Goal: Task Accomplishment & Management: Manage account settings

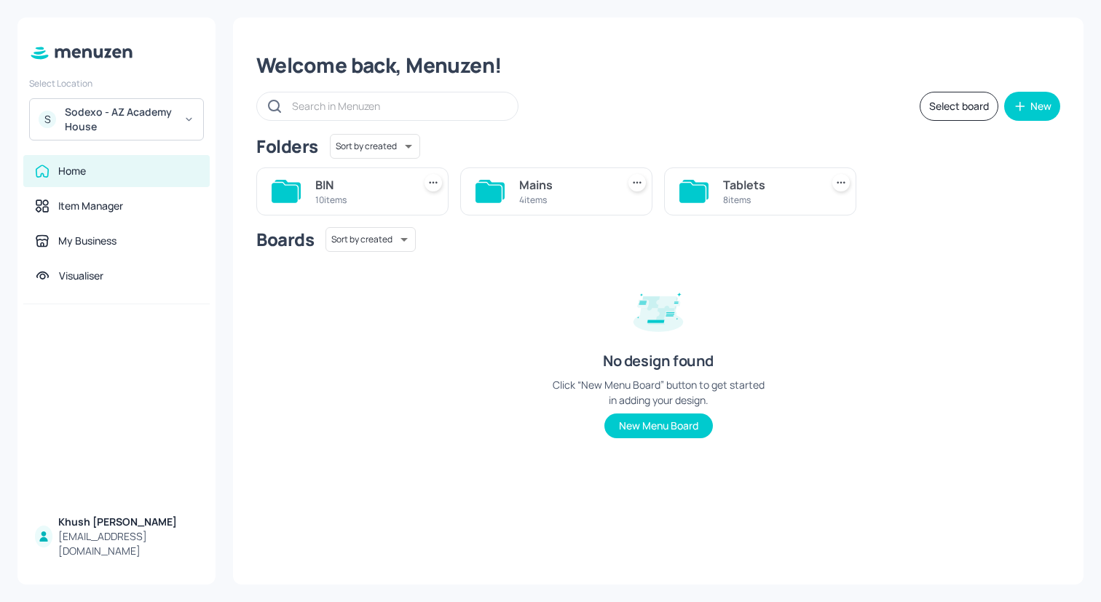
click at [153, 122] on div "Sodexo - AZ Academy House" at bounding box center [120, 119] width 110 height 29
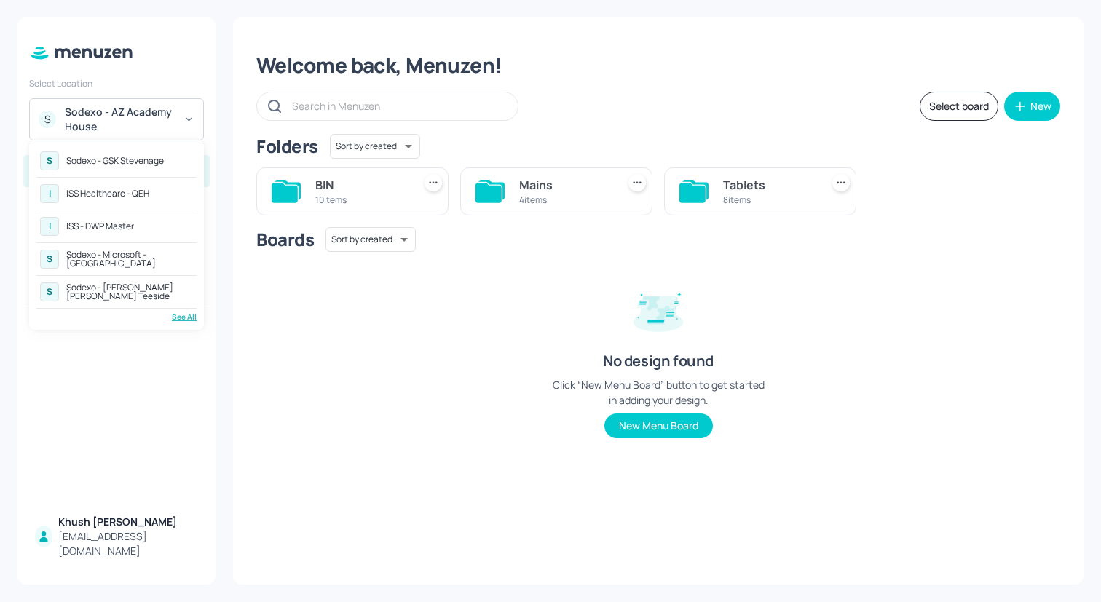
click at [111, 226] on div "ISS - DWP Master" at bounding box center [100, 226] width 68 height 9
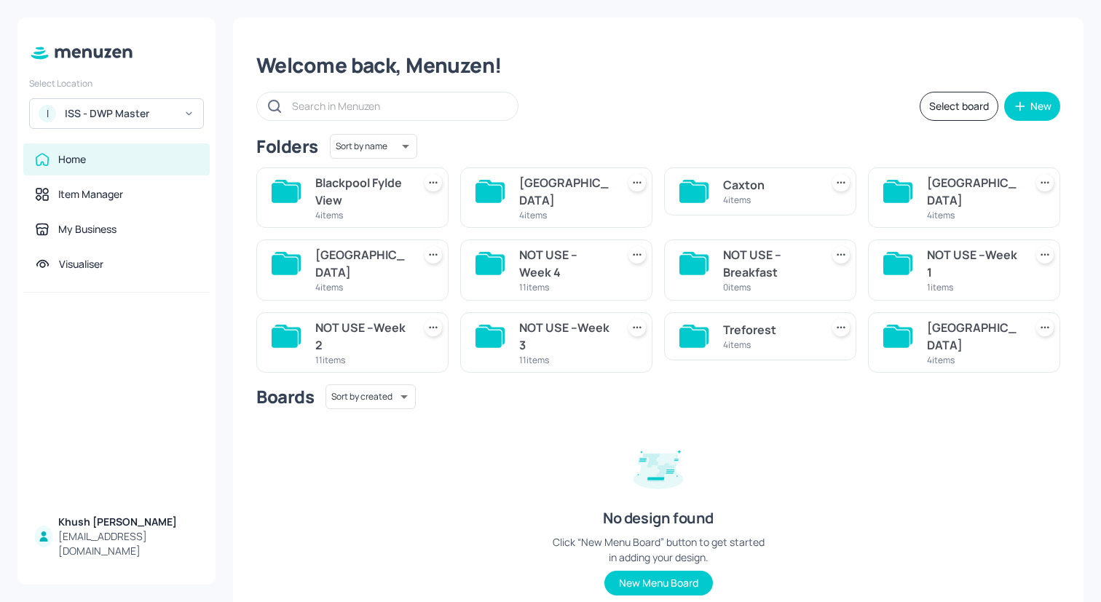
click at [749, 186] on div "Caxton" at bounding box center [769, 184] width 92 height 17
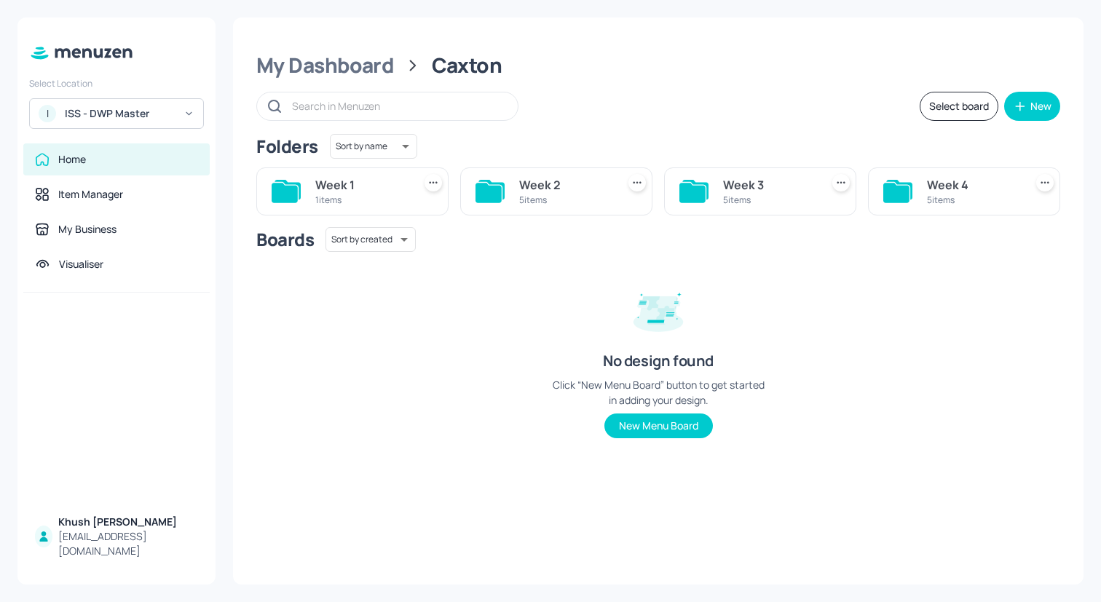
click at [536, 180] on div "Week 2" at bounding box center [565, 184] width 92 height 17
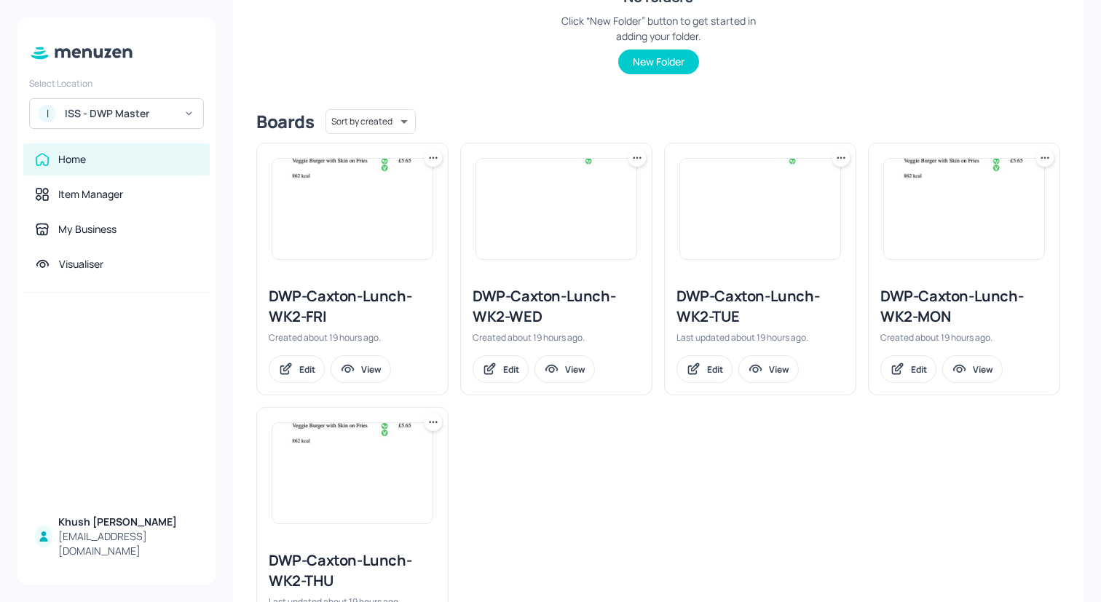
scroll to position [279, 0]
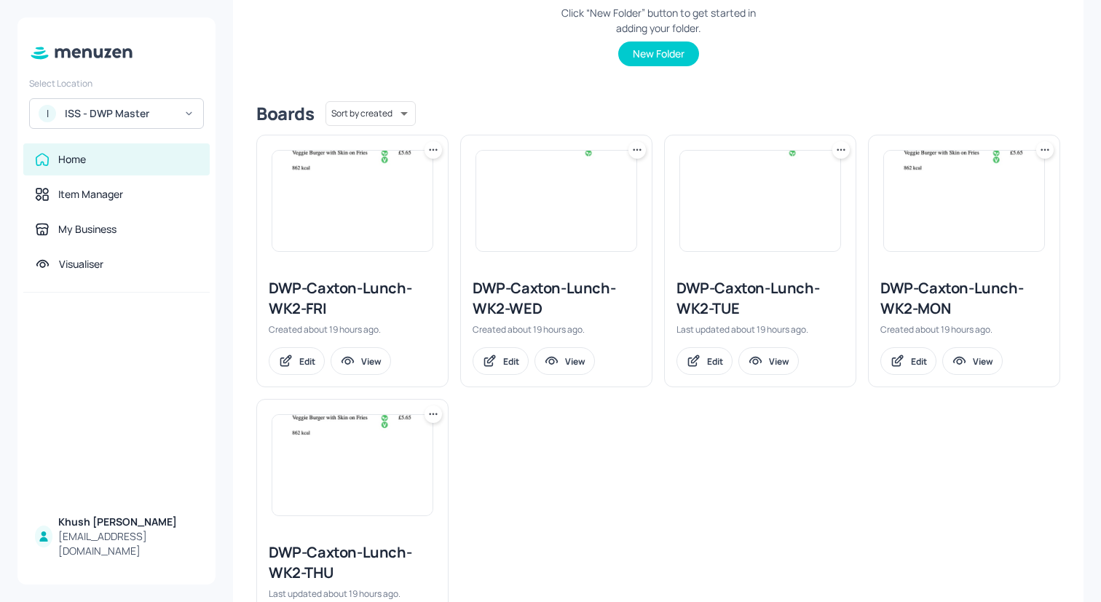
click at [1039, 148] on icon at bounding box center [1045, 150] width 15 height 15
click at [992, 199] on div "Duplicate" at bounding box center [985, 204] width 117 height 25
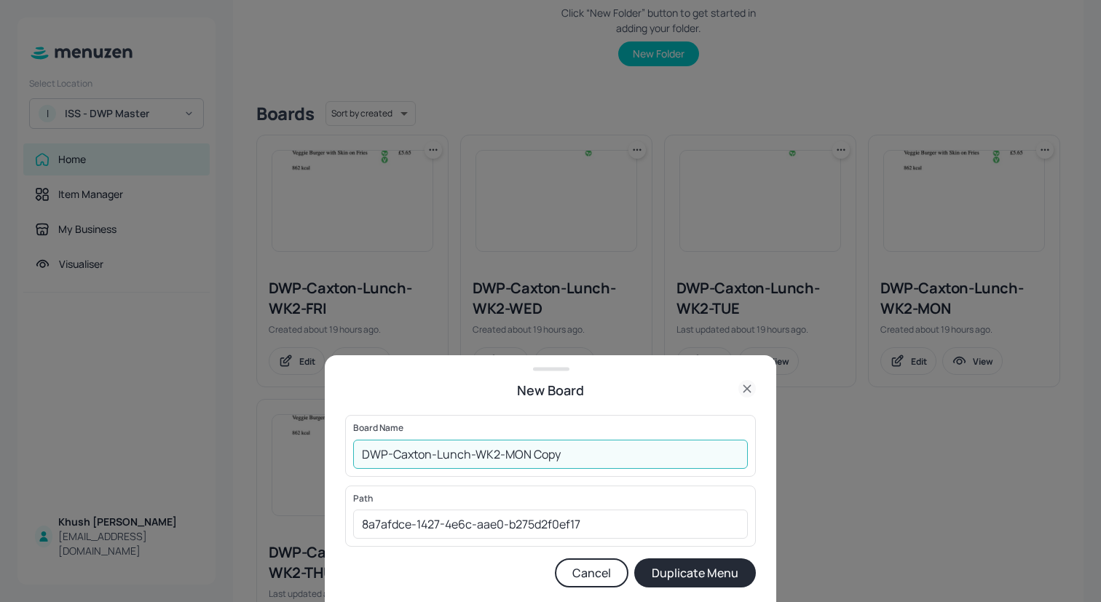
click at [637, 454] on input "DWP-Caxton-Lunch-WK2-MON Copy" at bounding box center [550, 454] width 395 height 29
click at [497, 455] on input "DWP-Caxton-Lunch-WK2-MON" at bounding box center [550, 454] width 395 height 29
type input "DWP-Caxton-Lunch-WK1-MON"
click at [578, 576] on button "Cancel" at bounding box center [592, 573] width 74 height 29
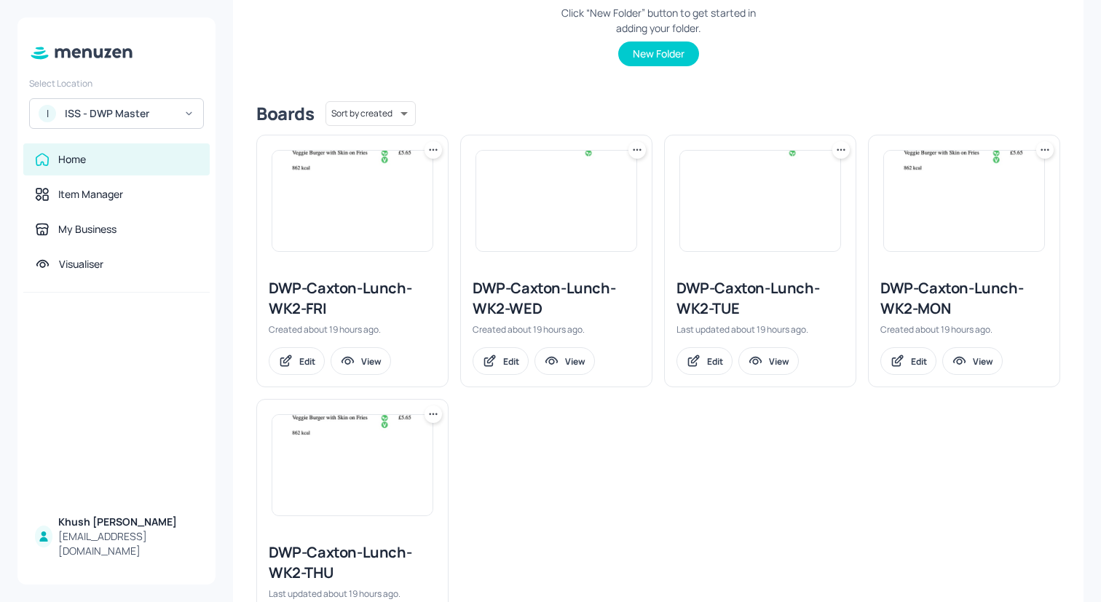
click at [834, 151] on icon at bounding box center [841, 150] width 15 height 15
click at [785, 204] on div "Duplicate" at bounding box center [783, 204] width 117 height 25
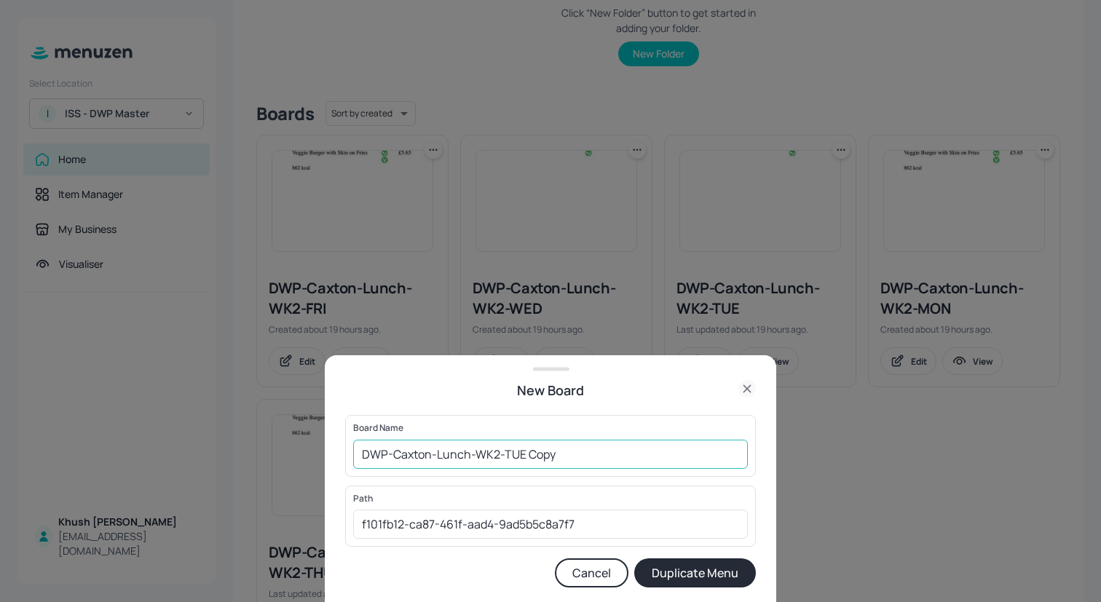
click at [571, 459] on input "DWP-Caxton-Lunch-WK2-TUE Copy" at bounding box center [550, 454] width 395 height 29
type input "DWP-Caxton-Lunch-WK1-TUE"
click at [685, 575] on button "Duplicate Menu" at bounding box center [695, 573] width 122 height 29
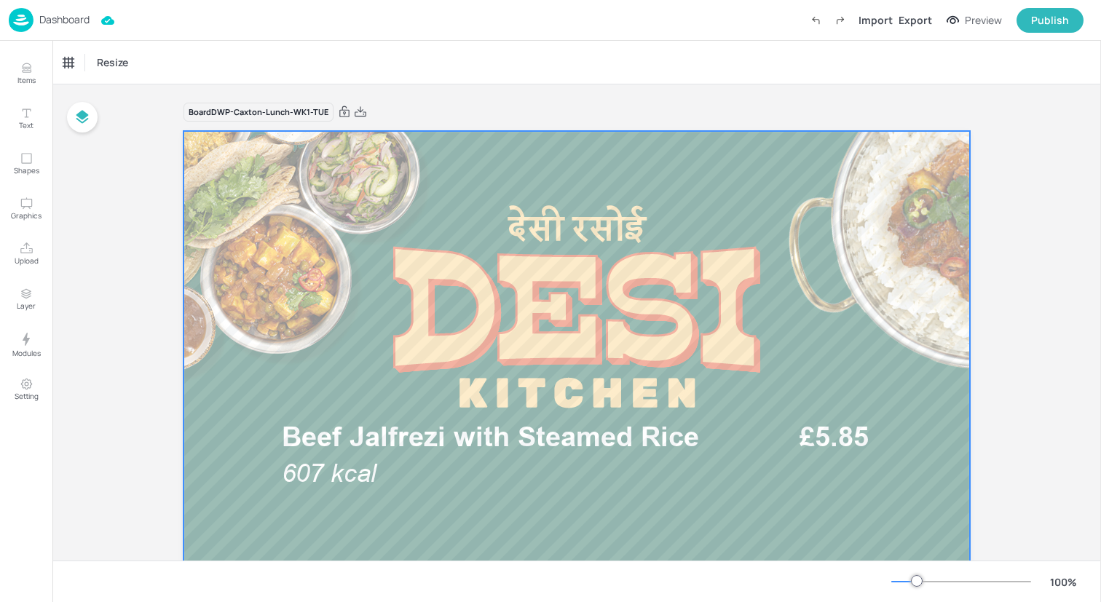
scroll to position [4, 0]
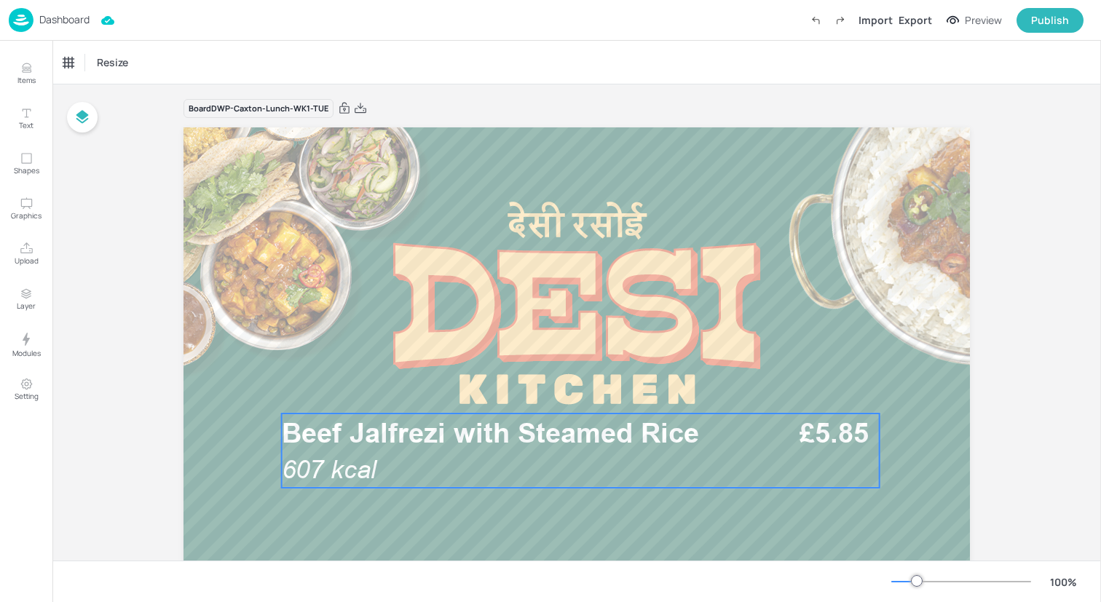
click at [413, 453] on p "607 kcal" at bounding box center [392, 470] width 220 height 36
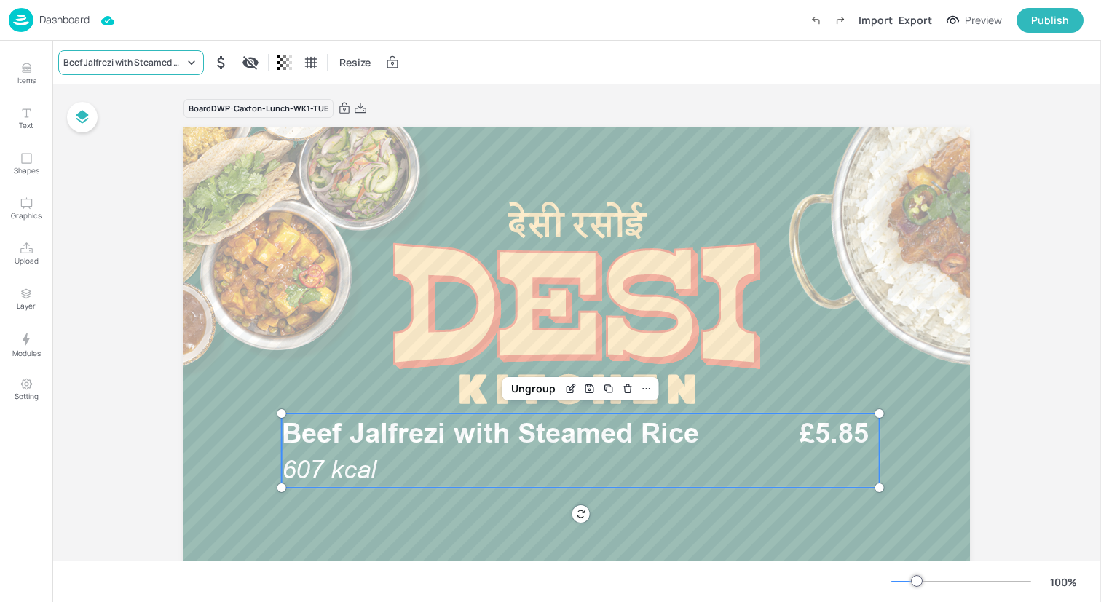
click at [173, 66] on div "Beef Jalfrezi with Steamed Rice" at bounding box center [123, 62] width 121 height 13
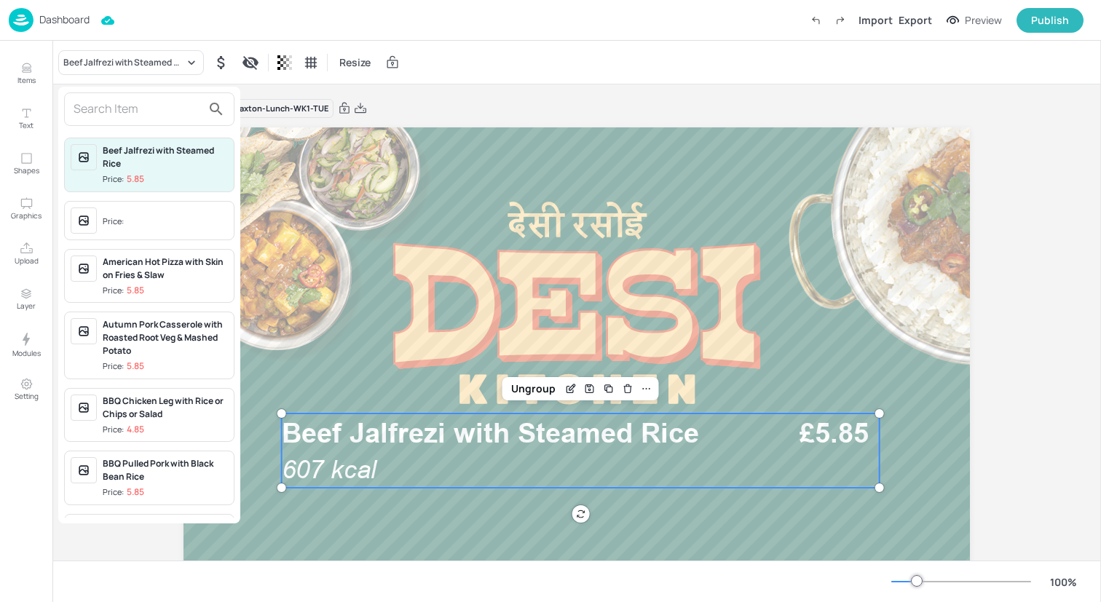
click at [141, 119] on input "text" at bounding box center [138, 109] width 128 height 23
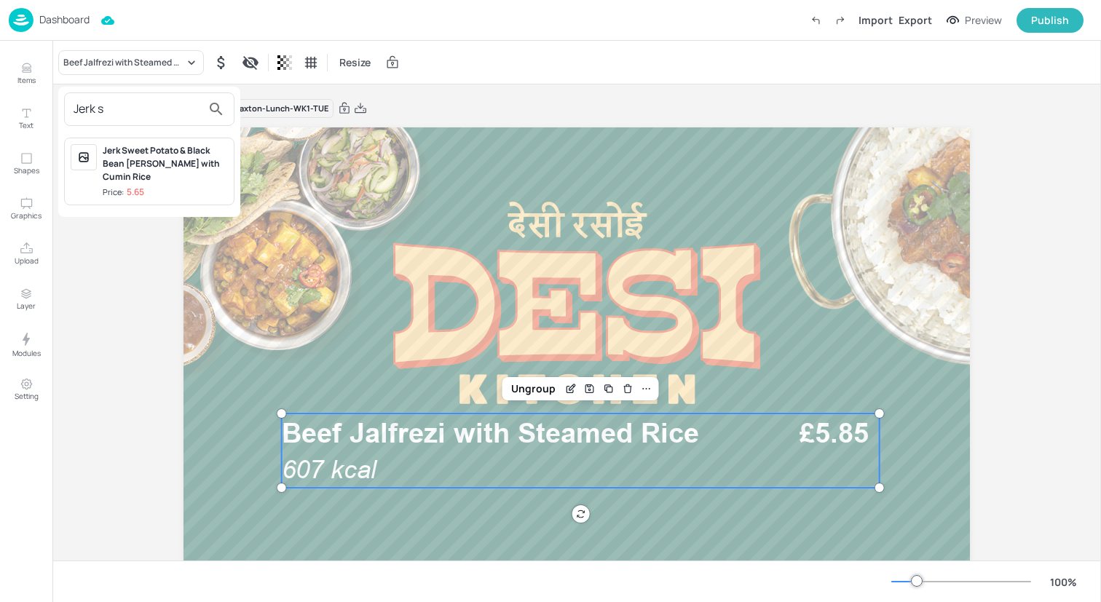
type input "Jerk s"
click at [159, 164] on div "Jerk Sweet Potato & Black Bean [PERSON_NAME] with Cumin Rice" at bounding box center [165, 163] width 125 height 39
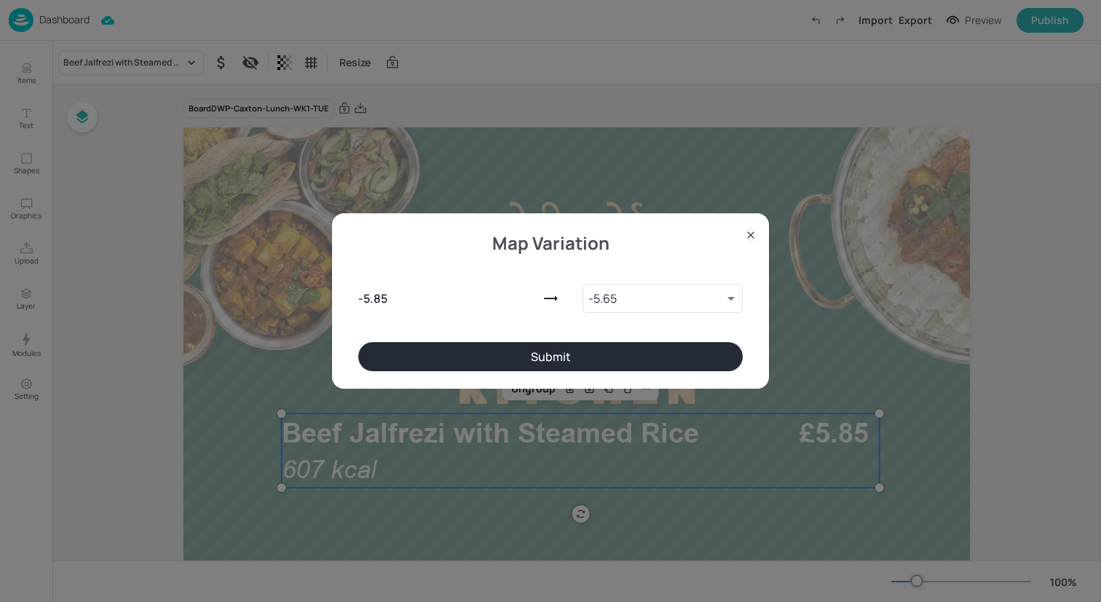
click at [510, 357] on button "Submit" at bounding box center [550, 356] width 385 height 29
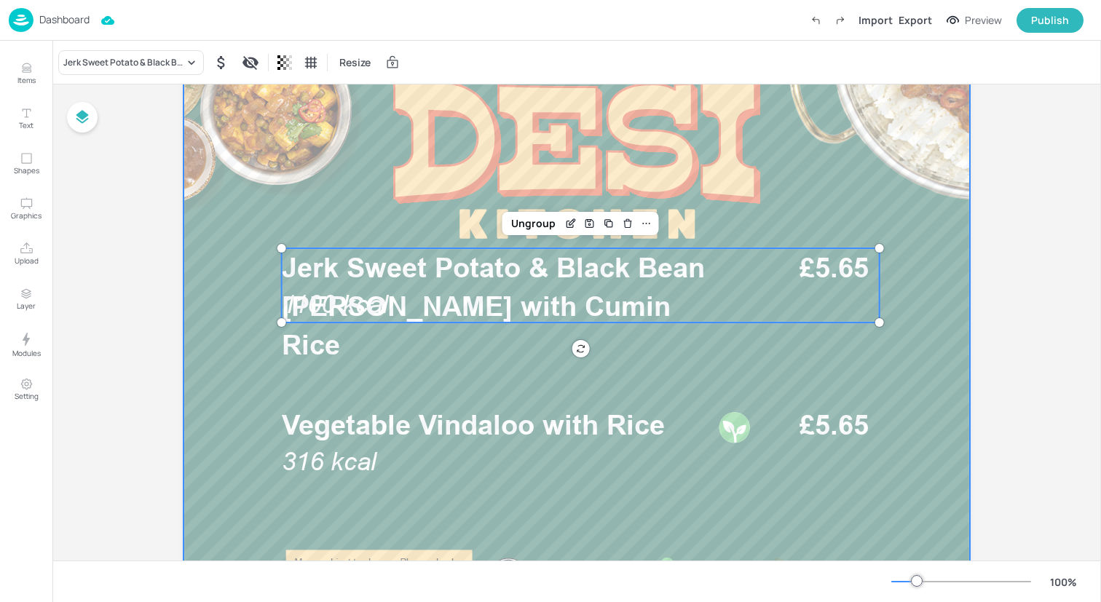
scroll to position [179, 0]
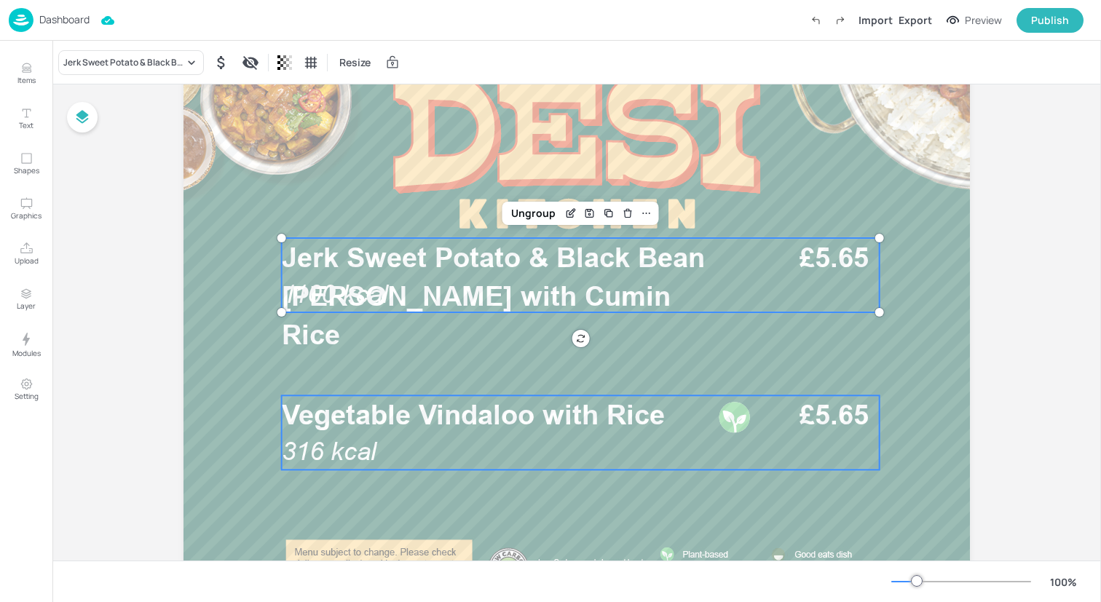
click at [462, 456] on div "Vegetable Vindaloo with Rice 316 kcal £5.65" at bounding box center [581, 432] width 598 height 74
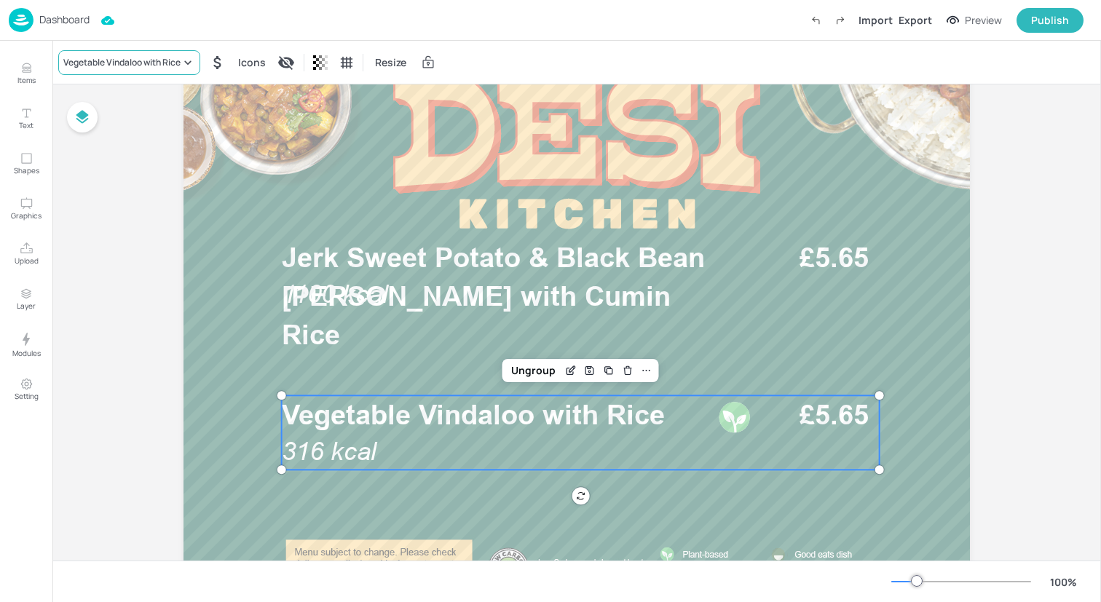
click at [141, 60] on div "Vegetable Vindaloo with Rice" at bounding box center [121, 62] width 117 height 13
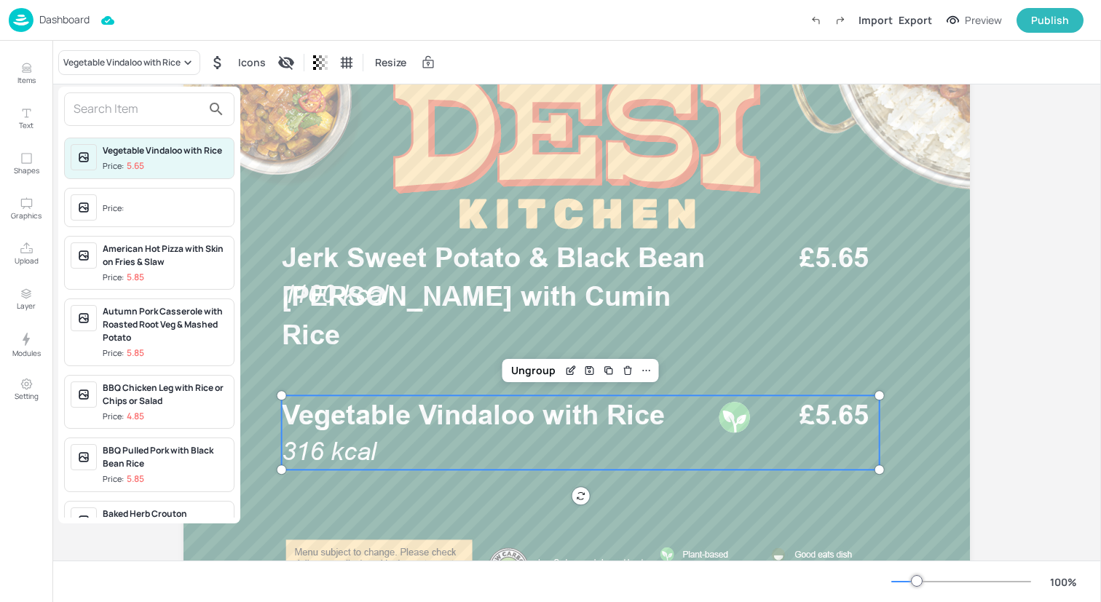
click at [126, 109] on input "text" at bounding box center [138, 109] width 128 height 23
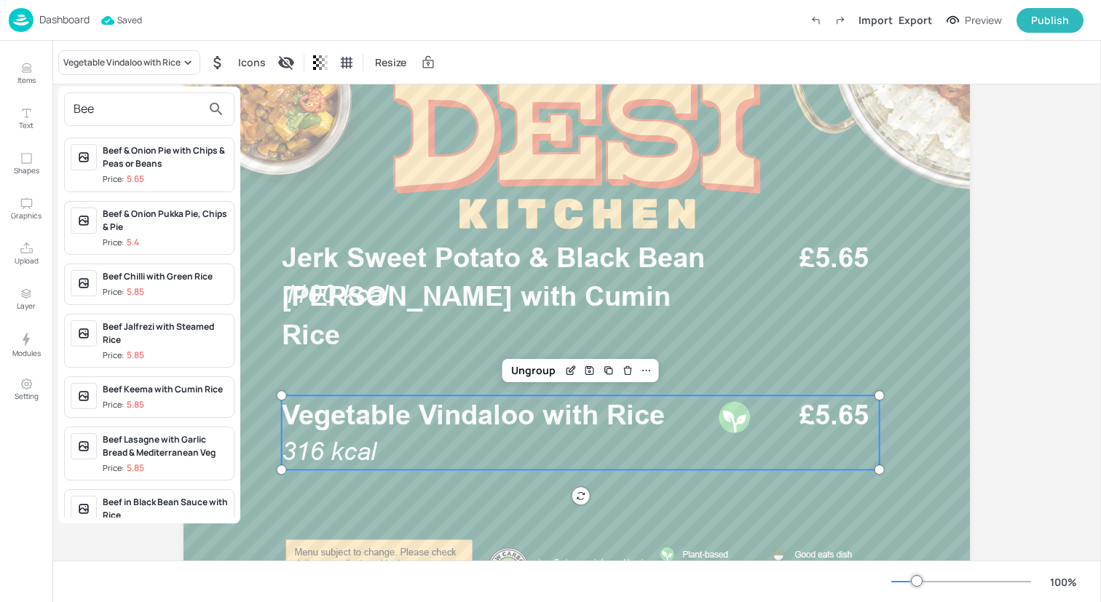
type input "Bee"
click at [7, 9] on div at bounding box center [550, 301] width 1101 height 602
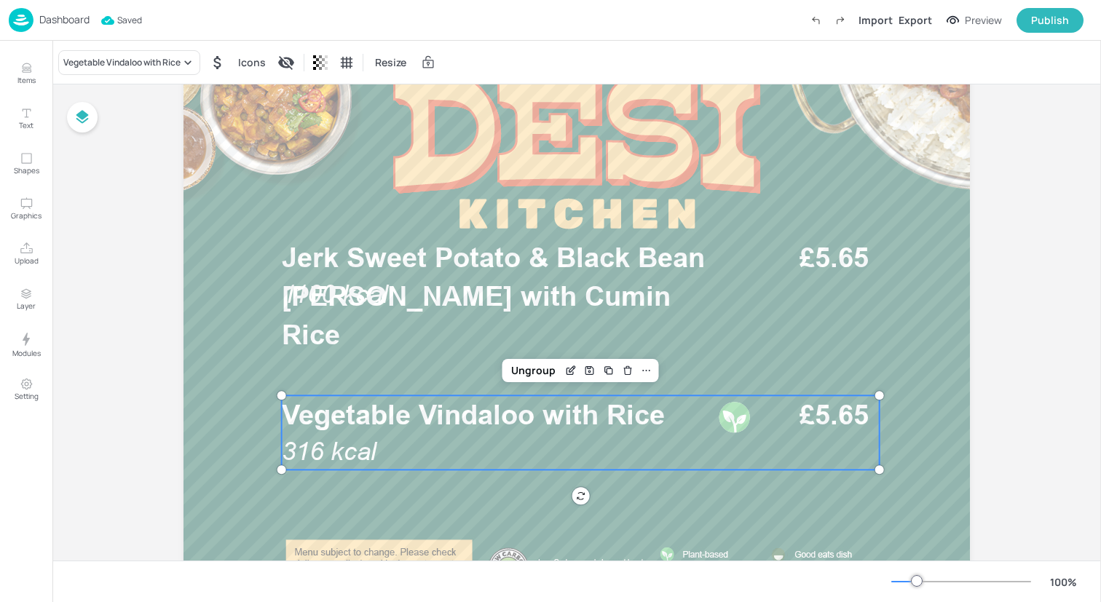
click at [14, 12] on div "Bee Beef & Onion Pie with Chips & Peas or Beans Price: 5.65 Beef & Onion Pukka …" at bounding box center [550, 304] width 1101 height 596
click at [16, 17] on img at bounding box center [21, 20] width 25 height 24
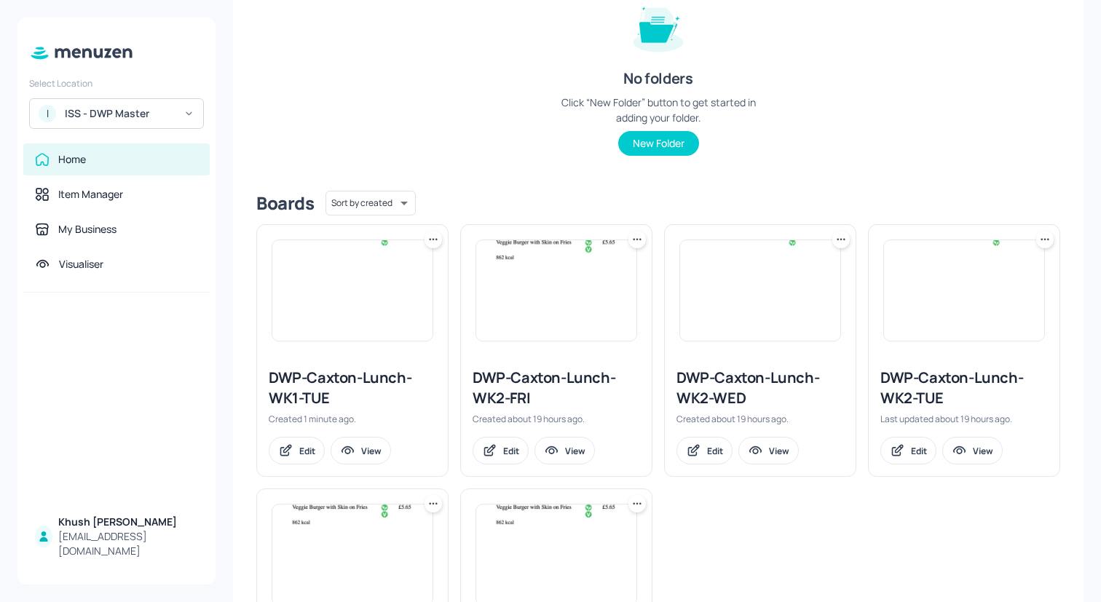
scroll to position [363, 0]
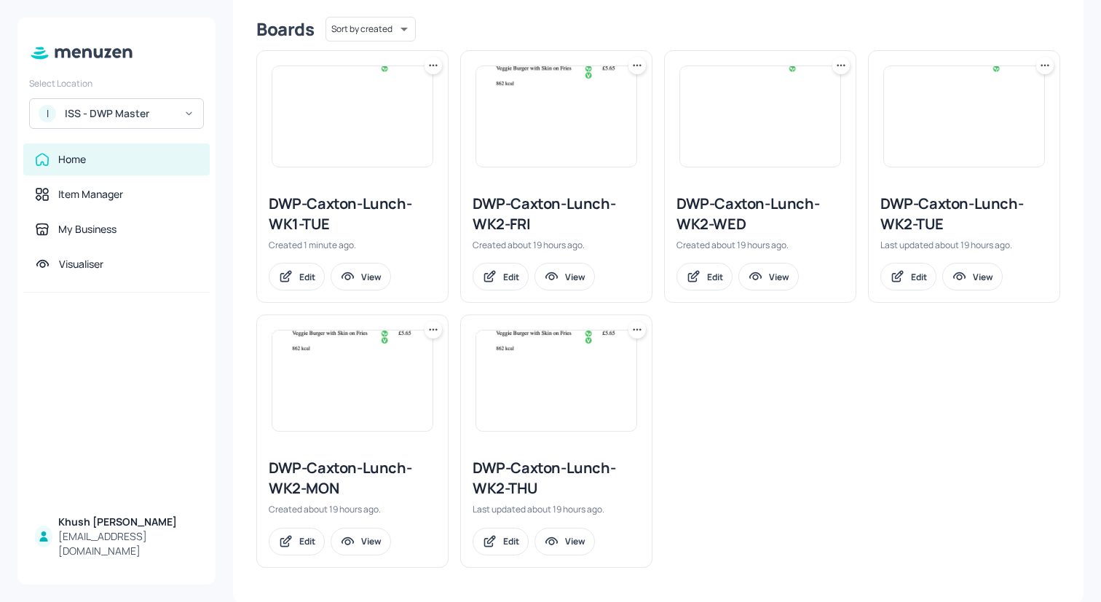
click at [430, 67] on icon at bounding box center [433, 65] width 15 height 15
click at [393, 144] on div "Delete" at bounding box center [377, 144] width 117 height 25
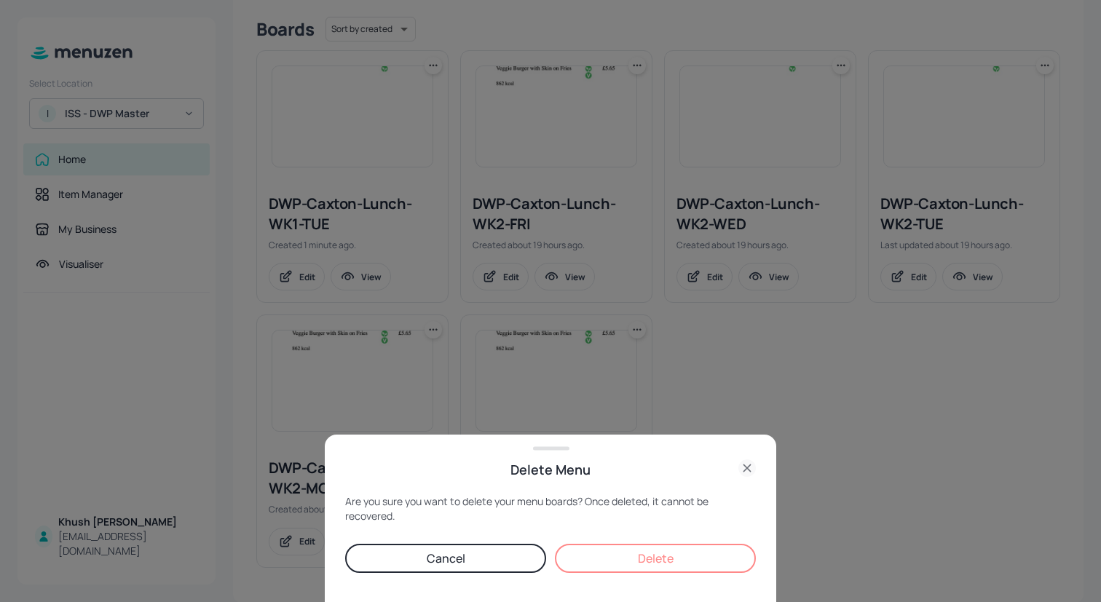
click at [596, 544] on button "Delete" at bounding box center [655, 558] width 201 height 29
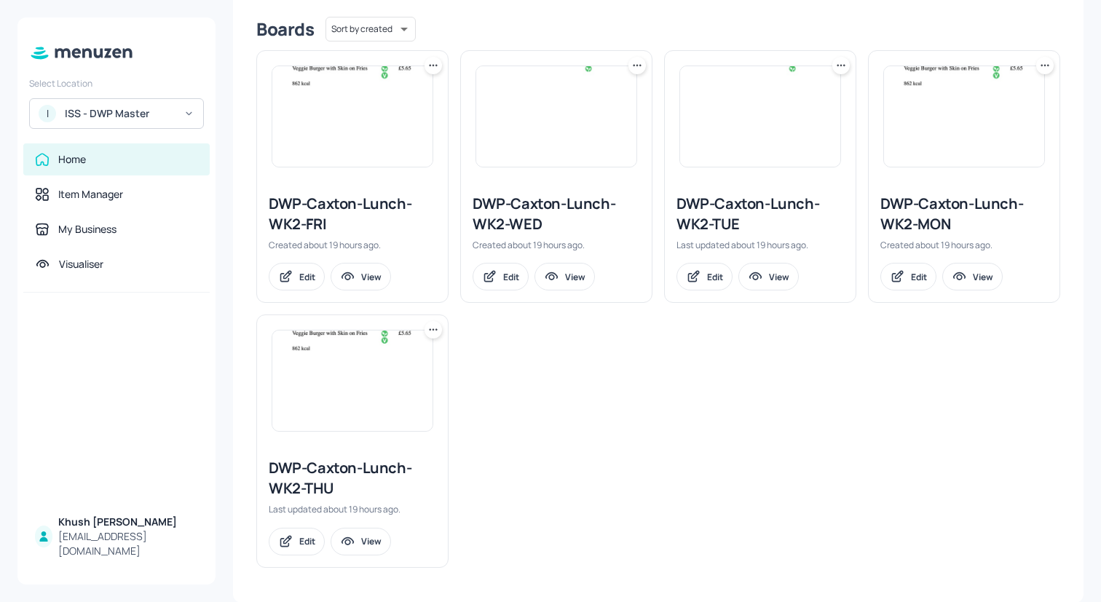
scroll to position [0, 0]
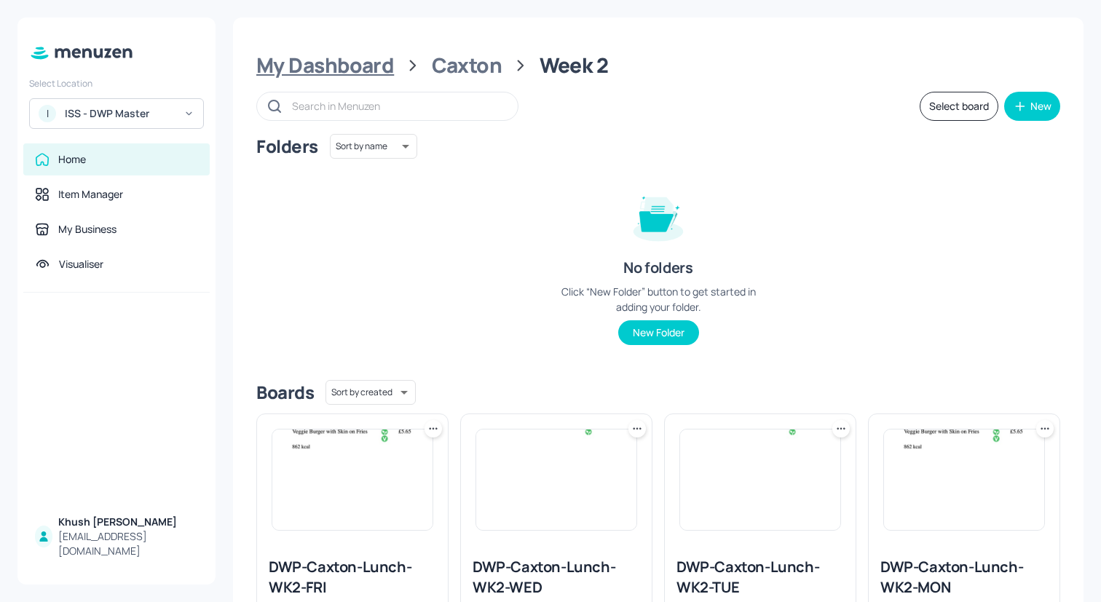
click at [339, 58] on div "My Dashboard" at bounding box center [325, 65] width 138 height 26
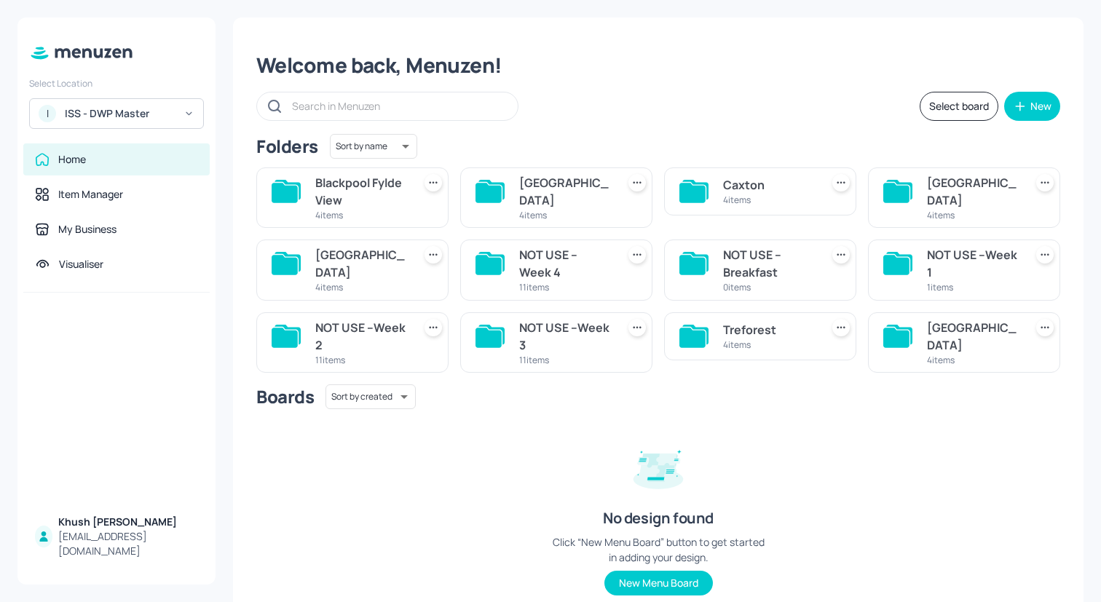
click at [733, 193] on div "Caxton" at bounding box center [769, 184] width 92 height 17
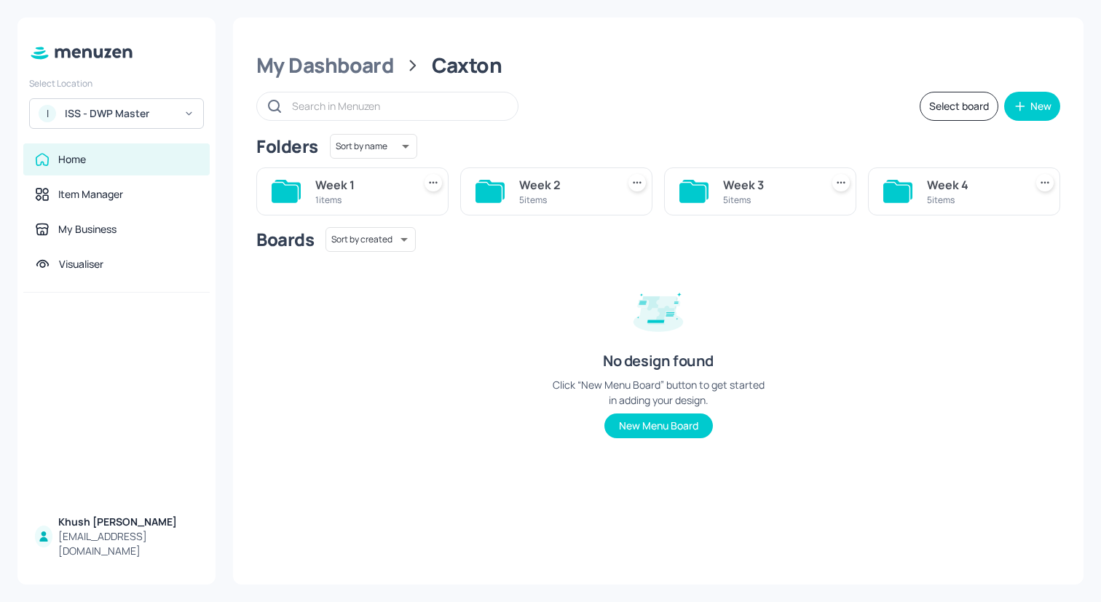
click at [356, 188] on div "Week 1" at bounding box center [361, 184] width 92 height 17
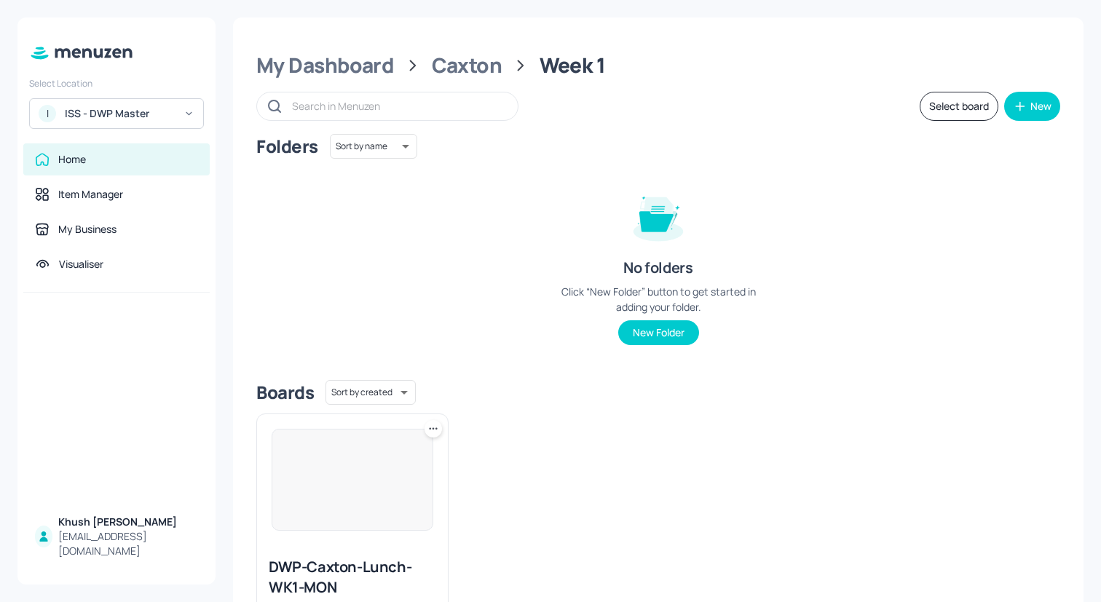
scroll to position [99, 0]
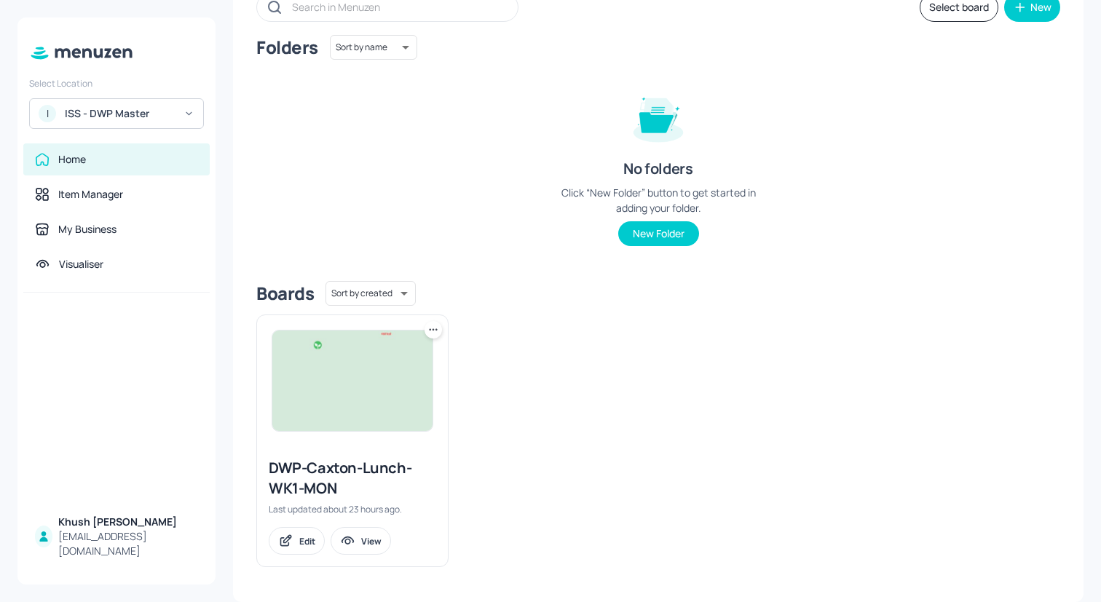
click at [348, 395] on img at bounding box center [352, 381] width 160 height 101
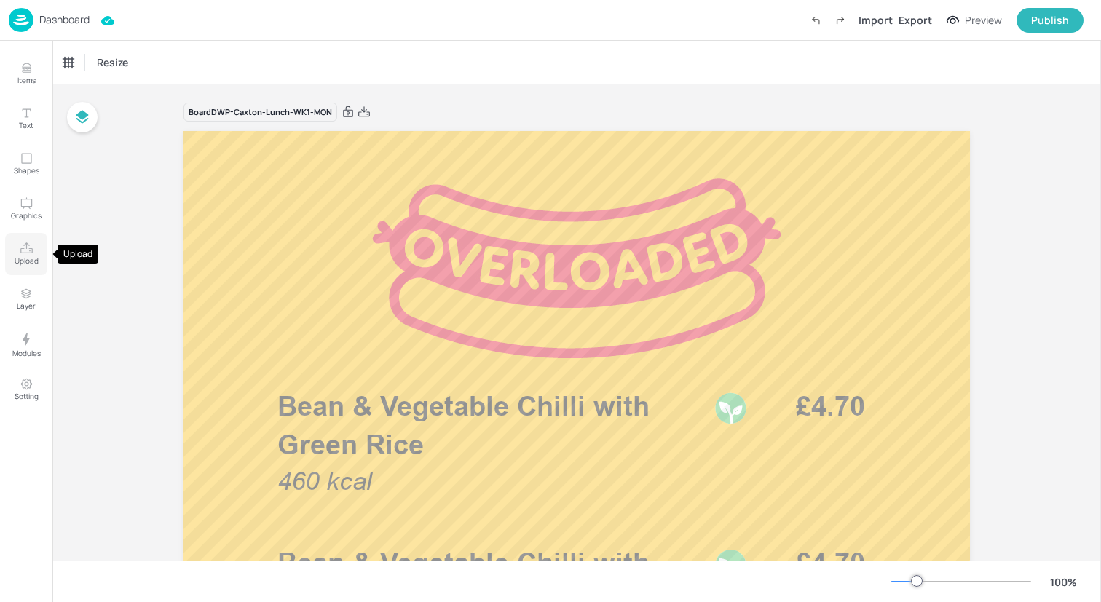
click at [25, 251] on icon "Upload" at bounding box center [27, 249] width 14 height 14
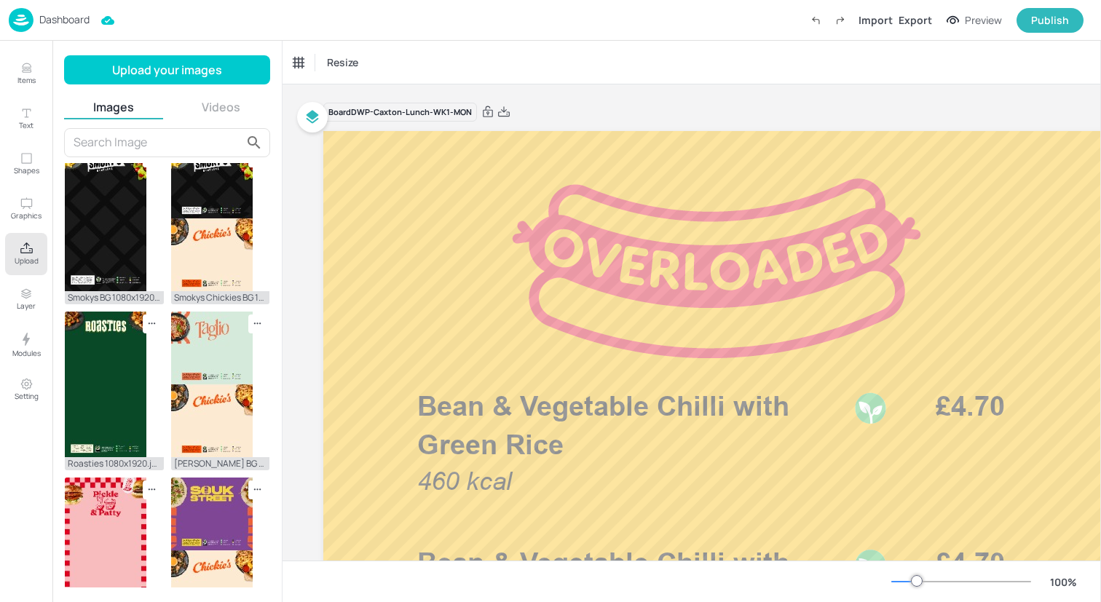
scroll to position [523, 0]
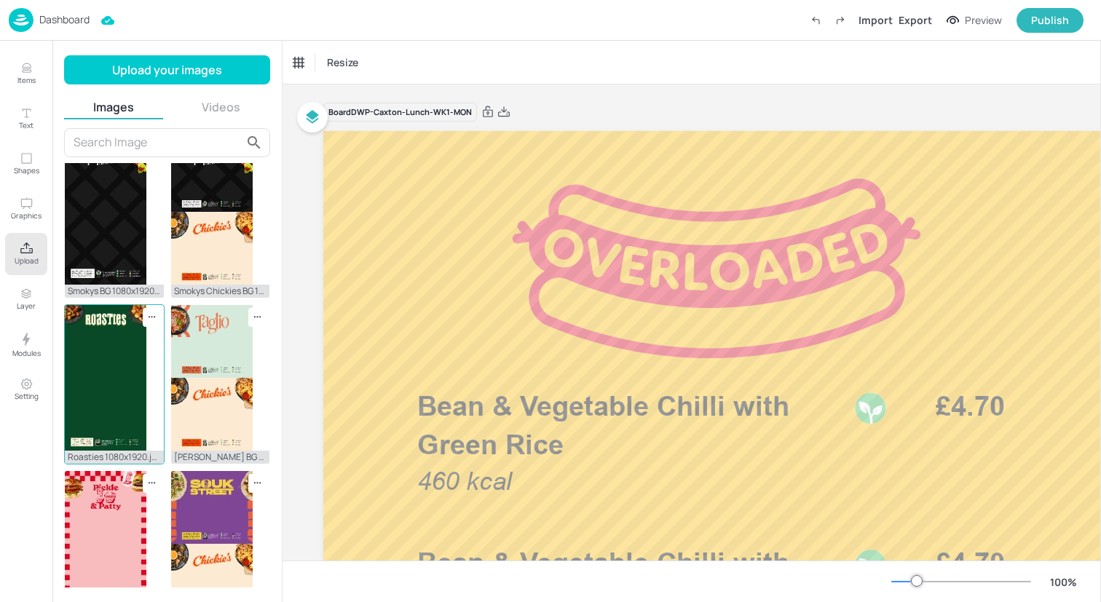
click at [111, 371] on img at bounding box center [106, 378] width 82 height 146
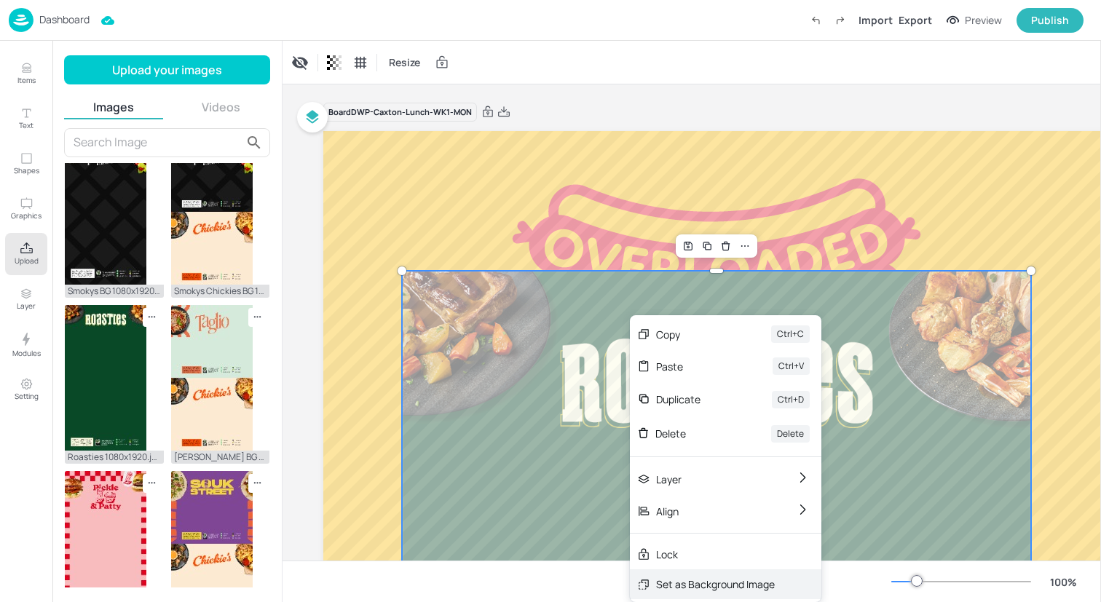
click at [666, 575] on div "Set as Background Image" at bounding box center [726, 585] width 192 height 30
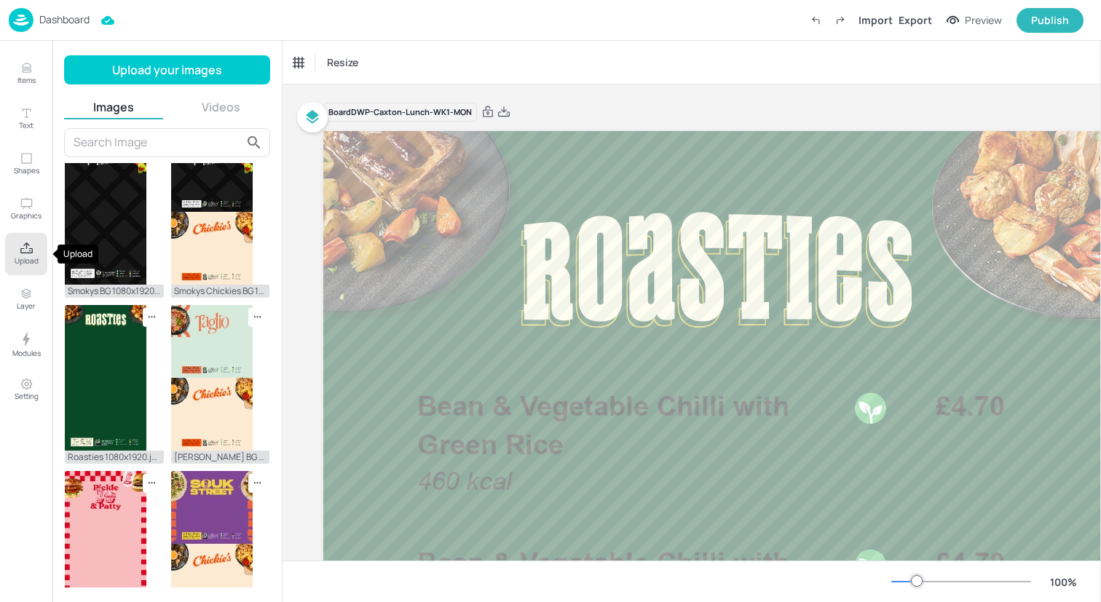
click at [33, 250] on button "Upload" at bounding box center [26, 254] width 42 height 42
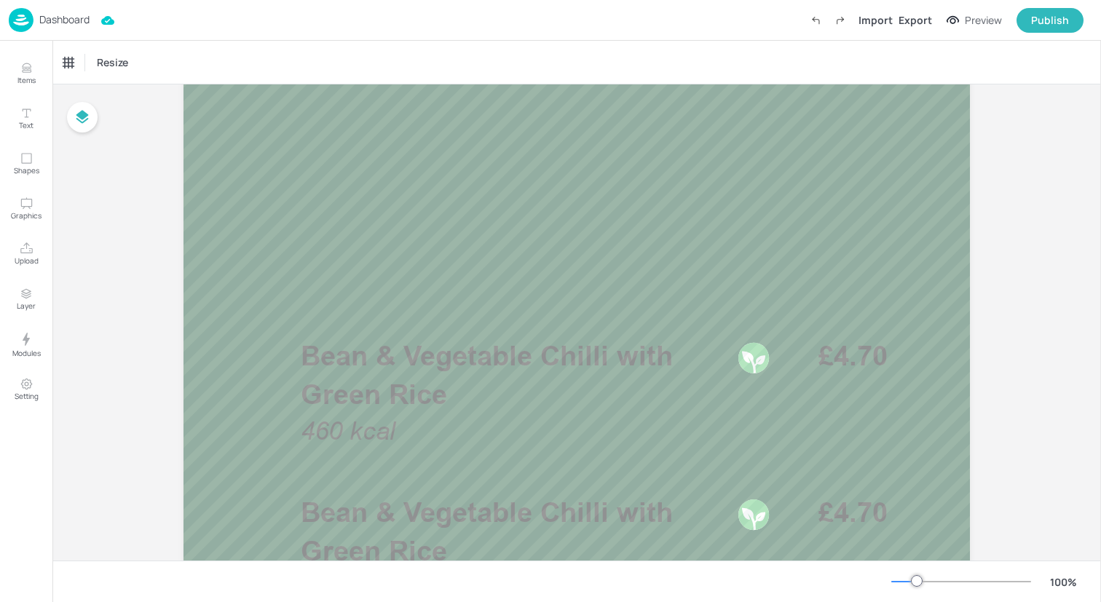
scroll to position [1005, 0]
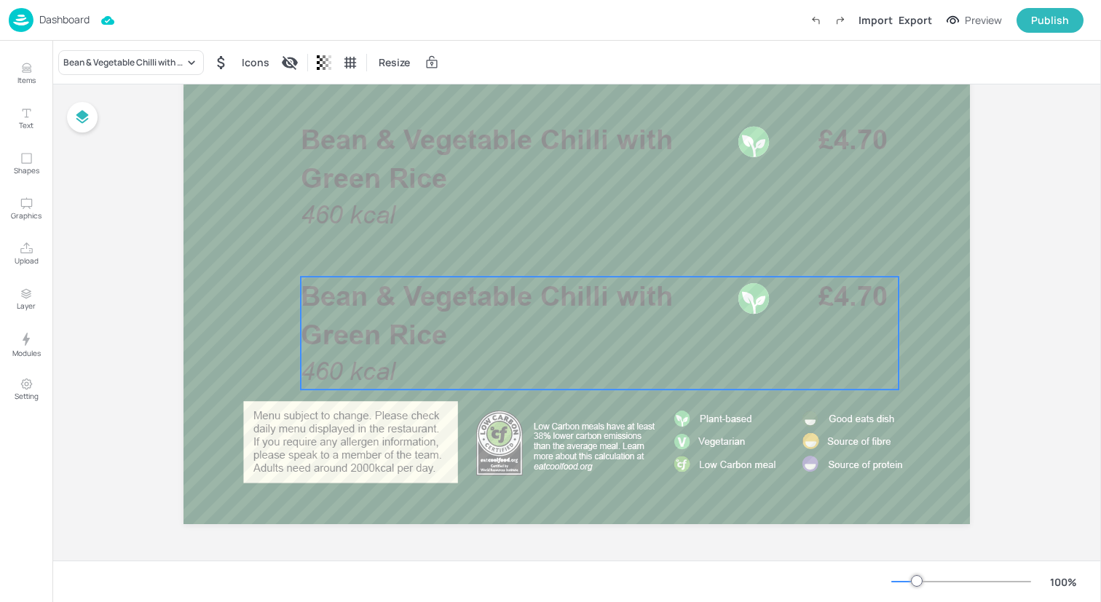
click at [436, 354] on p "Bean & Vegetable Chilli with Green Rice" at bounding box center [515, 315] width 428 height 77
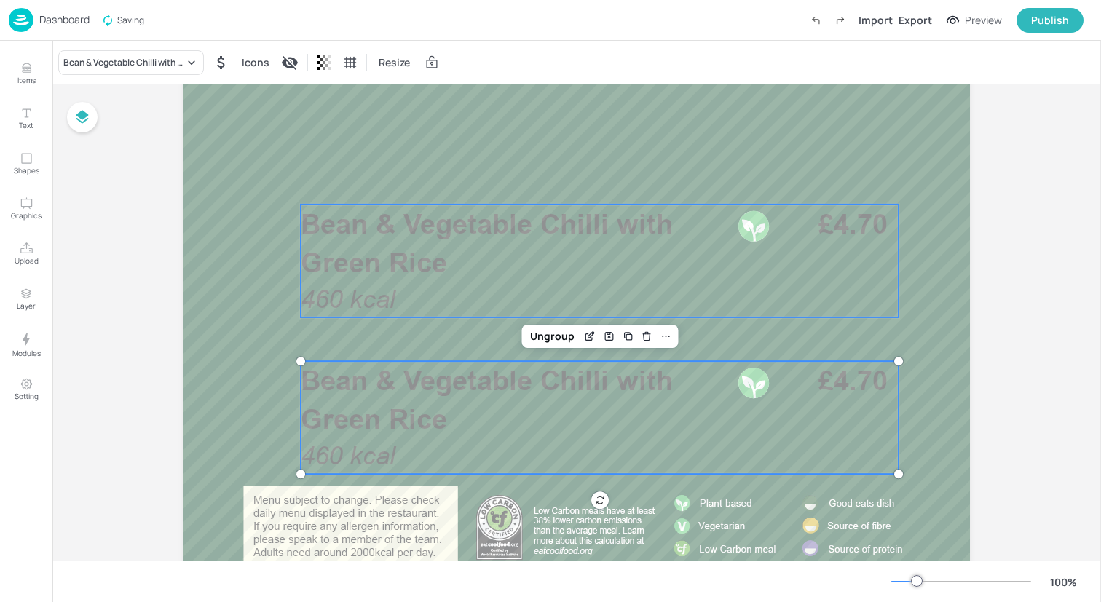
scroll to position [929, 0]
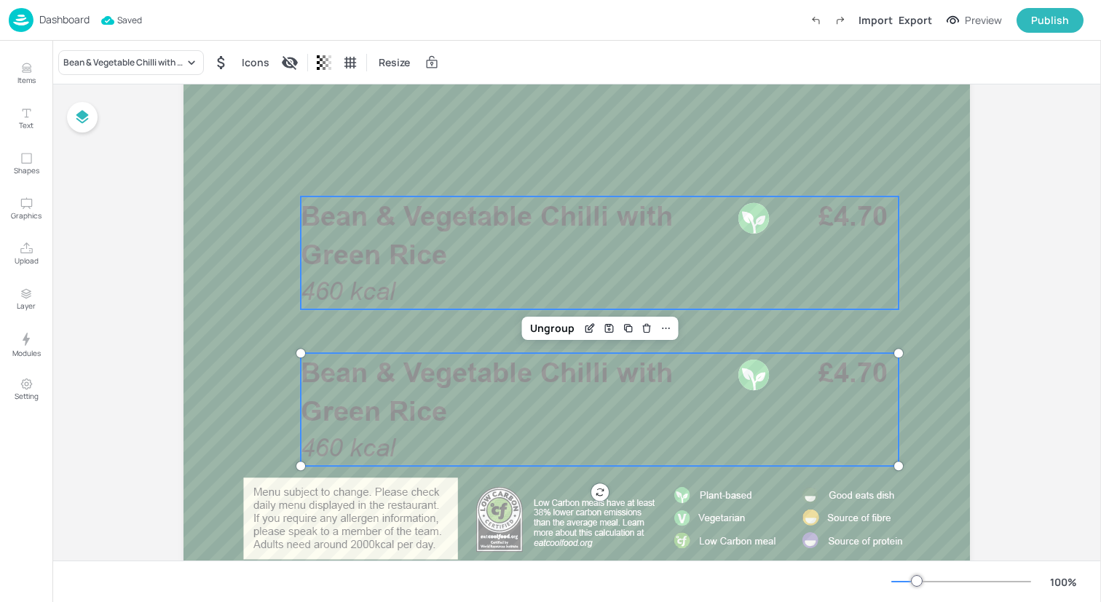
click at [462, 283] on div "Bean & Vegetable Chilli with Green Rice 460 kcal £4.70" at bounding box center [600, 253] width 598 height 113
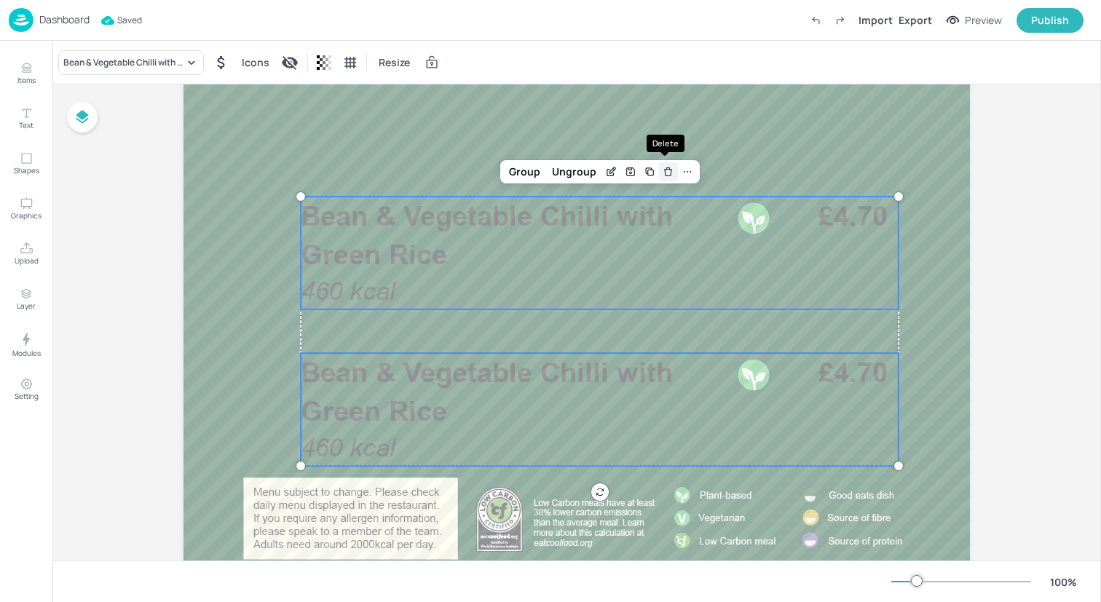
click at [667, 169] on icon "Delete" at bounding box center [668, 169] width 3 height 2
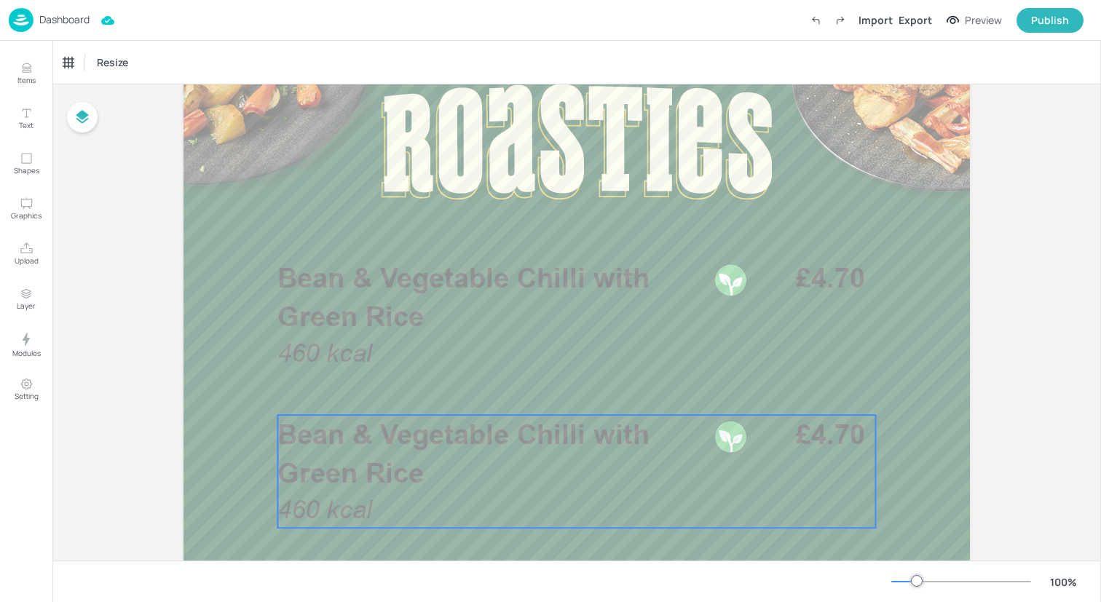
scroll to position [126, 0]
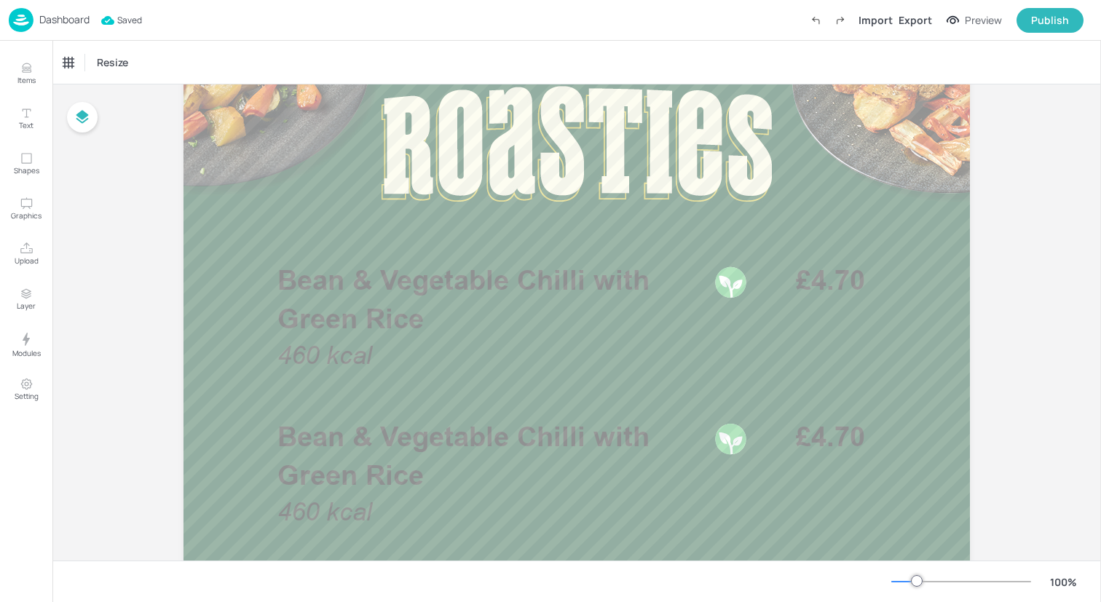
click at [24, 17] on img at bounding box center [21, 20] width 25 height 24
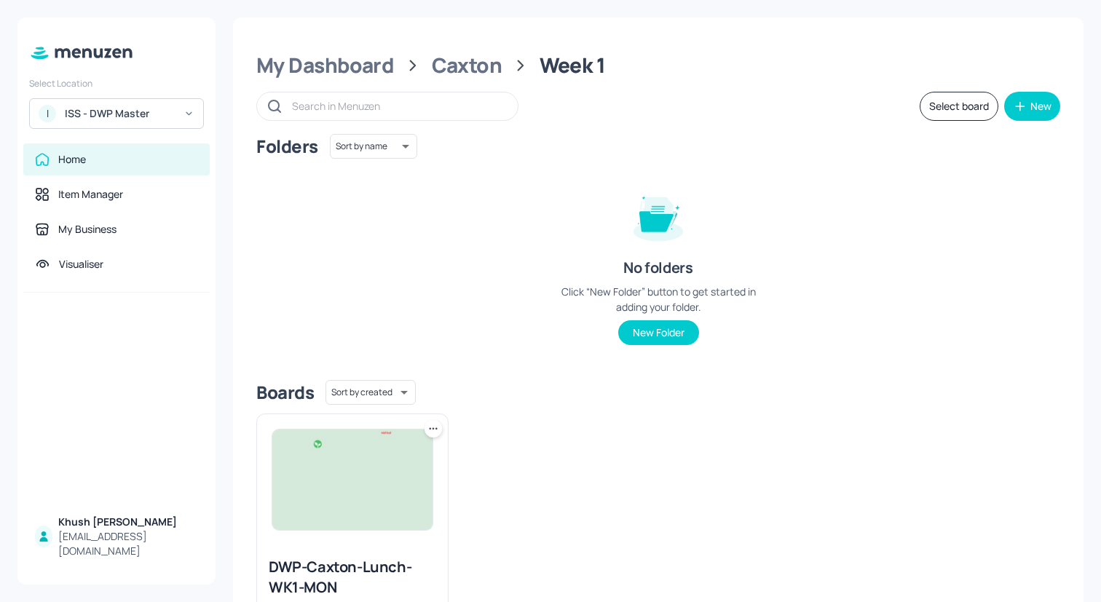
click at [434, 428] on icon at bounding box center [433, 429] width 15 height 15
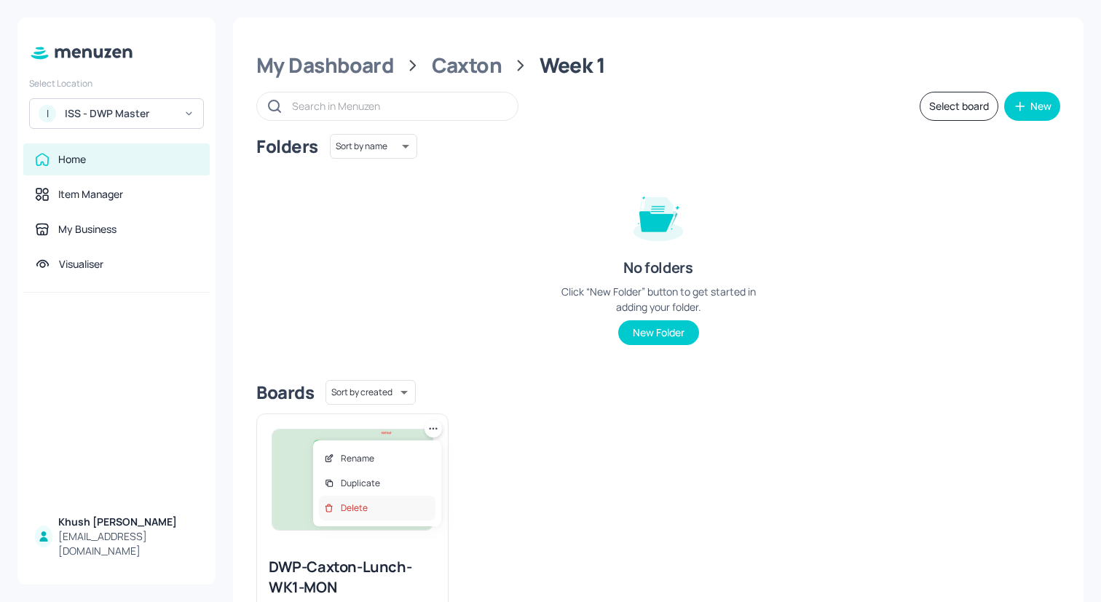
click at [377, 507] on div "Delete" at bounding box center [377, 508] width 117 height 25
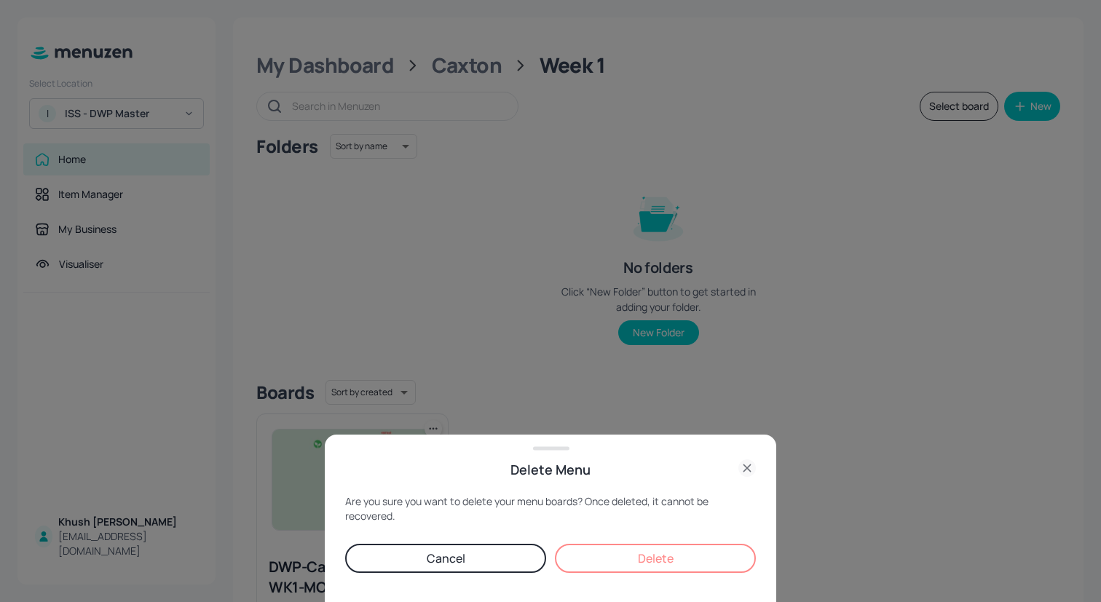
click at [693, 557] on button "Delete" at bounding box center [655, 558] width 201 height 29
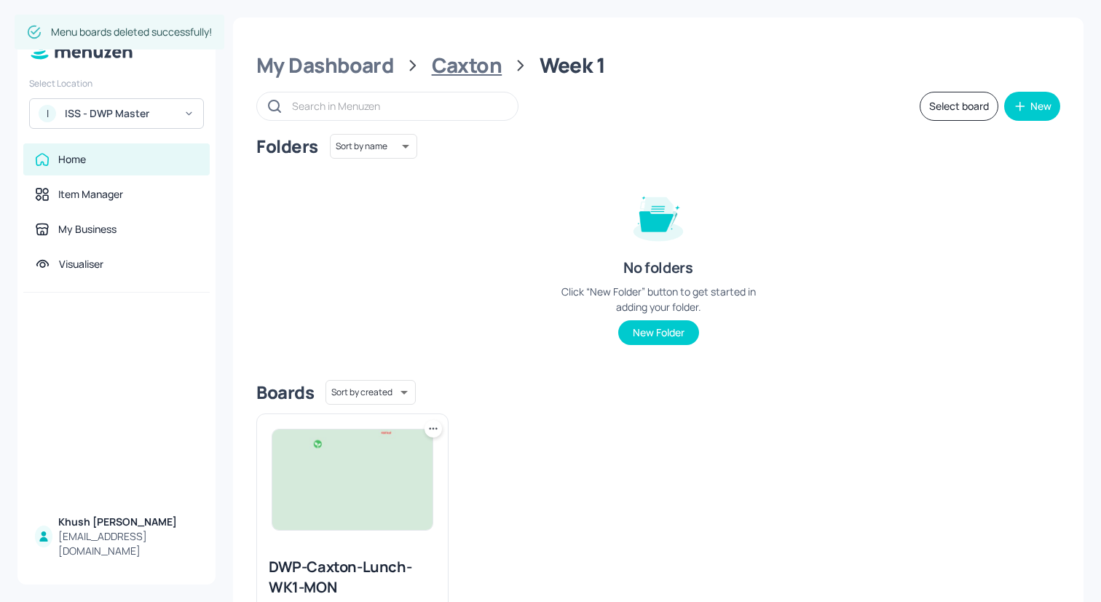
click at [465, 71] on div "Caxton" at bounding box center [467, 65] width 71 height 26
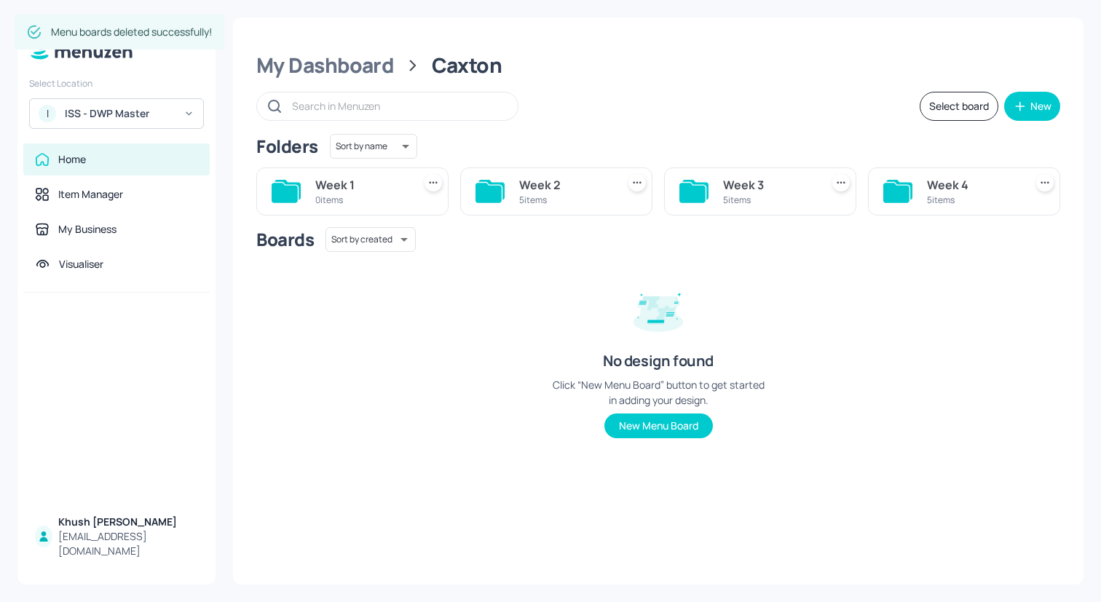
click at [752, 192] on div "Week 3" at bounding box center [769, 184] width 92 height 17
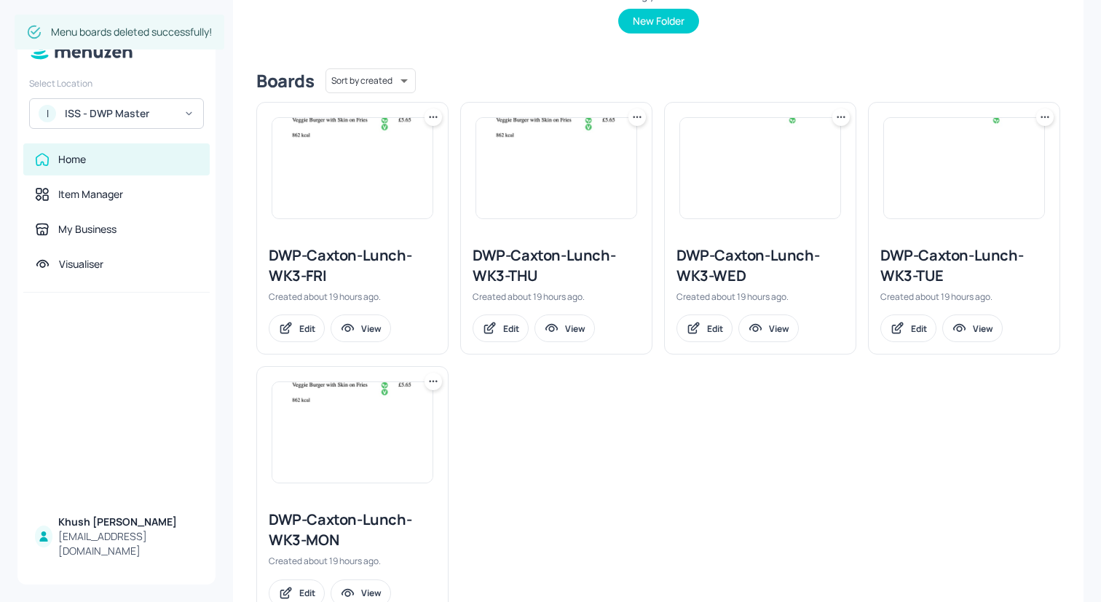
scroll to position [319, 0]
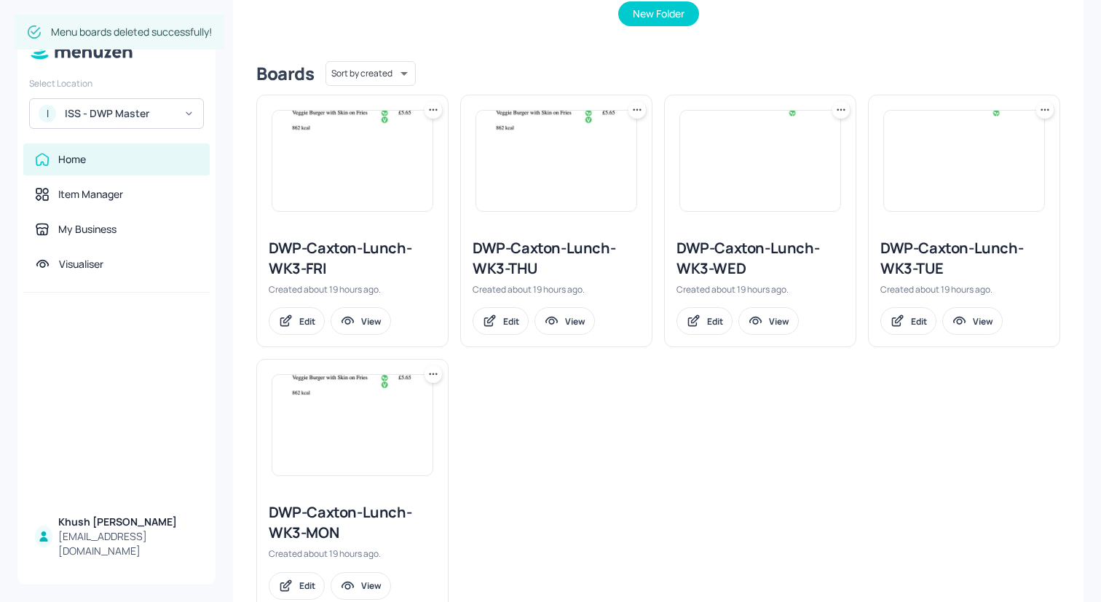
click at [431, 374] on icon at bounding box center [433, 374] width 15 height 15
click at [406, 436] on div "Duplicate" at bounding box center [377, 429] width 117 height 25
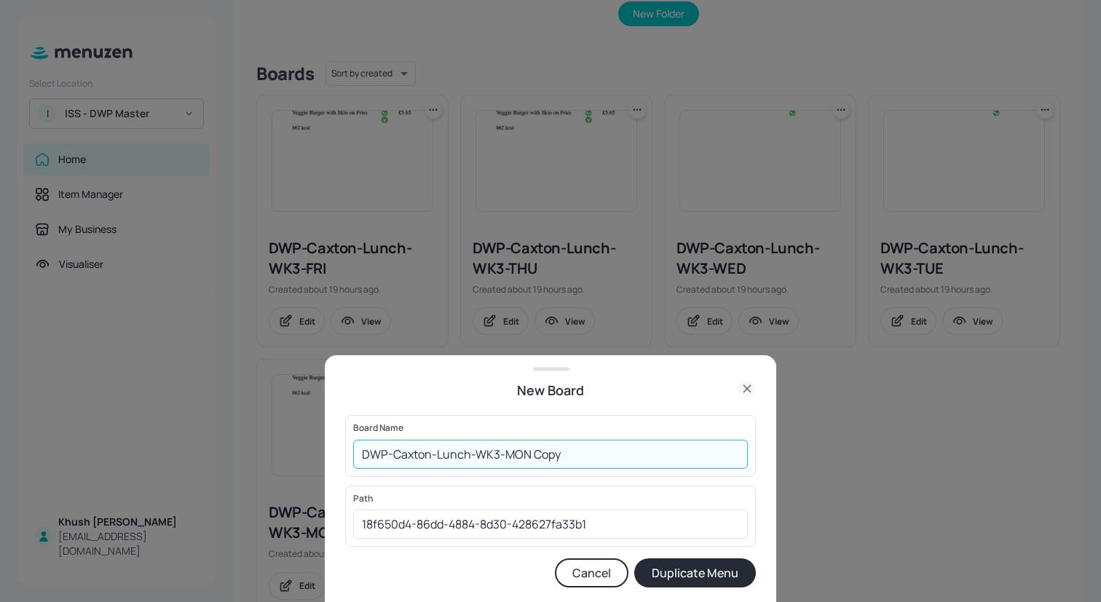
click at [612, 464] on input "DWP-Caxton-Lunch-WK3-MON Copy" at bounding box center [550, 454] width 395 height 29
click at [496, 454] on input "DWP-Caxton-Lunch-WK3-MON" at bounding box center [550, 454] width 395 height 29
type input "DWP-Caxton-Lunch-WK1-MON"
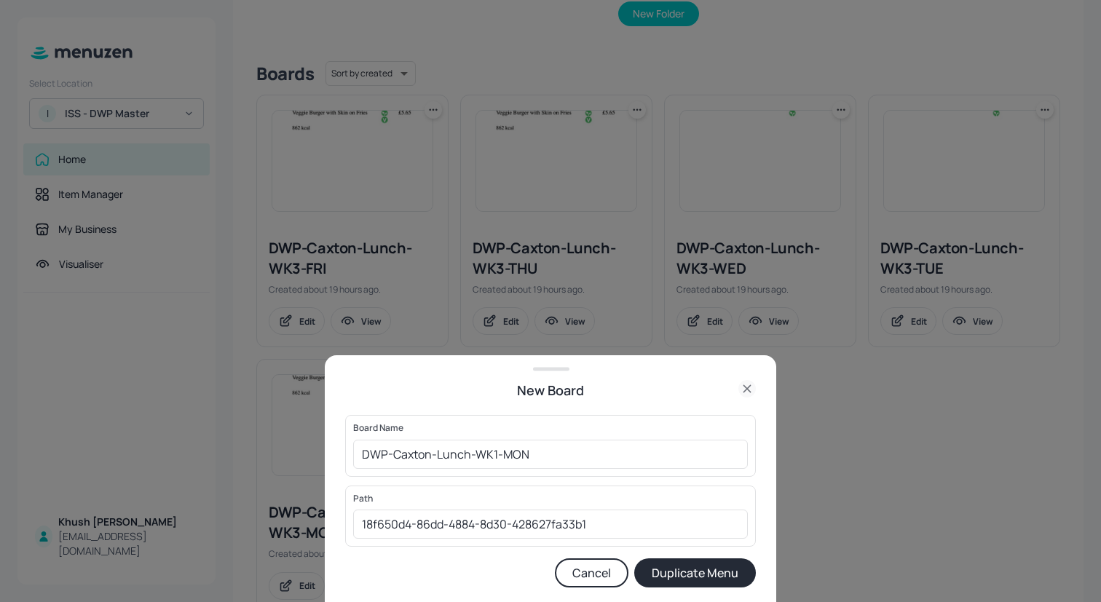
click at [673, 576] on button "Duplicate Menu" at bounding box center [695, 573] width 122 height 29
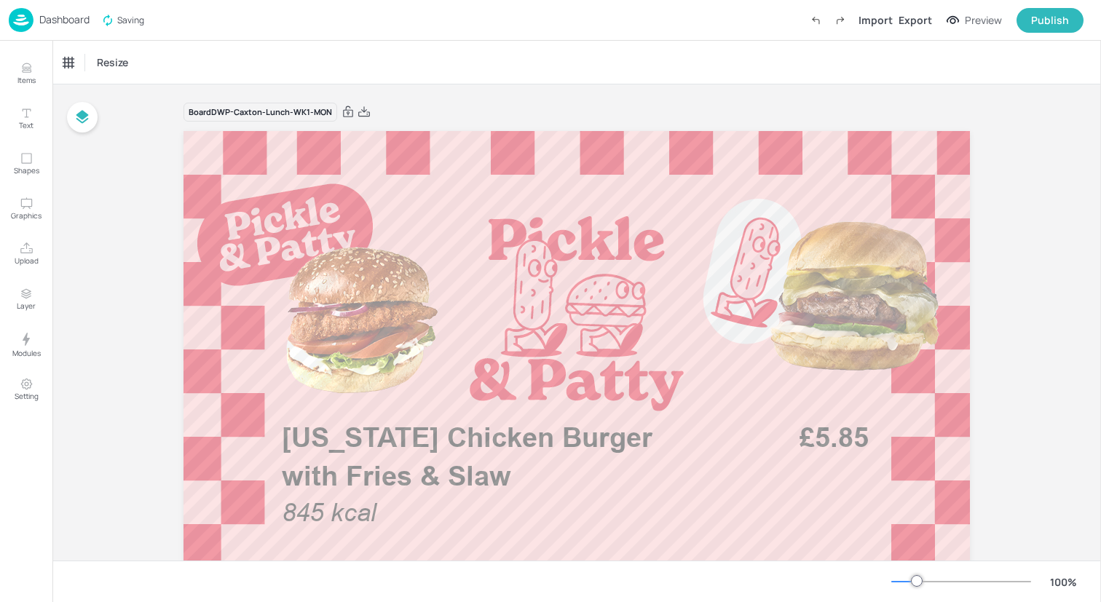
click at [25, 19] on img at bounding box center [21, 20] width 25 height 24
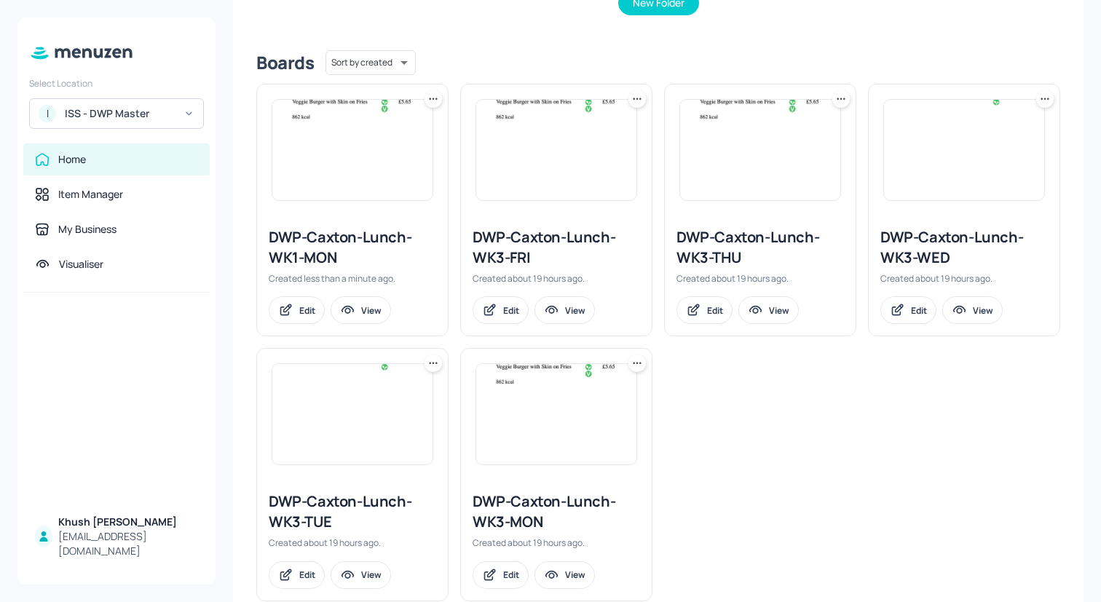
scroll to position [363, 0]
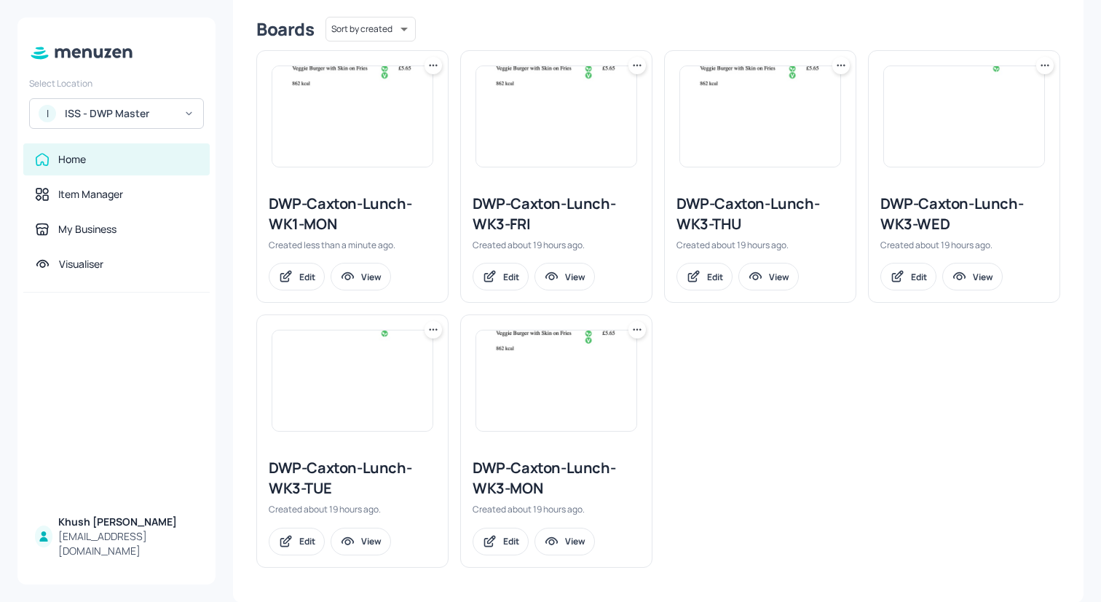
click at [437, 68] on icon at bounding box center [433, 65] width 15 height 15
click at [368, 139] on div "Delete" at bounding box center [377, 144] width 117 height 25
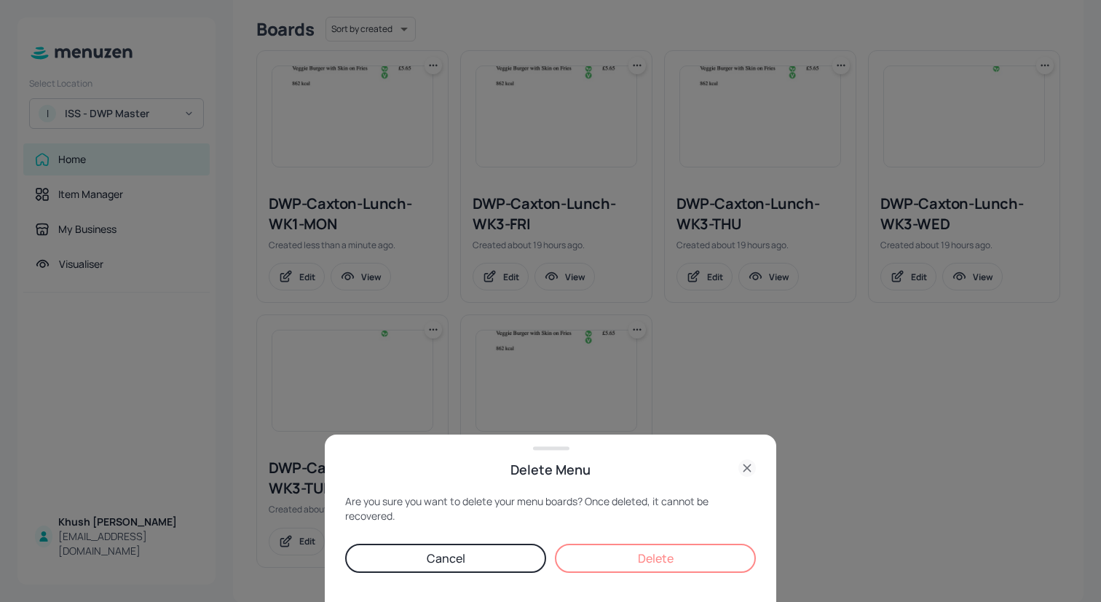
click at [664, 553] on button "Delete" at bounding box center [655, 558] width 201 height 29
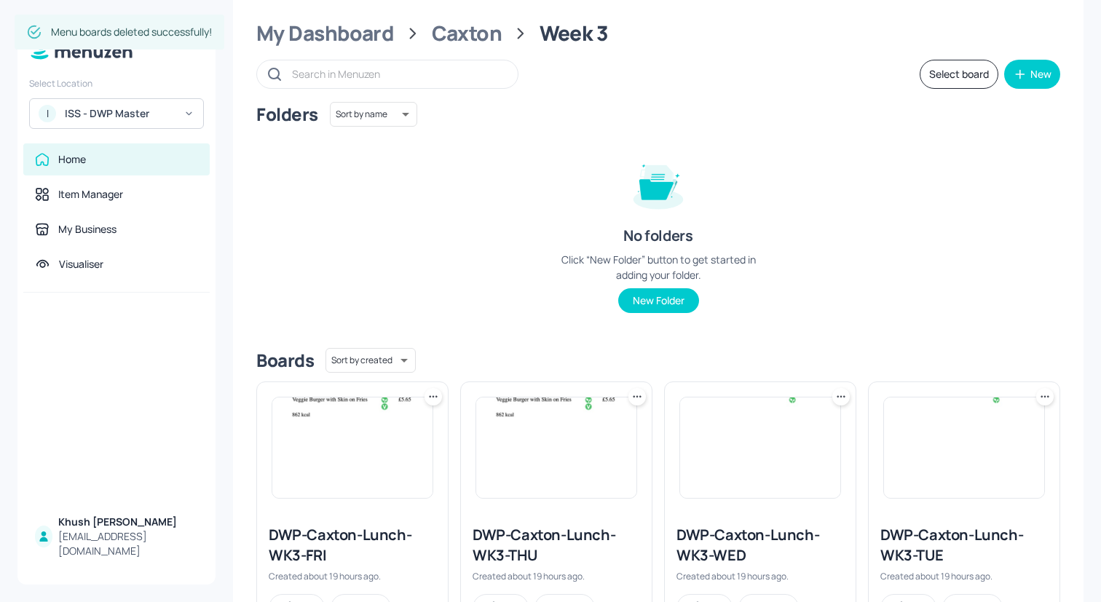
scroll to position [0, 0]
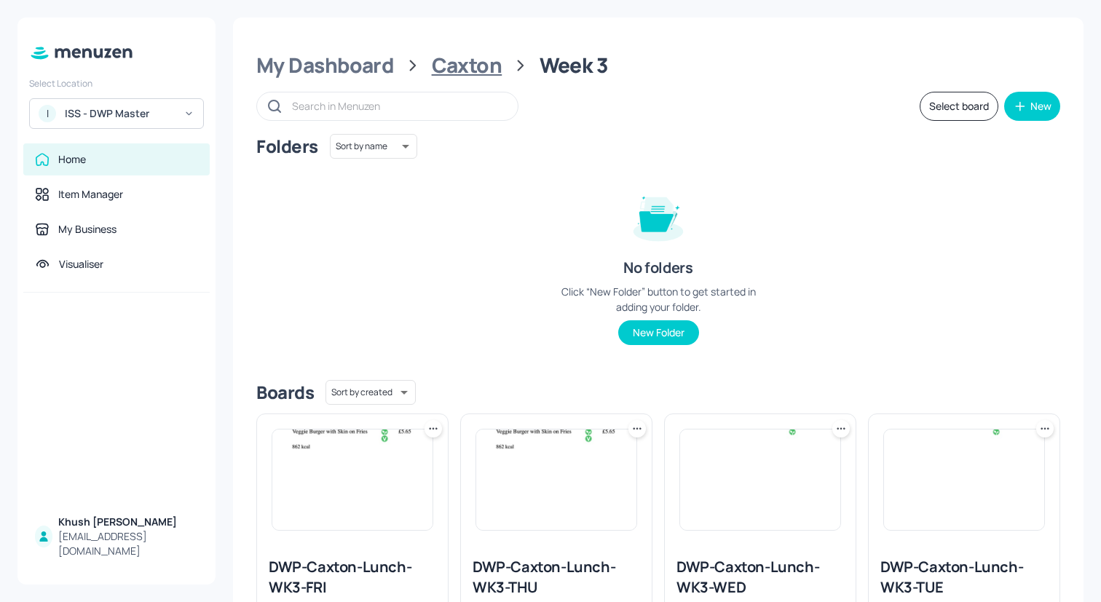
click at [464, 76] on div "Caxton" at bounding box center [467, 65] width 71 height 26
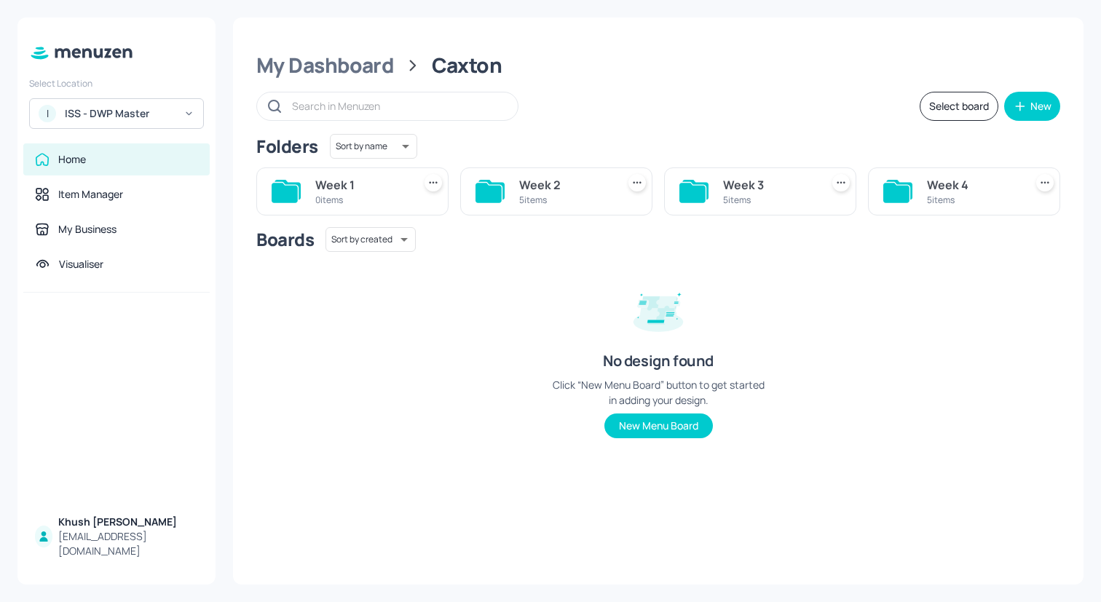
click at [947, 205] on div "5 items" at bounding box center [973, 200] width 92 height 12
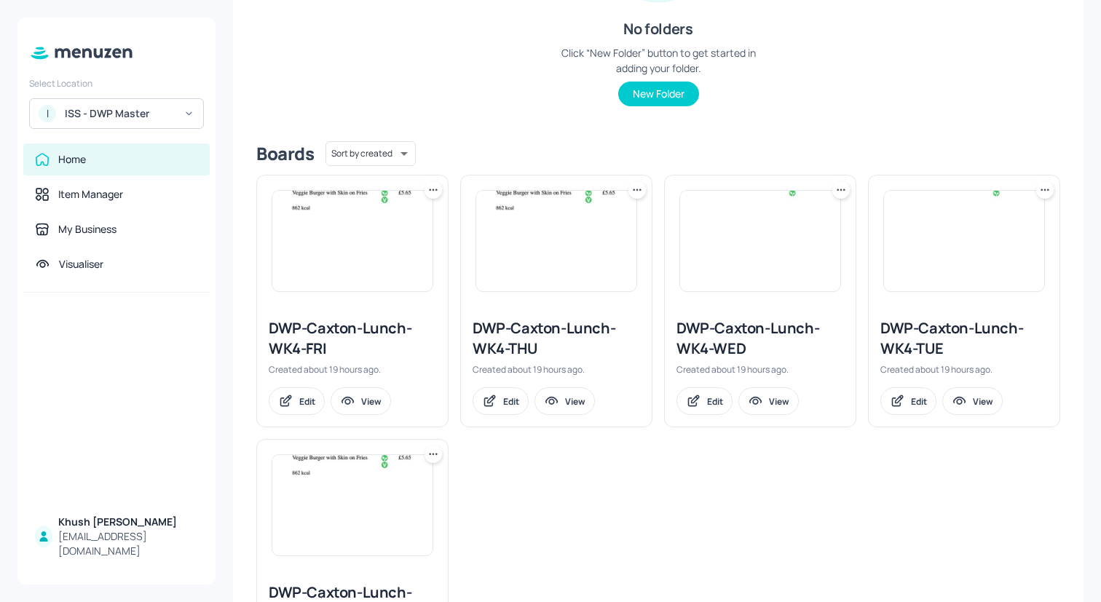
scroll to position [345, 0]
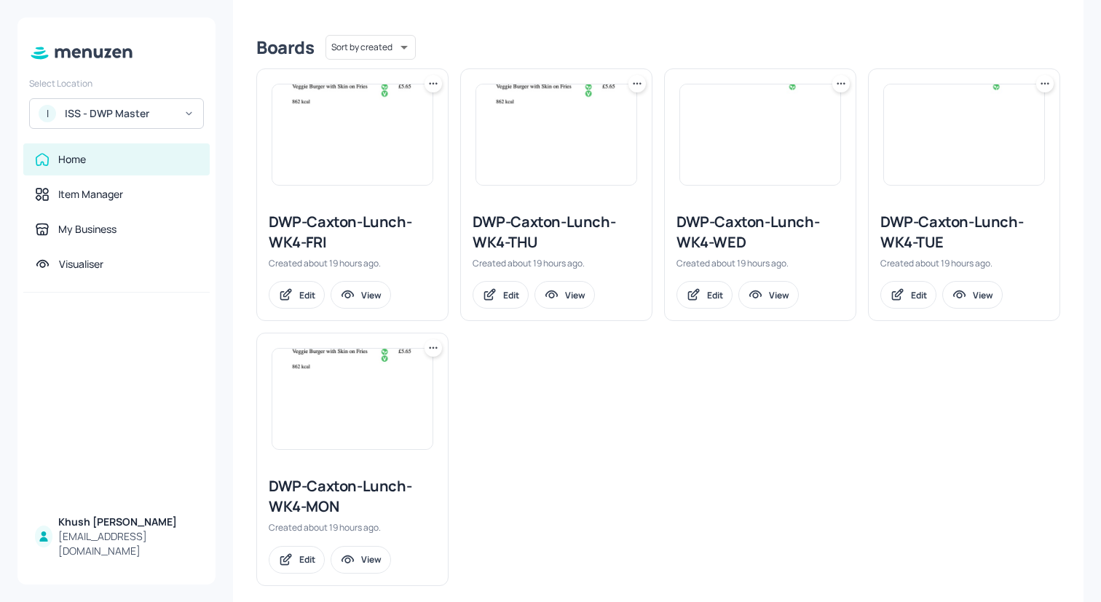
click at [369, 226] on div "DWP-Caxton-Lunch-WK4-FRI" at bounding box center [353, 232] width 168 height 41
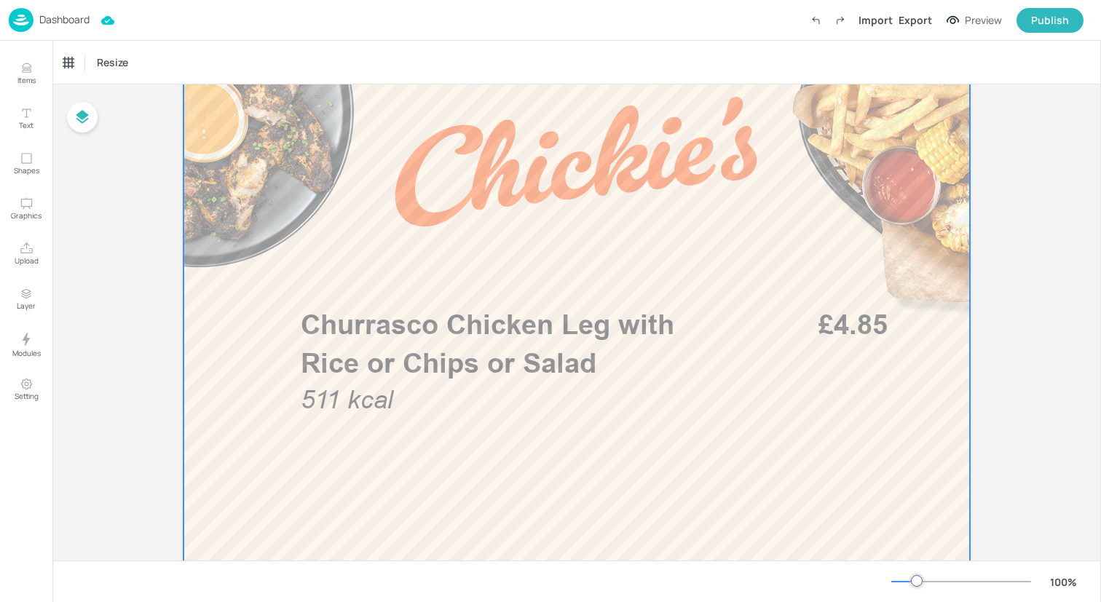
scroll to position [858, 0]
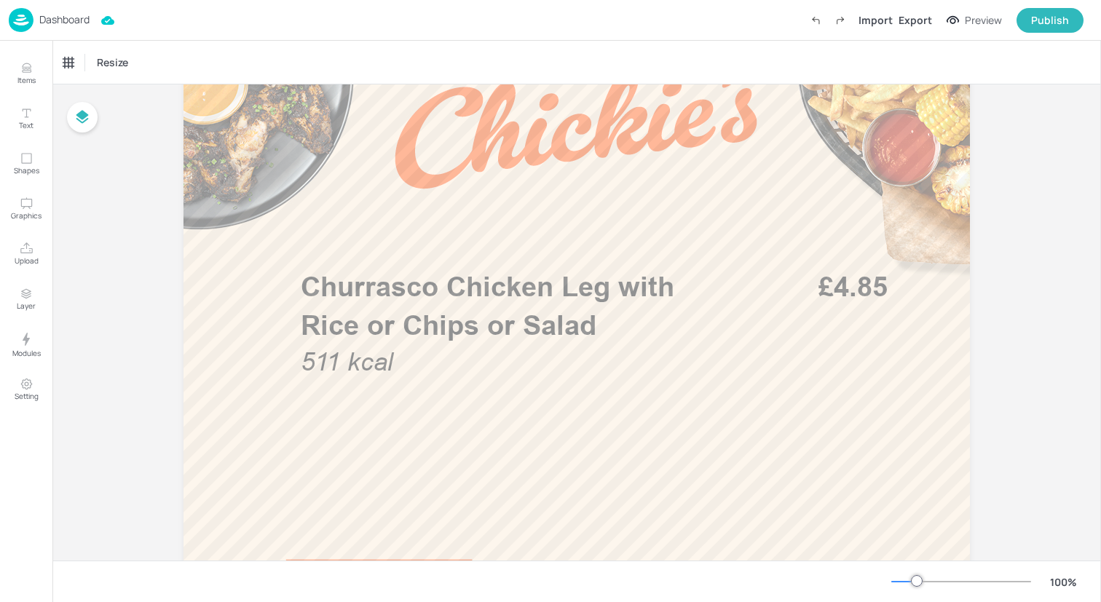
click at [17, 21] on img at bounding box center [21, 20] width 25 height 24
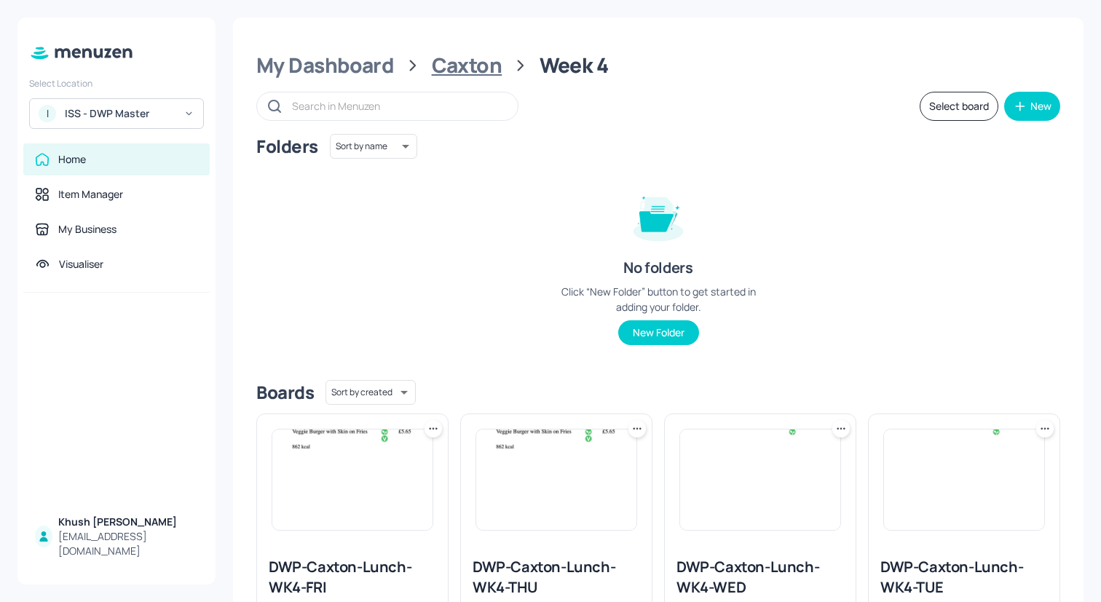
click at [464, 67] on div "Caxton" at bounding box center [467, 65] width 71 height 26
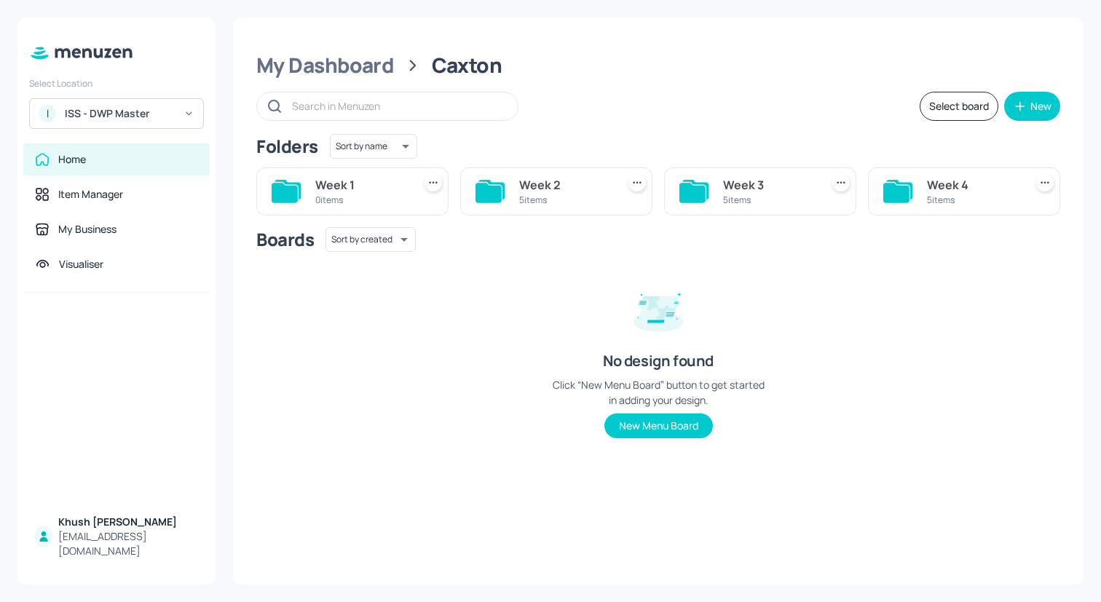
click at [563, 191] on div "Week 2" at bounding box center [565, 184] width 92 height 17
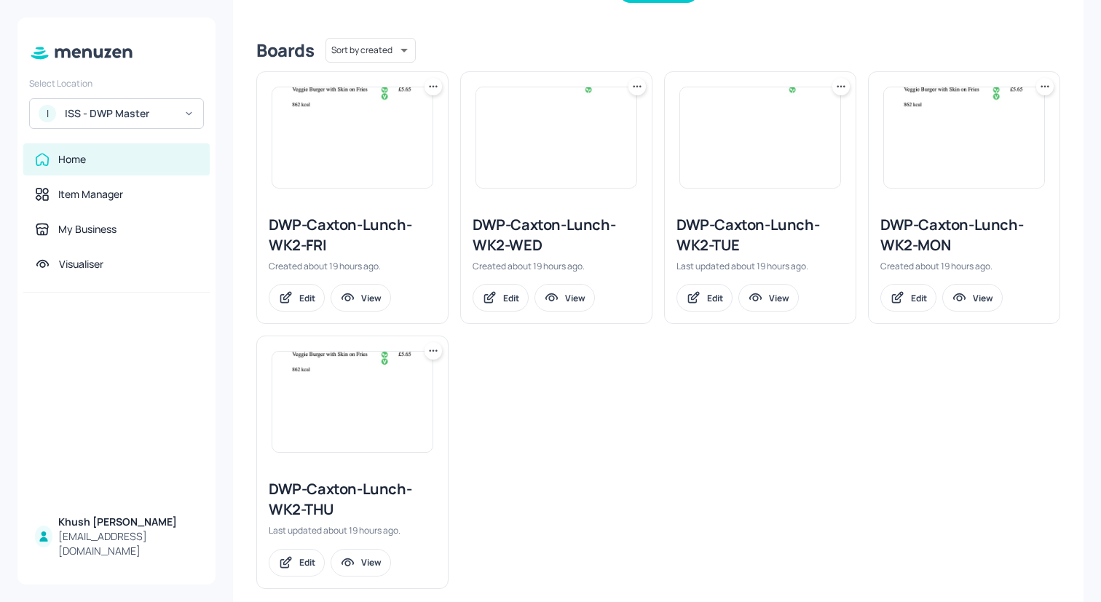
scroll to position [363, 0]
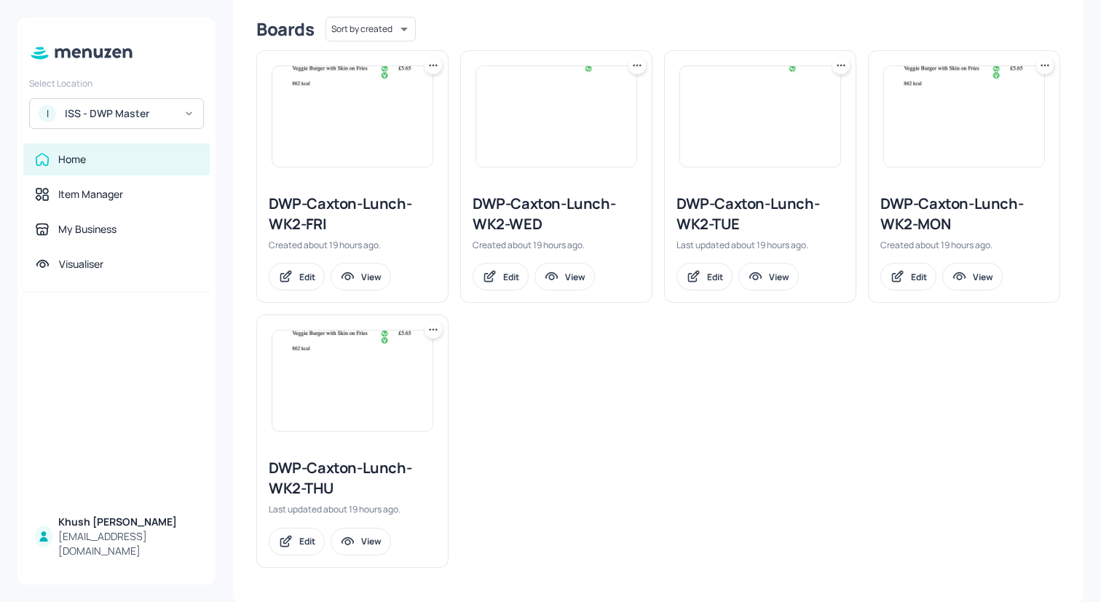
click at [1044, 68] on icon at bounding box center [1045, 65] width 15 height 15
click at [987, 116] on p "Duplicate" at bounding box center [968, 119] width 39 height 13
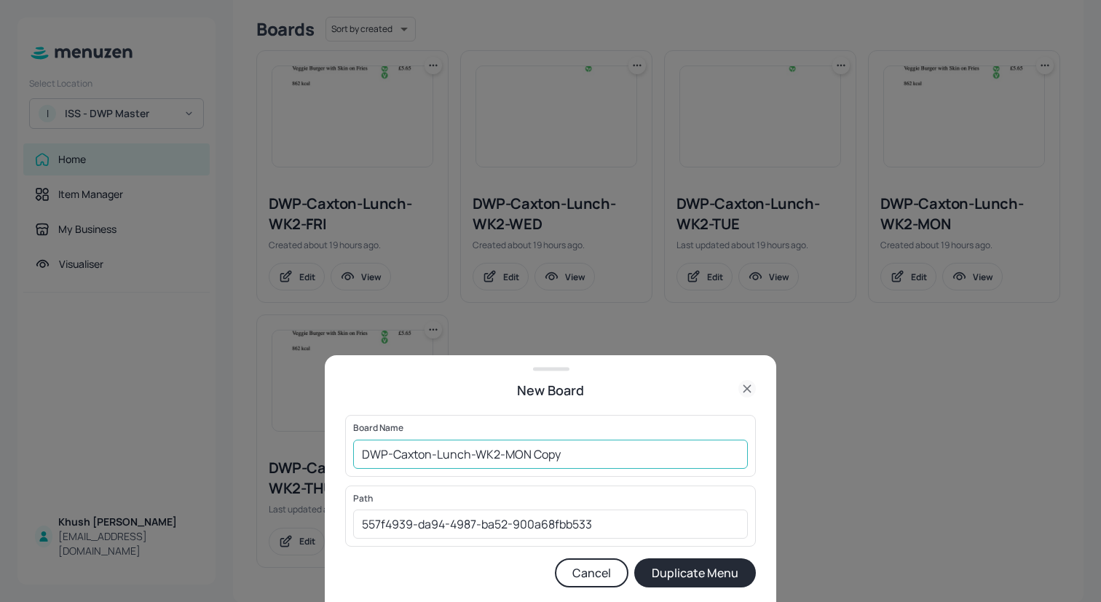
click at [608, 460] on input "DWP-Caxton-Lunch-WK2-MON Copy" at bounding box center [550, 454] width 395 height 29
type input "DWP-Caxton-Lunch-WK1-MON"
click at [677, 577] on button "Duplicate Menu" at bounding box center [695, 573] width 122 height 29
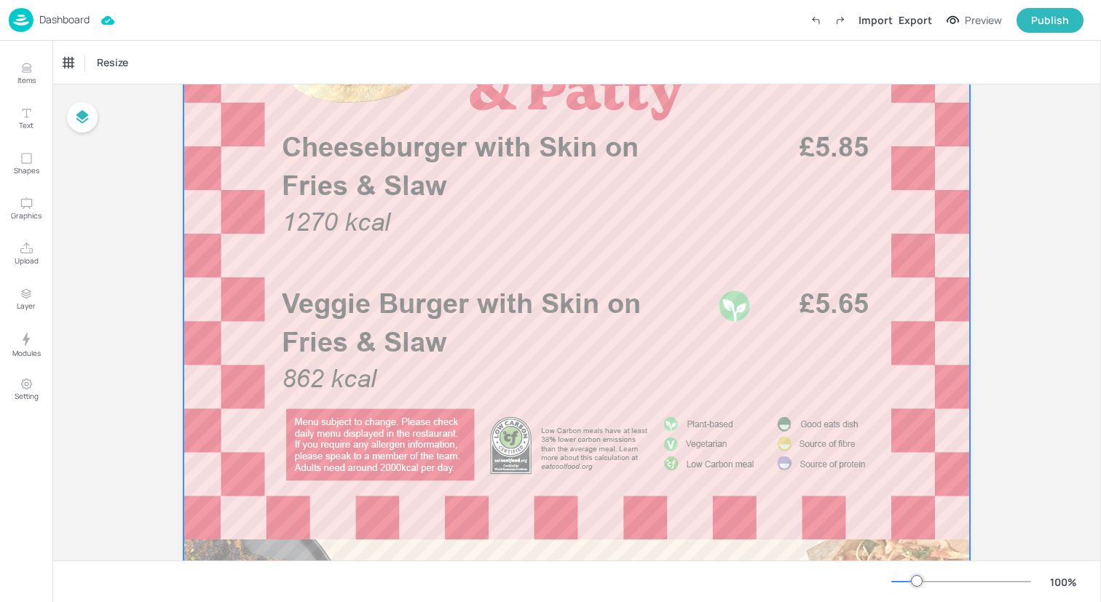
scroll to position [302, 0]
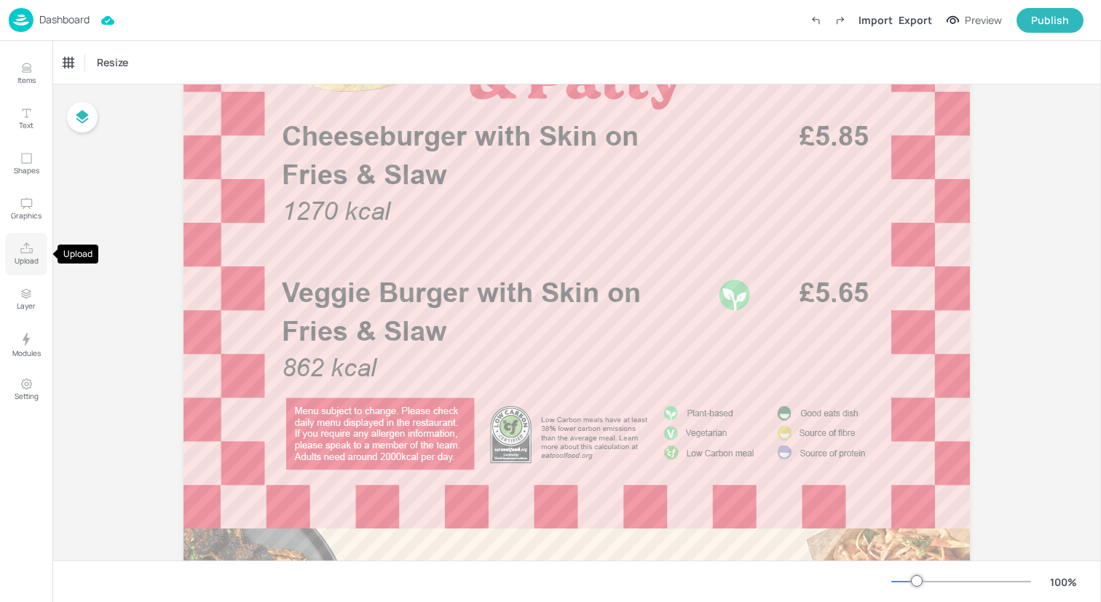
click at [25, 256] on p "Upload" at bounding box center [27, 261] width 24 height 10
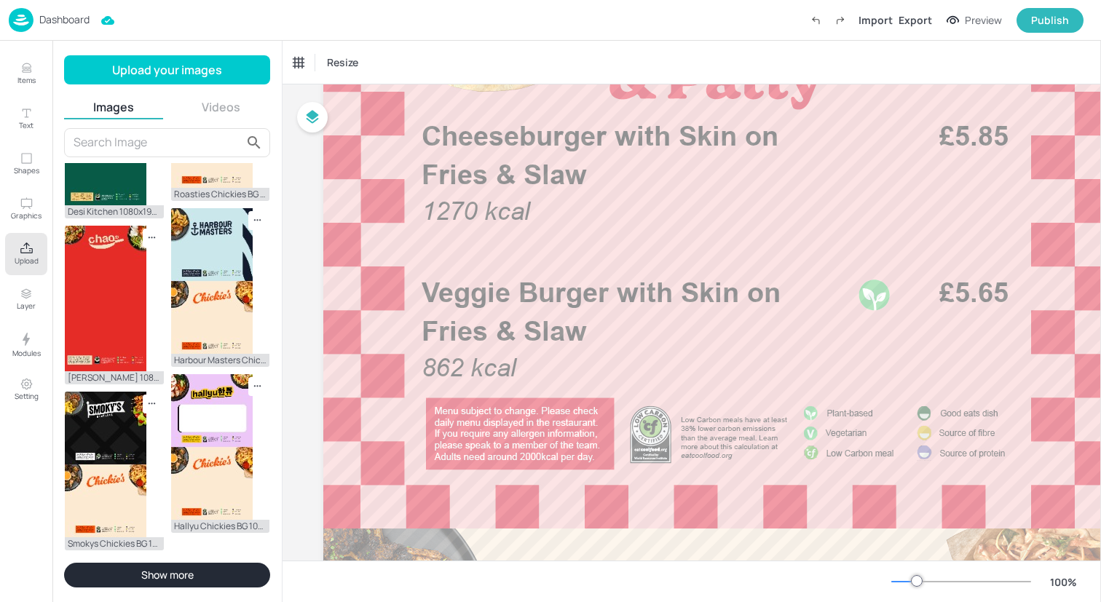
scroll to position [1036, 0]
click at [185, 188] on img at bounding box center [212, 115] width 82 height 146
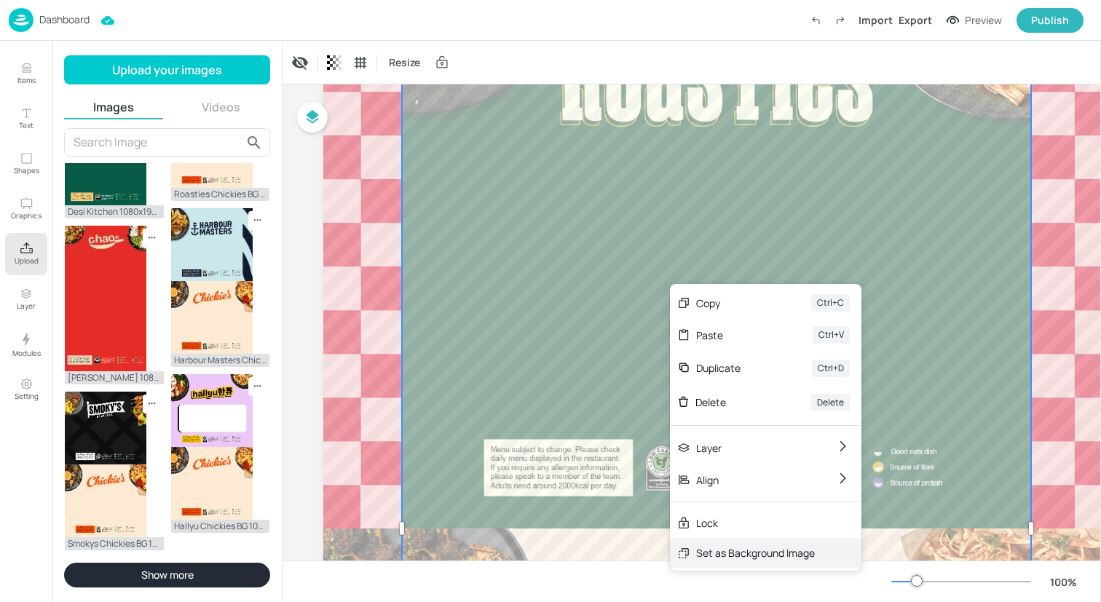
click at [706, 545] on div "Set as Background Image" at bounding box center [755, 552] width 119 height 15
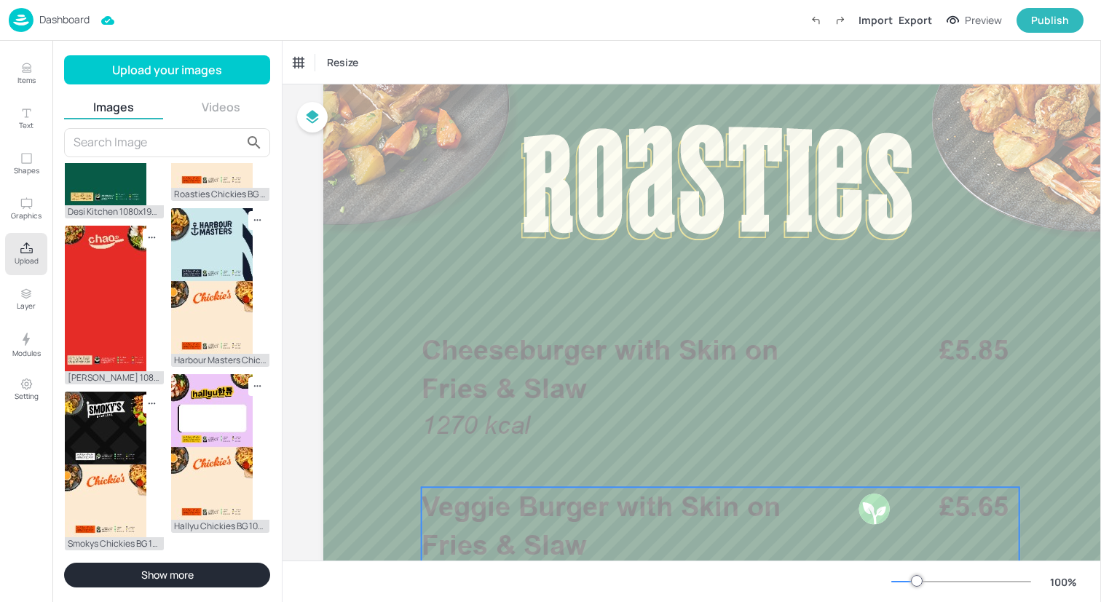
scroll to position [0, 0]
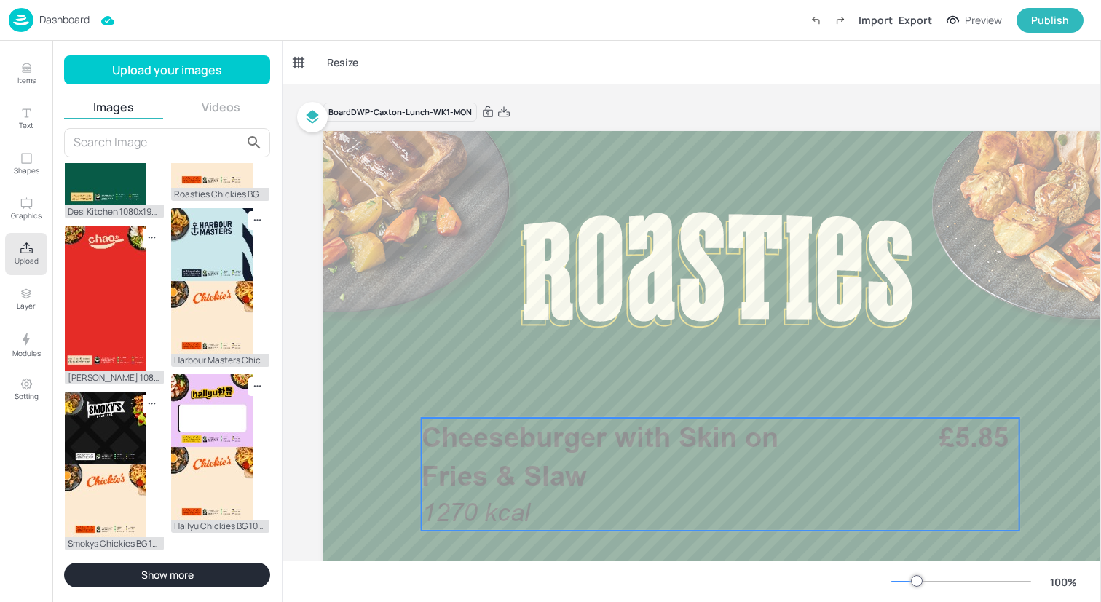
click at [553, 441] on span "Cheeseburger with Skin on Fries & Slaw" at bounding box center [600, 456] width 357 height 71
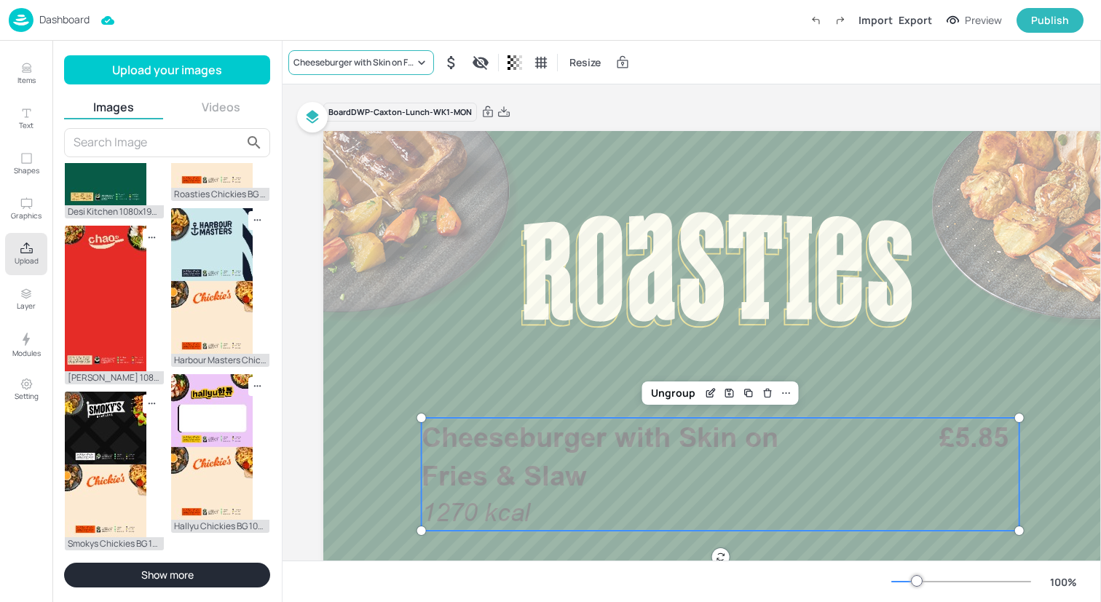
click at [351, 52] on div "Cheeseburger with Skin on Fries & Slaw" at bounding box center [361, 62] width 146 height 25
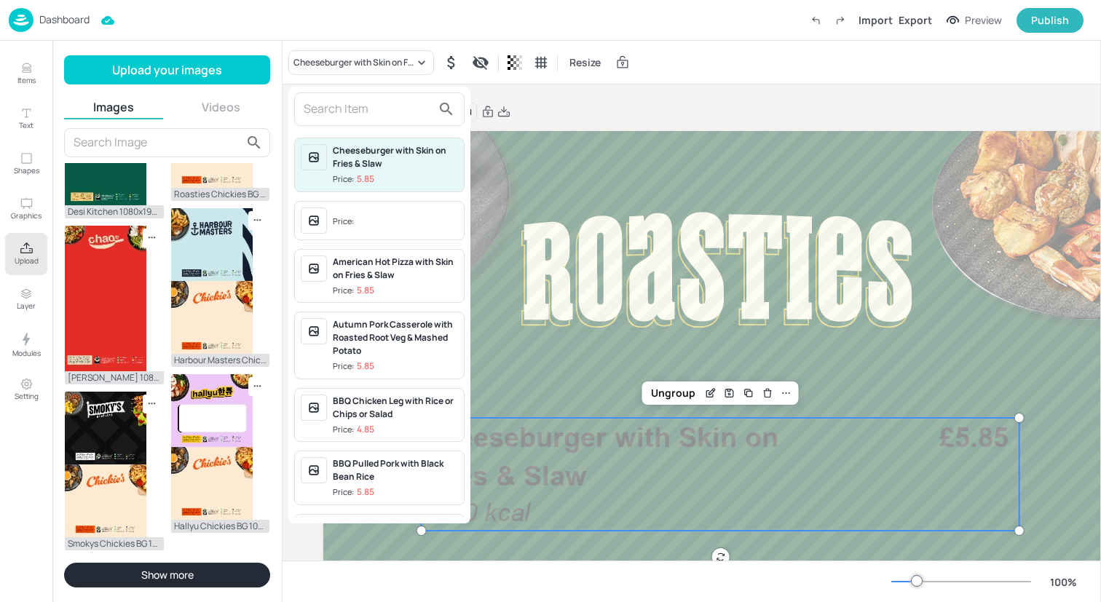
click at [351, 100] on input "text" at bounding box center [368, 109] width 128 height 23
click at [377, 105] on input "text" at bounding box center [368, 109] width 128 height 23
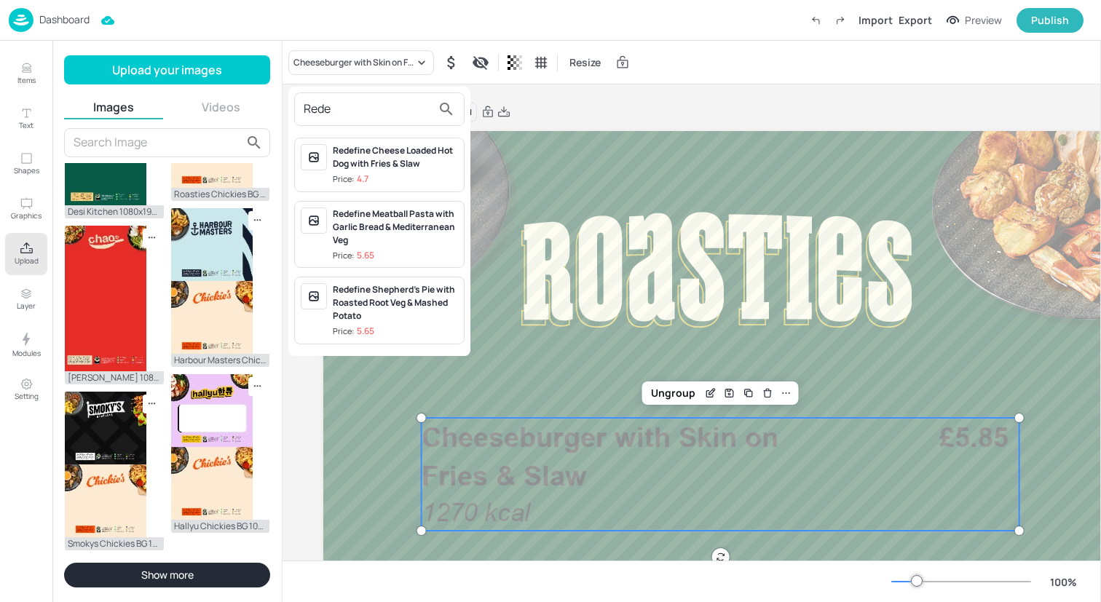
type input "Rede"
click at [400, 301] on div "Redefine Shepherd's Pie with Roasted Root Veg & Mashed Potato" at bounding box center [395, 302] width 125 height 39
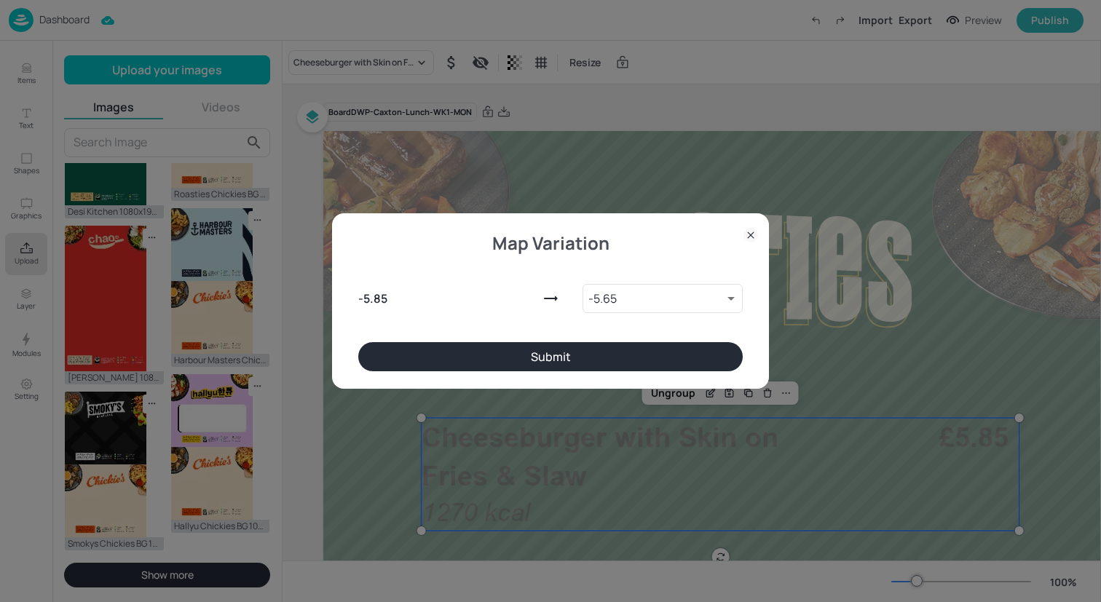
click at [438, 361] on button "Submit" at bounding box center [550, 356] width 385 height 29
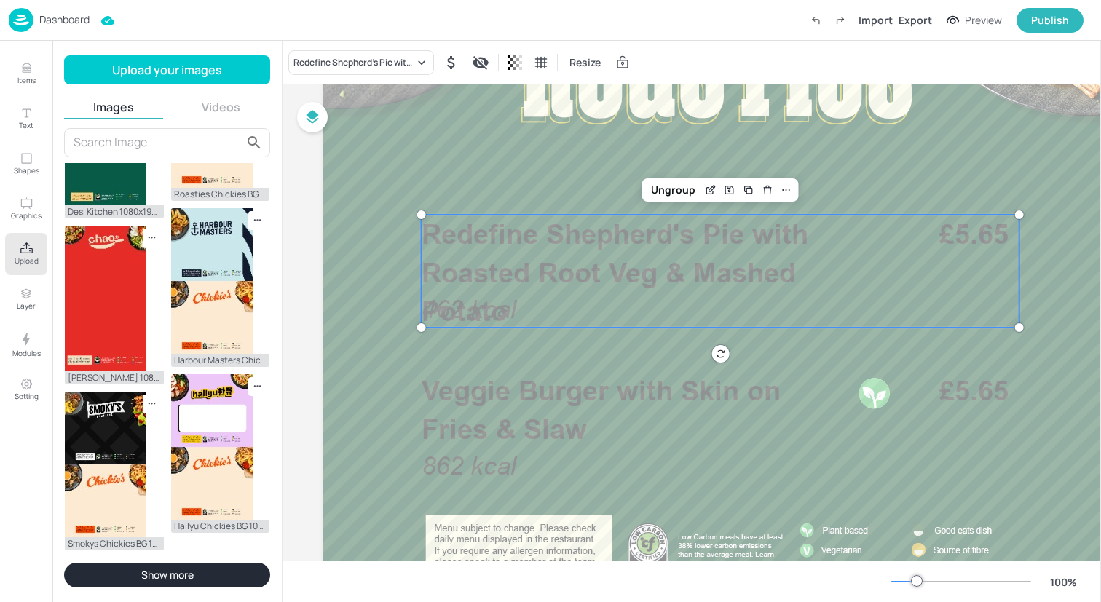
scroll to position [218, 0]
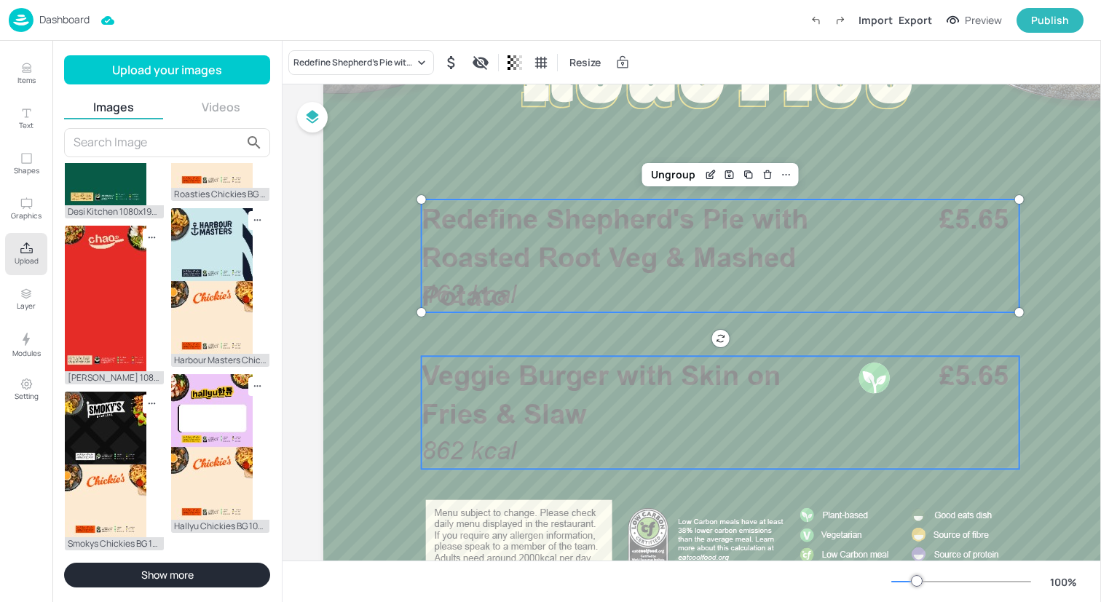
click at [542, 413] on span "Veggie Burger with Skin on Fries & Slaw" at bounding box center [601, 394] width 359 height 71
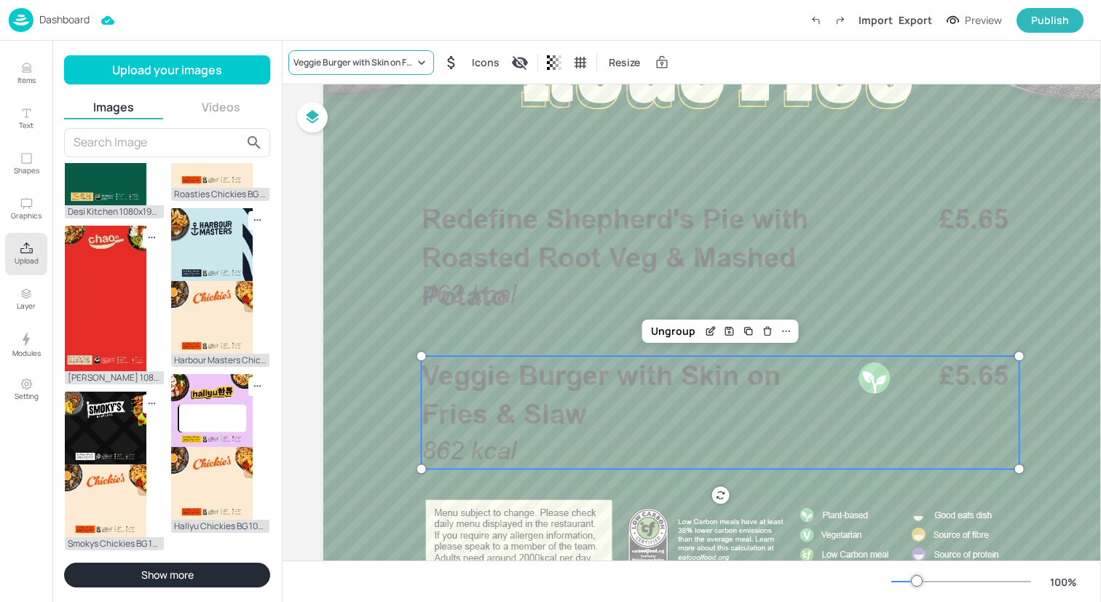
click at [385, 64] on div "Veggie Burger with Skin on Fries & Slaw" at bounding box center [353, 62] width 121 height 13
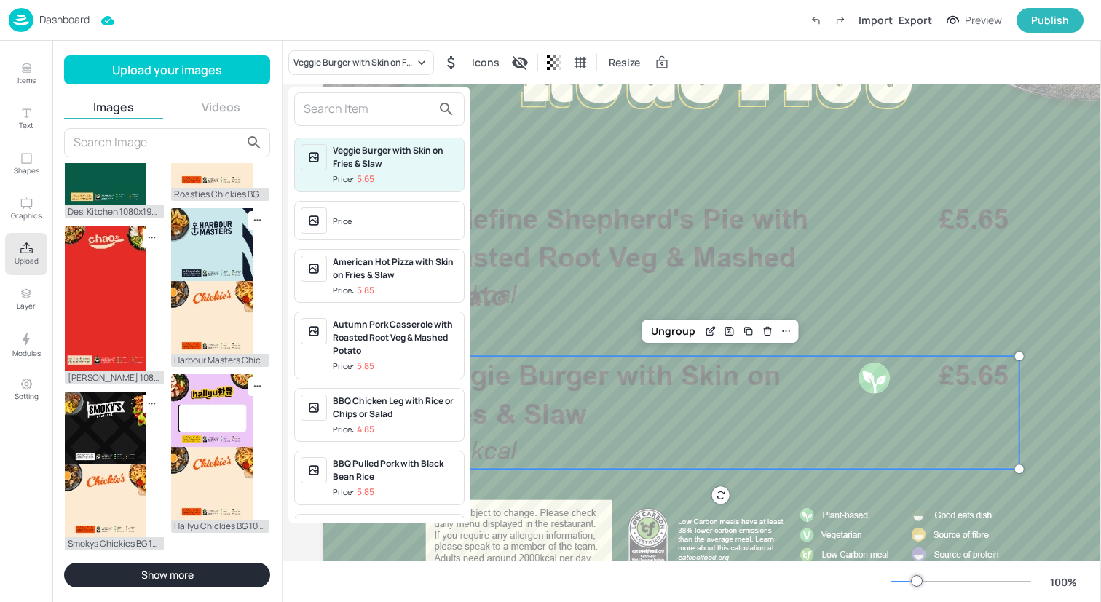
click at [374, 111] on input "text" at bounding box center [368, 109] width 128 height 23
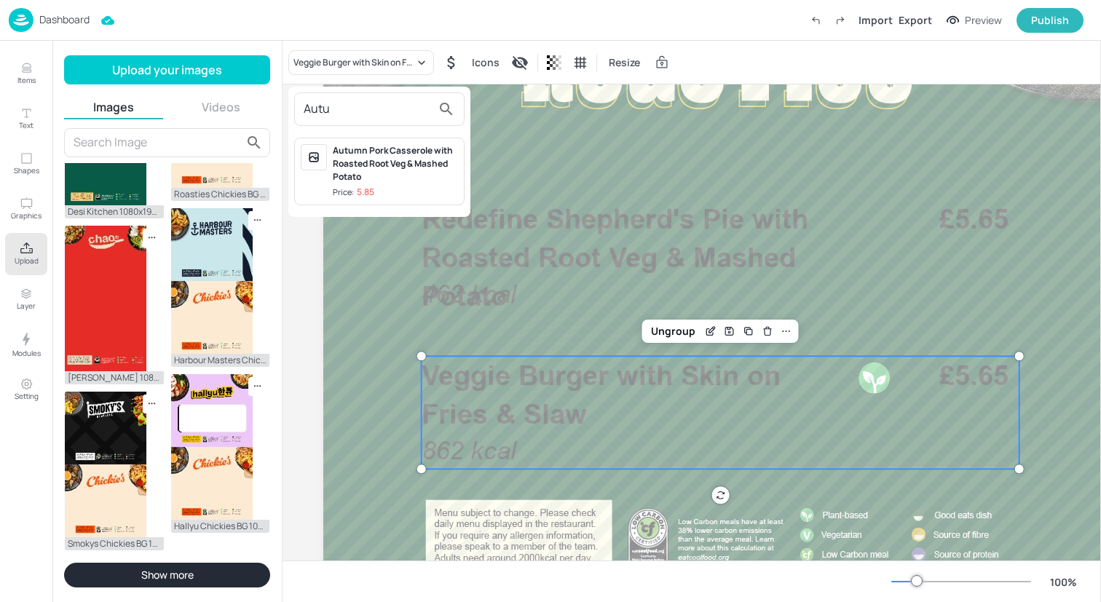
type input "Autu"
click at [371, 161] on div "Autumn Pork Casserole with Roasted Root Veg & Mashed Potato" at bounding box center [395, 163] width 125 height 39
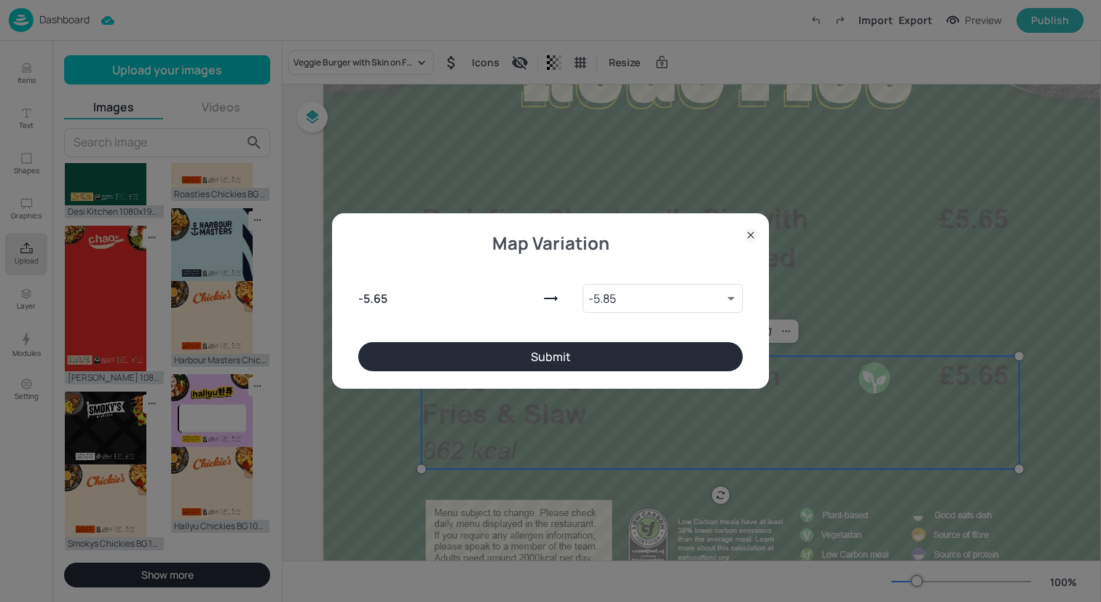
click at [594, 385] on div "Map Variation - 5.65 - 5.85 9888645 ​ Submit" at bounding box center [550, 300] width 437 height 175
click at [594, 369] on button "Submit" at bounding box center [550, 356] width 385 height 29
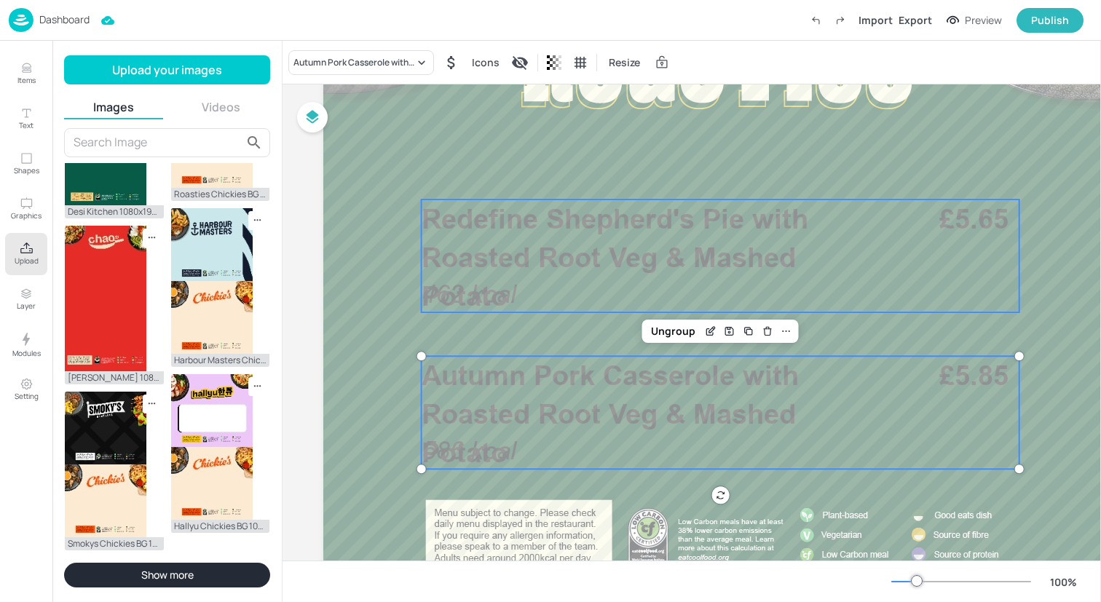
click at [501, 269] on span "Redefine Shepherd's Pie with Roasted Root Veg & Mashed Potato" at bounding box center [615, 257] width 387 height 110
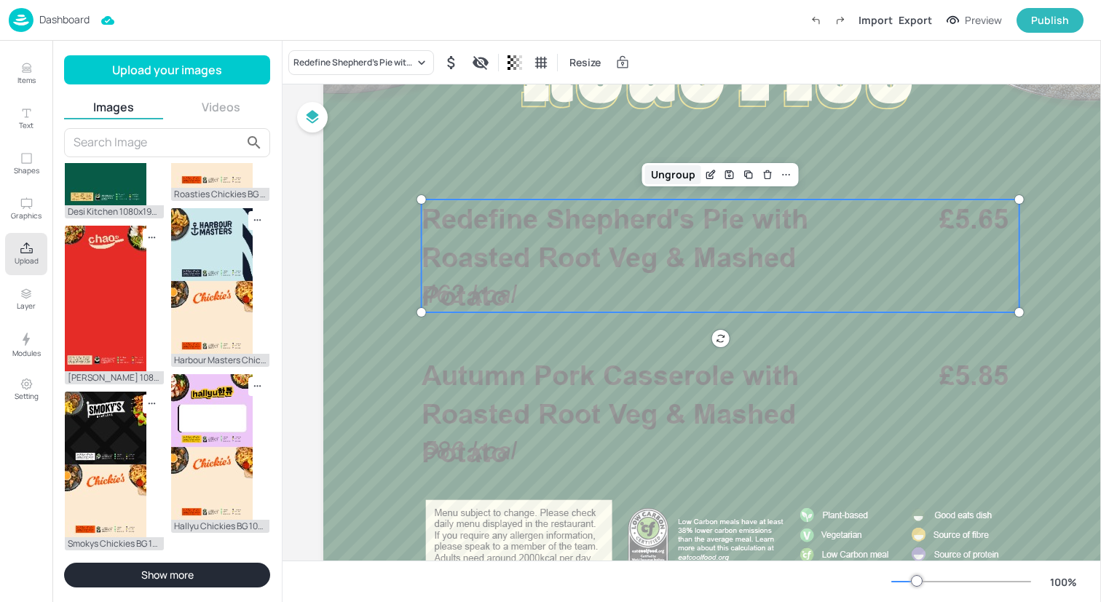
click at [667, 165] on div "Ungroup" at bounding box center [673, 174] width 56 height 19
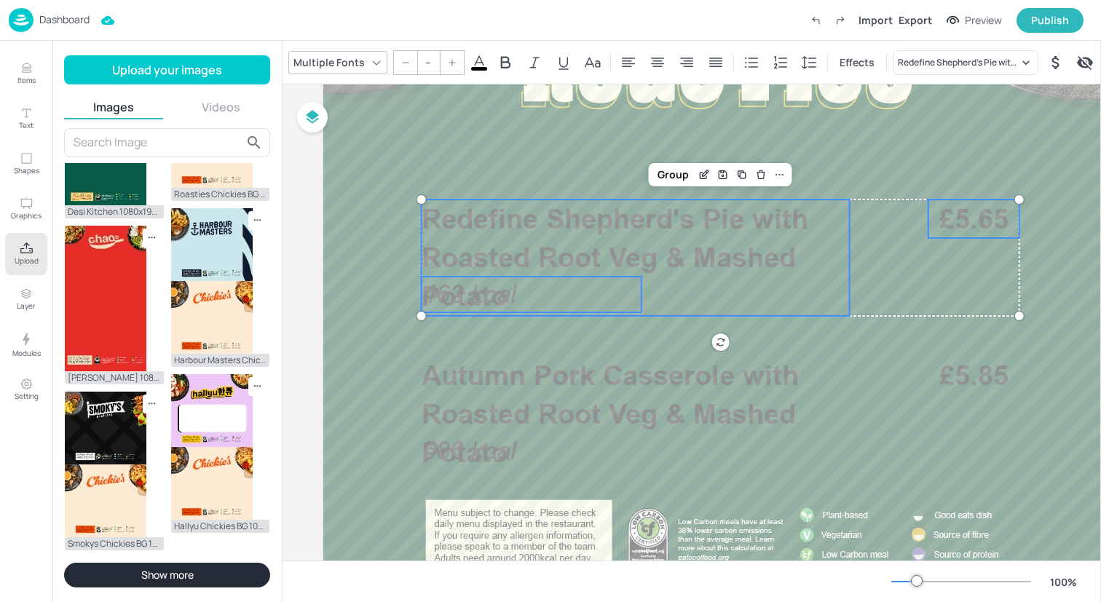
click at [476, 296] on span "462 kcal" at bounding box center [469, 294] width 95 height 29
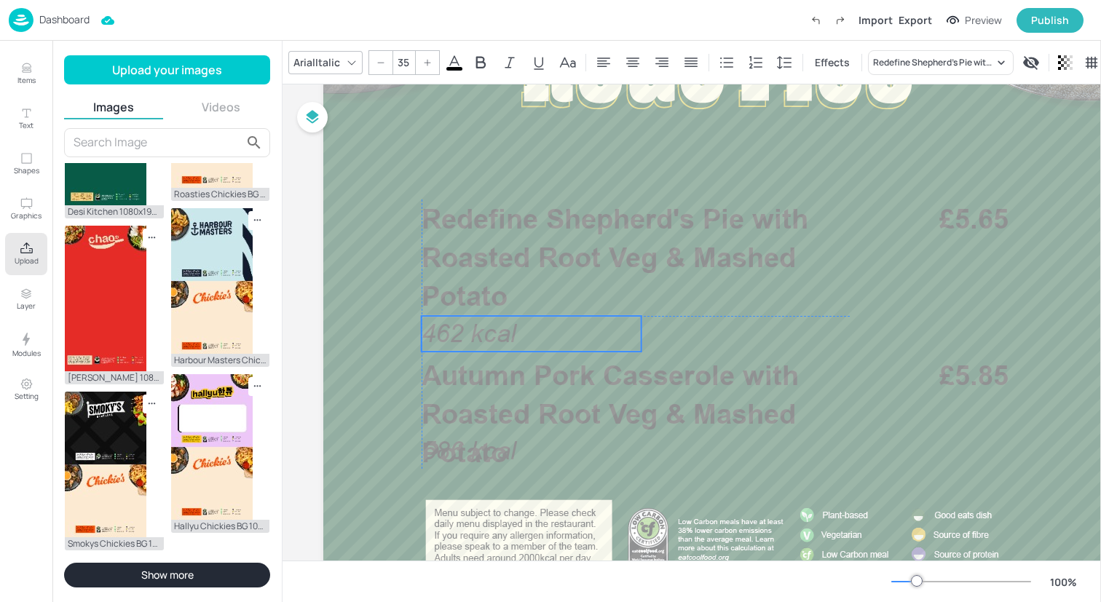
drag, startPoint x: 476, startPoint y: 296, endPoint x: 477, endPoint y: 335, distance: 38.6
click at [477, 335] on span "462 kcal" at bounding box center [469, 333] width 95 height 29
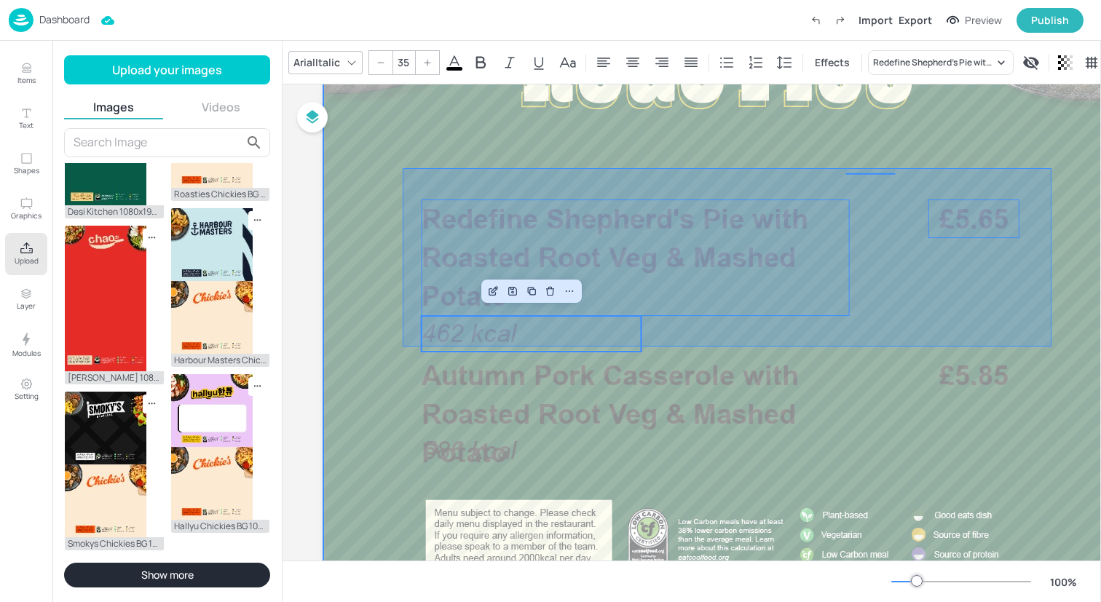
drag, startPoint x: 403, startPoint y: 347, endPoint x: 1051, endPoint y: 168, distance: 672.3
click at [1051, 168] on div at bounding box center [716, 612] width 787 height 1398
type input "--"
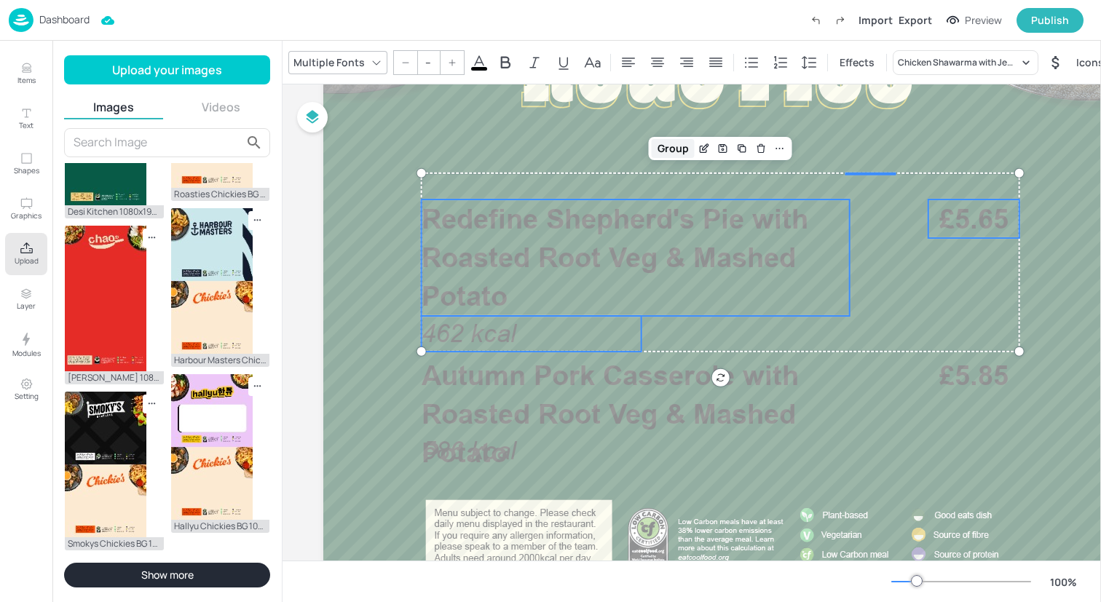
click at [666, 147] on div "Group" at bounding box center [673, 148] width 43 height 19
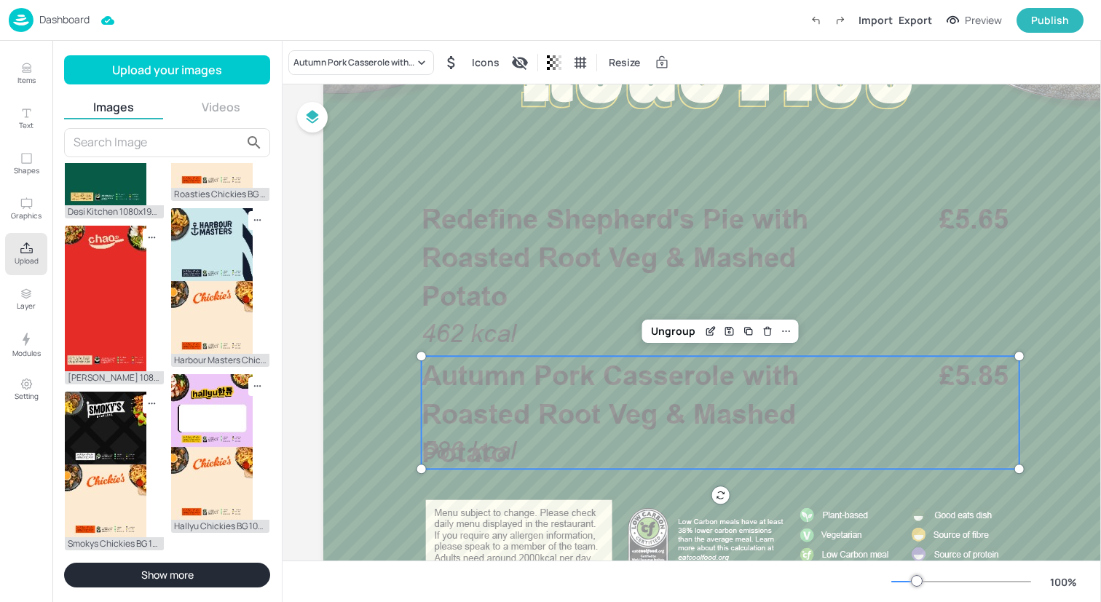
click at [610, 432] on p "Autumn Pork Casserole with Roasted Root Veg & Mashed Potato" at bounding box center [636, 414] width 428 height 117
click at [671, 328] on div "Ungroup" at bounding box center [673, 331] width 56 height 19
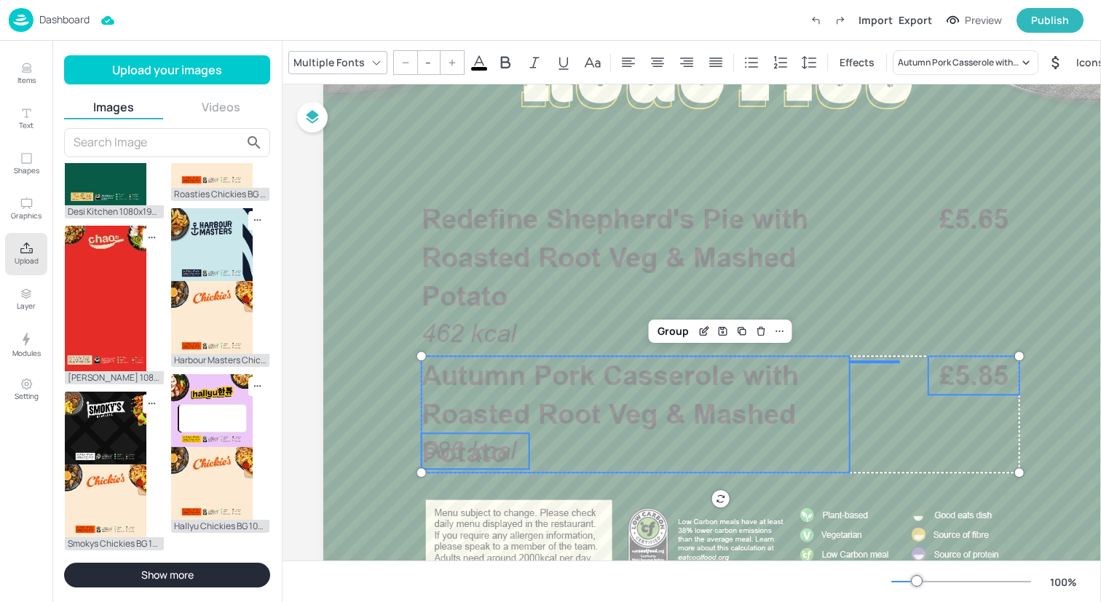
click at [486, 441] on span "586 kcal" at bounding box center [469, 450] width 95 height 29
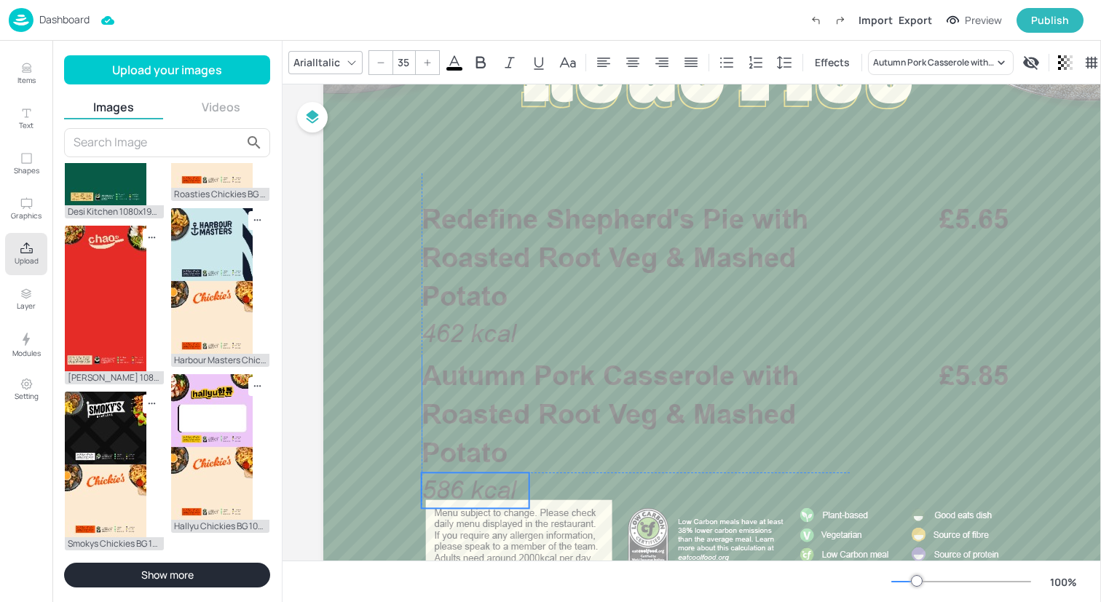
drag, startPoint x: 481, startPoint y: 444, endPoint x: 481, endPoint y: 481, distance: 36.4
click at [481, 481] on span "586 kcal" at bounding box center [469, 490] width 95 height 29
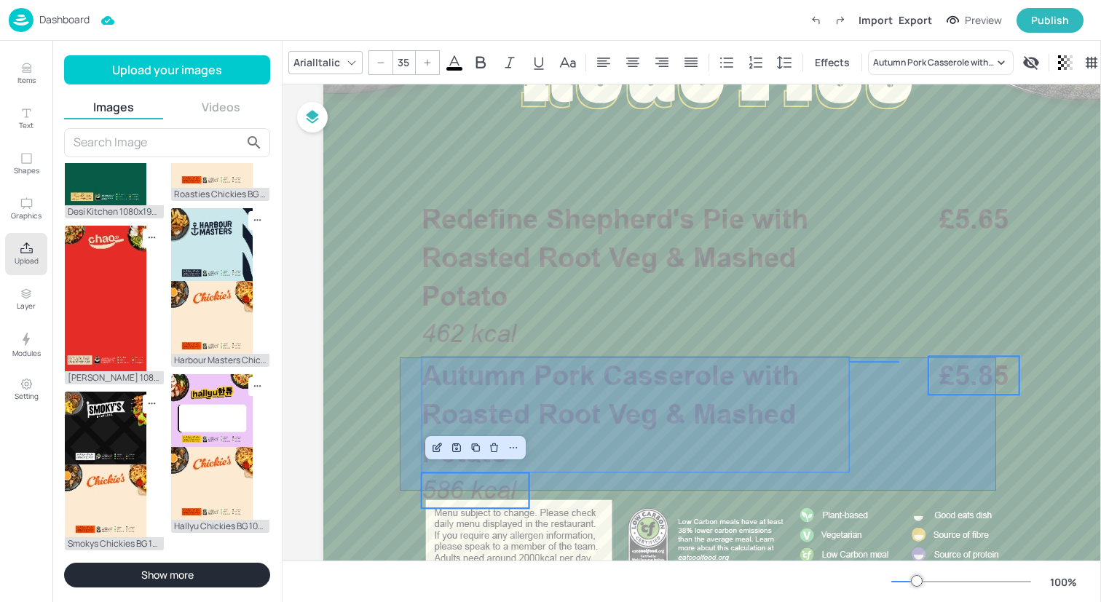
drag, startPoint x: 400, startPoint y: 491, endPoint x: 996, endPoint y: 358, distance: 611.2
type input "--"
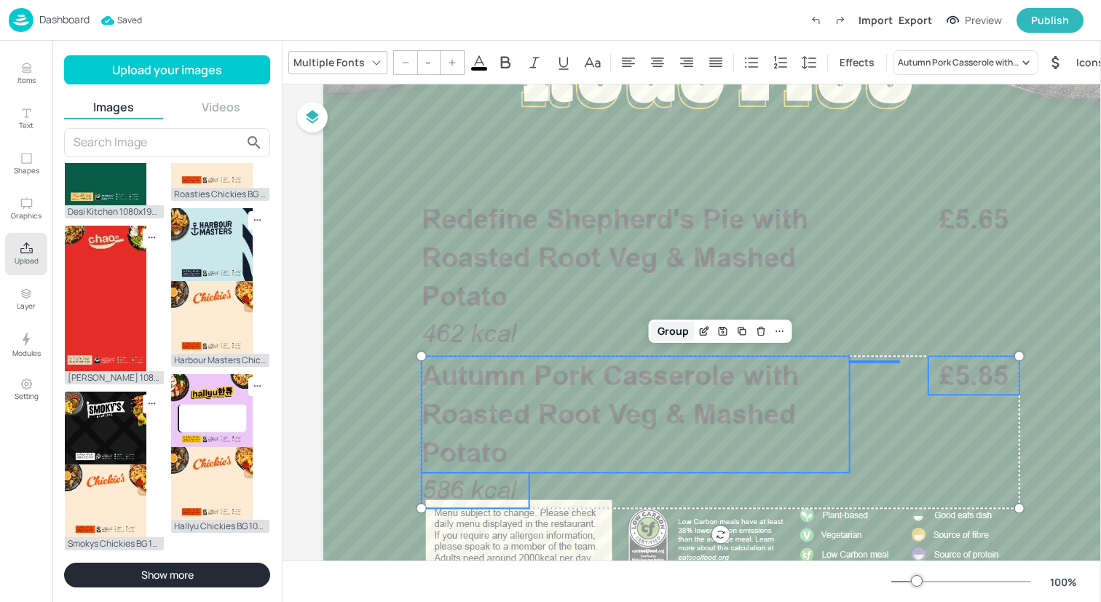
click at [682, 334] on div "Group" at bounding box center [673, 331] width 43 height 19
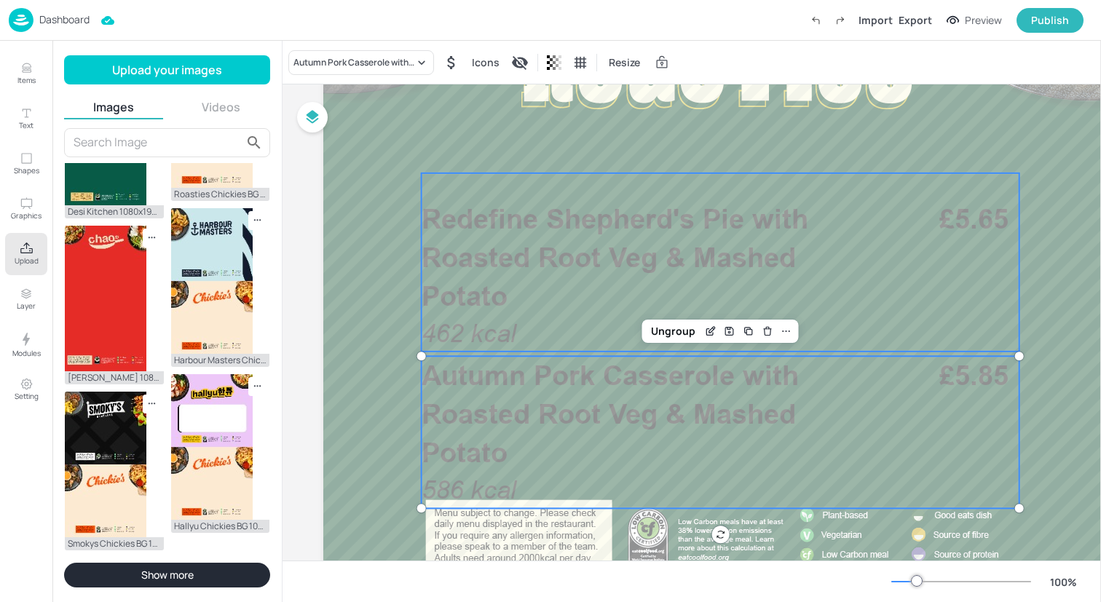
click at [545, 217] on span "Redefine Shepherd's Pie with Roasted Root Veg & Mashed Potato" at bounding box center [615, 257] width 387 height 110
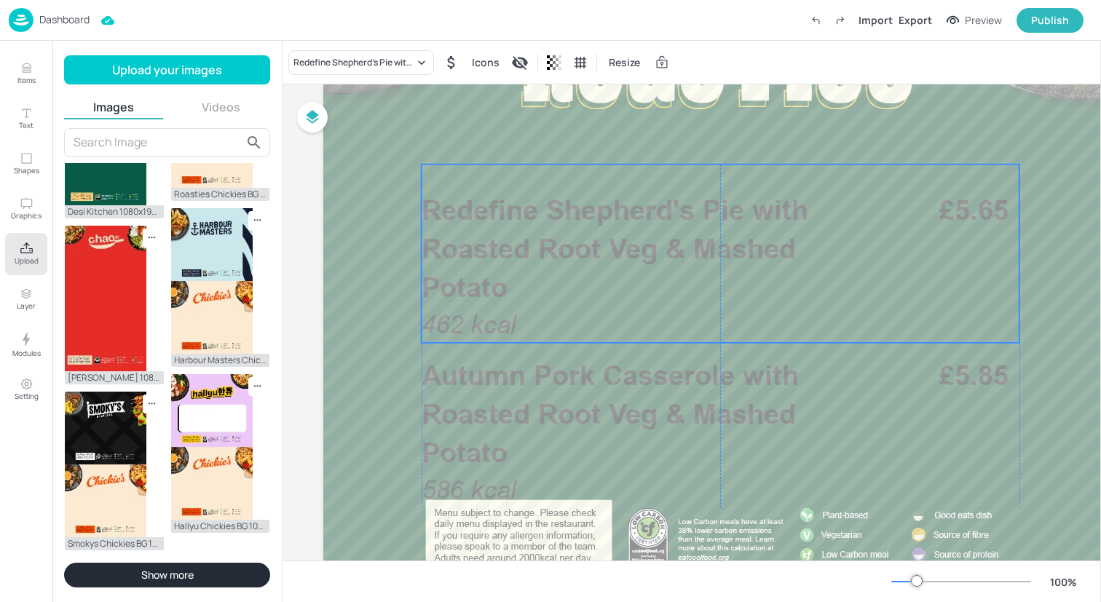
drag, startPoint x: 604, startPoint y: 200, endPoint x: 604, endPoint y: 191, distance: 8.7
click at [604, 191] on p "Redefine Shepherd's Pie with Roasted Root Veg & Mashed Potato" at bounding box center [636, 249] width 428 height 117
click at [685, 146] on div "Ungroup" at bounding box center [673, 139] width 56 height 19
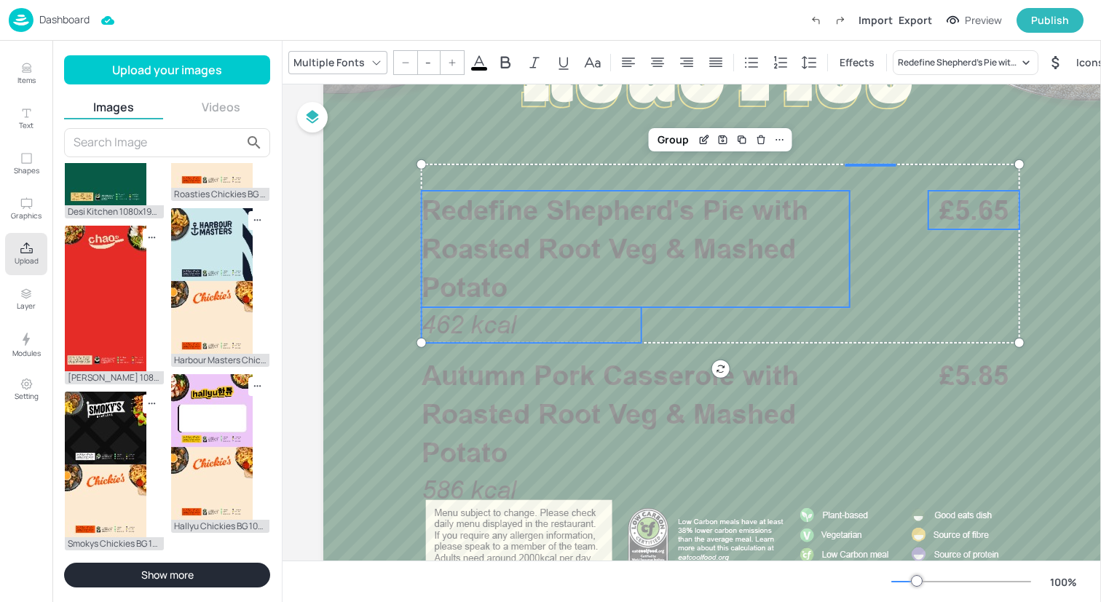
click at [477, 60] on icon at bounding box center [479, 62] width 13 height 14
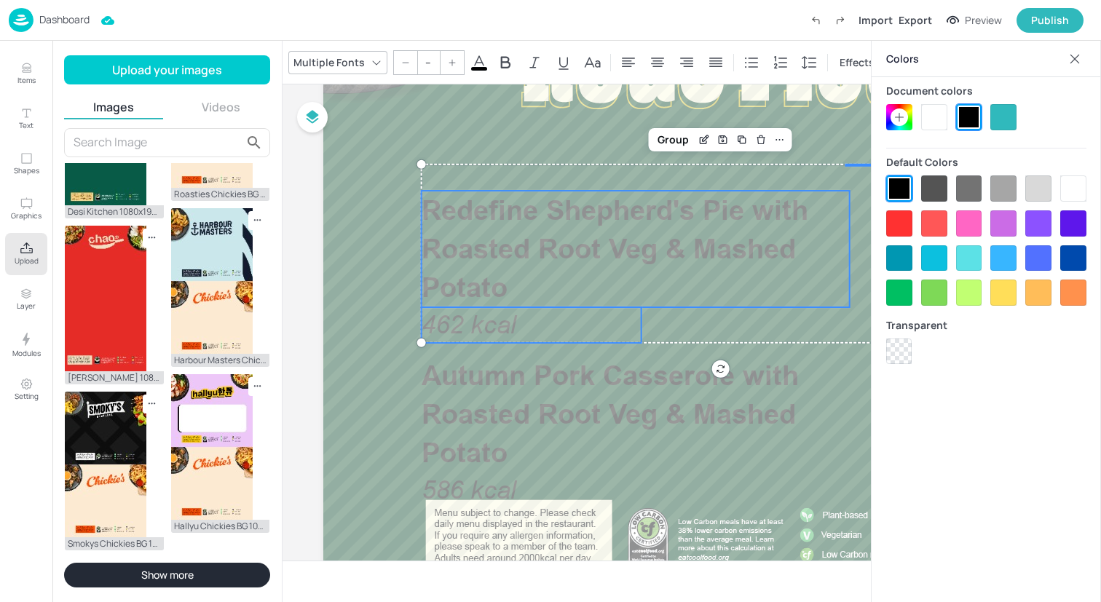
click at [1073, 182] on div at bounding box center [1073, 189] width 26 height 26
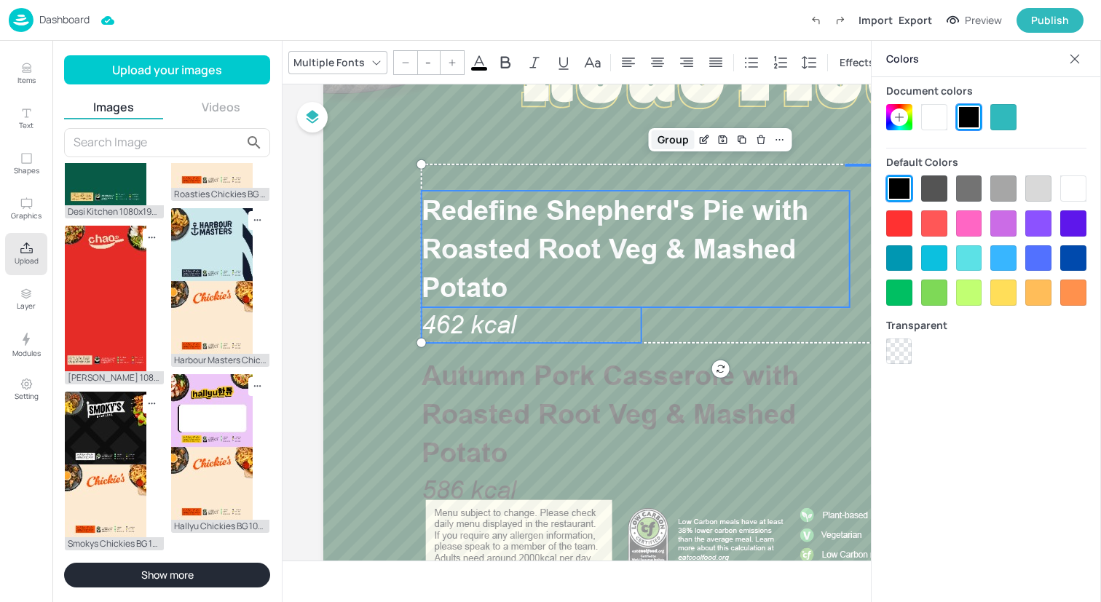
click at [681, 139] on div "Group" at bounding box center [673, 139] width 43 height 19
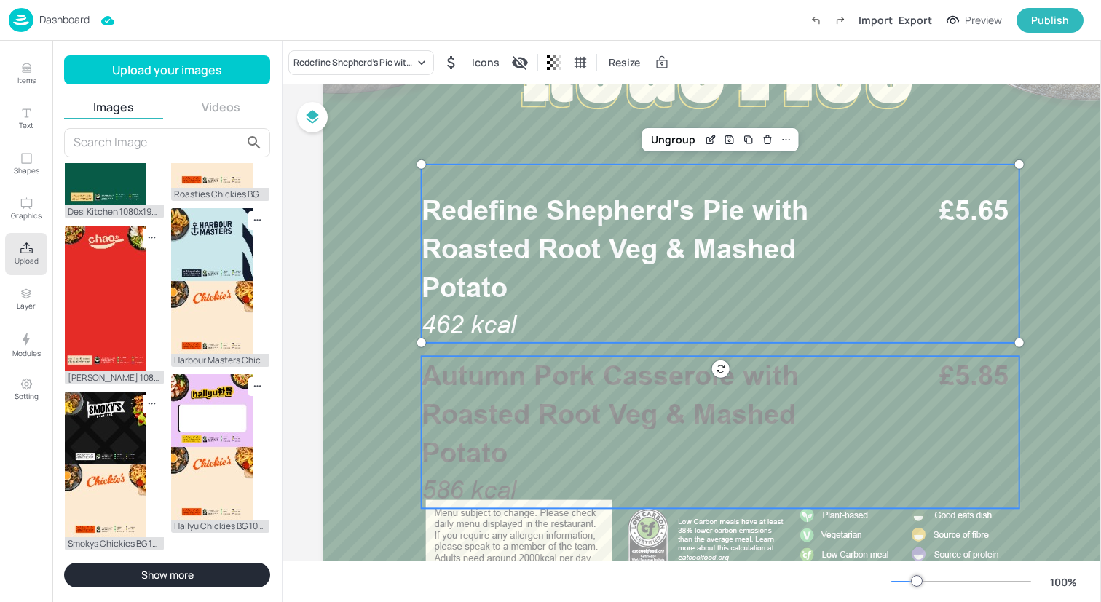
click at [604, 406] on span "Autumn Pork Casserole with Roasted Root Veg & Mashed Potato" at bounding box center [610, 414] width 377 height 110
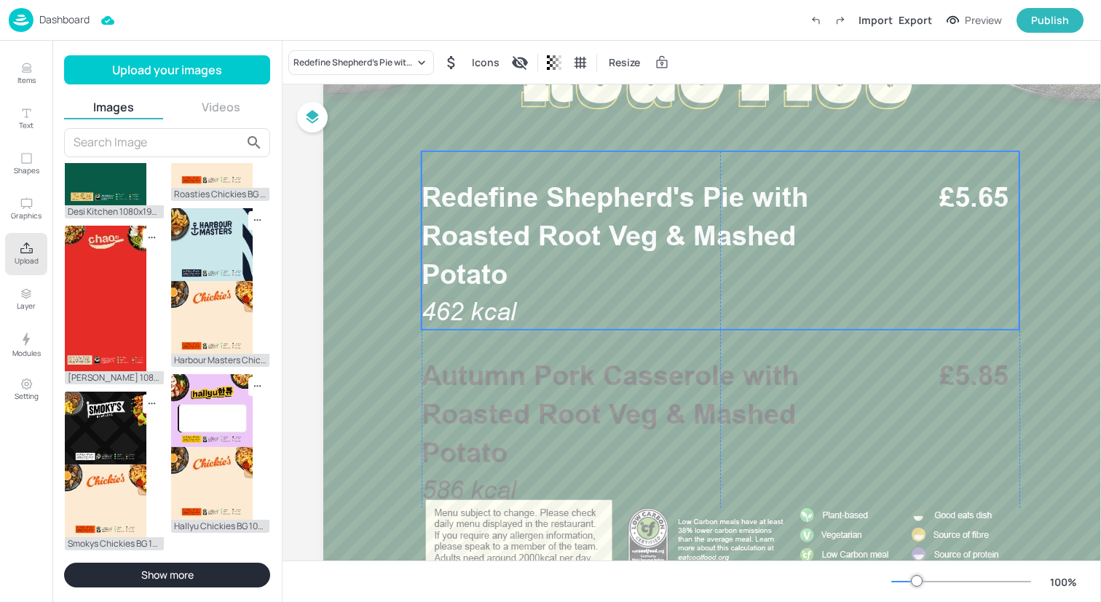
drag, startPoint x: 661, startPoint y: 267, endPoint x: 661, endPoint y: 253, distance: 13.1
click at [661, 253] on p "Redefine Shepherd's Pie with Roasted Root Veg & Mashed Potato" at bounding box center [636, 236] width 428 height 117
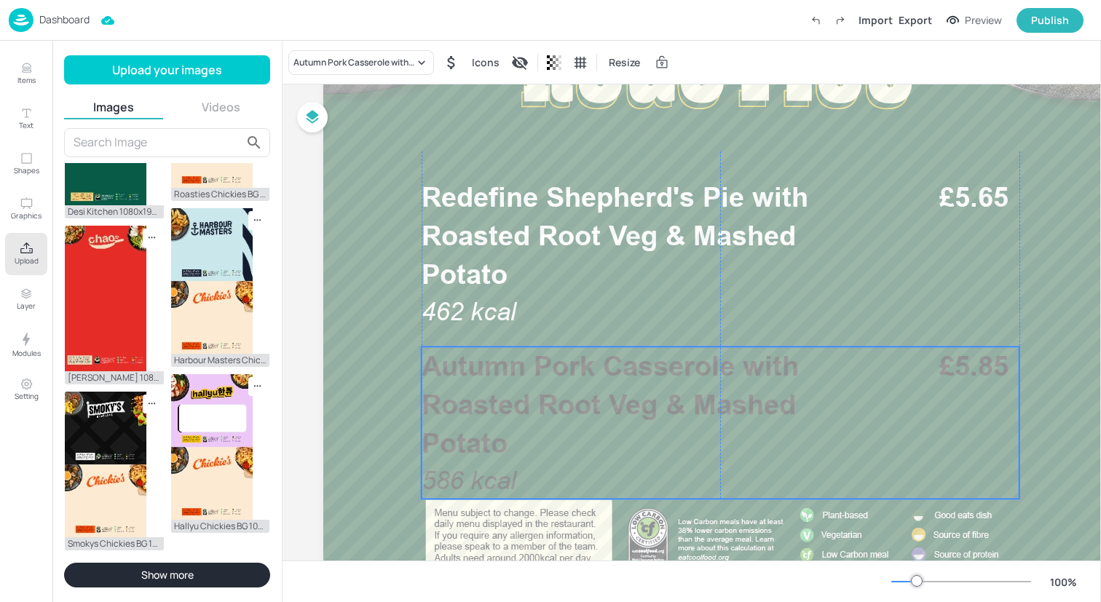
drag, startPoint x: 661, startPoint y: 401, endPoint x: 661, endPoint y: 391, distance: 9.5
click at [661, 391] on span "Autumn Pork Casserole with Roasted Root Veg & Mashed Potato" at bounding box center [610, 405] width 377 height 110
click at [671, 328] on div "Ungroup" at bounding box center [673, 321] width 56 height 19
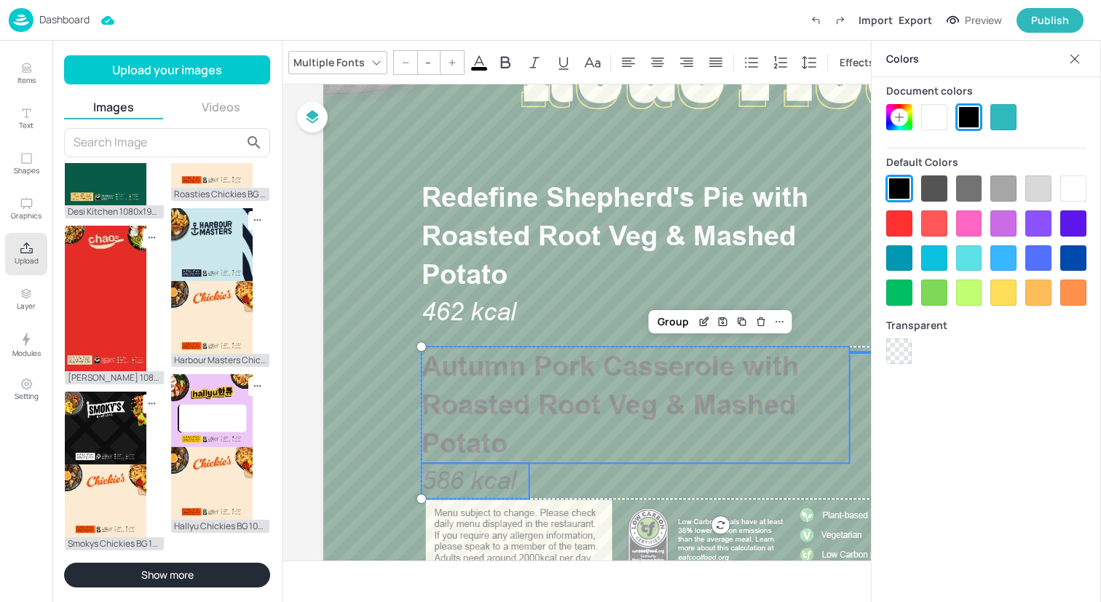
click at [941, 118] on div at bounding box center [934, 117] width 26 height 26
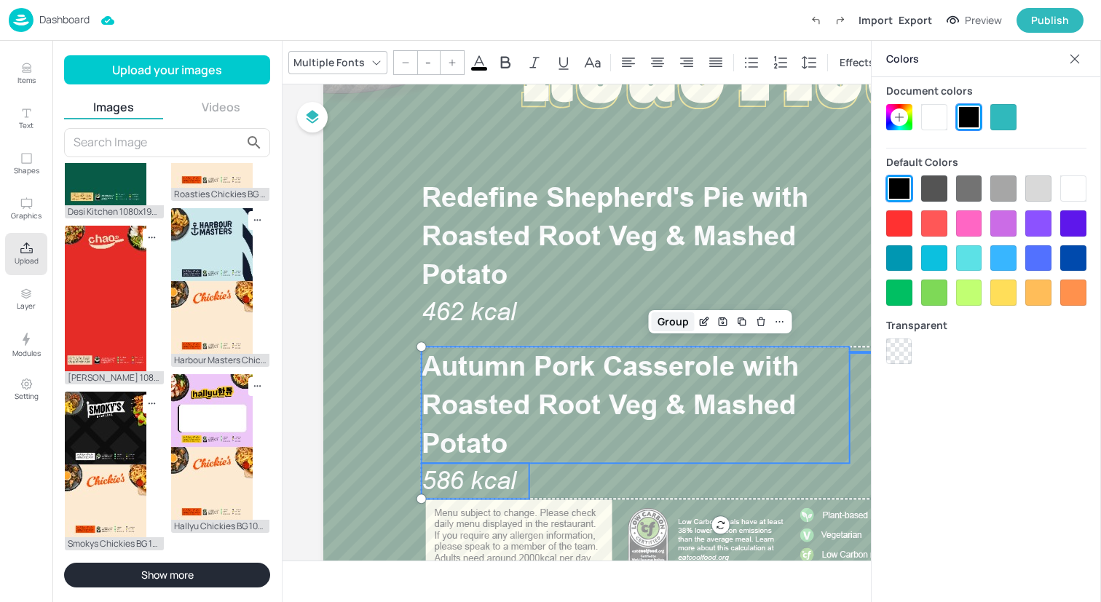
click at [675, 320] on div "Group" at bounding box center [673, 321] width 43 height 19
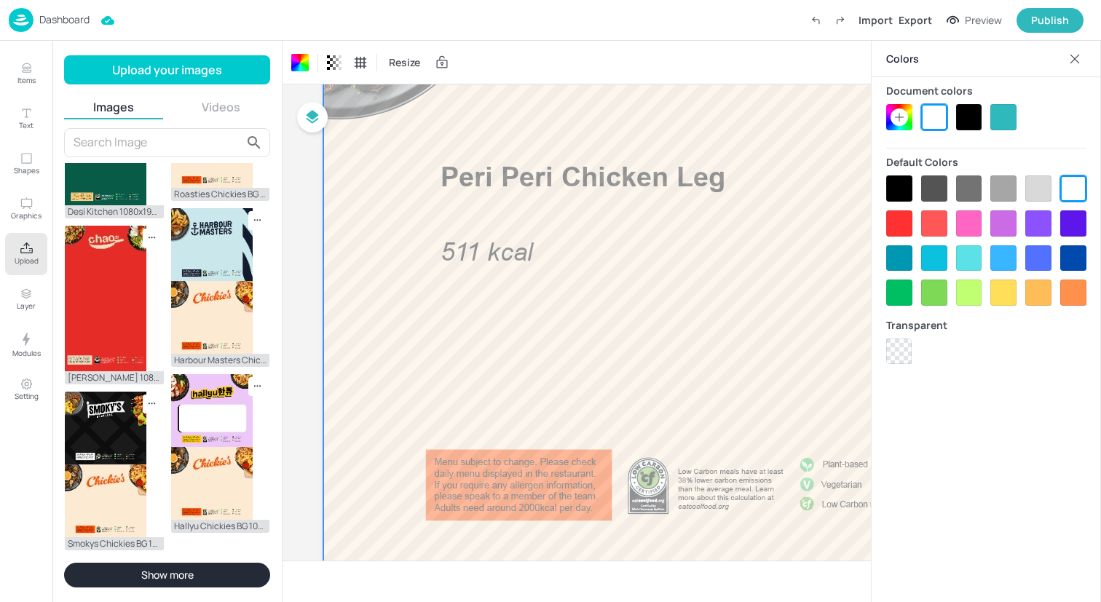
scroll to position [972, 0]
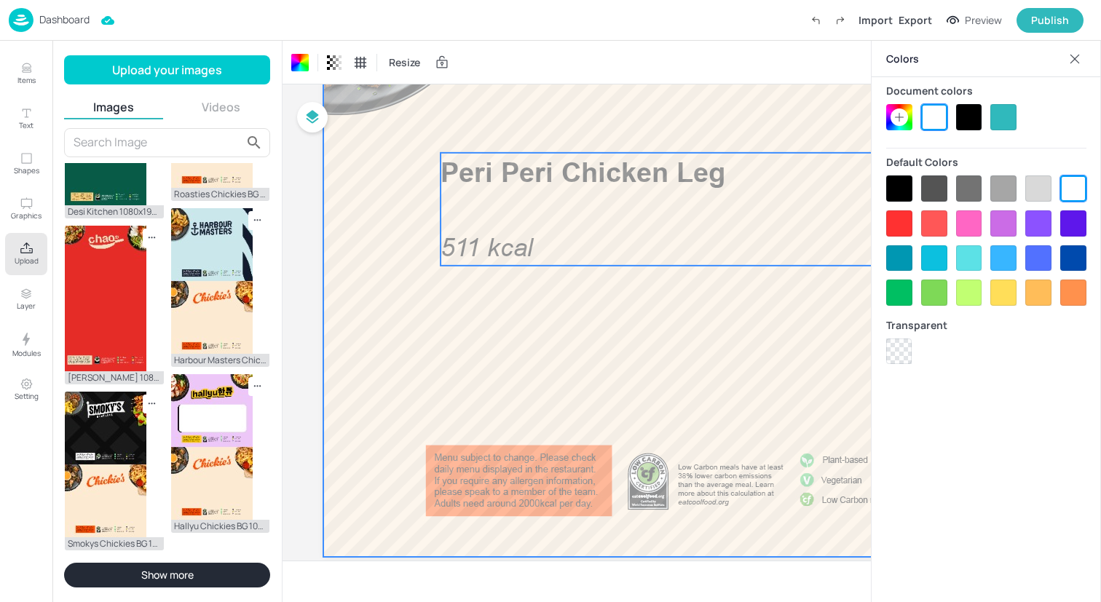
click at [528, 256] on span "511 kcal" at bounding box center [487, 247] width 92 height 29
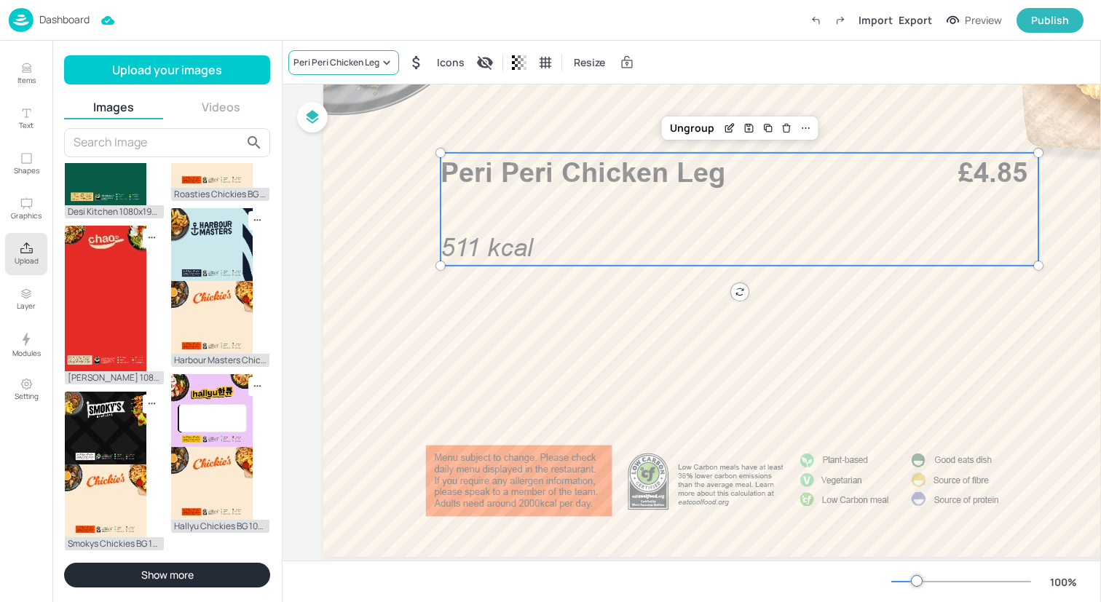
click at [358, 65] on div "Peri Peri Chicken Leg" at bounding box center [336, 62] width 86 height 13
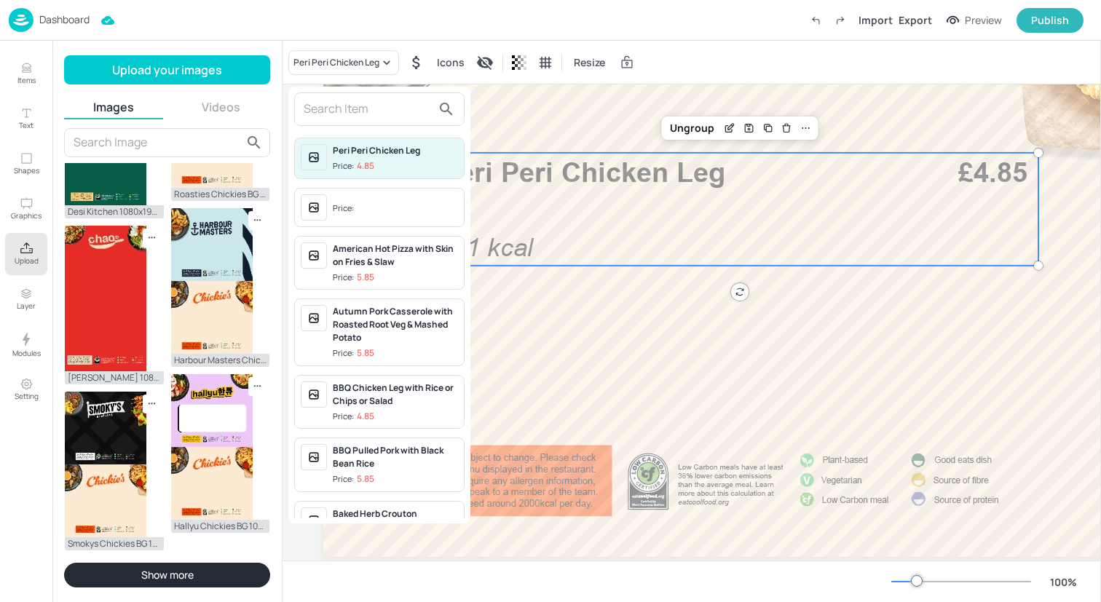
click at [355, 120] on input "text" at bounding box center [368, 109] width 128 height 23
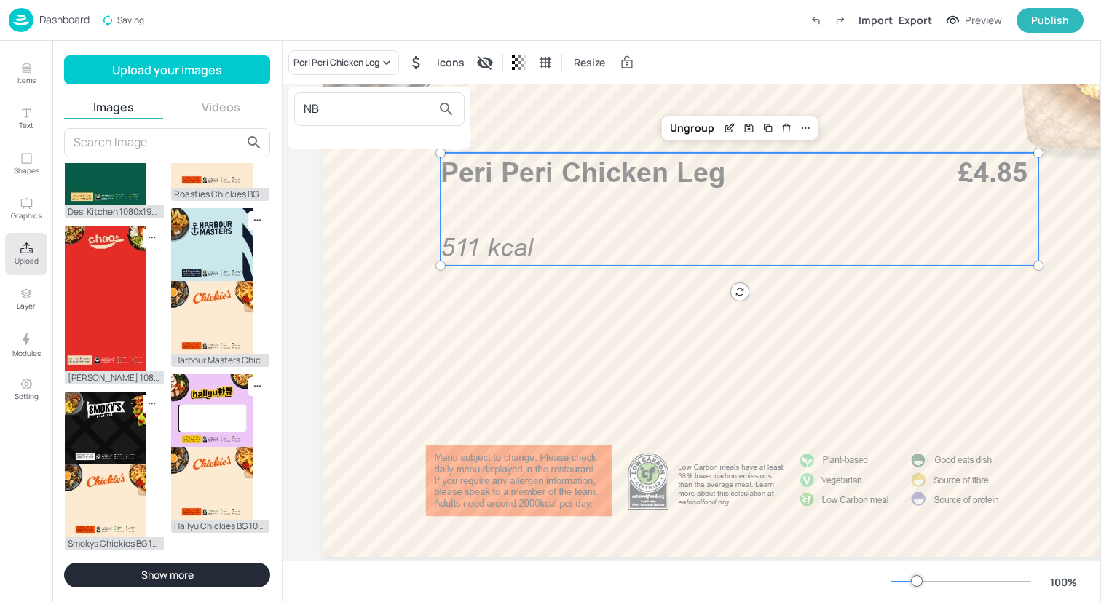
type input "N"
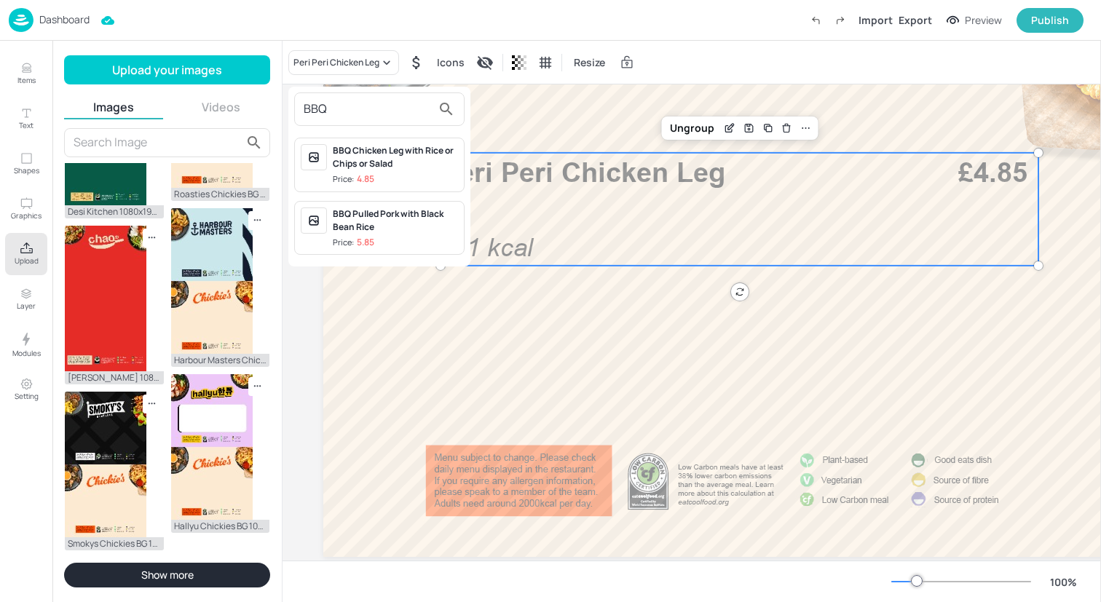
type input "BBQ"
click at [385, 165] on div "BBQ Chicken Leg with Rice or Chips or Salad" at bounding box center [395, 157] width 125 height 26
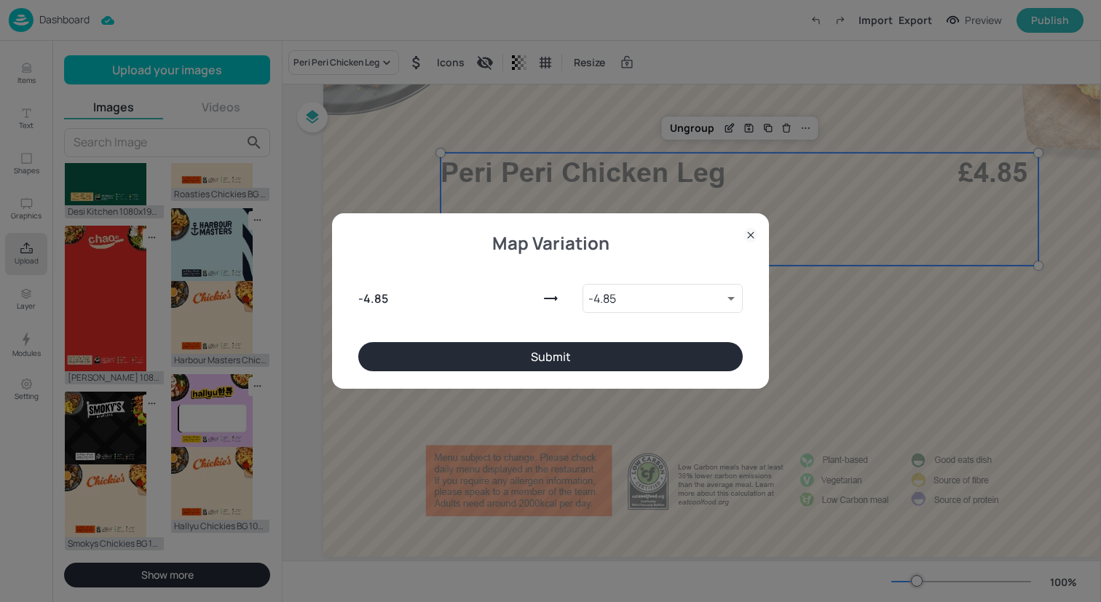
click at [580, 355] on button "Submit" at bounding box center [550, 356] width 385 height 29
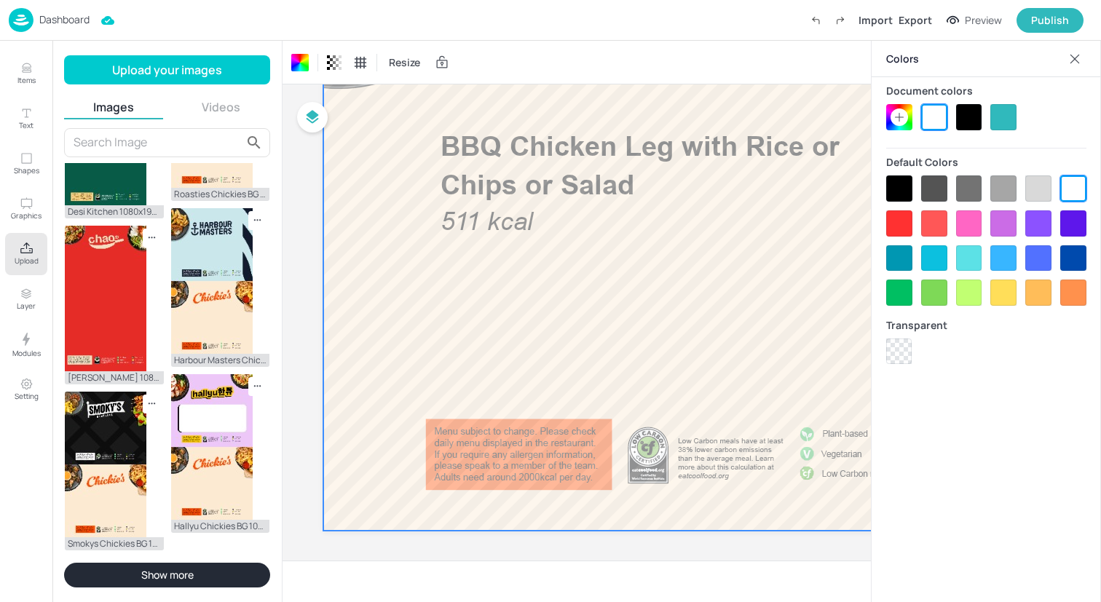
scroll to position [1000, 0]
click at [1079, 59] on icon at bounding box center [1075, 59] width 15 height 15
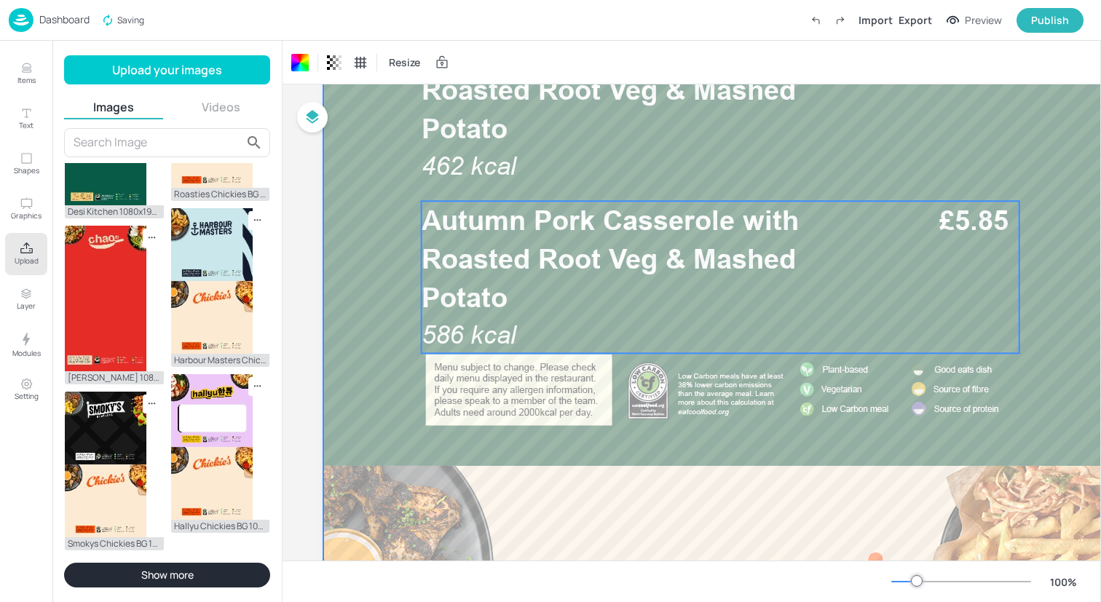
scroll to position [0, 0]
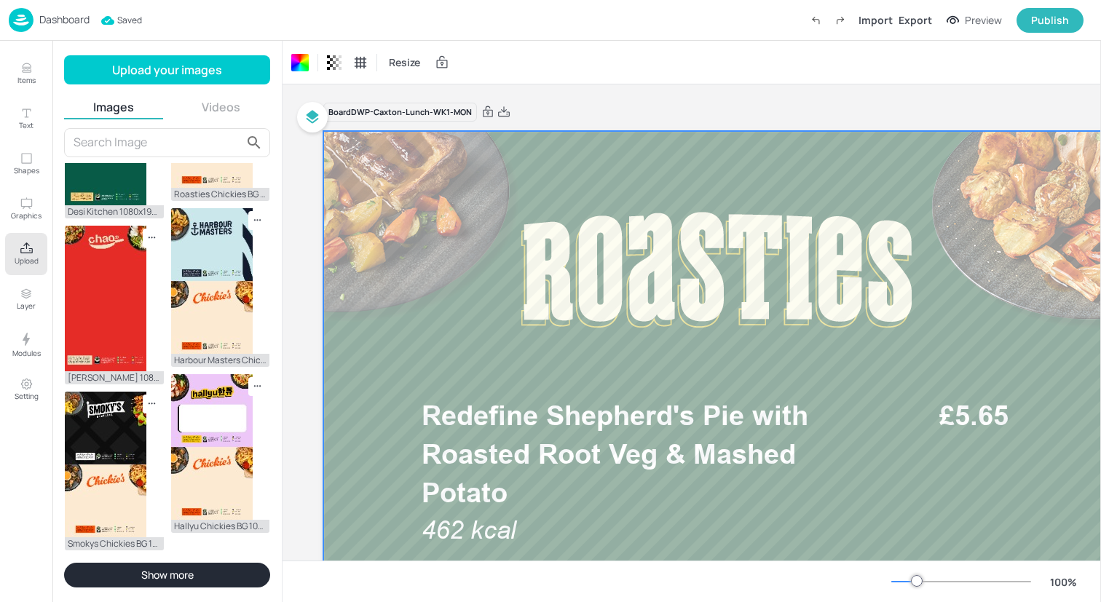
click at [15, 21] on img at bounding box center [21, 20] width 25 height 24
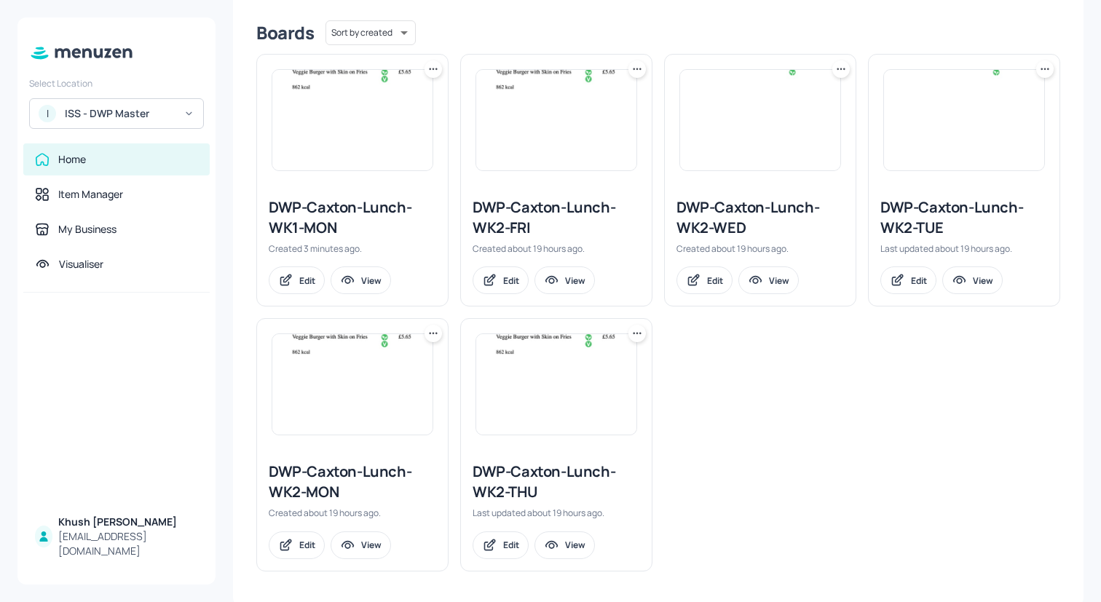
scroll to position [363, 0]
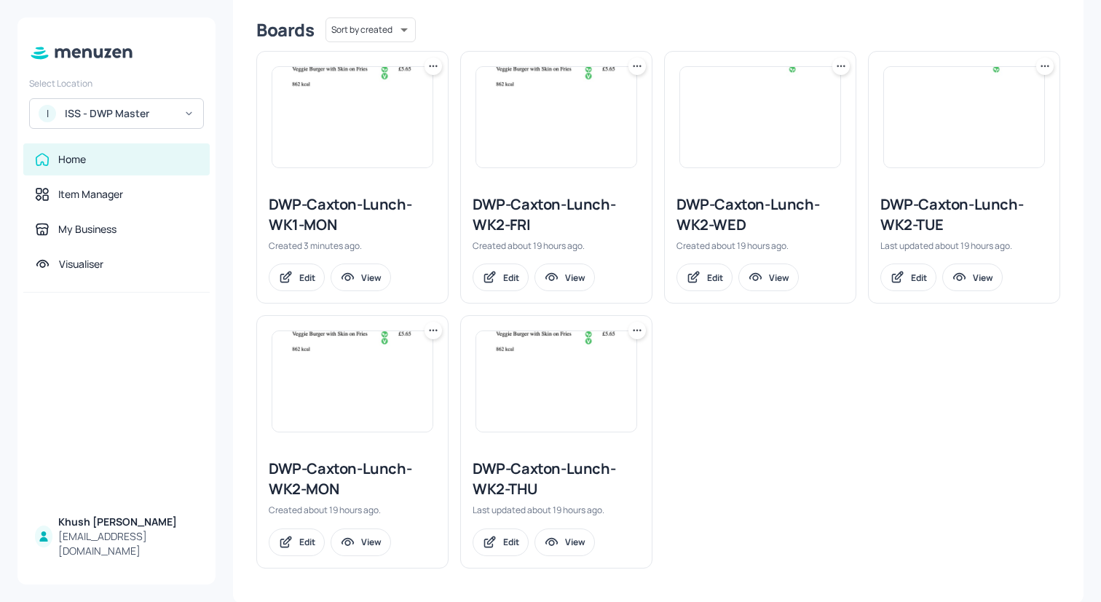
click at [1045, 69] on icon at bounding box center [1045, 66] width 15 height 15
click at [994, 116] on div "Duplicate" at bounding box center [985, 121] width 117 height 25
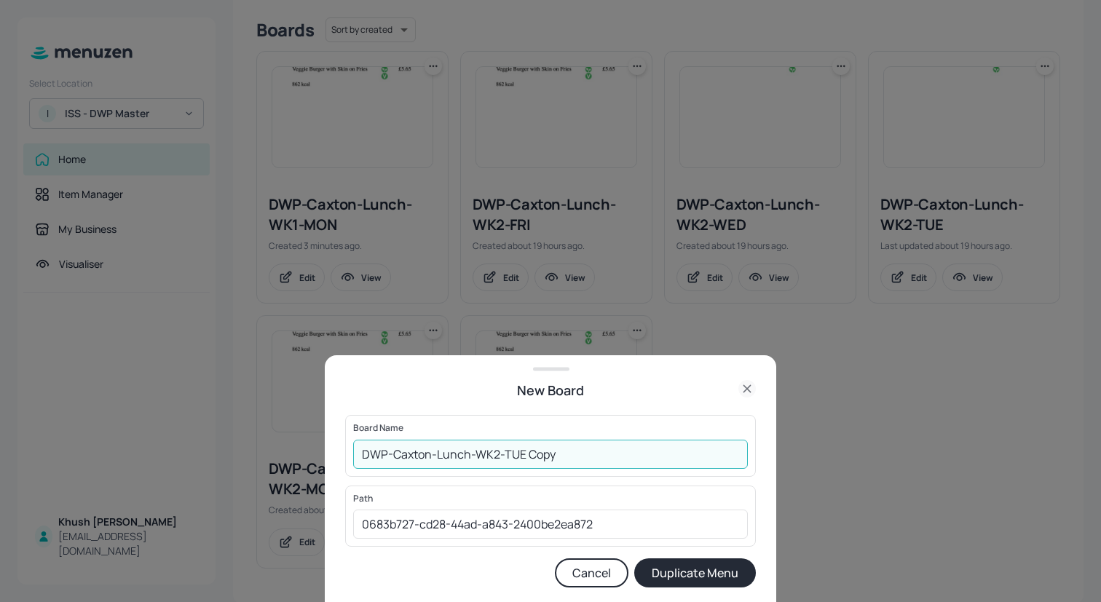
click at [607, 451] on input "DWP-Caxton-Lunch-WK2-TUE Copy" at bounding box center [550, 454] width 395 height 29
type input "DWP-Caxton-Lunch-WK1-TUE"
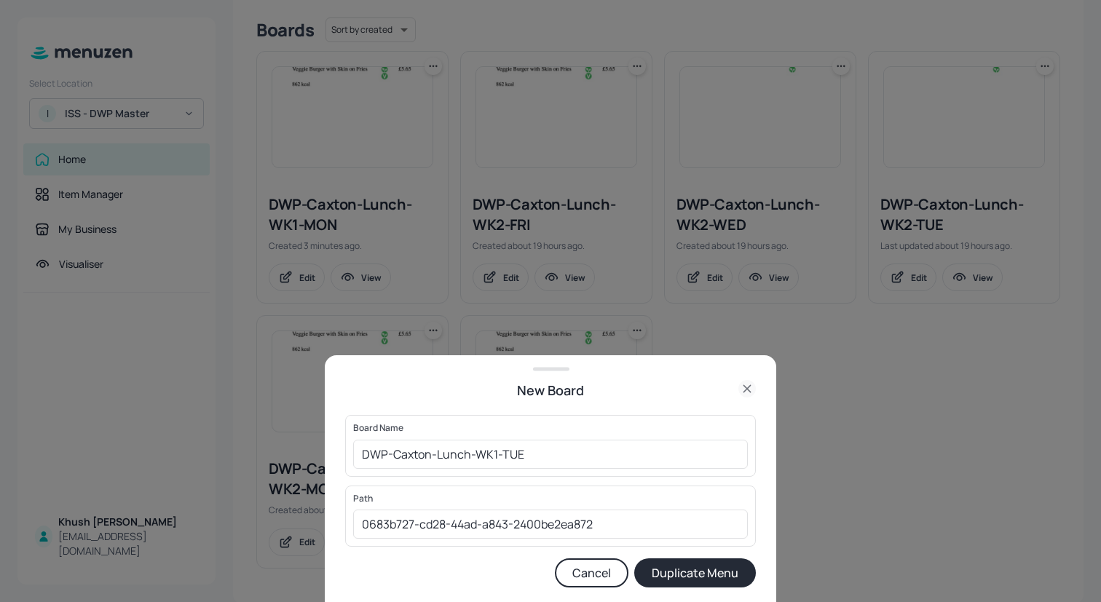
click at [681, 567] on button "Duplicate Menu" at bounding box center [695, 573] width 122 height 29
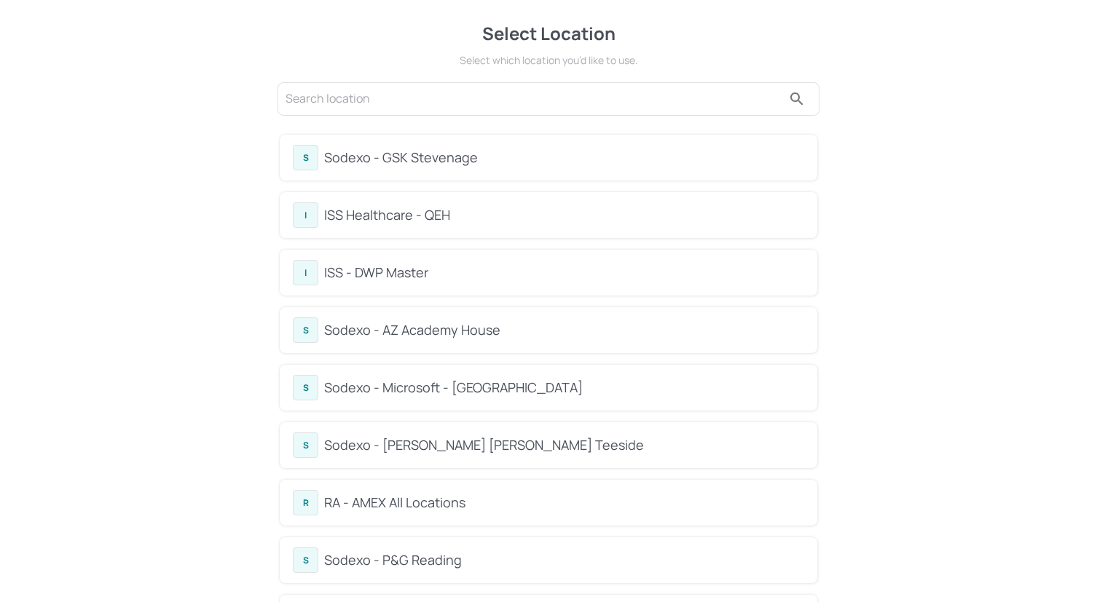
click at [457, 98] on input "text" at bounding box center [533, 98] width 497 height 23
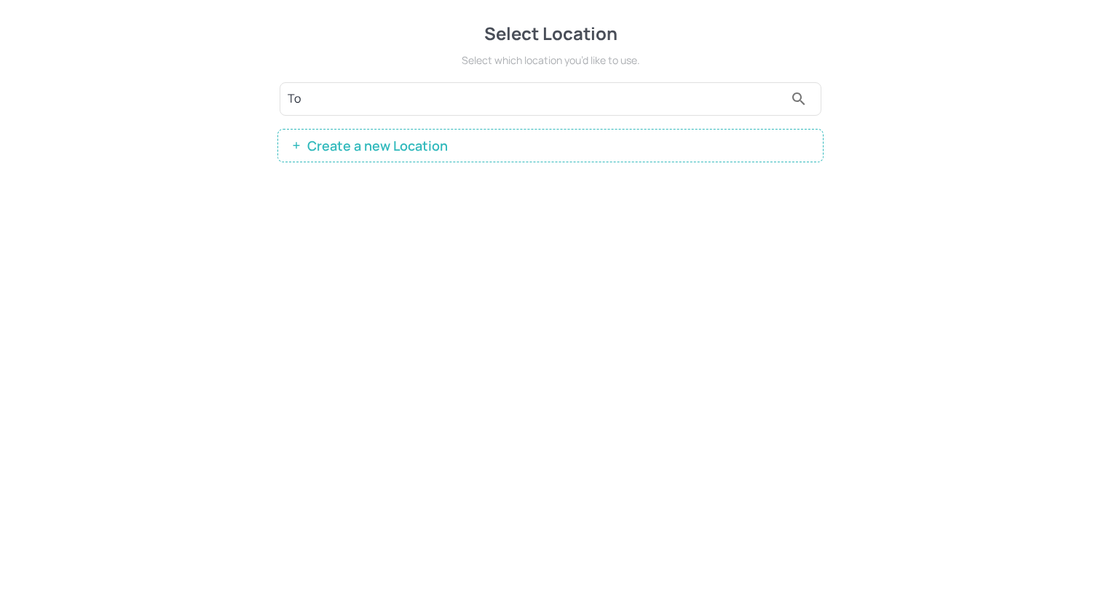
type input "T"
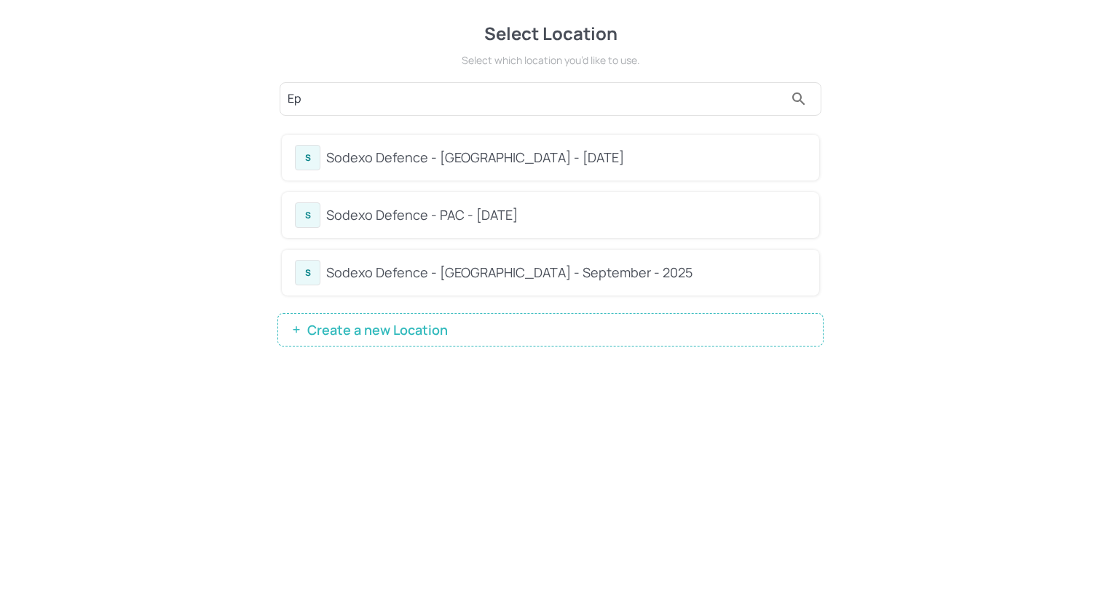
type input "E"
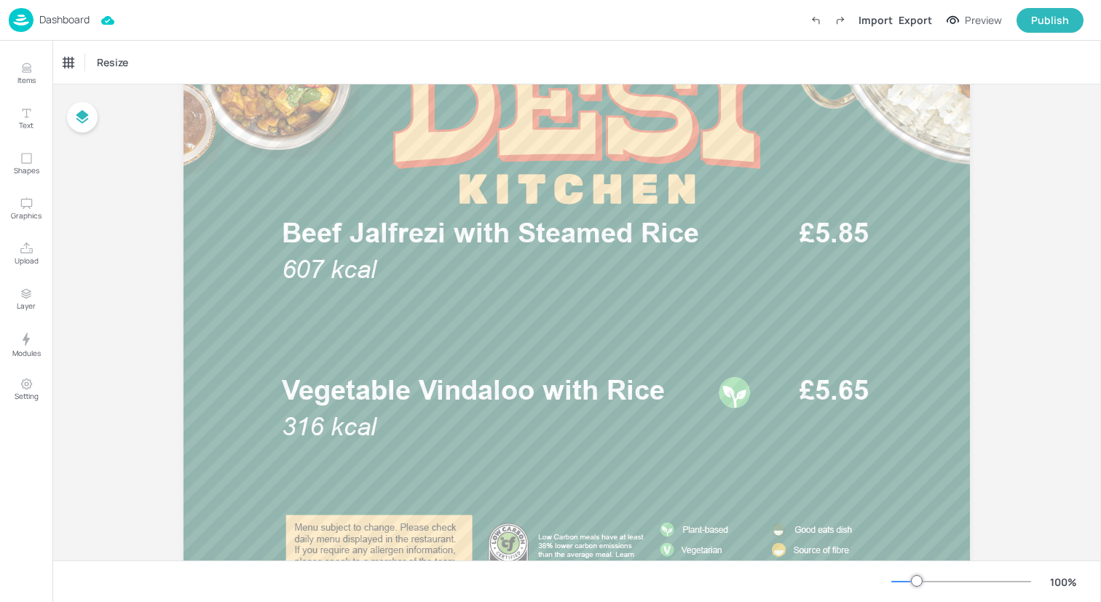
scroll to position [205, 0]
click at [17, 254] on button "Upload" at bounding box center [26, 254] width 42 height 42
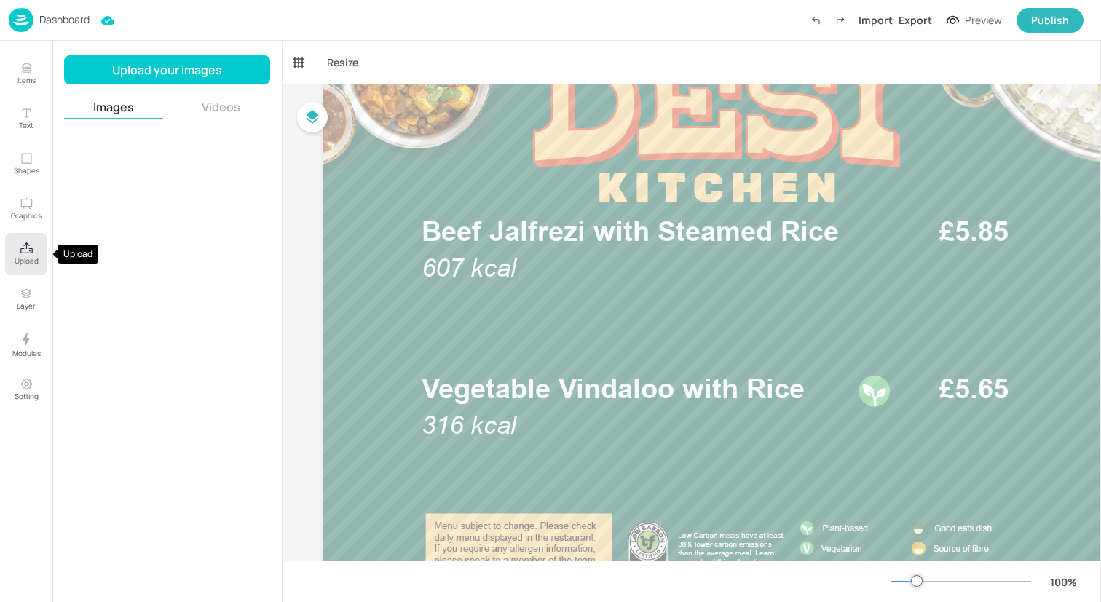
click at [17, 254] on button "Upload" at bounding box center [26, 254] width 42 height 42
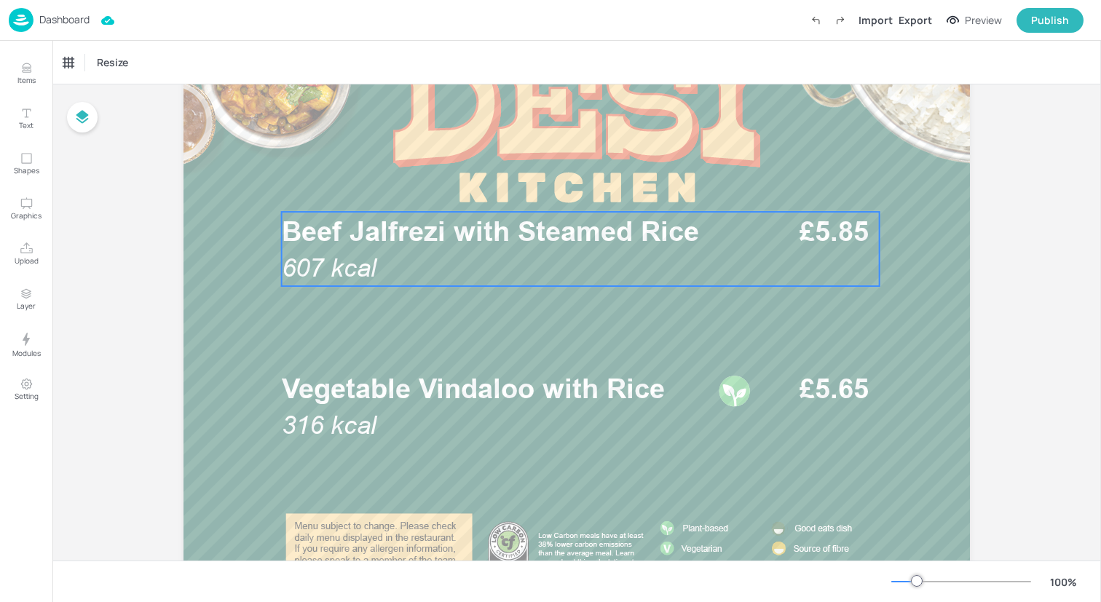
click at [329, 248] on p "Beef Jalfrezi with Steamed Rice" at bounding box center [496, 231] width 428 height 39
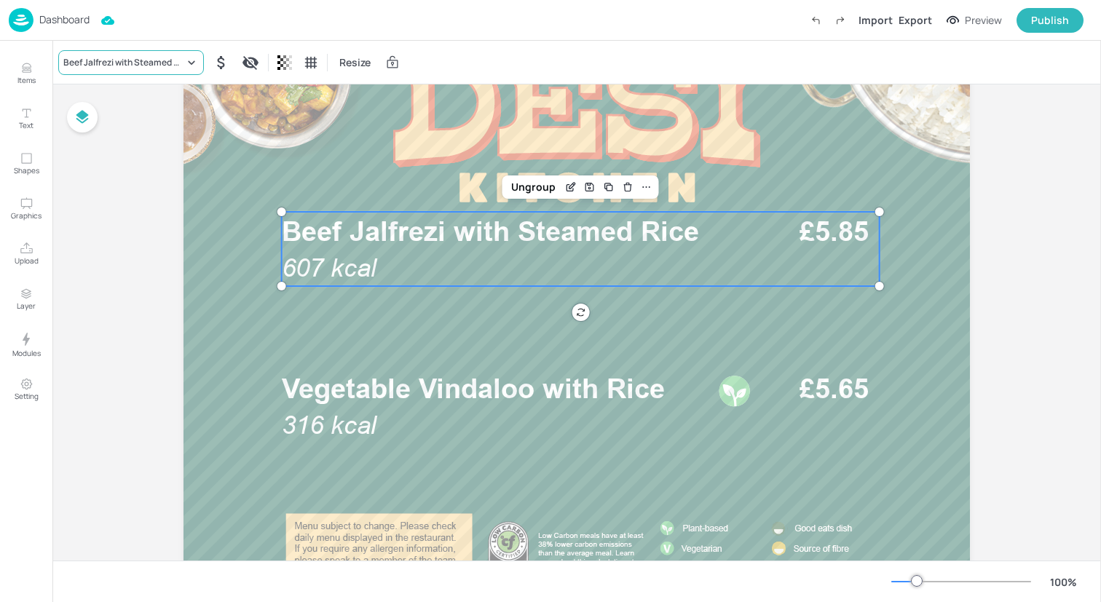
click at [174, 58] on div "Beef Jalfrezi with Steamed Rice" at bounding box center [123, 62] width 121 height 13
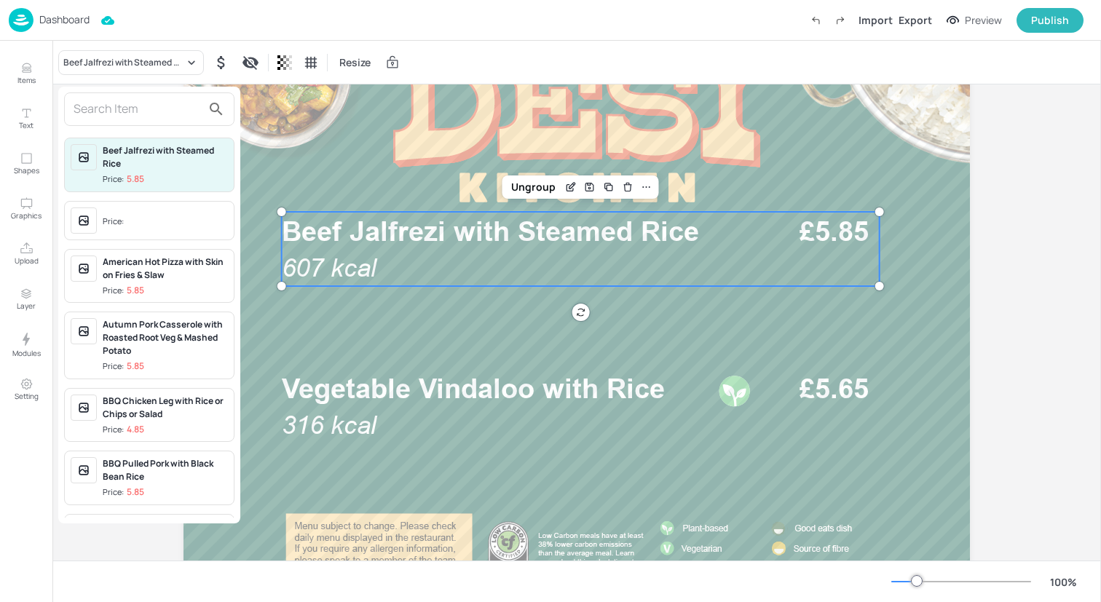
click at [170, 109] on input "text" at bounding box center [138, 109] width 128 height 23
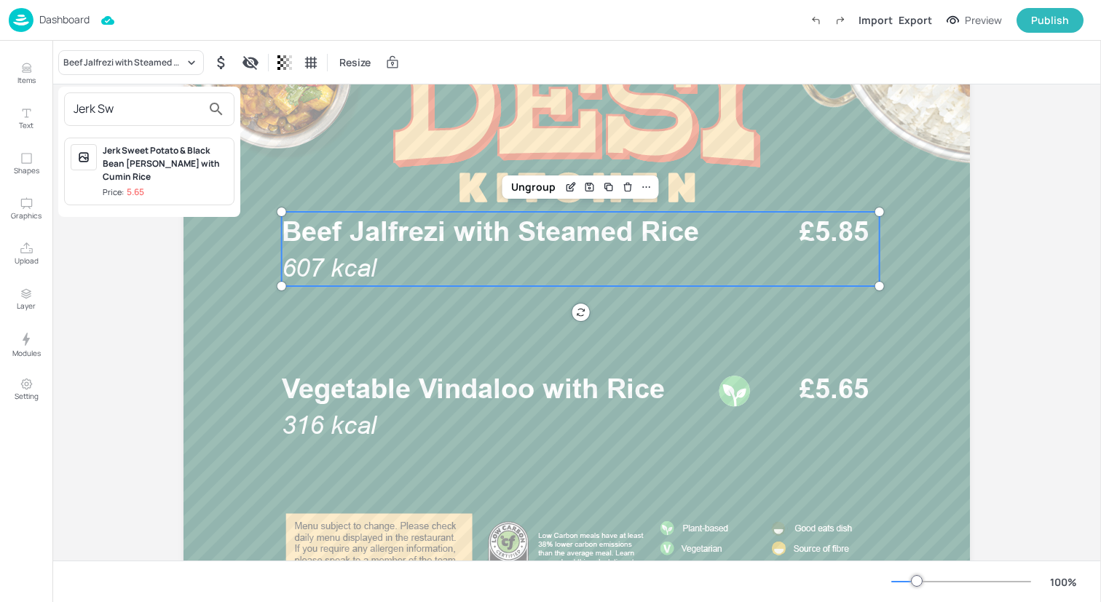
type input "Jerk Sw"
click at [160, 166] on div "Jerk Sweet Potato & Black Bean [PERSON_NAME] with Cumin Rice" at bounding box center [165, 163] width 125 height 39
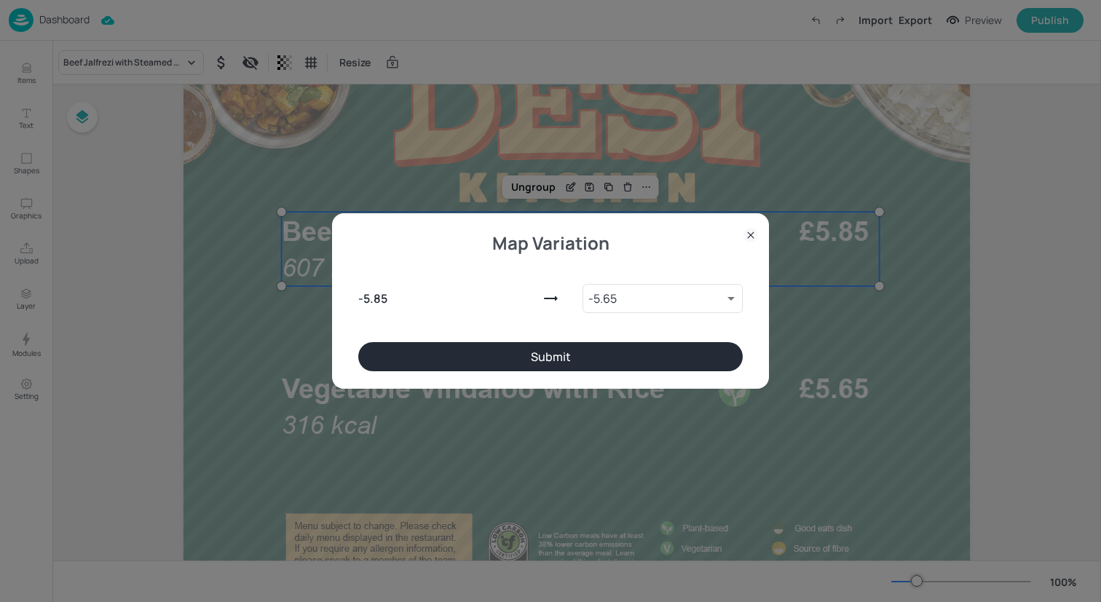
click at [419, 358] on button "Submit" at bounding box center [550, 356] width 385 height 29
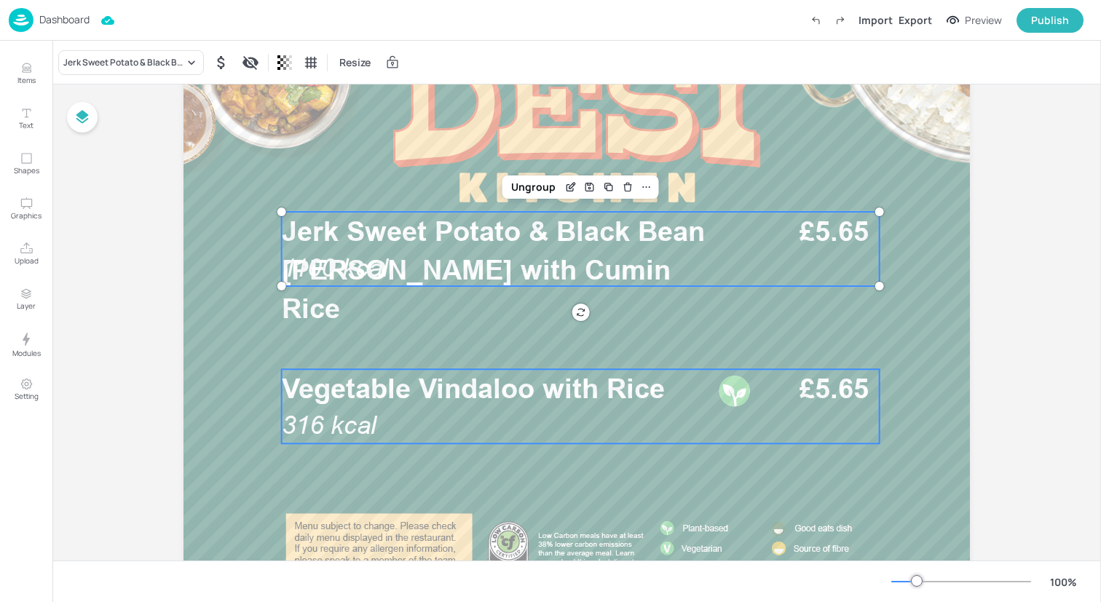
click at [419, 424] on div "Vegetable Vindaloo with Rice 316 kcal £5.65" at bounding box center [581, 406] width 598 height 74
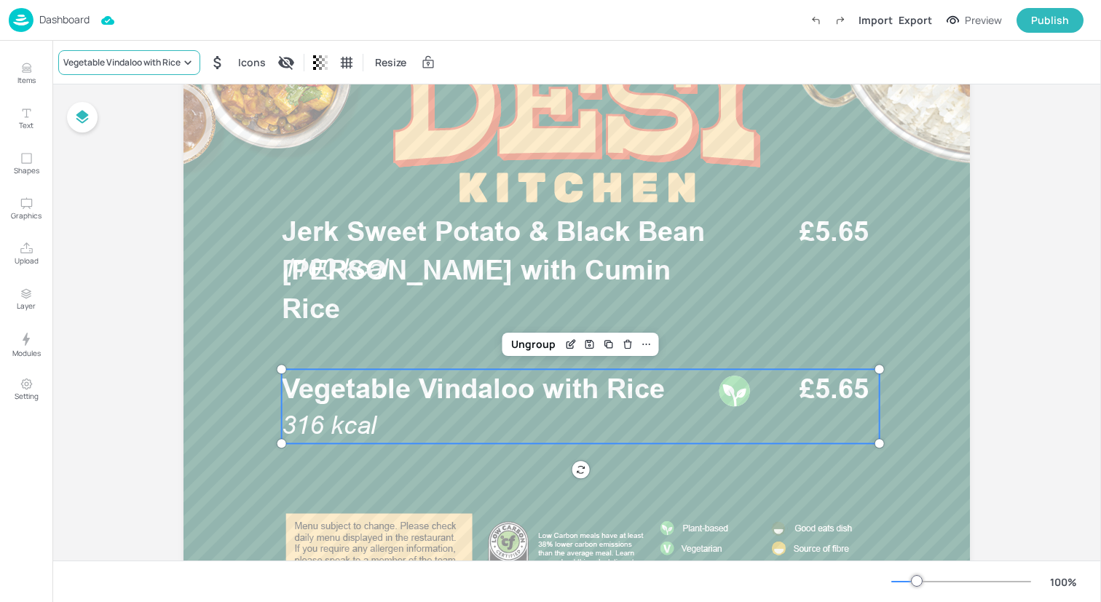
click at [150, 55] on div "Vegetable Vindaloo with Rice" at bounding box center [129, 62] width 142 height 25
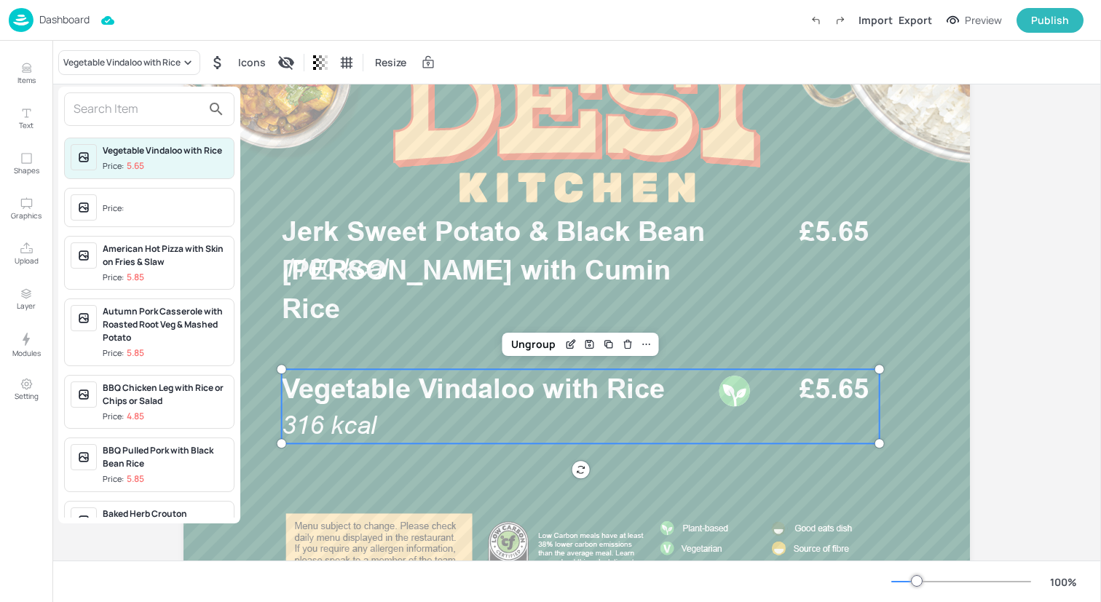
click at [147, 109] on input "text" at bounding box center [138, 109] width 128 height 23
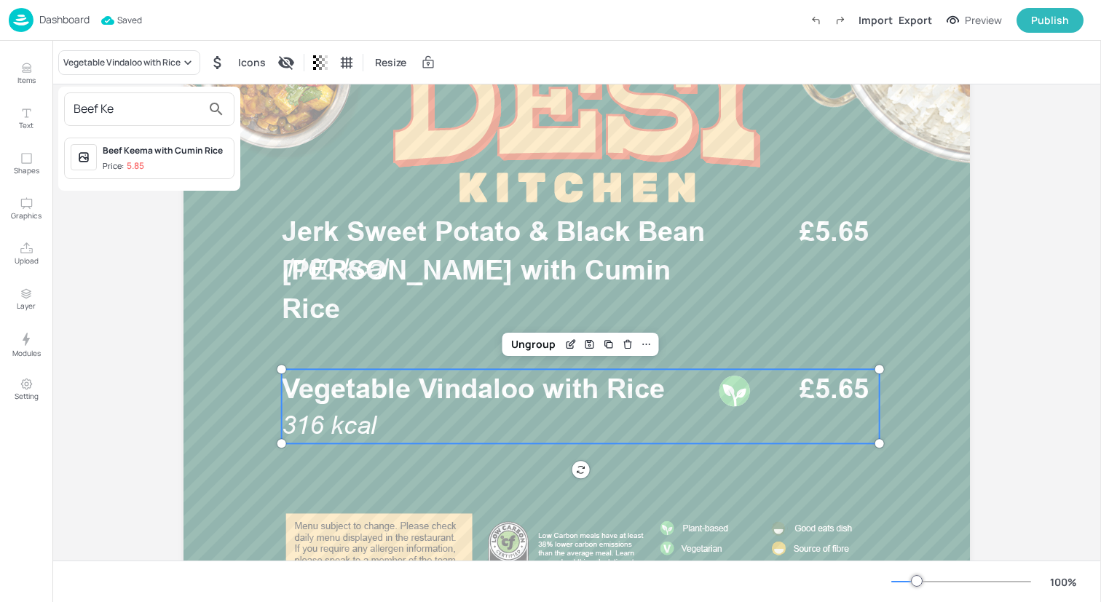
type input "Beef Ke"
click at [150, 150] on div "Beef Keema with Cumin Rice" at bounding box center [165, 150] width 125 height 13
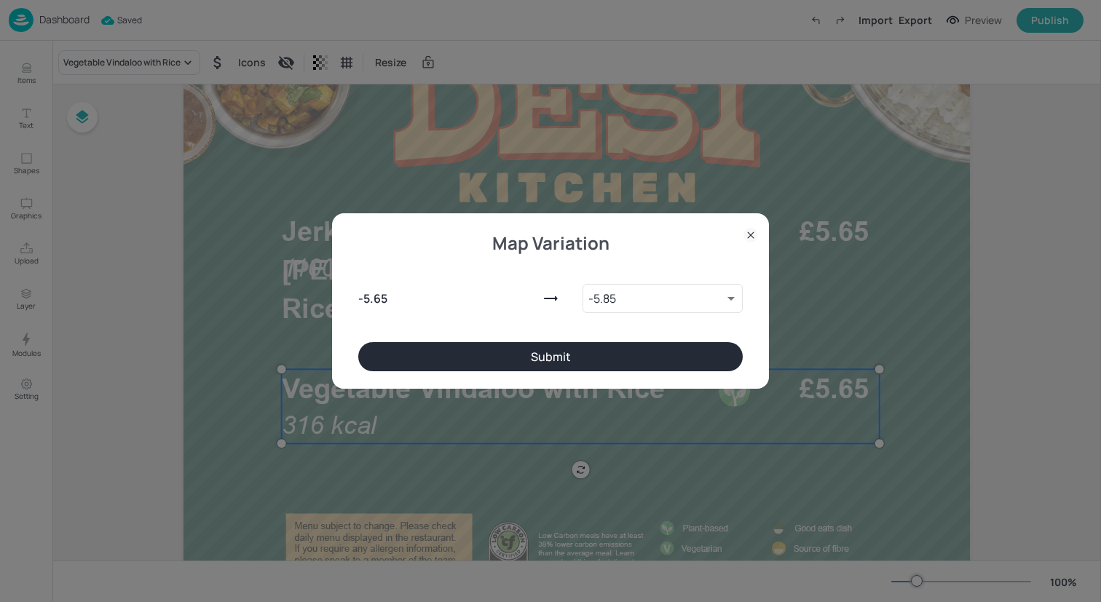
click at [525, 352] on button "Submit" at bounding box center [550, 356] width 385 height 29
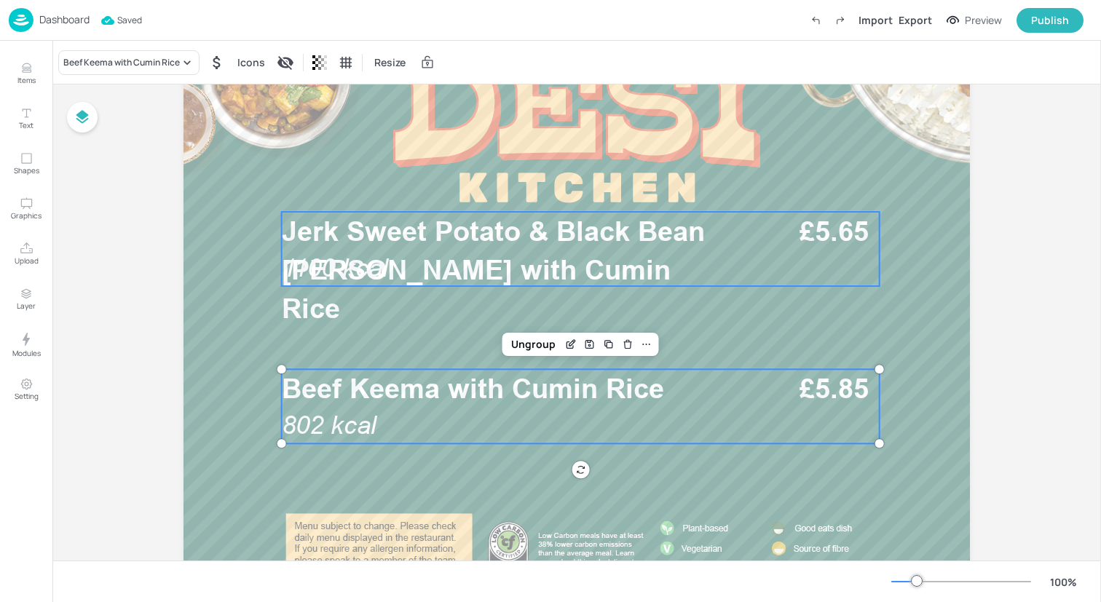
click at [411, 229] on span "Jerk Sweet Potato & Black Bean [PERSON_NAME] with Cumin Rice" at bounding box center [493, 270] width 423 height 110
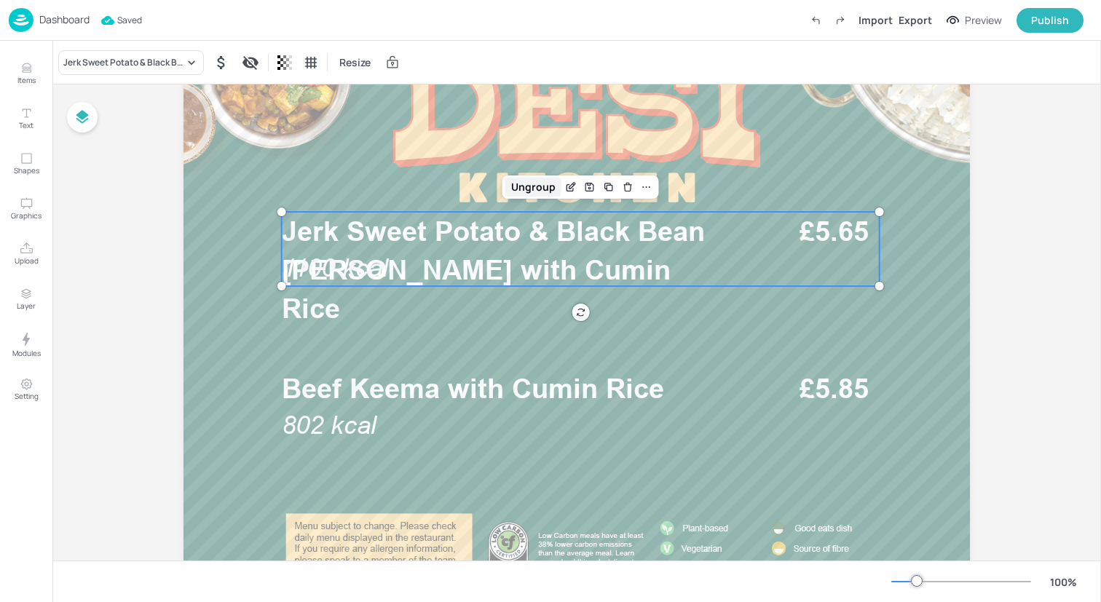
click at [516, 182] on div "Ungroup" at bounding box center [533, 187] width 56 height 19
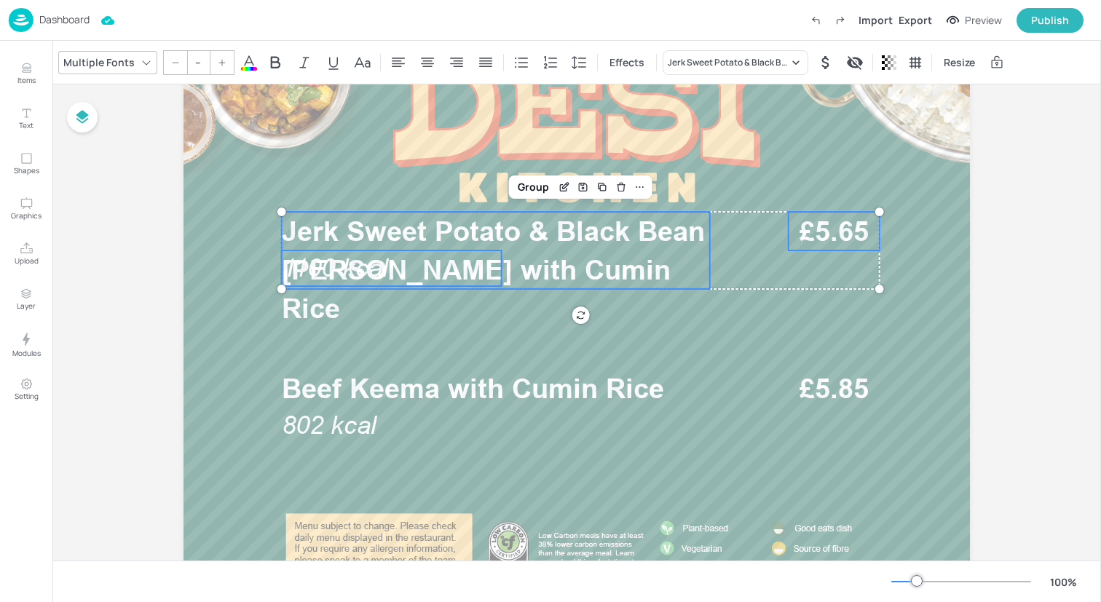
click at [338, 257] on span "1100 kcal" at bounding box center [335, 267] width 106 height 29
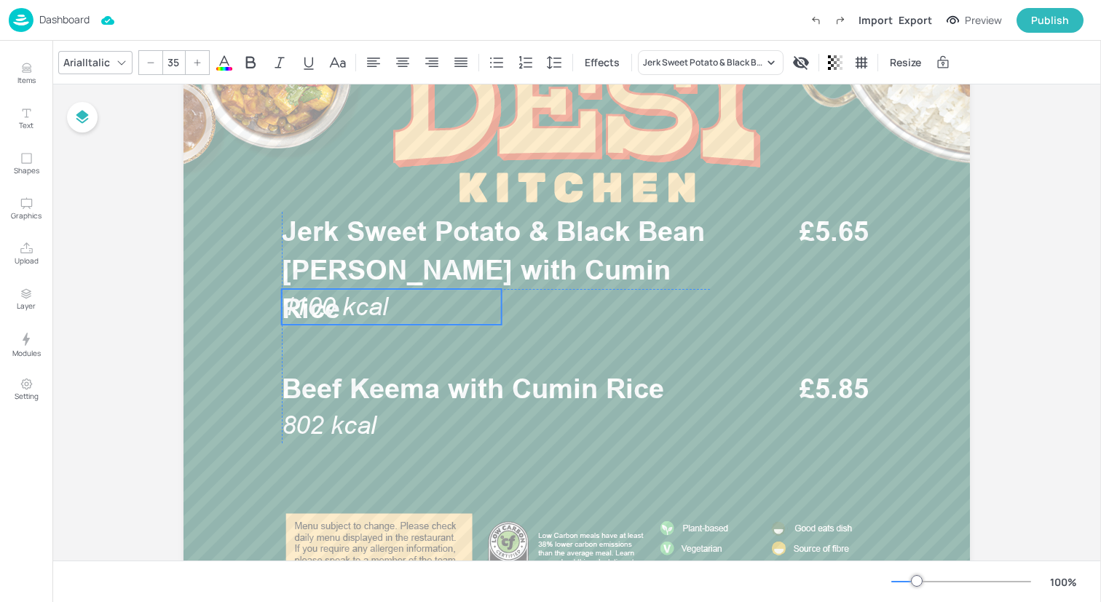
drag, startPoint x: 336, startPoint y: 264, endPoint x: 335, endPoint y: 302, distance: 37.9
click at [335, 302] on span "1100 kcal" at bounding box center [335, 306] width 106 height 29
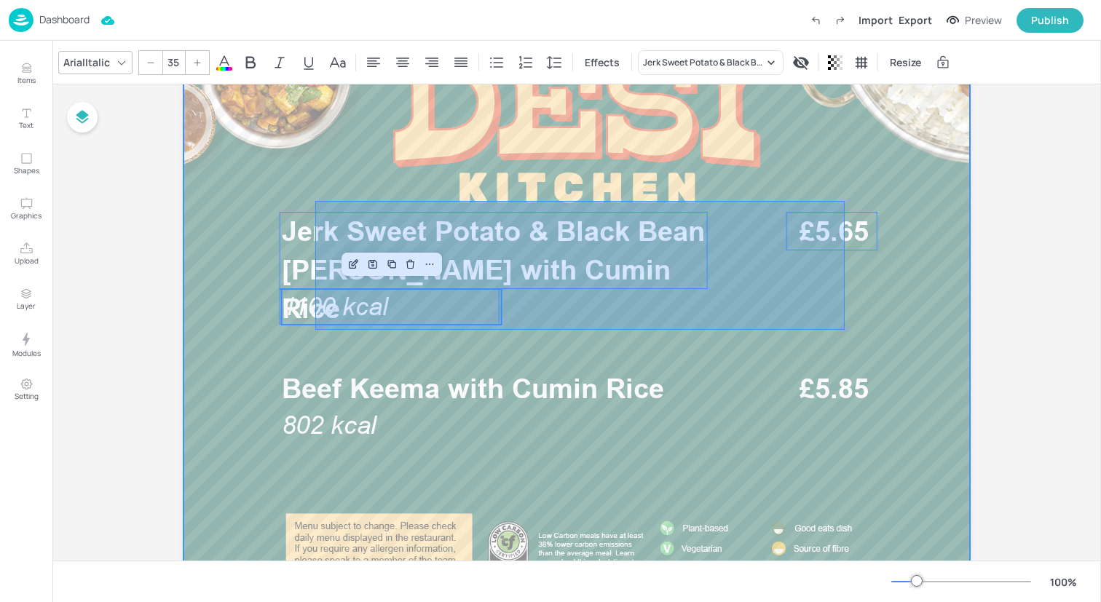
drag, startPoint x: 315, startPoint y: 330, endPoint x: 854, endPoint y: 201, distance: 554.1
type input "--"
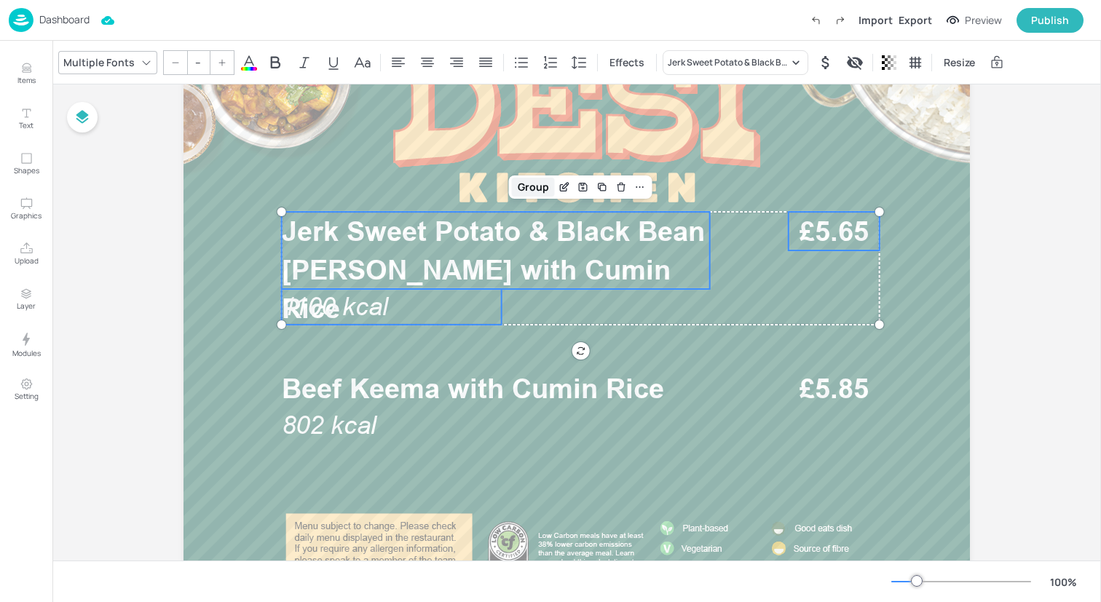
click at [533, 186] on div "Group" at bounding box center [533, 187] width 43 height 19
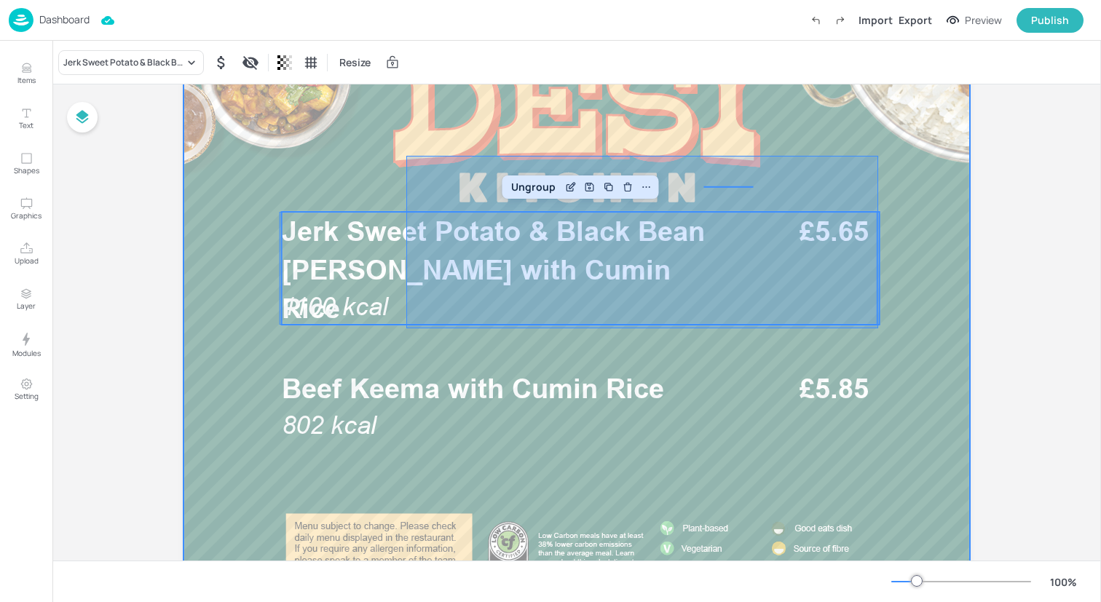
drag, startPoint x: 406, startPoint y: 328, endPoint x: 879, endPoint y: 156, distance: 503.2
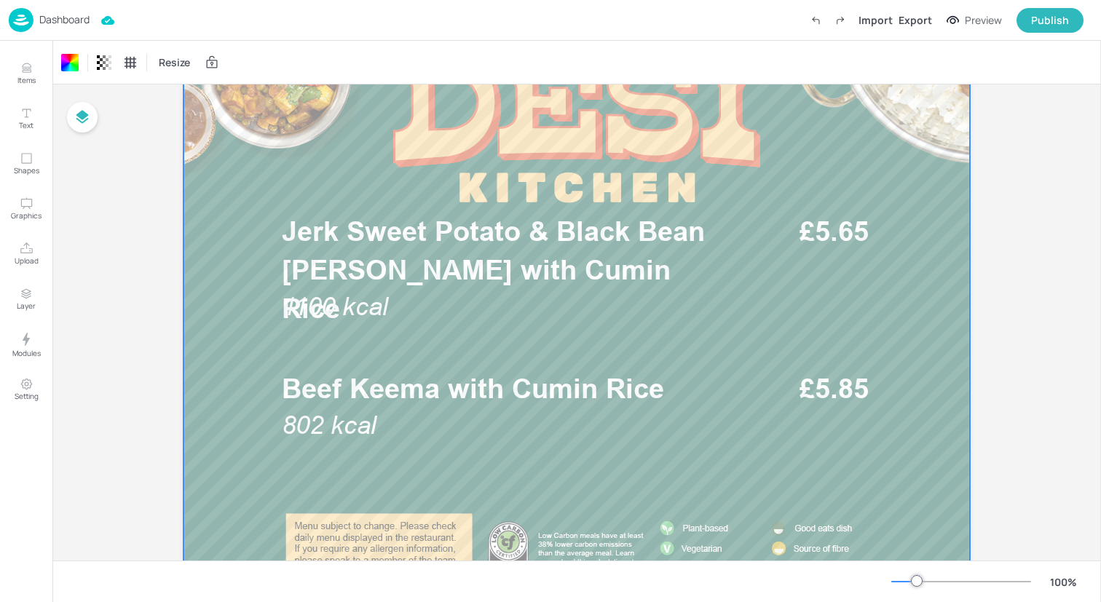
drag, startPoint x: 735, startPoint y: 179, endPoint x: 736, endPoint y: 196, distance: 16.8
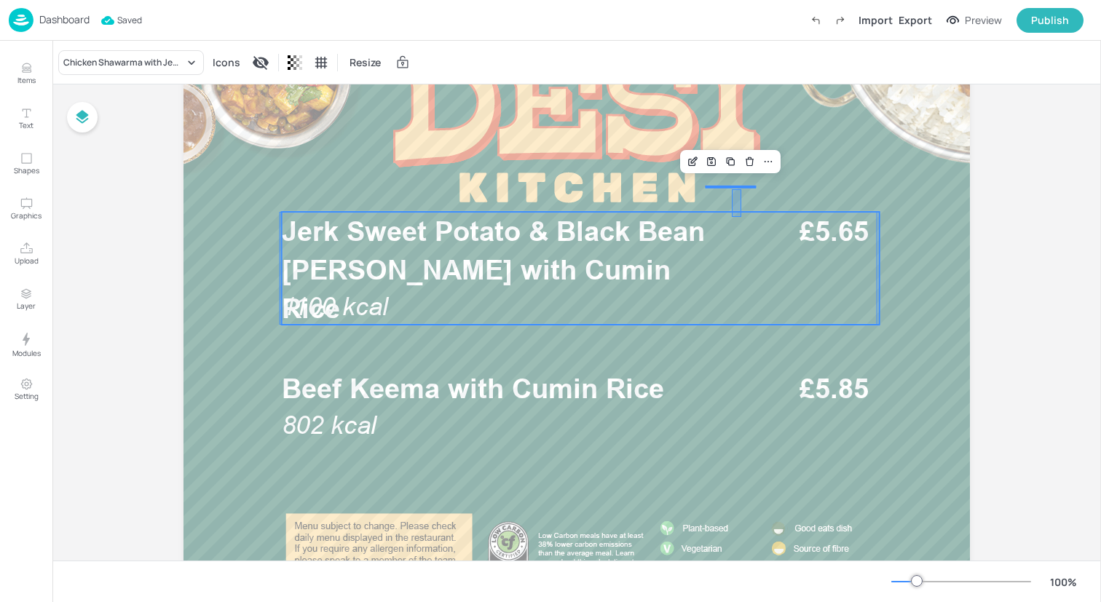
drag, startPoint x: 732, startPoint y: 189, endPoint x: 741, endPoint y: 217, distance: 29.2
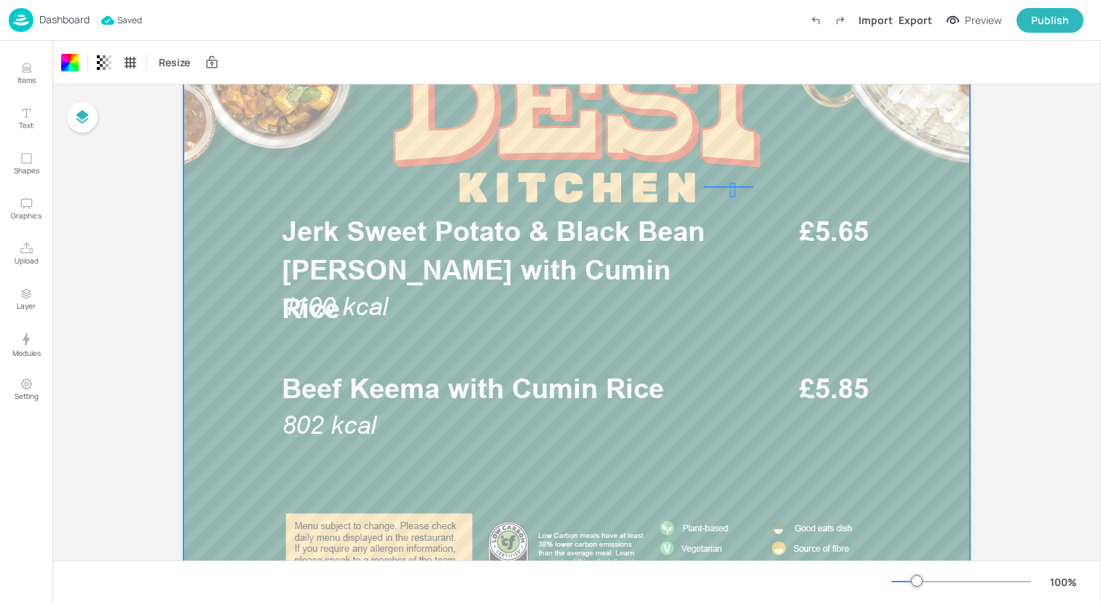
drag, startPoint x: 730, startPoint y: 183, endPoint x: 741, endPoint y: 204, distance: 23.8
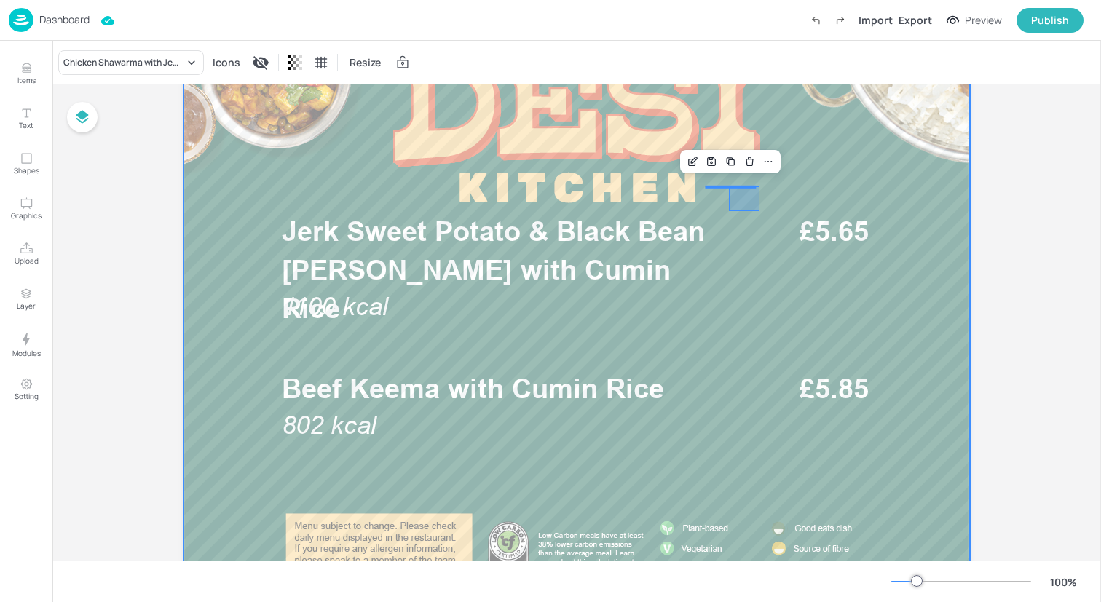
drag, startPoint x: 729, startPoint y: 186, endPoint x: 755, endPoint y: 208, distance: 33.1
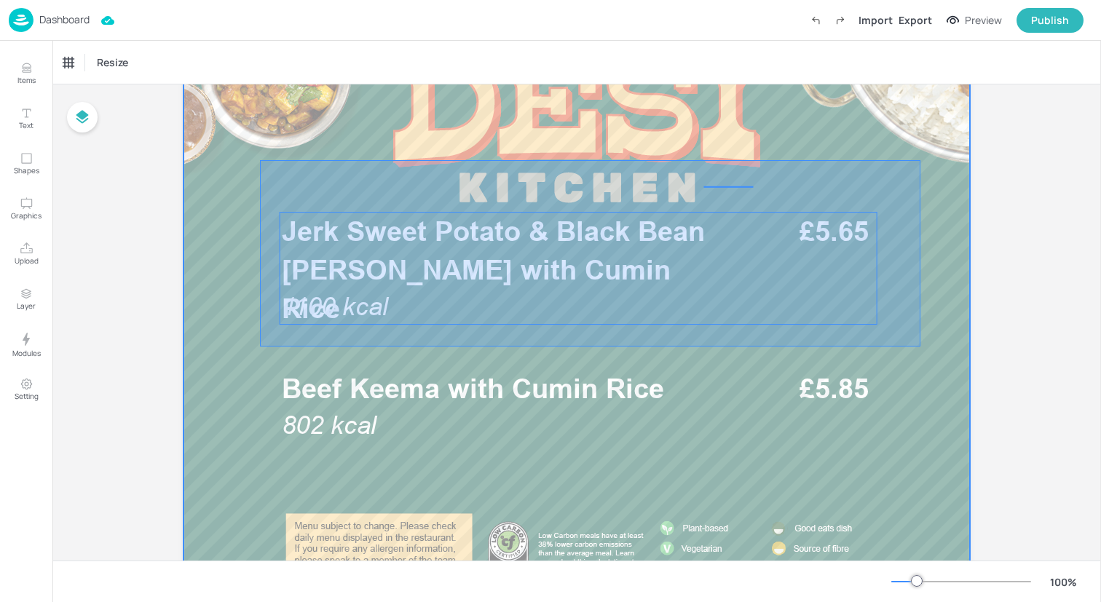
drag, startPoint x: 260, startPoint y: 347, endPoint x: 918, endPoint y: 160, distance: 683.6
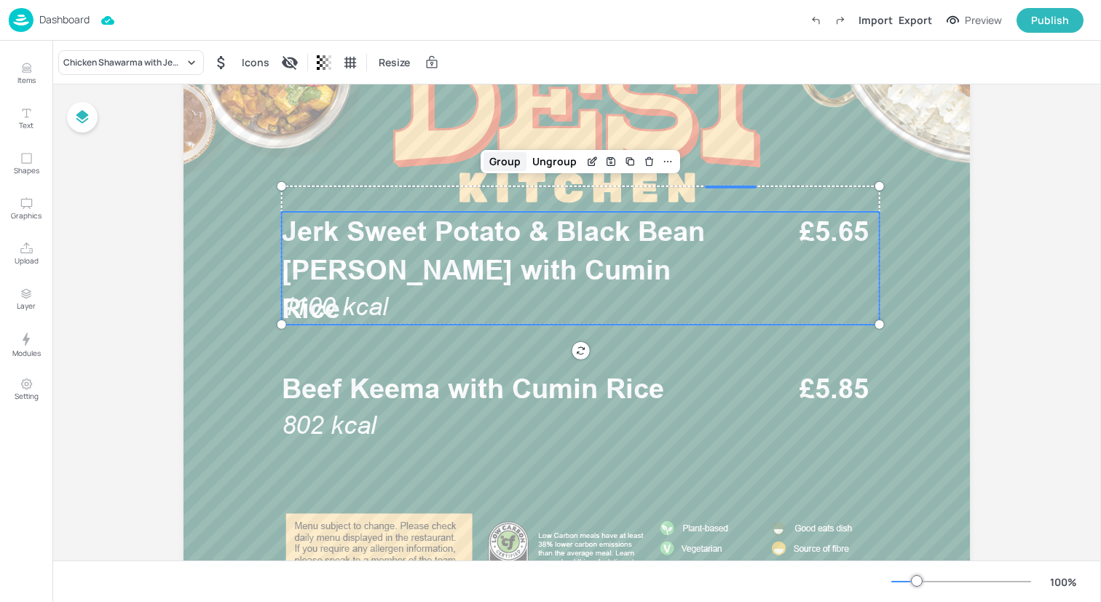
click at [515, 165] on div "Group" at bounding box center [505, 161] width 43 height 19
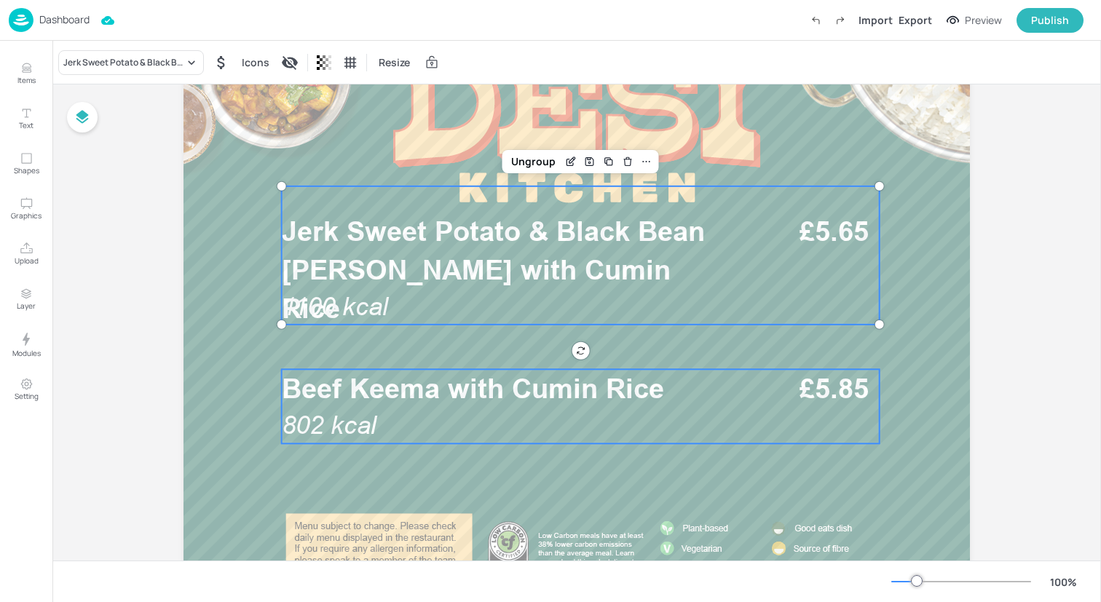
click at [533, 402] on span "Beef Keema with Cumin Rice" at bounding box center [473, 388] width 382 height 33
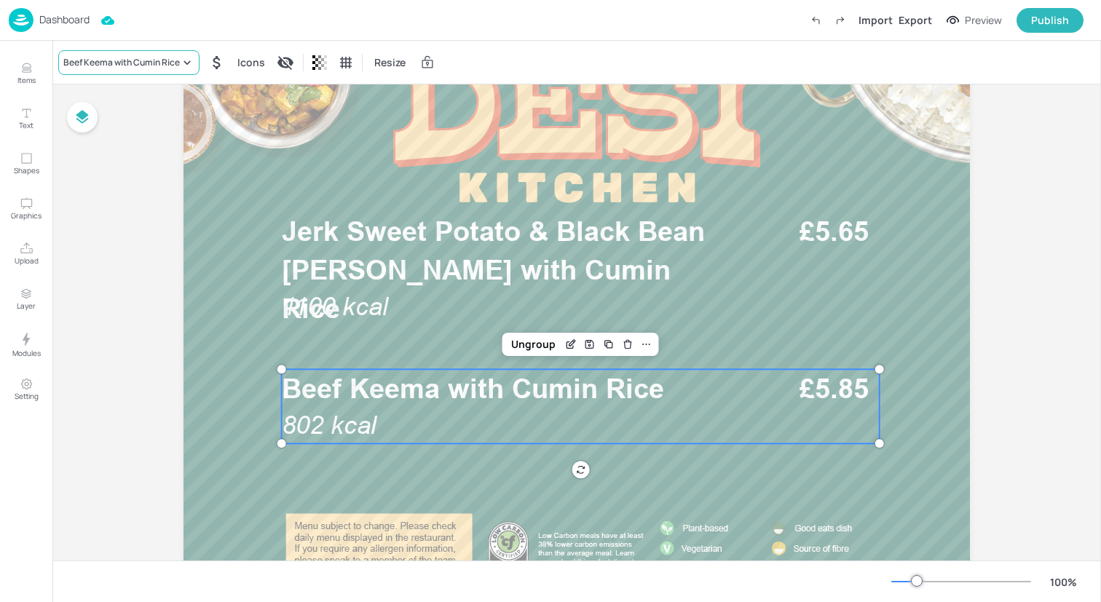
click at [135, 58] on div "Beef Keema with Cumin Rice" at bounding box center [121, 62] width 117 height 13
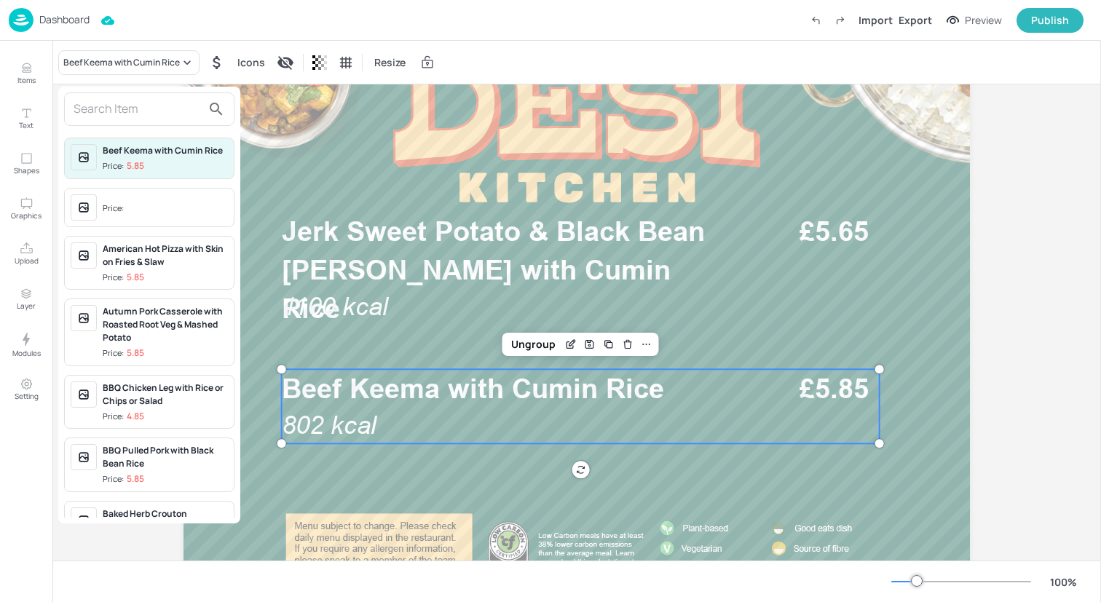
click at [131, 103] on input "text" at bounding box center [138, 109] width 128 height 23
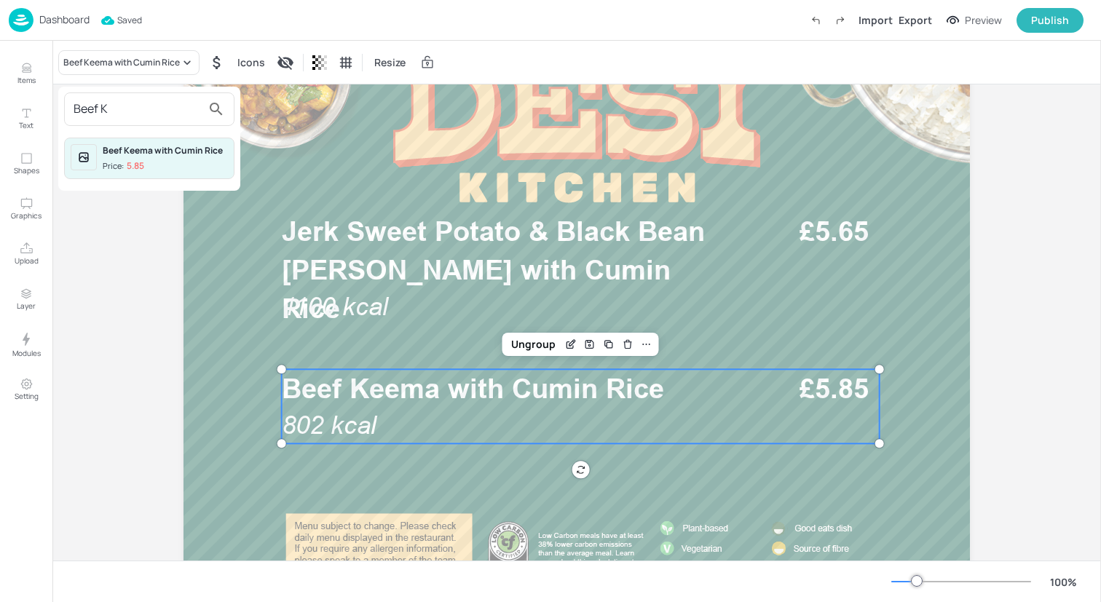
type input "Beef K"
click at [179, 153] on div "Beef Keema with Cumin Rice" at bounding box center [165, 150] width 125 height 13
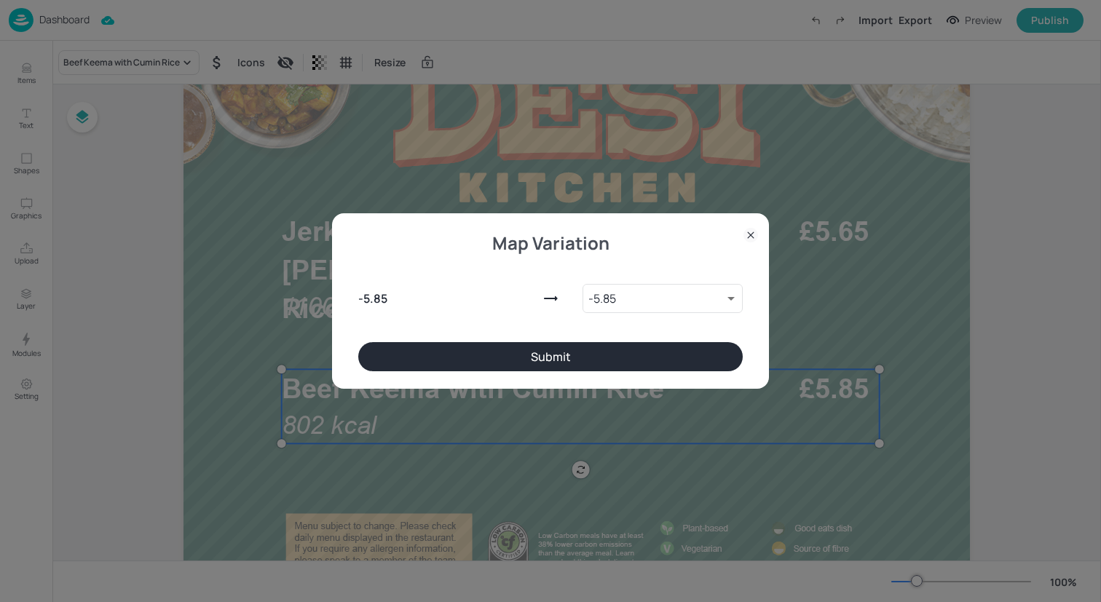
click at [433, 363] on button "Submit" at bounding box center [550, 356] width 385 height 29
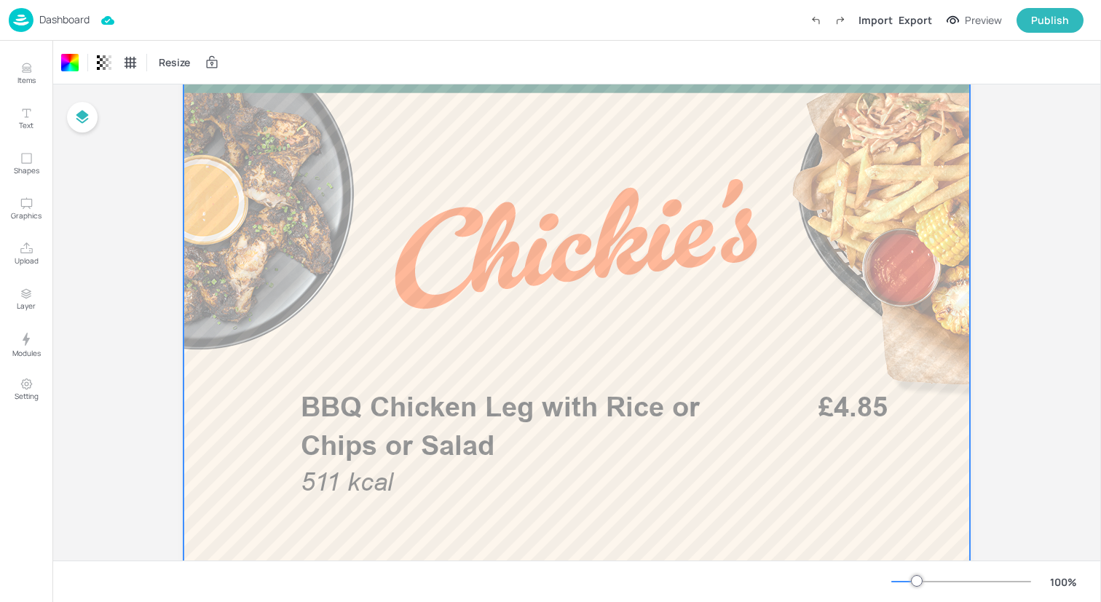
scroll to position [755, 0]
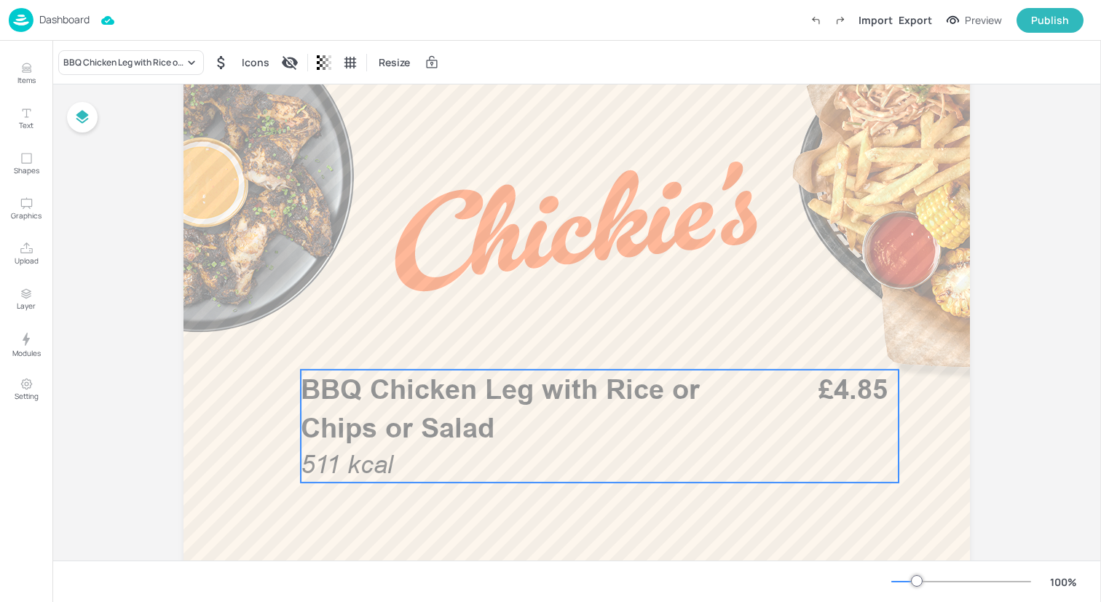
click at [425, 441] on span "BBQ Chicken Leg with Rice or Chips or Salad" at bounding box center [500, 408] width 399 height 71
click at [200, 66] on div "BBQ Chicken Leg with Rice or Chips or Salad" at bounding box center [131, 62] width 146 height 25
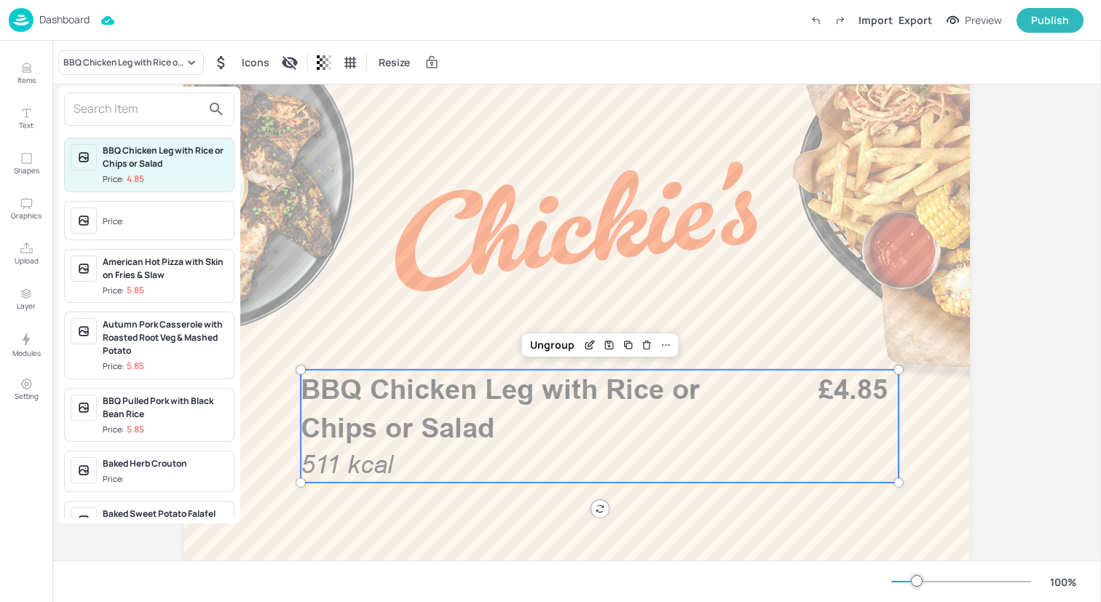
click at [166, 106] on input "text" at bounding box center [138, 109] width 128 height 23
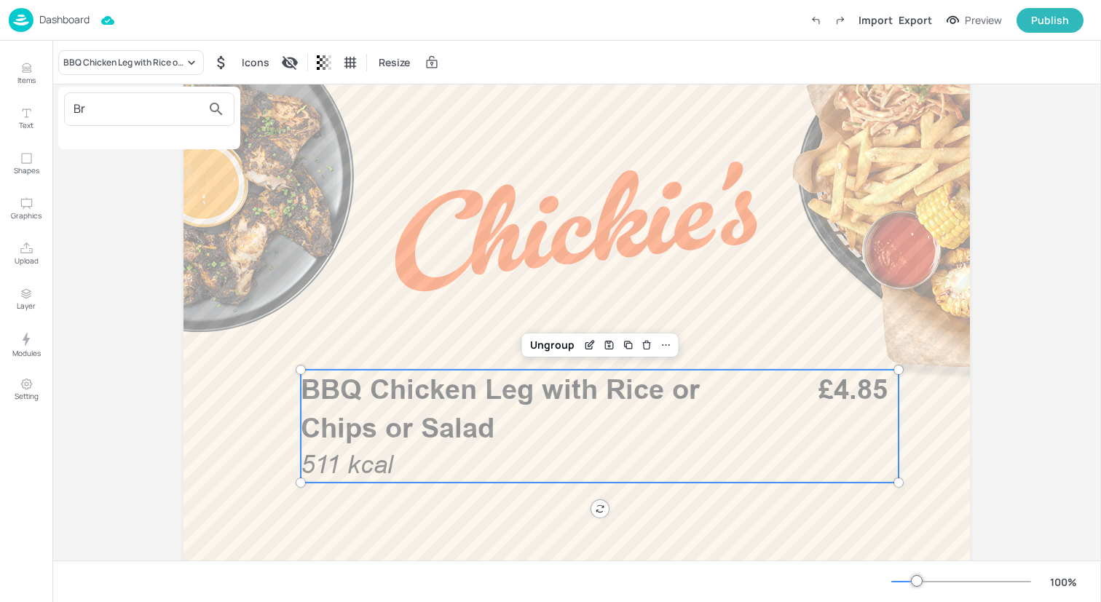
type input "B"
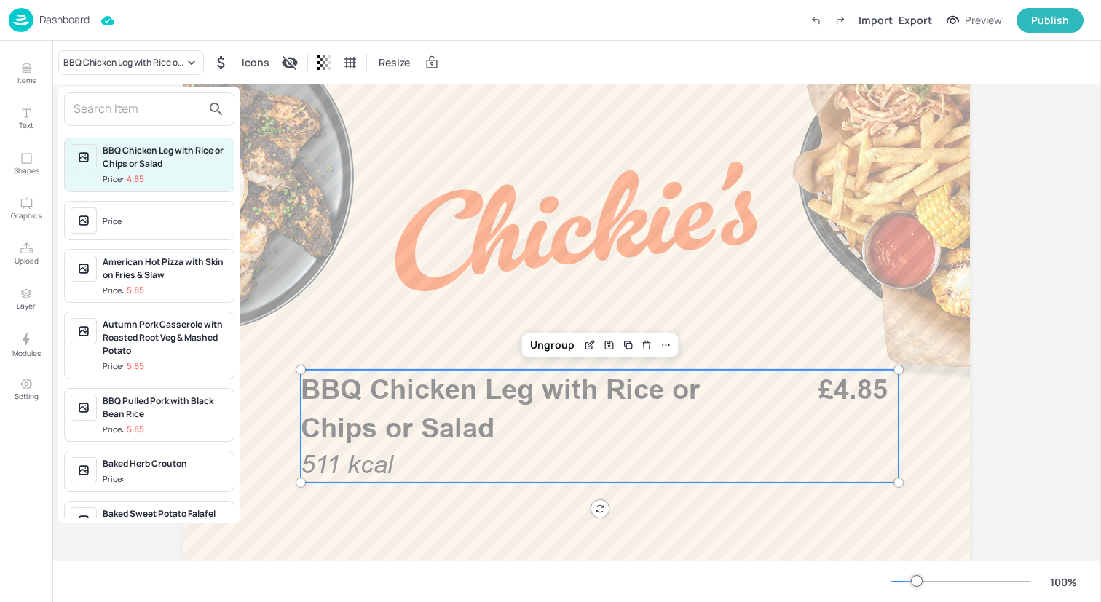
click at [17, 90] on div at bounding box center [550, 301] width 1101 height 602
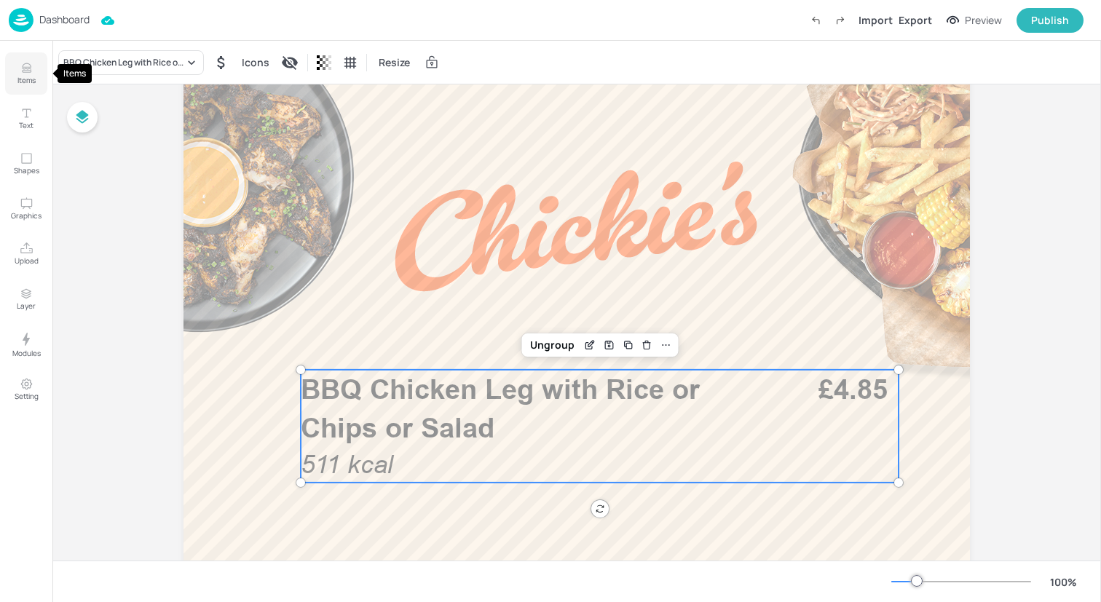
click at [26, 71] on icon "Items" at bounding box center [26, 71] width 9 height 1
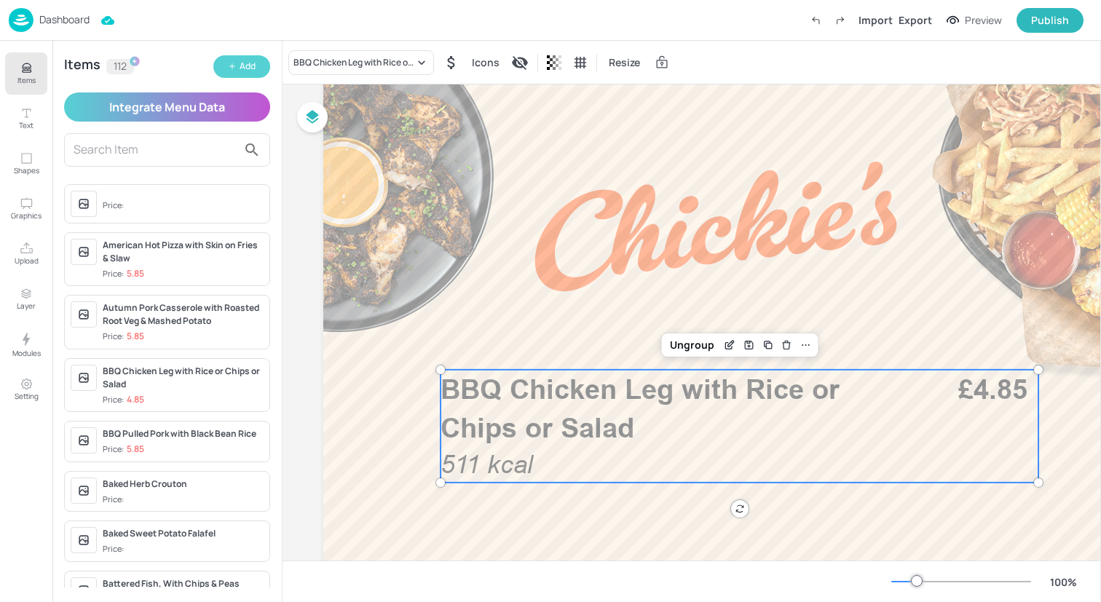
click at [251, 62] on div "Add" at bounding box center [248, 67] width 16 height 14
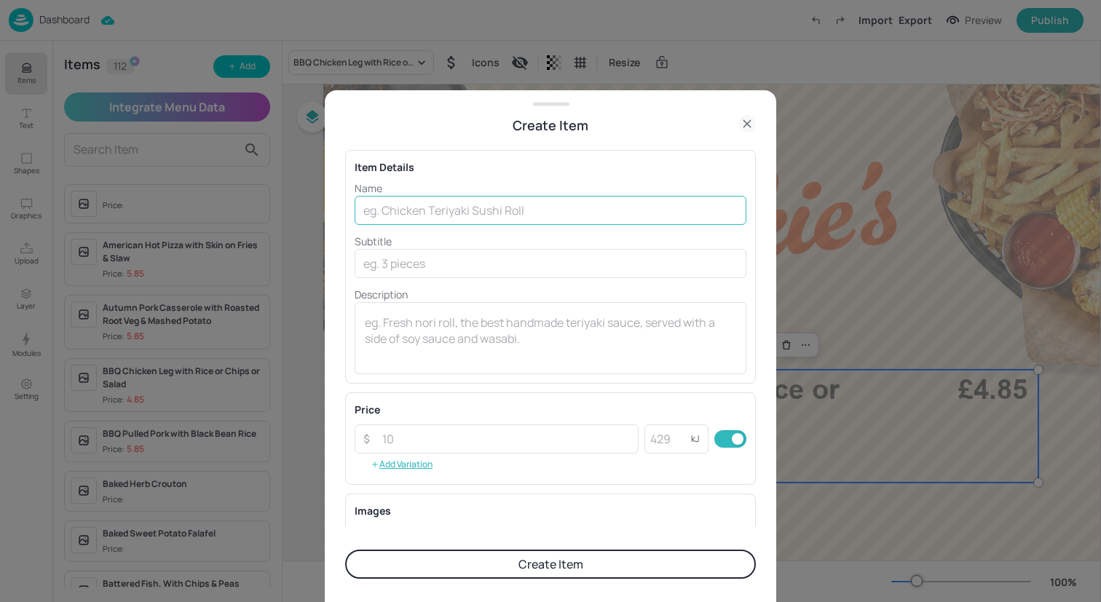
click at [544, 213] on input "text" at bounding box center [551, 210] width 392 height 29
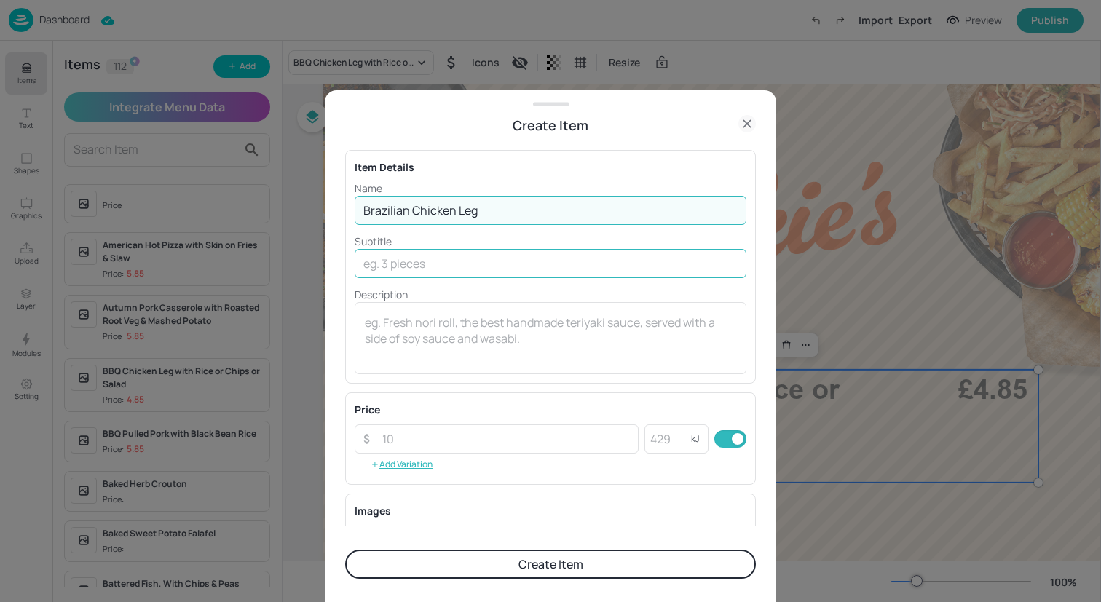
type input "Brazilian Chicken Leg"
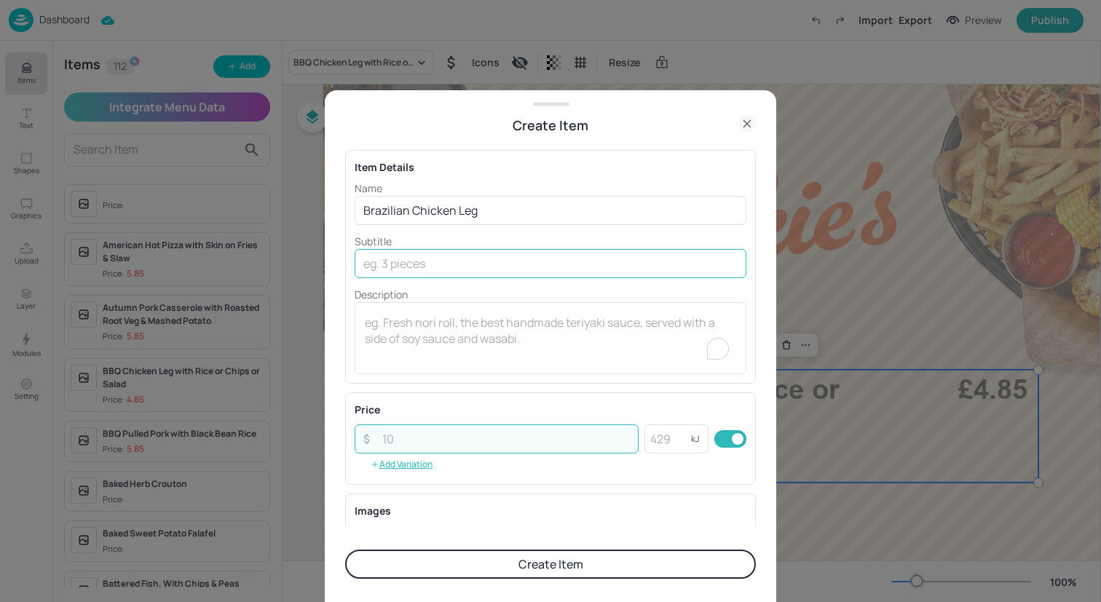
type input "5"
type input "4.85"
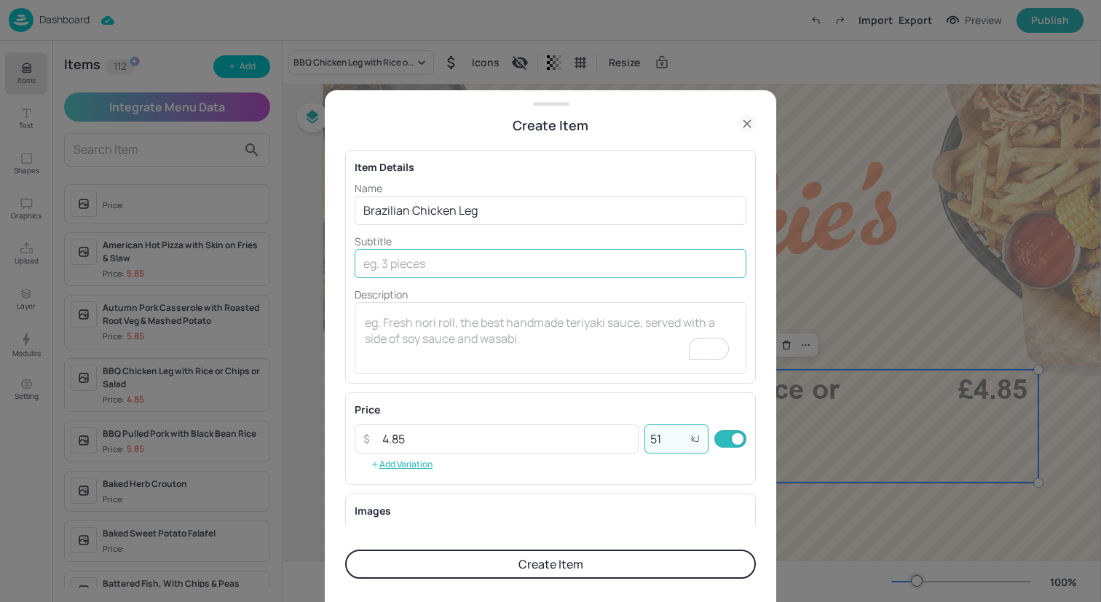
type input "511"
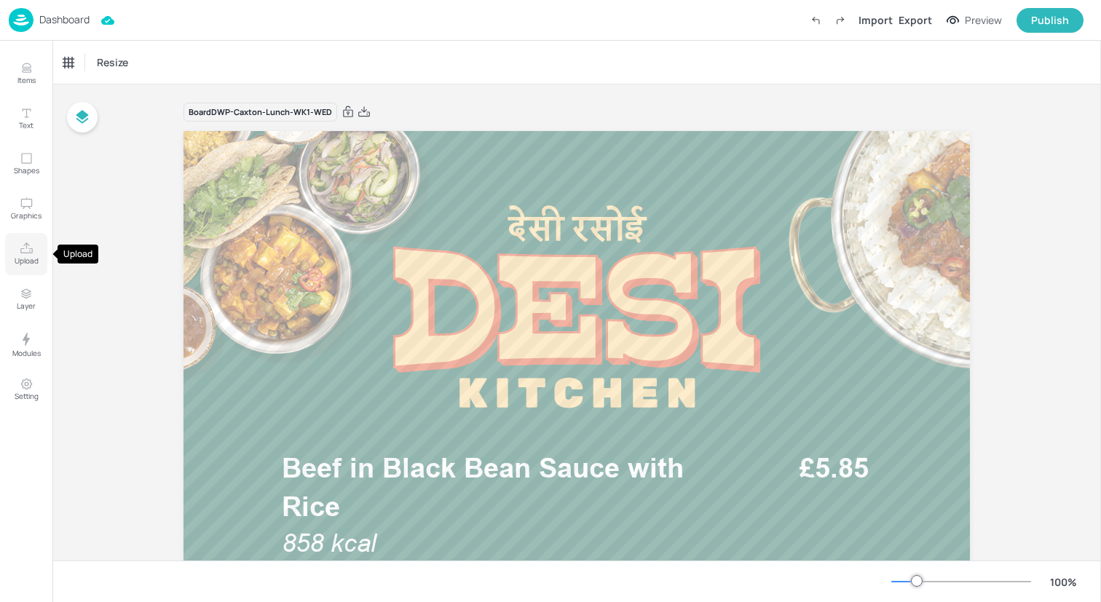
click at [23, 251] on icon "Upload" at bounding box center [27, 249] width 14 height 14
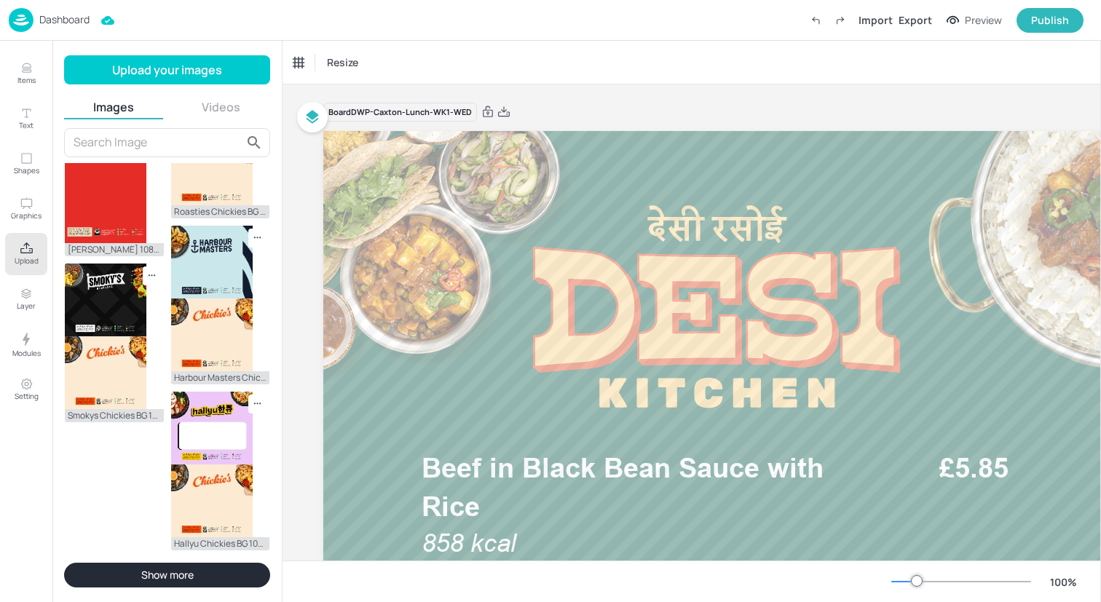
scroll to position [1272, 0]
click at [159, 566] on button "Show more" at bounding box center [167, 575] width 206 height 25
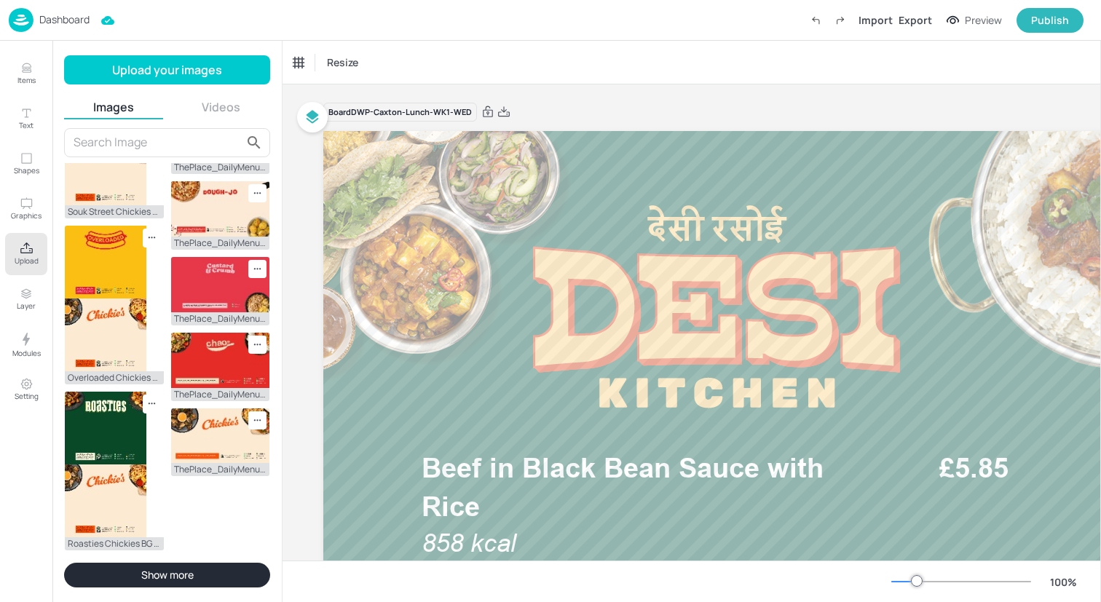
scroll to position [2263, 0]
click at [170, 573] on button "Show more" at bounding box center [167, 575] width 206 height 25
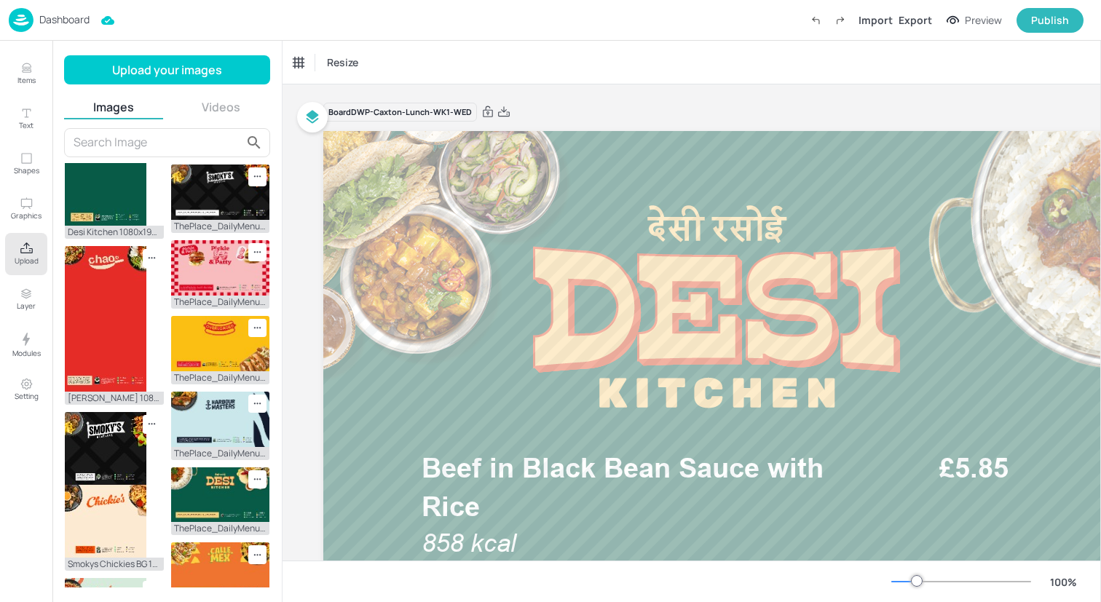
scroll to position [452, 0]
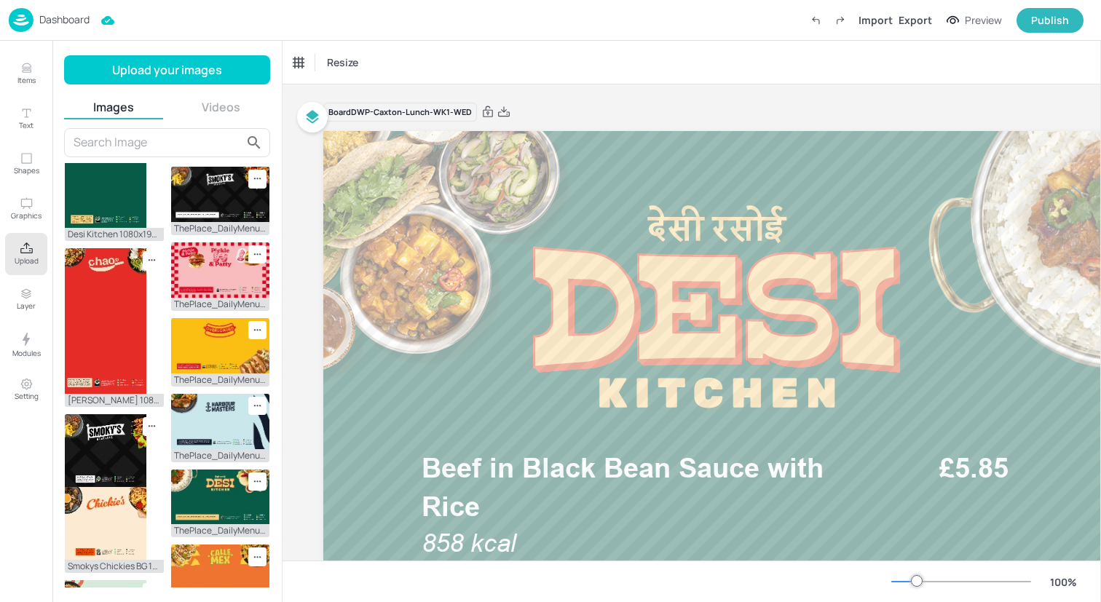
click at [171, 65] on img at bounding box center [171, 65] width 0 height 0
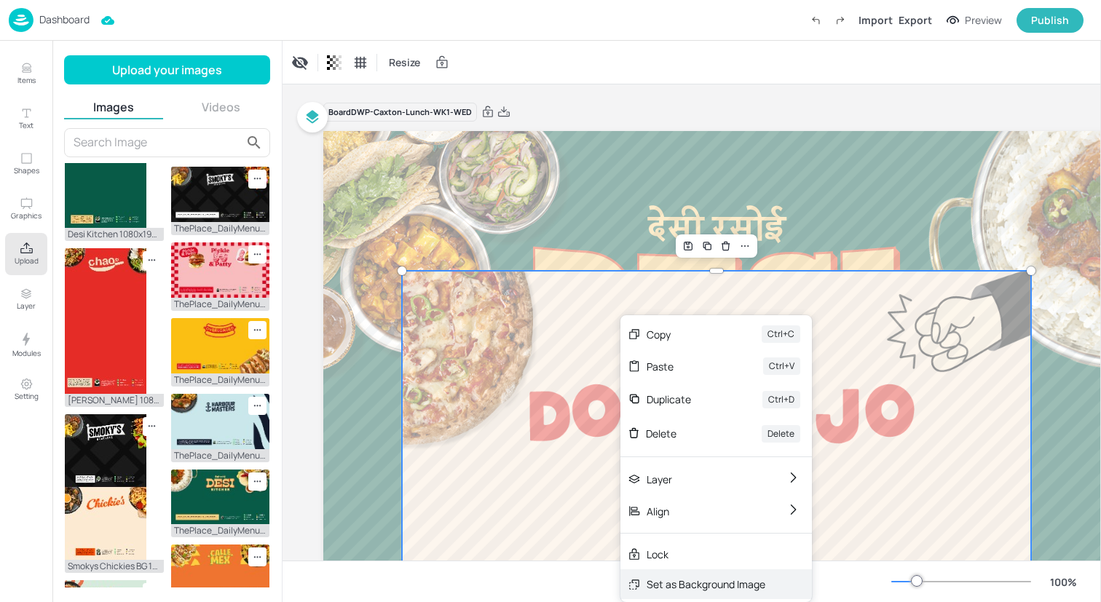
click at [656, 589] on div "Set as Background Image" at bounding box center [706, 584] width 119 height 15
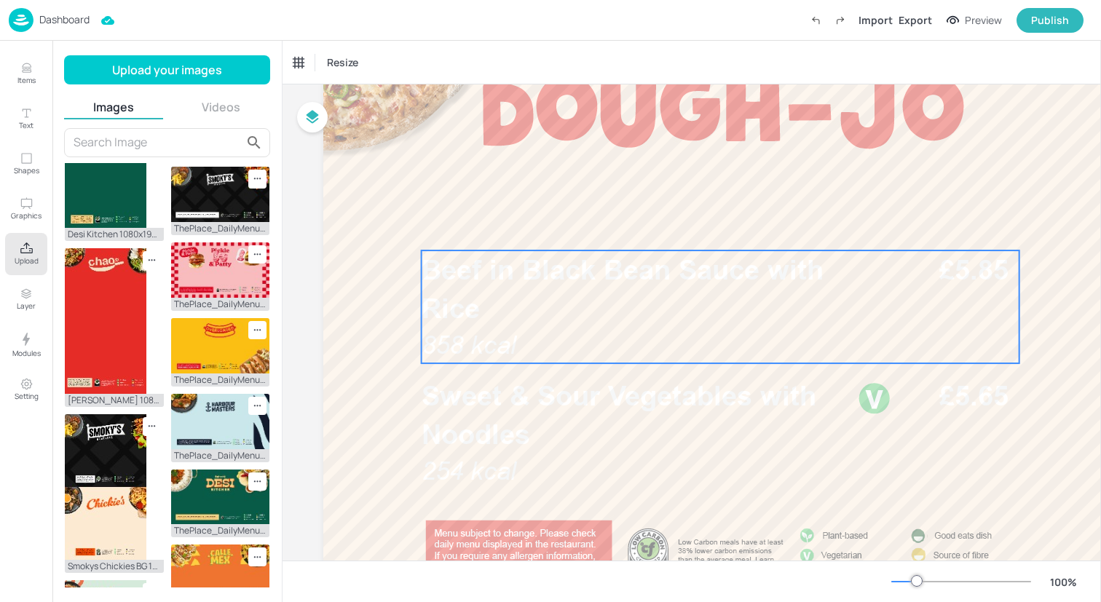
scroll to position [200, 0]
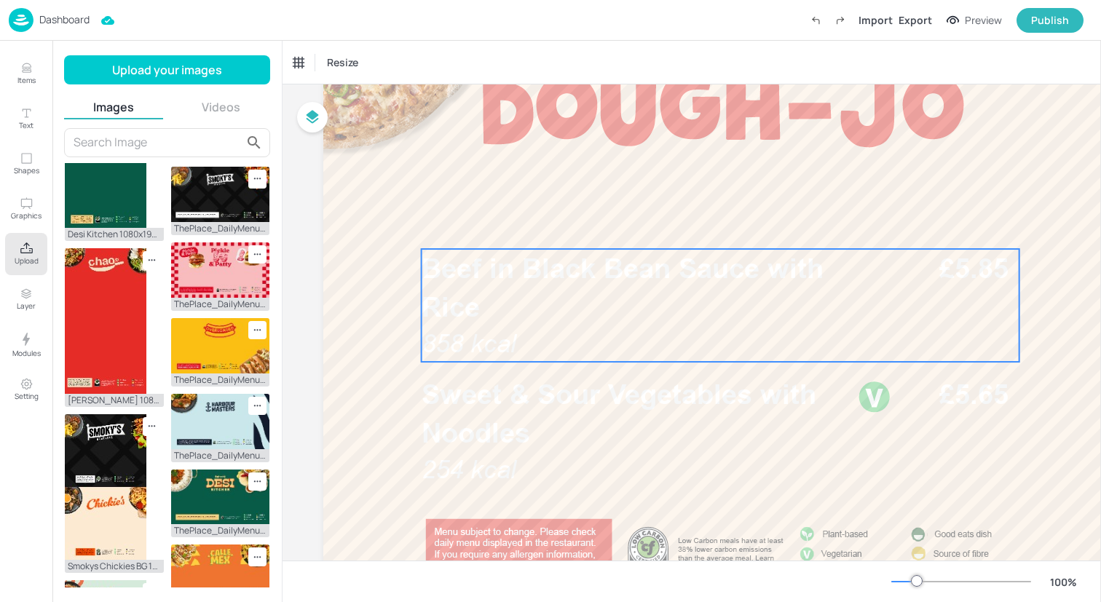
click at [534, 302] on p "Beef in Black Bean Sauce with Rice" at bounding box center [636, 287] width 428 height 77
click at [369, 63] on div "Beef in Black Bean Sauce with Rice" at bounding box center [353, 62] width 121 height 13
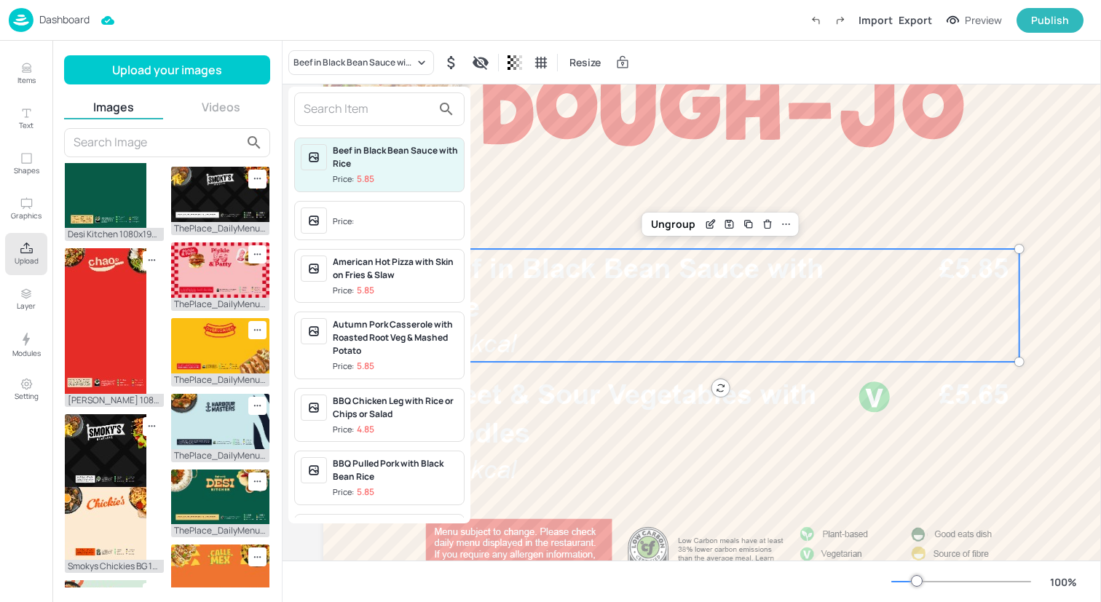
click at [366, 106] on input "text" at bounding box center [368, 109] width 128 height 23
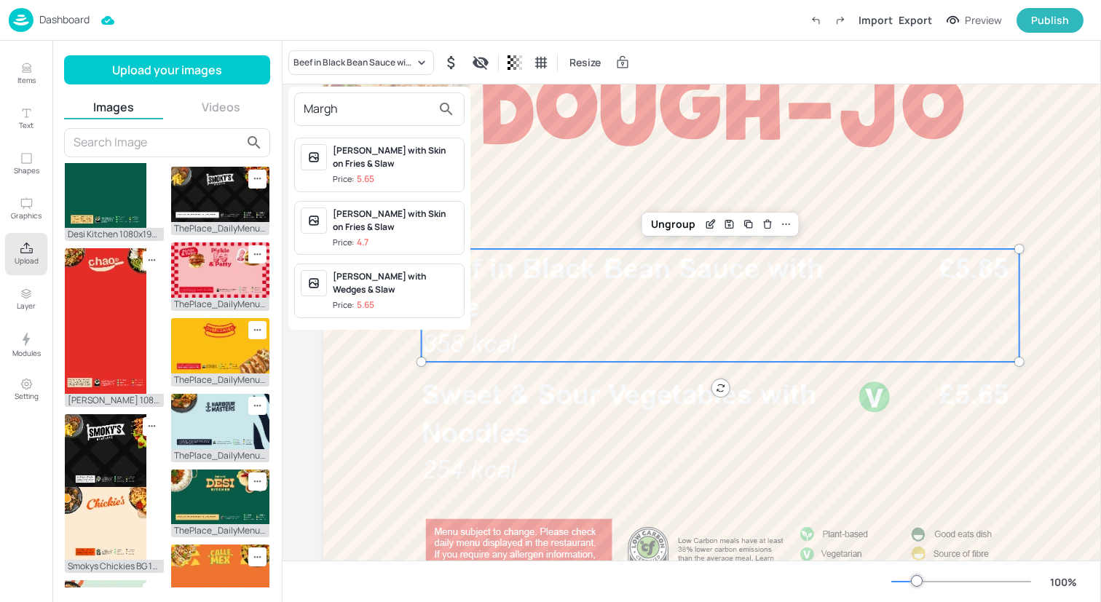
type input "Margh"
click at [394, 283] on div "[PERSON_NAME] with Wedges & Slaw" at bounding box center [395, 283] width 125 height 26
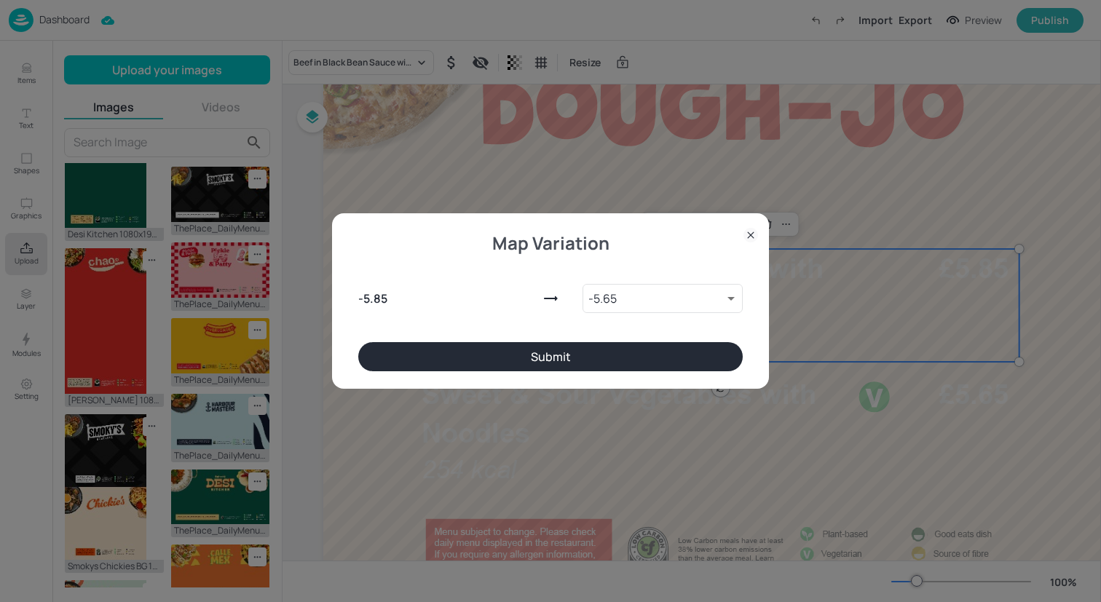
click at [455, 350] on button "Submit" at bounding box center [550, 356] width 385 height 29
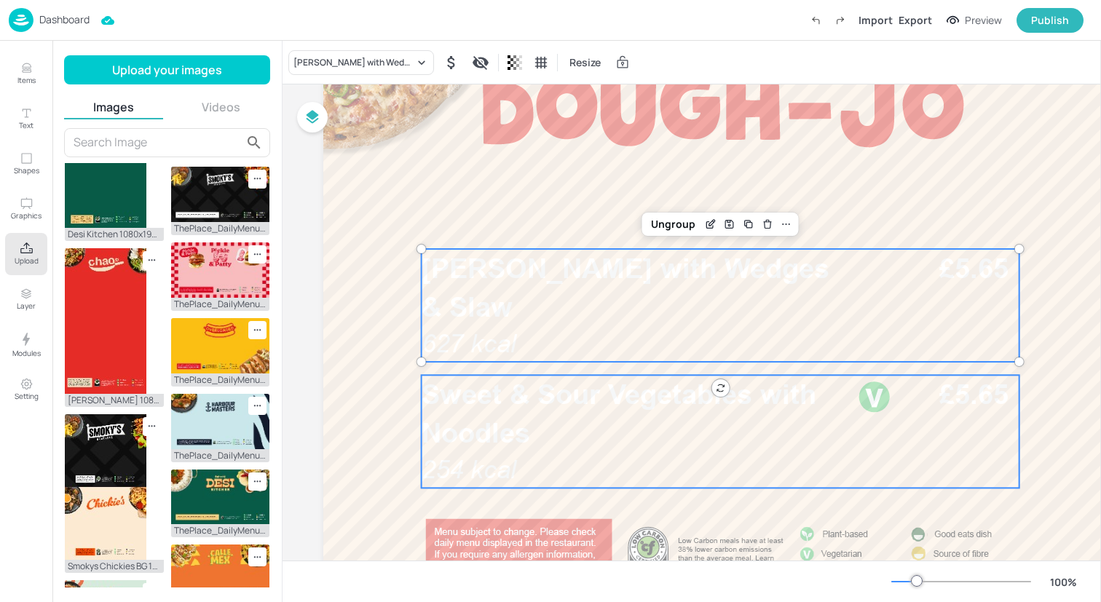
click at [563, 464] on div "Sweet & Sour Vegetables with Noodles 254 kcal £5.65" at bounding box center [721, 431] width 598 height 113
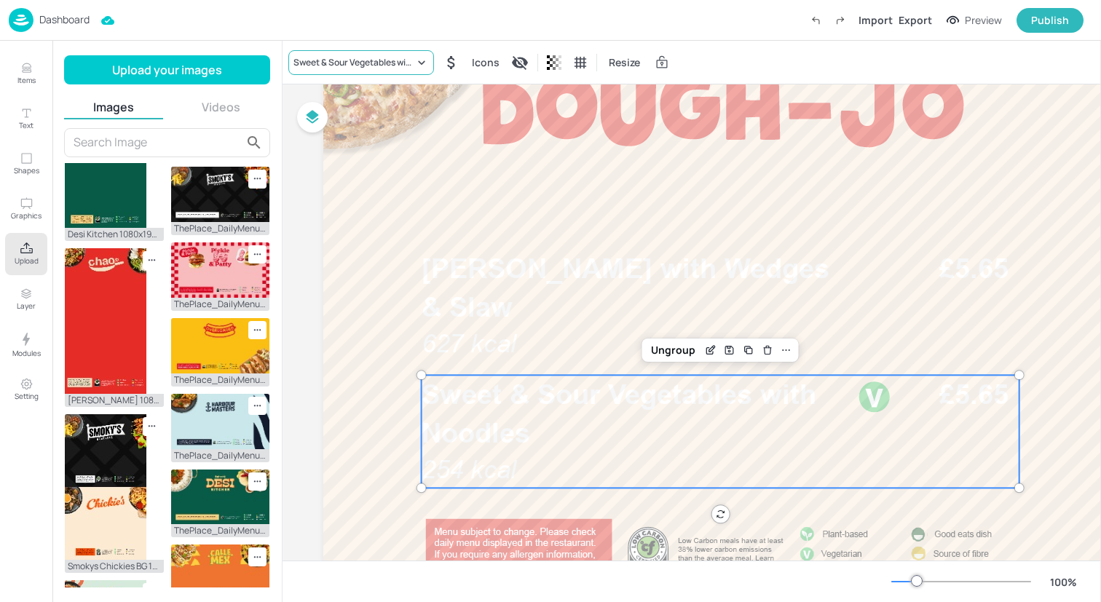
click at [339, 66] on div "Sweet & Sour Vegetables with Noodles" at bounding box center [353, 62] width 121 height 13
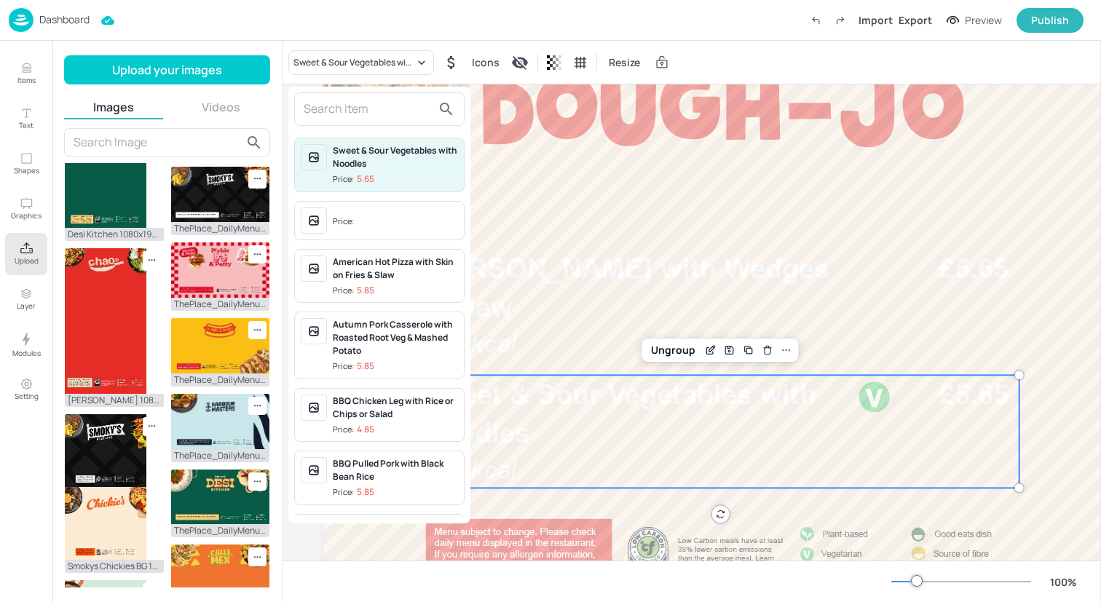
click at [339, 112] on input "text" at bounding box center [368, 109] width 128 height 23
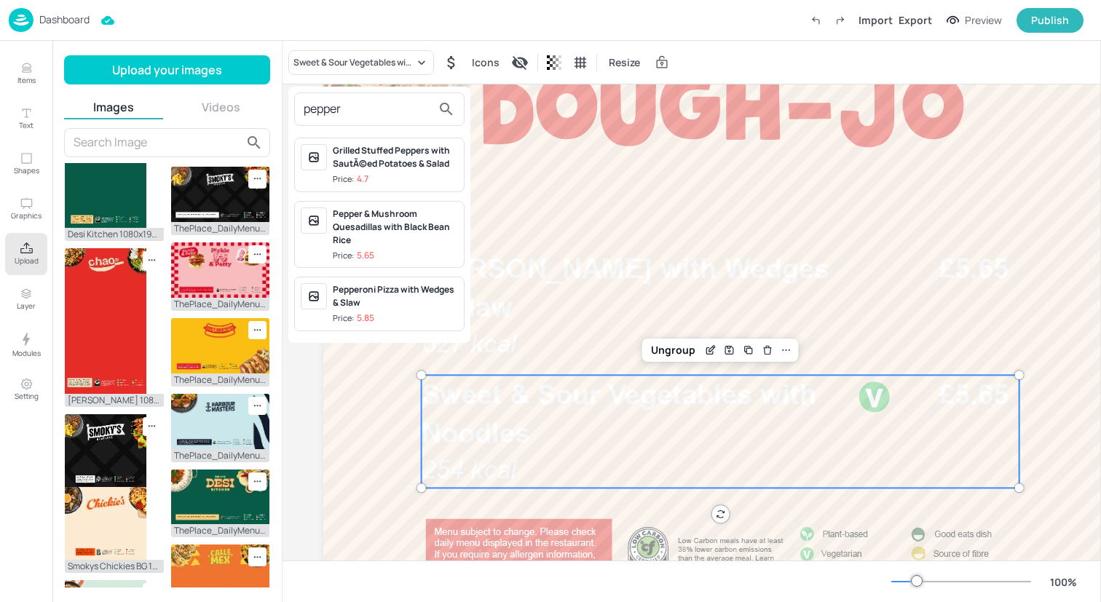
type input "pepper"
click at [386, 292] on div "Pepperoni Pizza with Wedges & Slaw" at bounding box center [395, 296] width 125 height 26
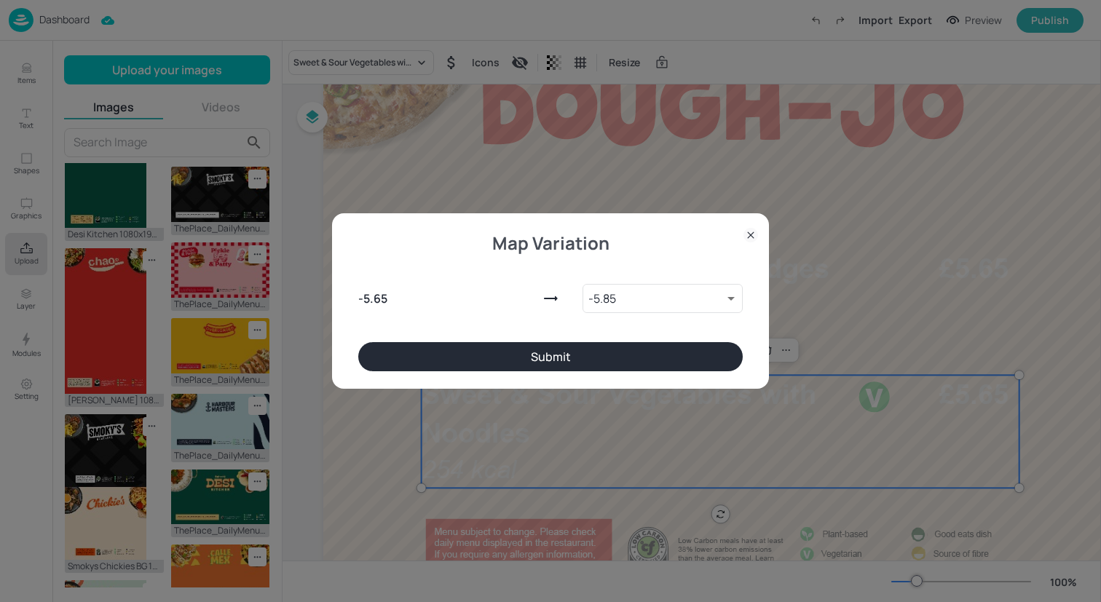
click at [505, 354] on button "Submit" at bounding box center [550, 356] width 385 height 29
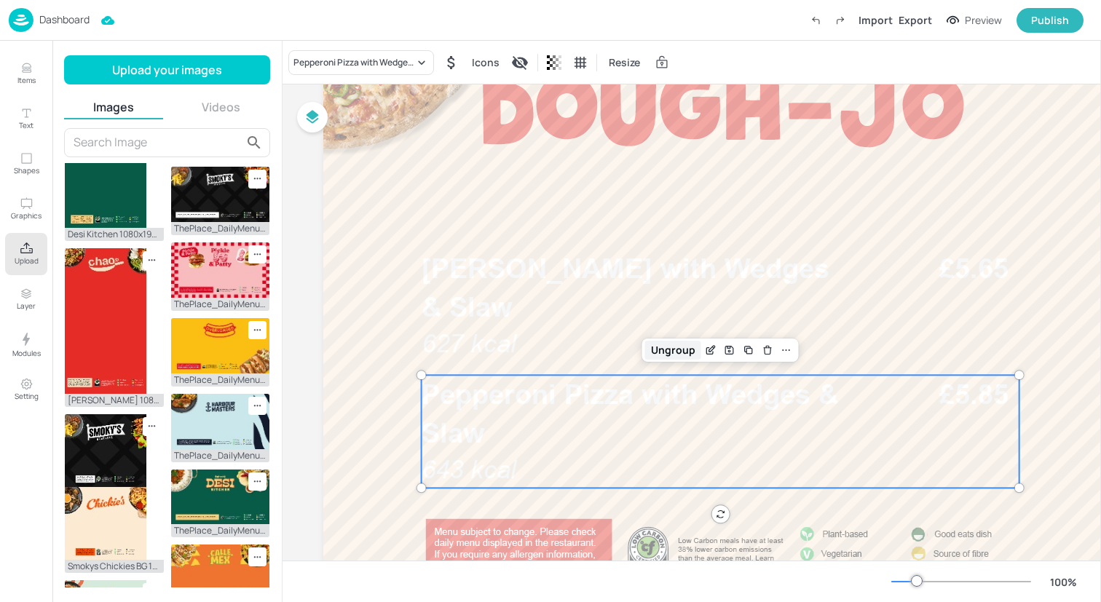
click at [683, 344] on div "Ungroup" at bounding box center [673, 350] width 56 height 19
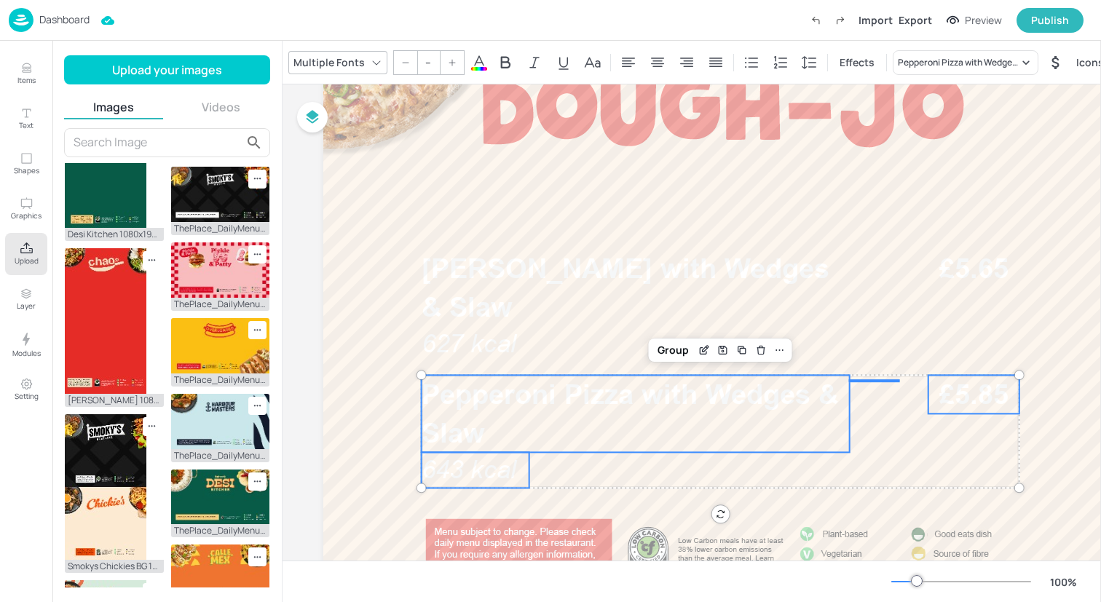
click at [479, 55] on icon at bounding box center [478, 62] width 17 height 17
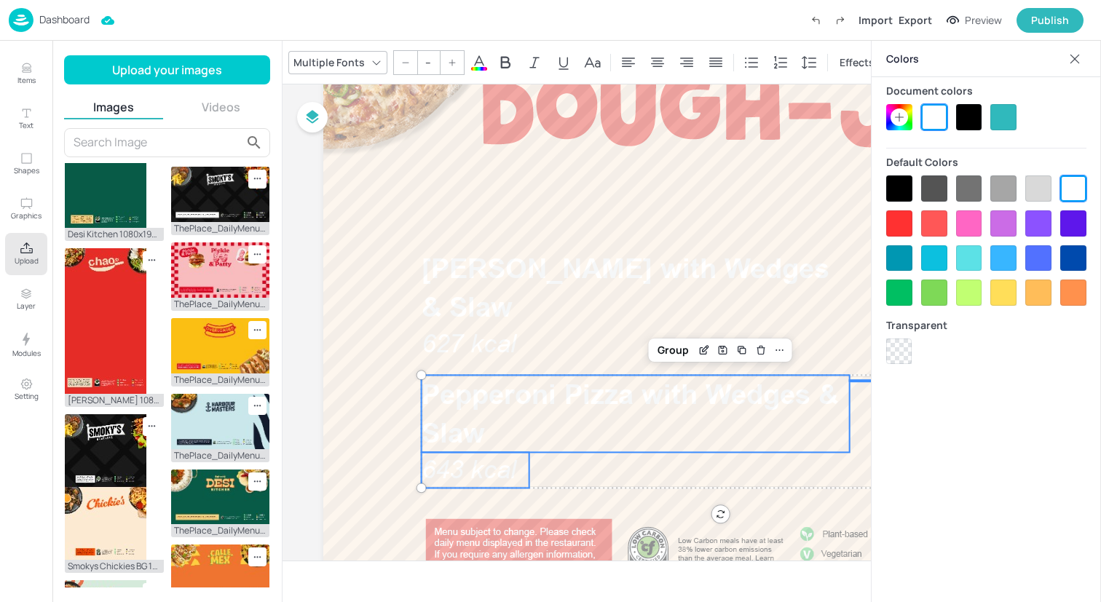
click at [963, 114] on div at bounding box center [969, 117] width 26 height 26
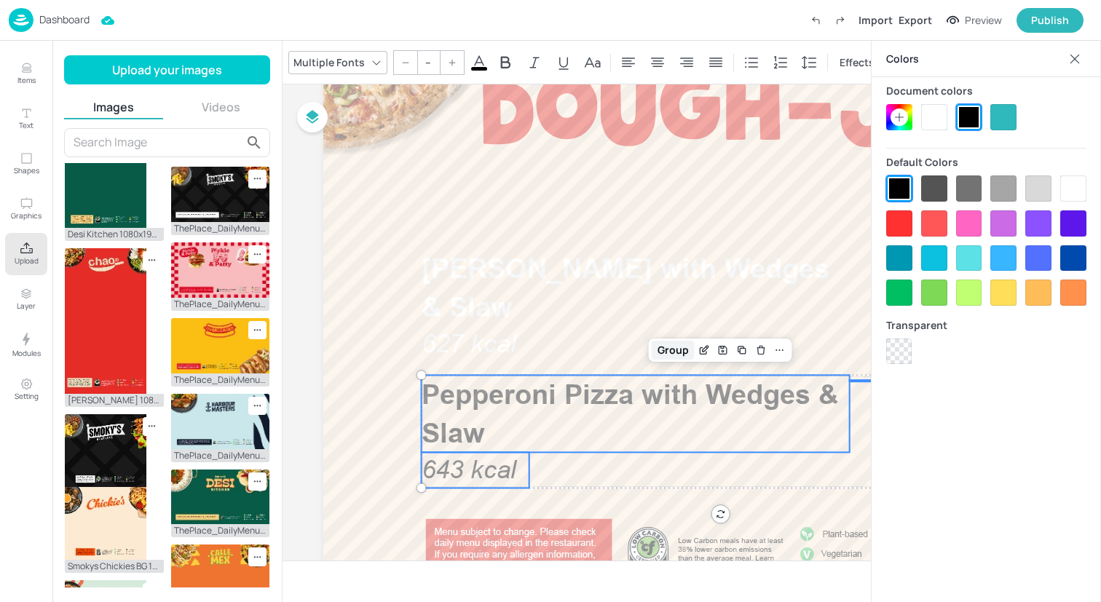
click at [661, 351] on div "Group" at bounding box center [673, 350] width 43 height 19
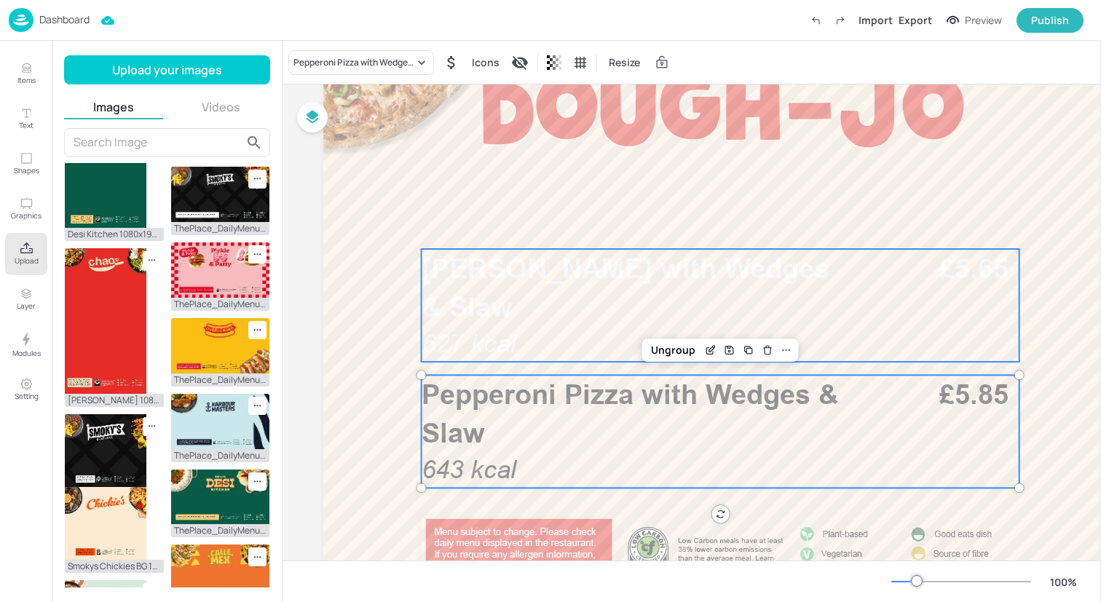
click at [677, 323] on p "[PERSON_NAME] with Wedges & Slaw" at bounding box center [636, 287] width 428 height 77
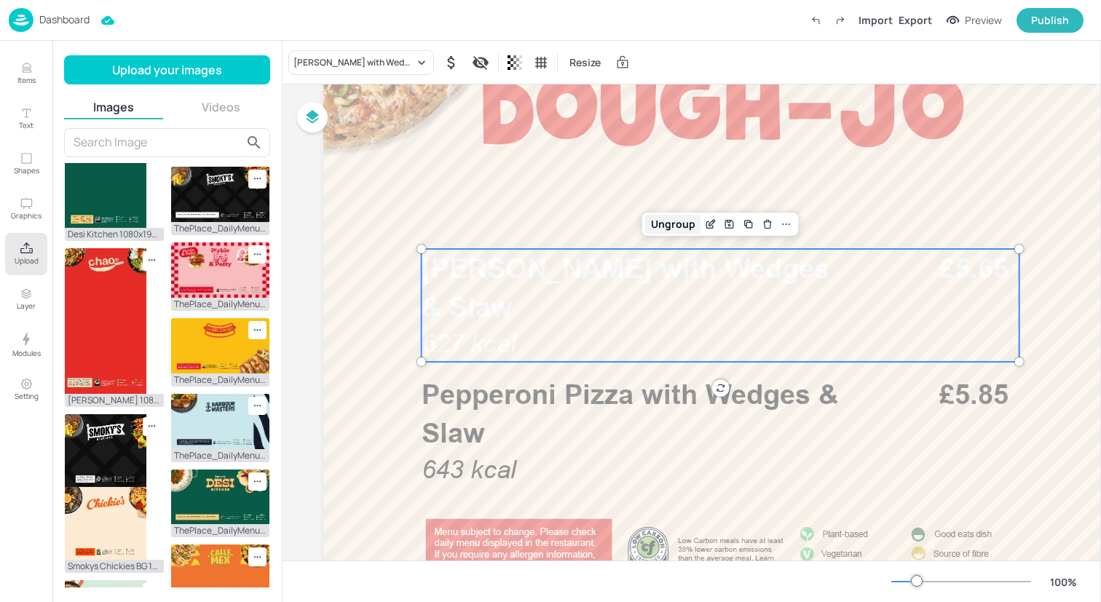
click at [665, 226] on div "Ungroup" at bounding box center [673, 224] width 56 height 19
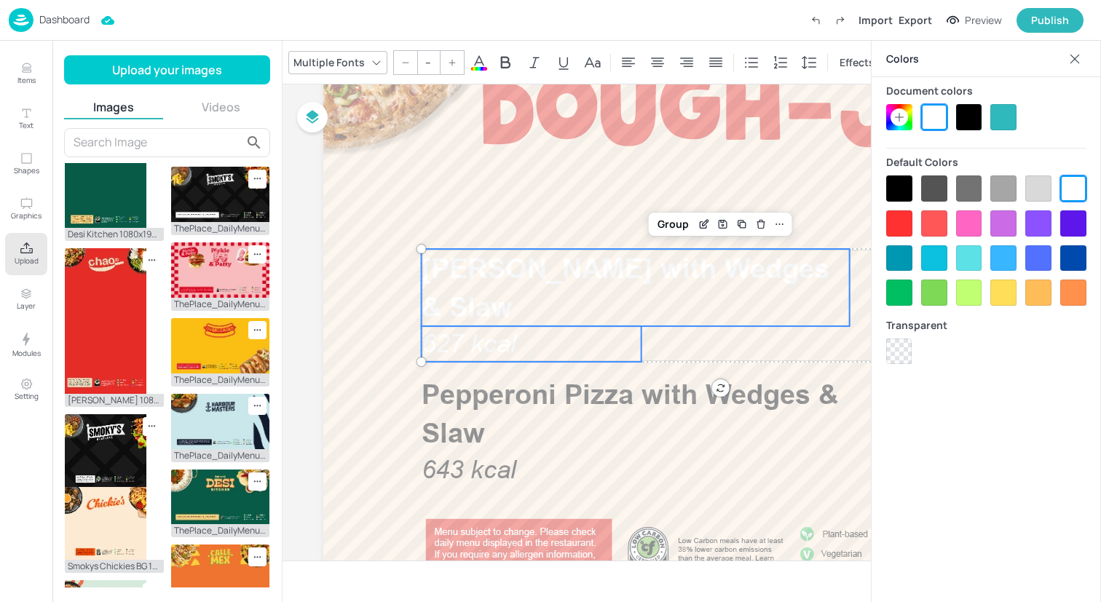
click at [962, 119] on div at bounding box center [969, 117] width 26 height 26
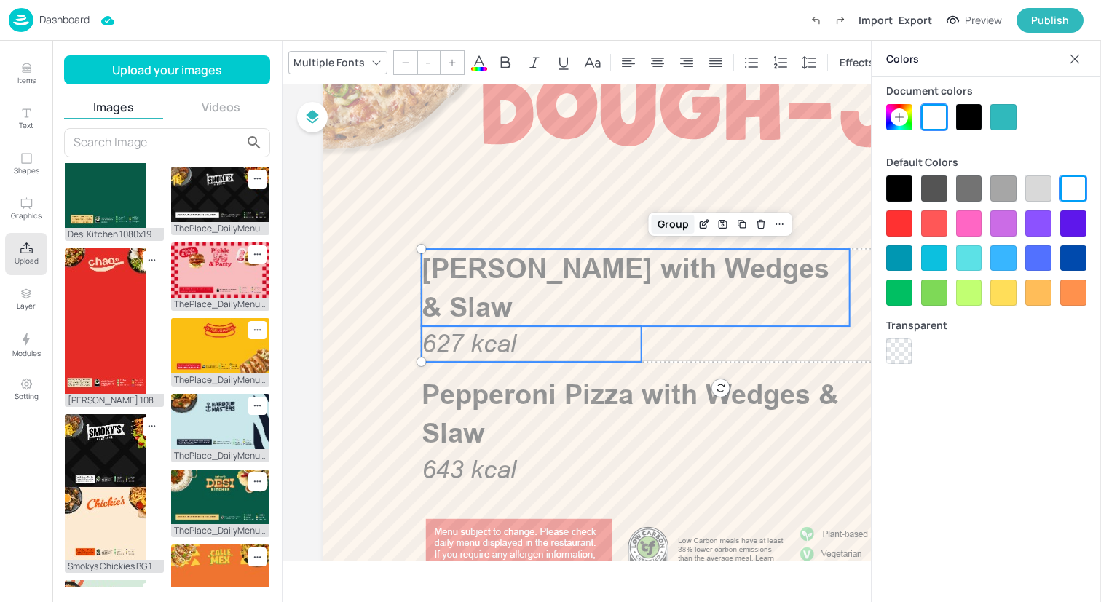
click at [664, 228] on div "Group" at bounding box center [673, 224] width 43 height 19
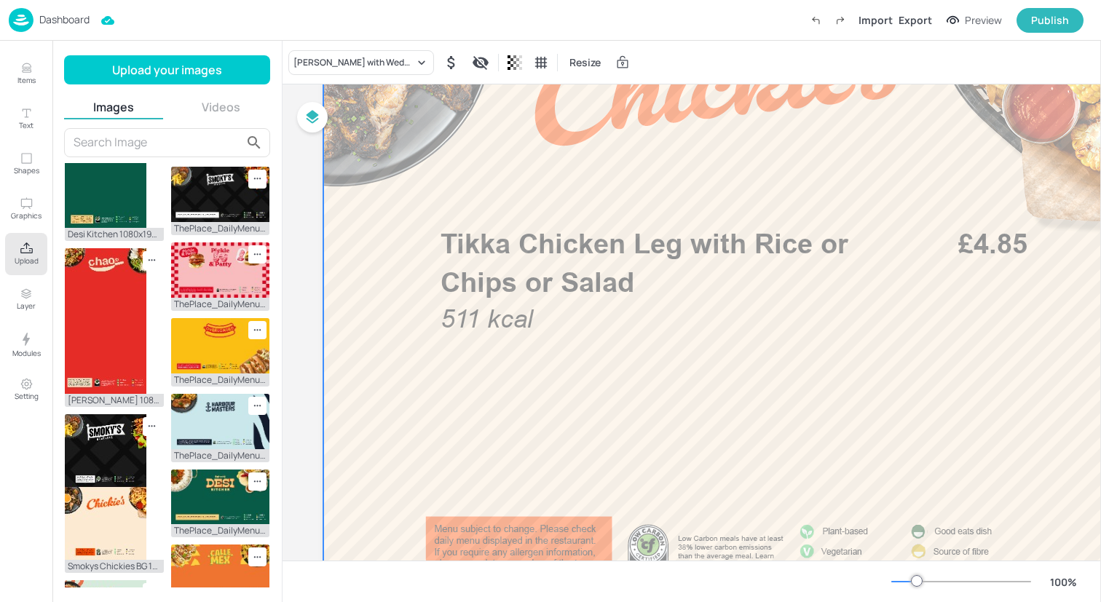
scroll to position [908, 0]
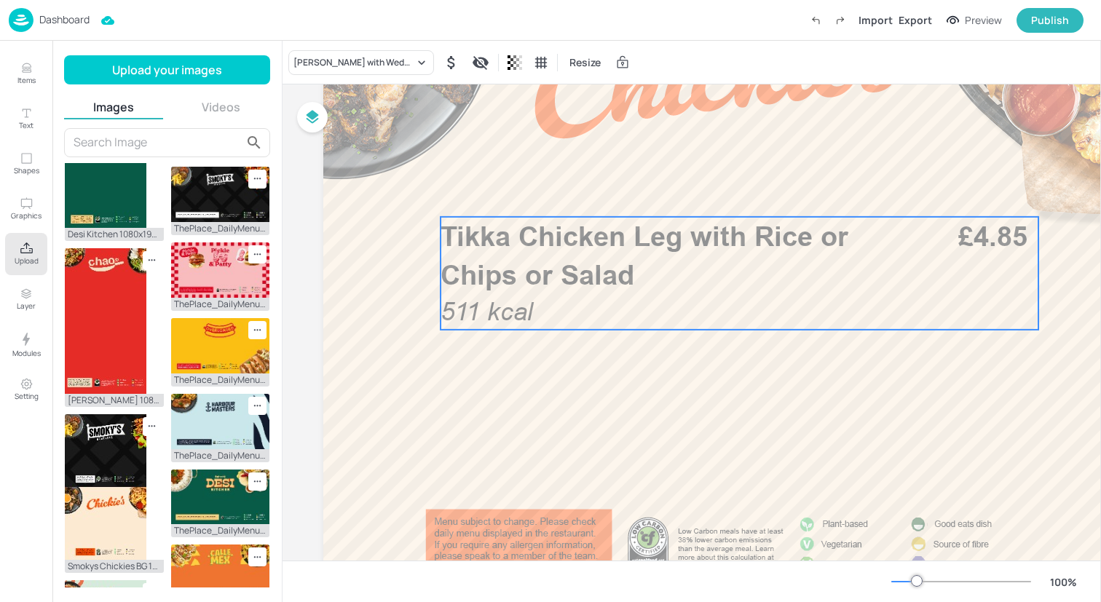
click at [599, 294] on div "Tikka Chicken Leg with Rice or Chips or Salad 511 kcal £4.85" at bounding box center [740, 273] width 598 height 113
click at [378, 68] on div "Tikka Chicken Leg with Rice or Chips or Salad" at bounding box center [361, 62] width 146 height 25
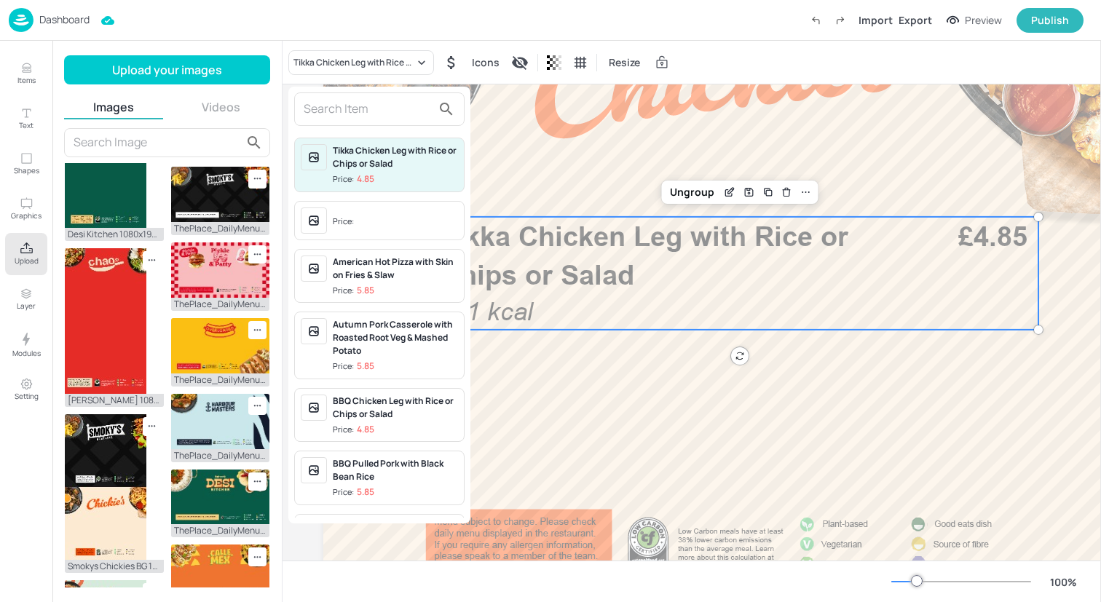
click at [376, 114] on input "text" at bounding box center [368, 109] width 128 height 23
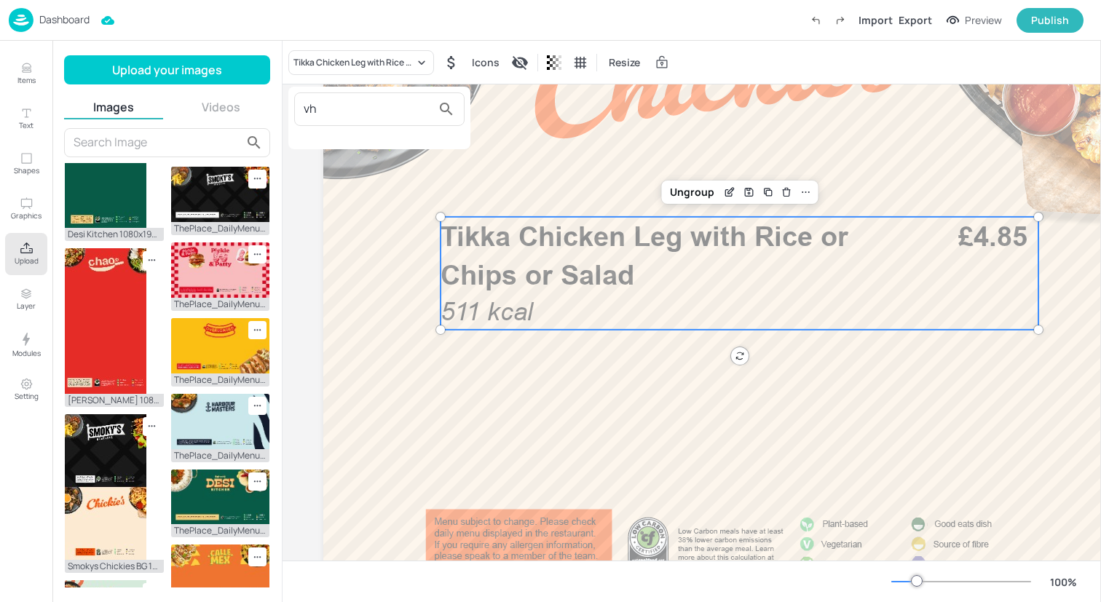
type input "v"
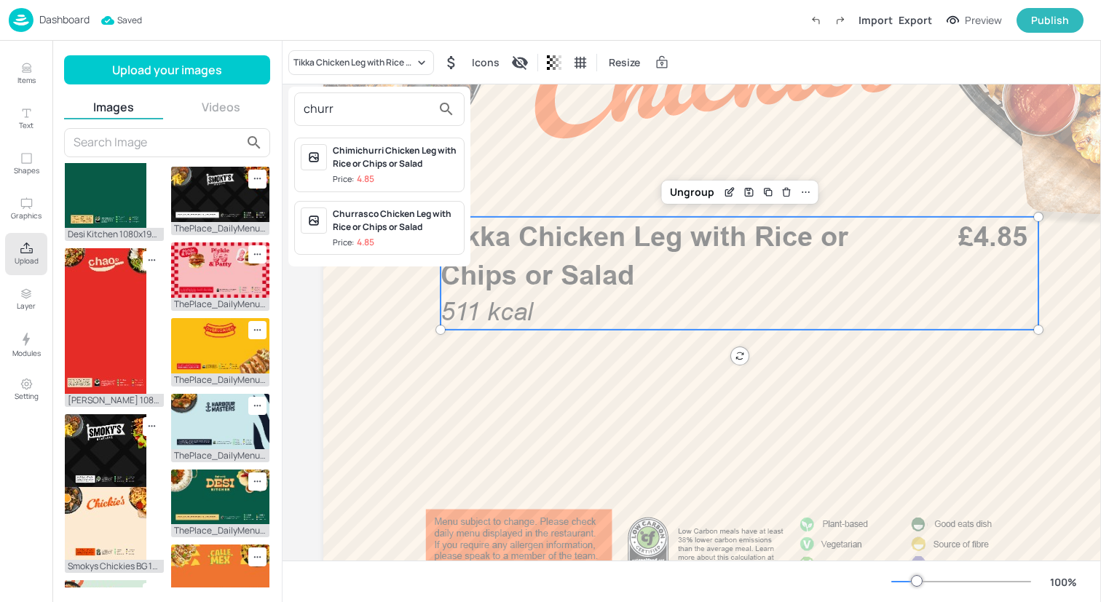
type input "churr"
click at [425, 240] on span "Price: 4.85" at bounding box center [395, 243] width 125 height 12
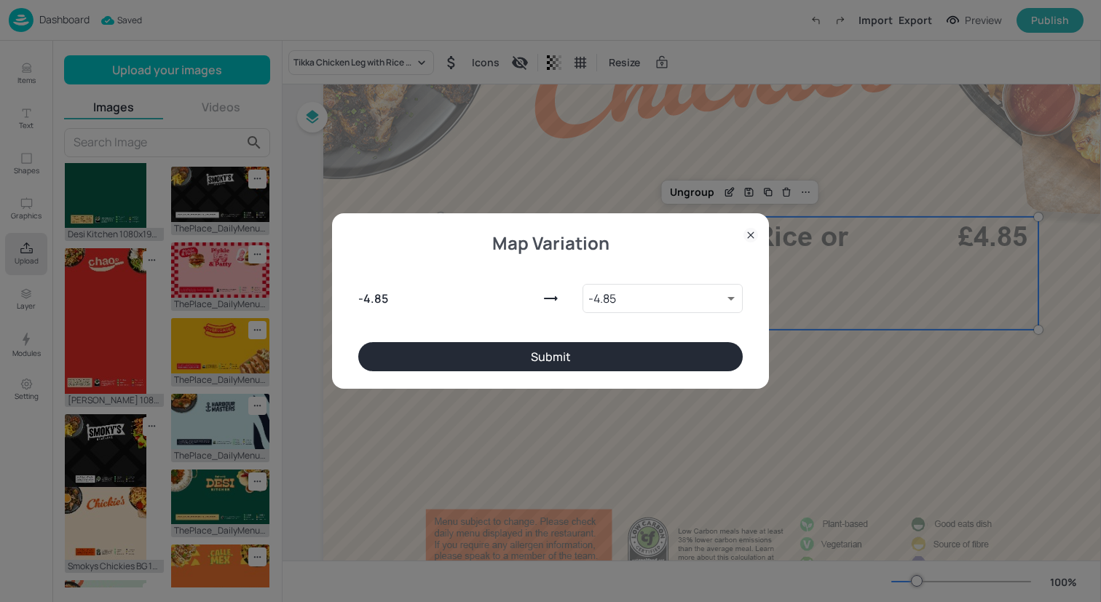
click at [533, 367] on button "Submit" at bounding box center [550, 356] width 385 height 29
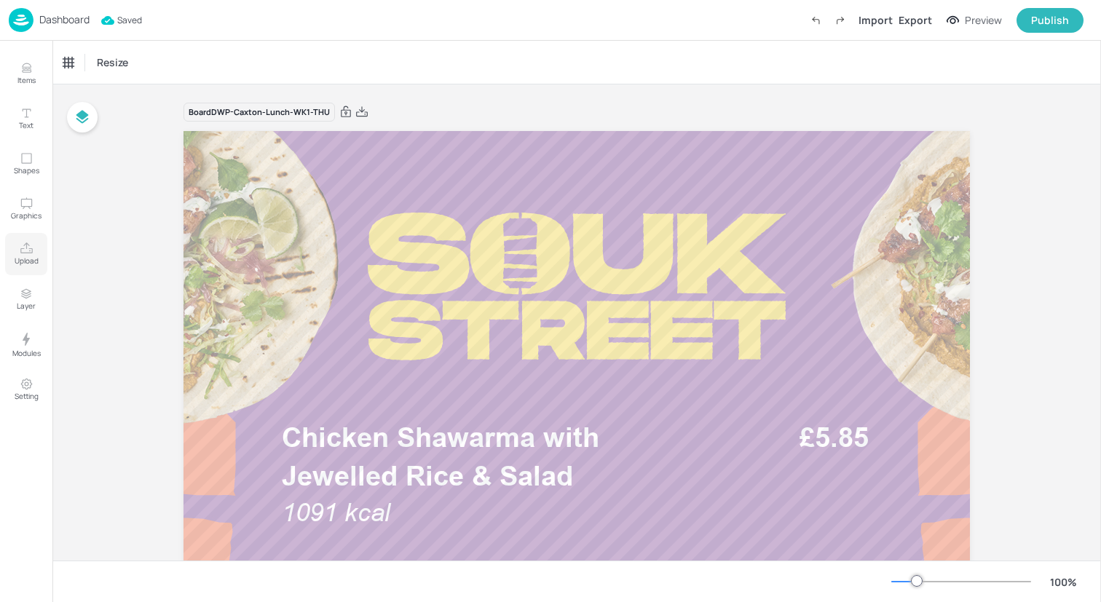
click at [26, 240] on button "Upload" at bounding box center [26, 254] width 42 height 42
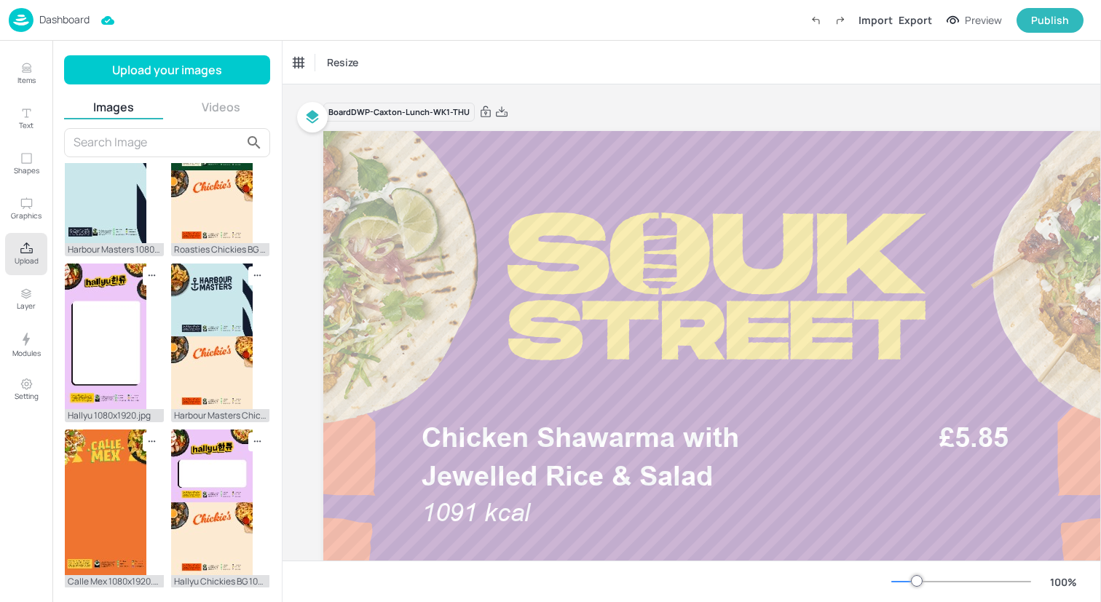
scroll to position [1272, 0]
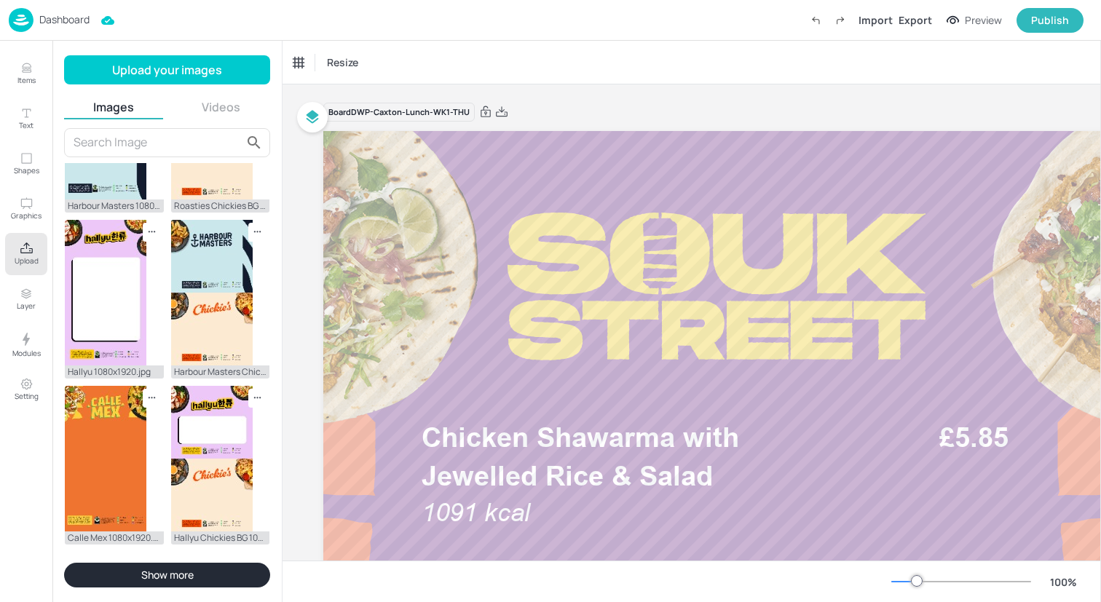
click at [139, 577] on button "Show more" at bounding box center [167, 575] width 206 height 25
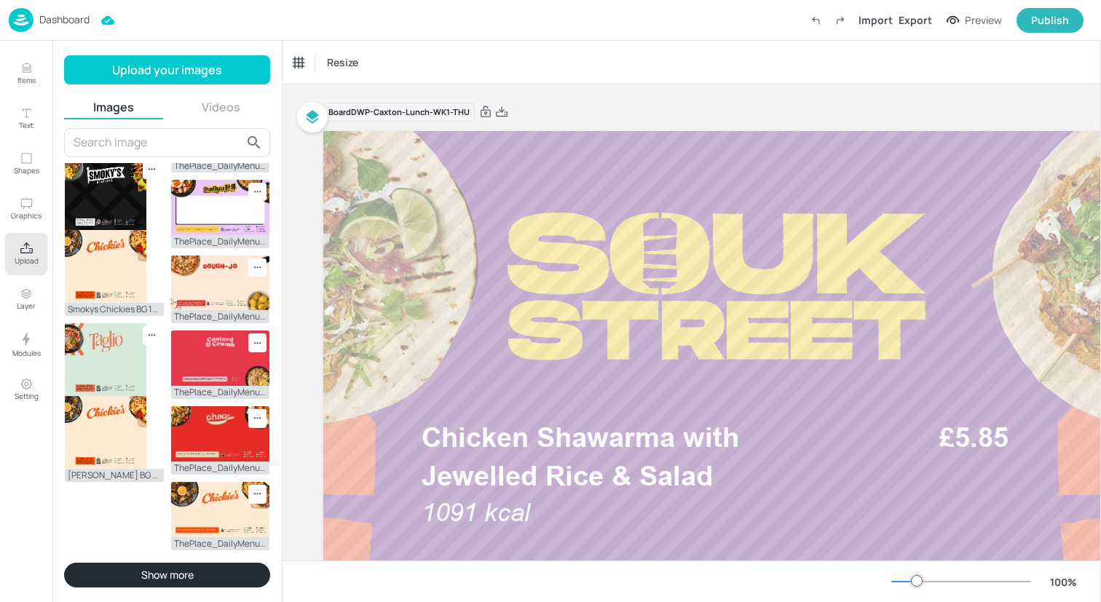
click at [192, 570] on button "Show more" at bounding box center [167, 575] width 206 height 25
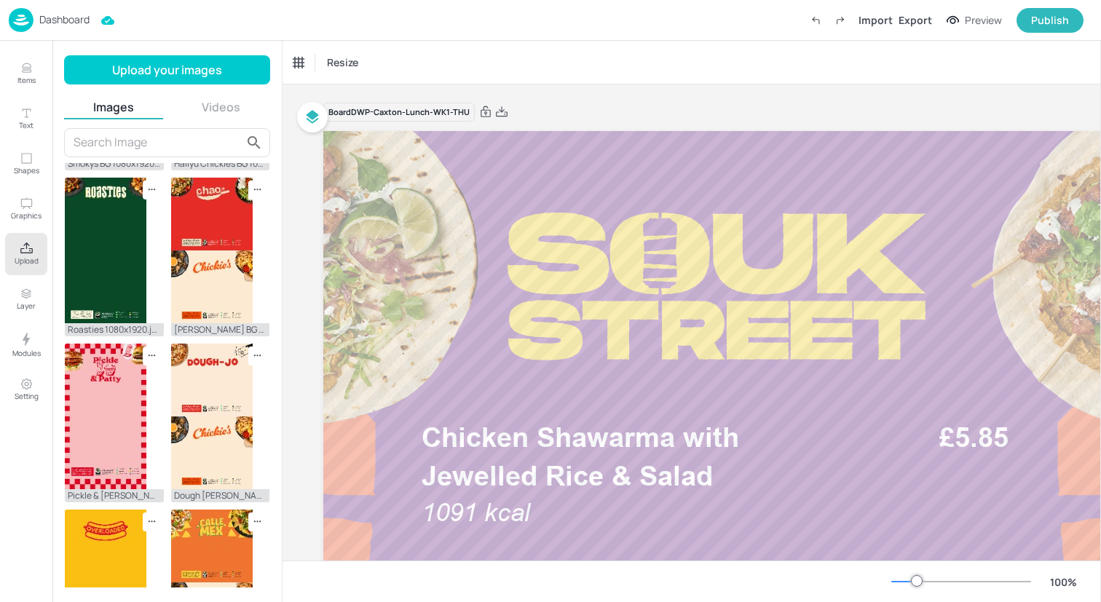
scroll to position [665, 0]
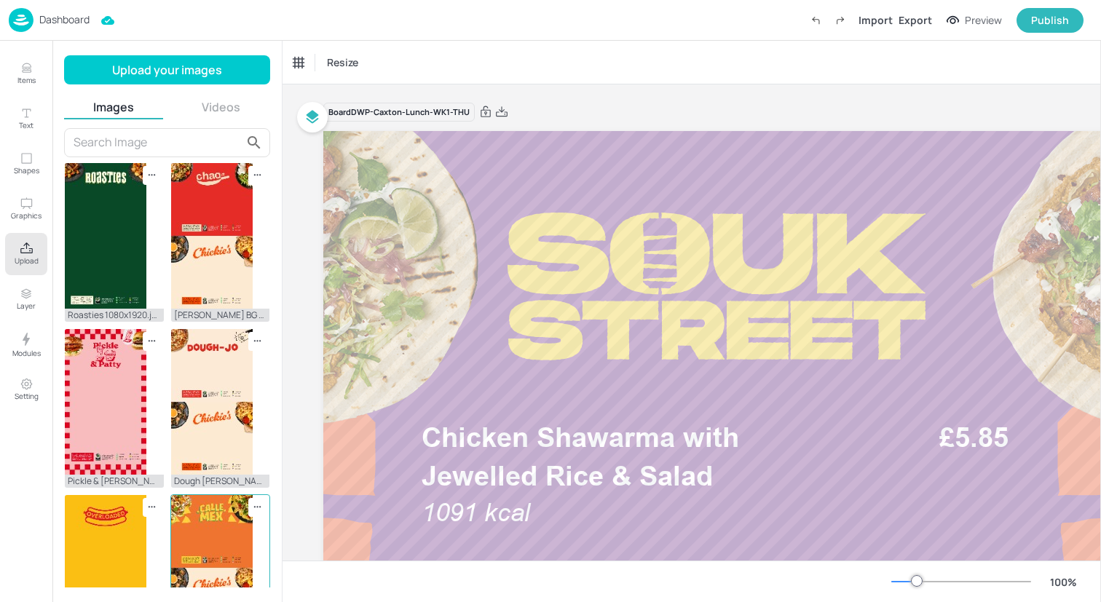
click at [201, 495] on img at bounding box center [212, 568] width 82 height 146
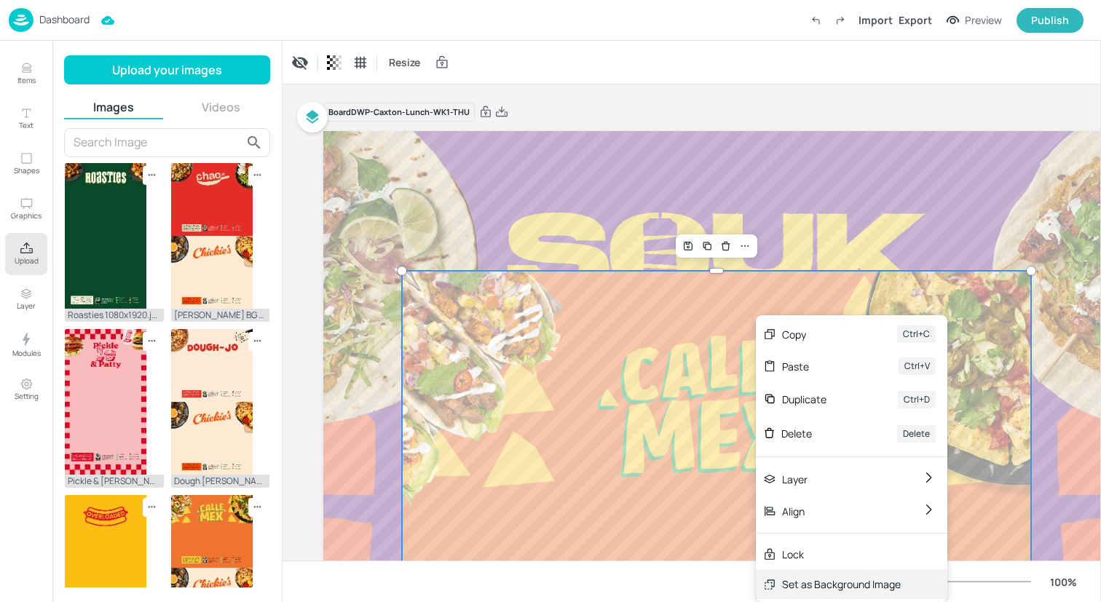
click at [794, 584] on div "Set as Background Image" at bounding box center [841, 584] width 119 height 15
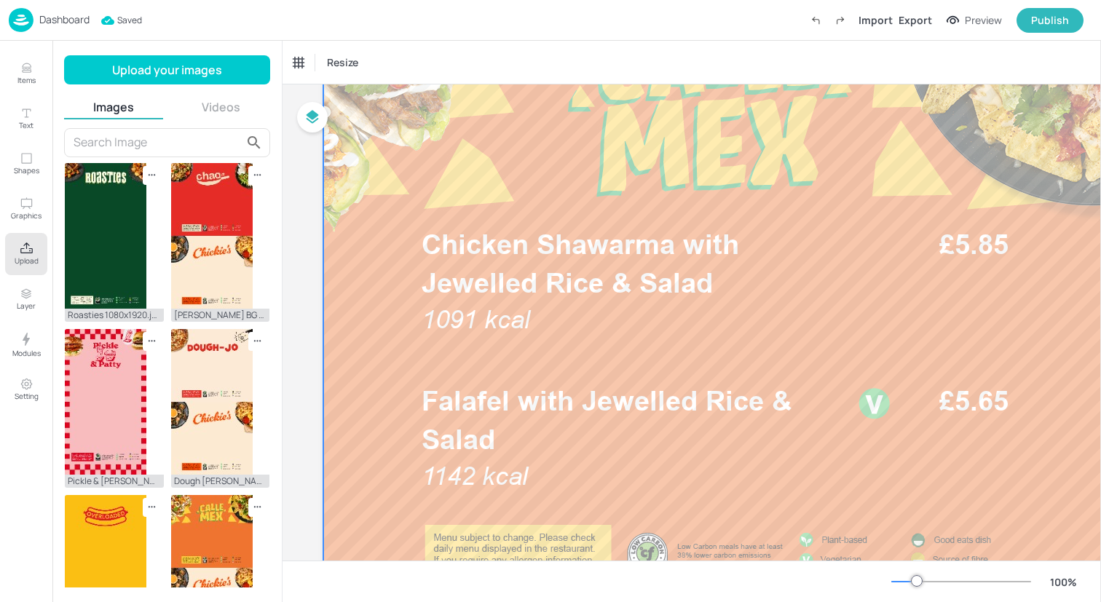
scroll to position [201, 0]
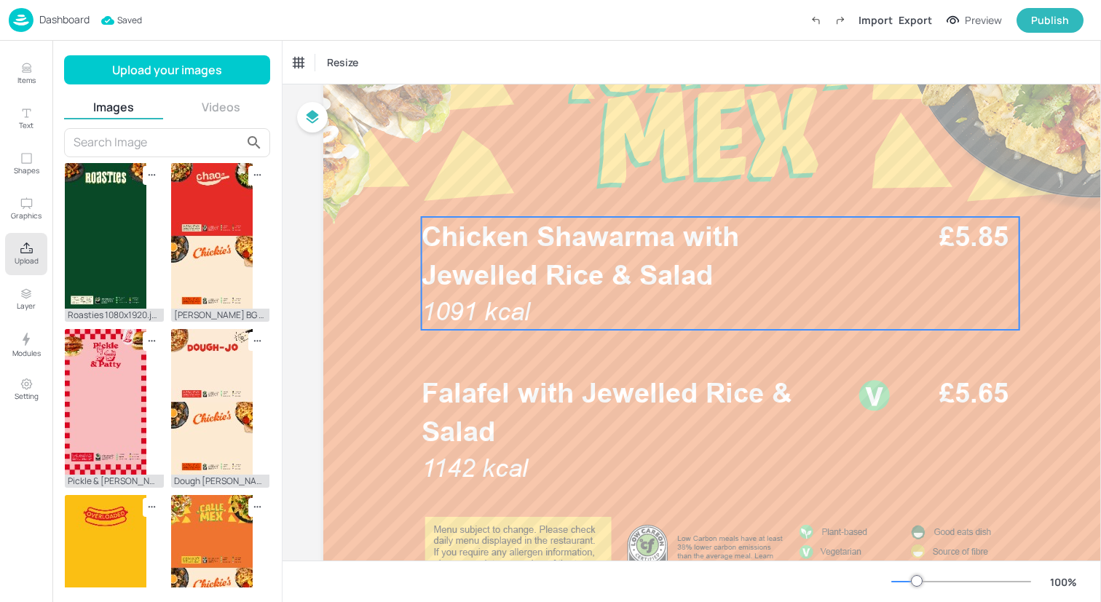
click at [556, 258] on p "Chicken Shawarma with Jewelled Rice & Salad" at bounding box center [636, 255] width 428 height 77
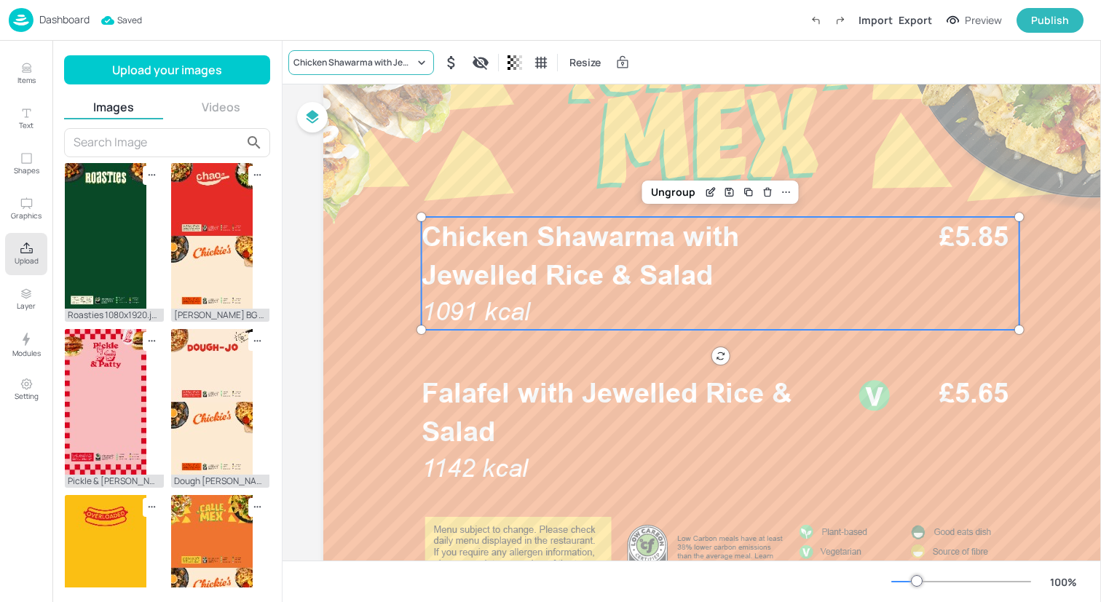
click at [367, 60] on div "Chicken Shawarma with Jewelled Rice & Salad" at bounding box center [353, 62] width 121 height 13
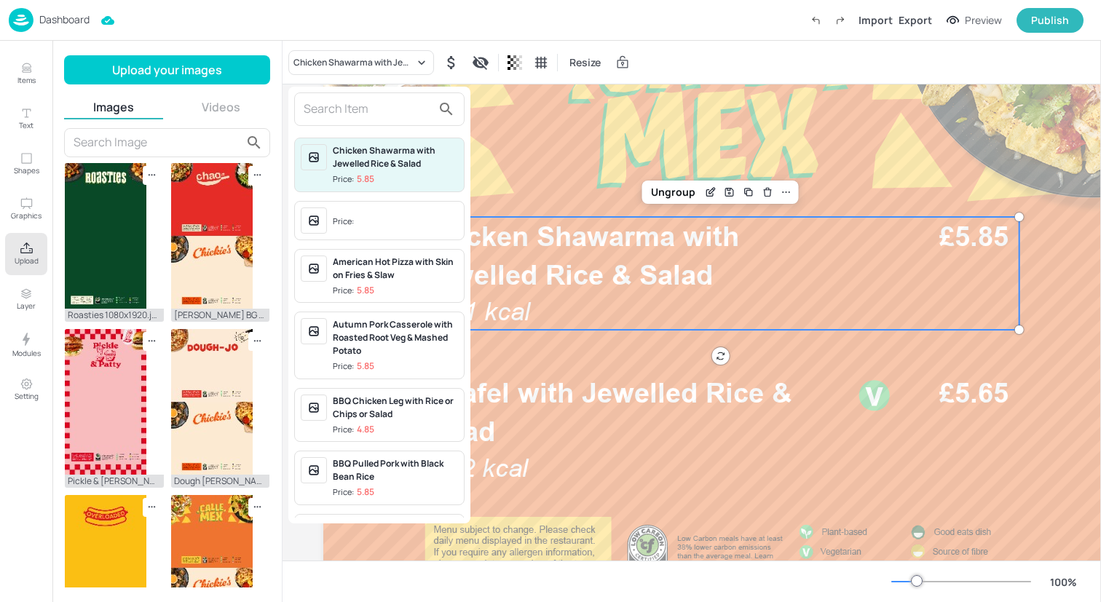
click at [361, 114] on input "text" at bounding box center [368, 109] width 128 height 23
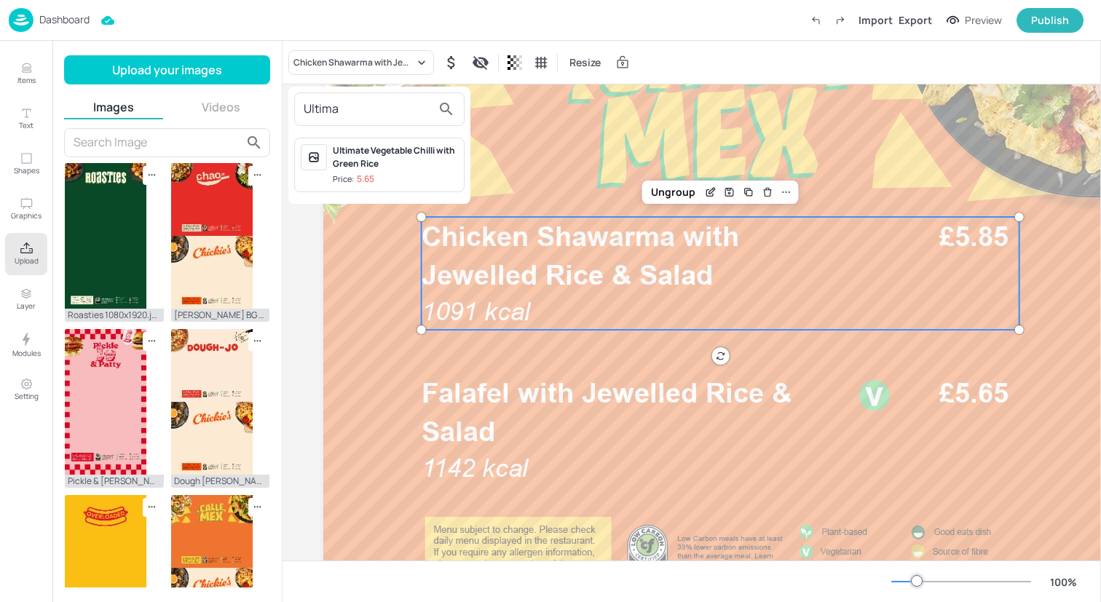
type input "Ultima"
click at [372, 160] on div "Ultimate Vegetable Chilli with Green Rice" at bounding box center [395, 157] width 125 height 26
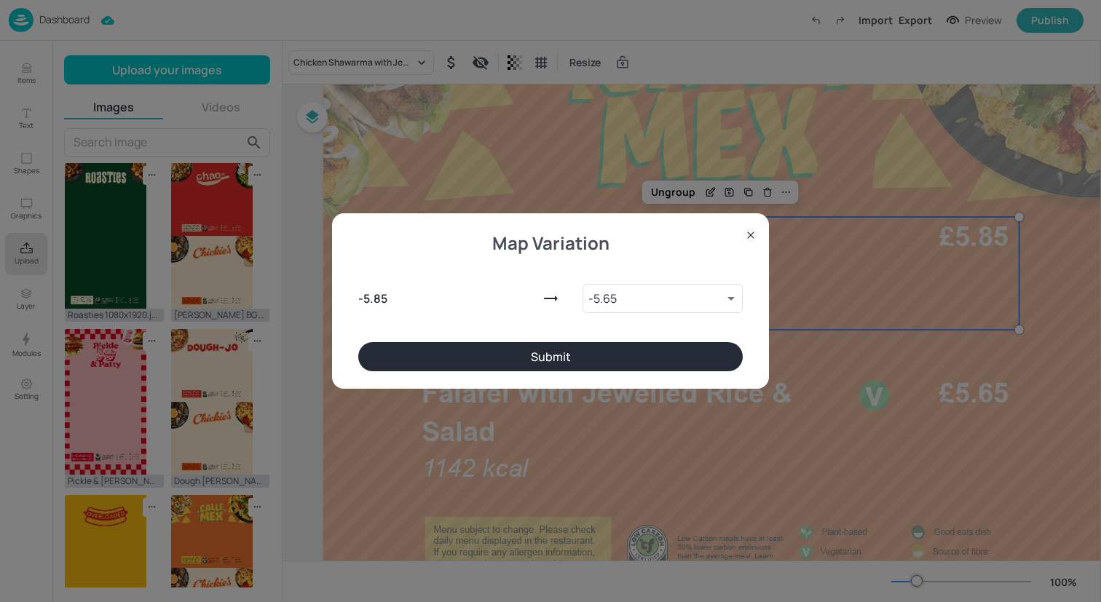
click at [564, 340] on div "- 5.85 - 5.65 10038058 ​" at bounding box center [550, 295] width 385 height 93
click at [564, 355] on button "Submit" at bounding box center [550, 356] width 385 height 29
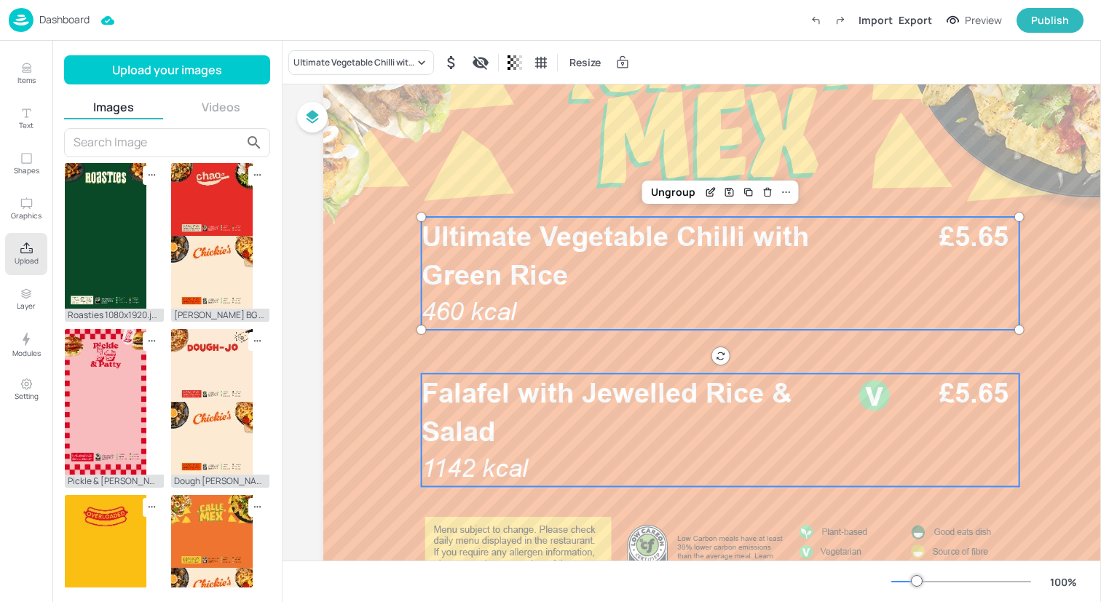
click at [564, 409] on p "Falafel with Jewelled Rice & Salad" at bounding box center [636, 412] width 428 height 77
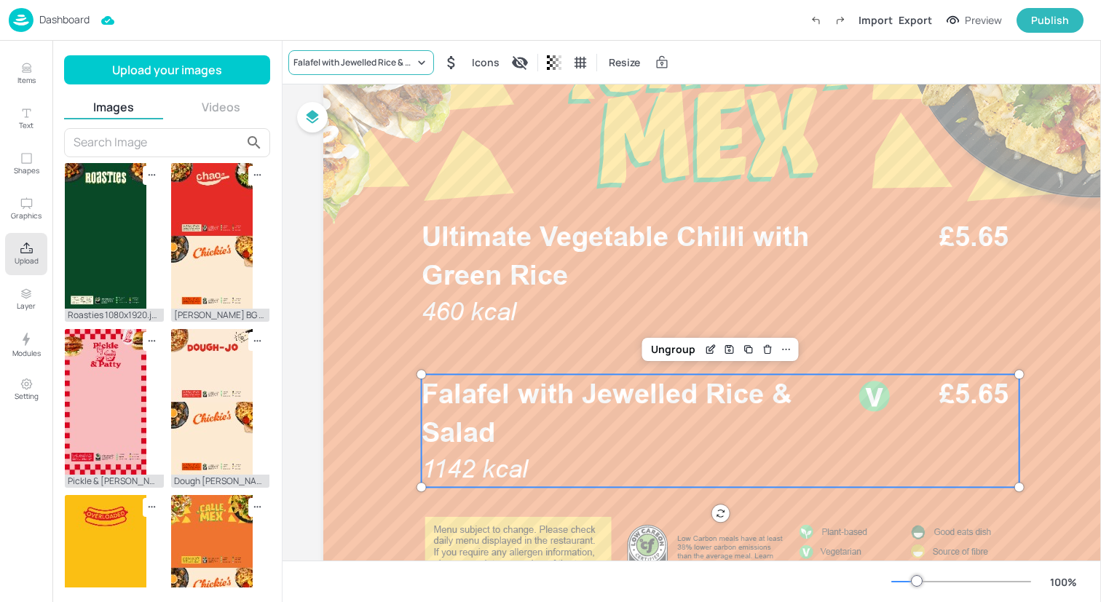
click at [385, 69] on div "Falafel with Jewelled Rice & Salad" at bounding box center [361, 62] width 146 height 25
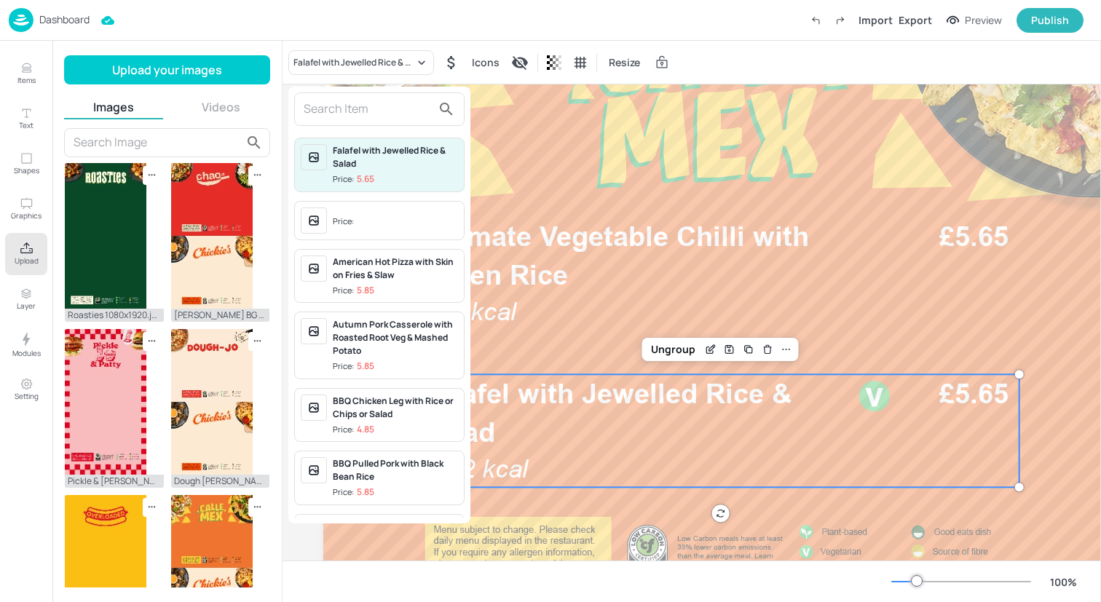
click at [366, 109] on input "text" at bounding box center [368, 109] width 128 height 23
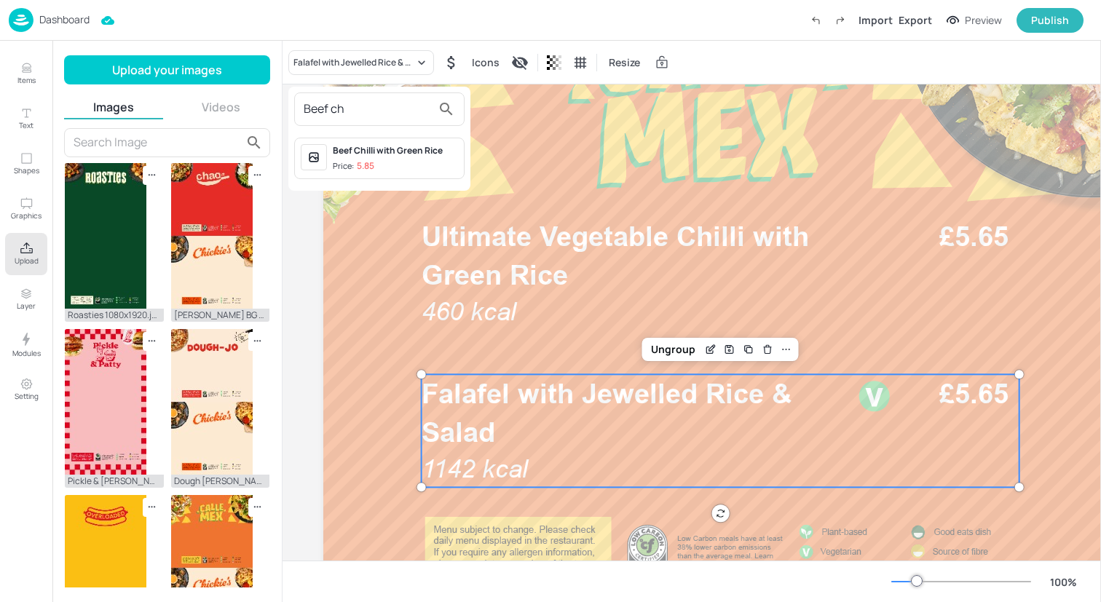
type input "Beef ch"
click at [392, 177] on div "Beef Chilli with Green Rice Price: 5.85" at bounding box center [379, 159] width 170 height 42
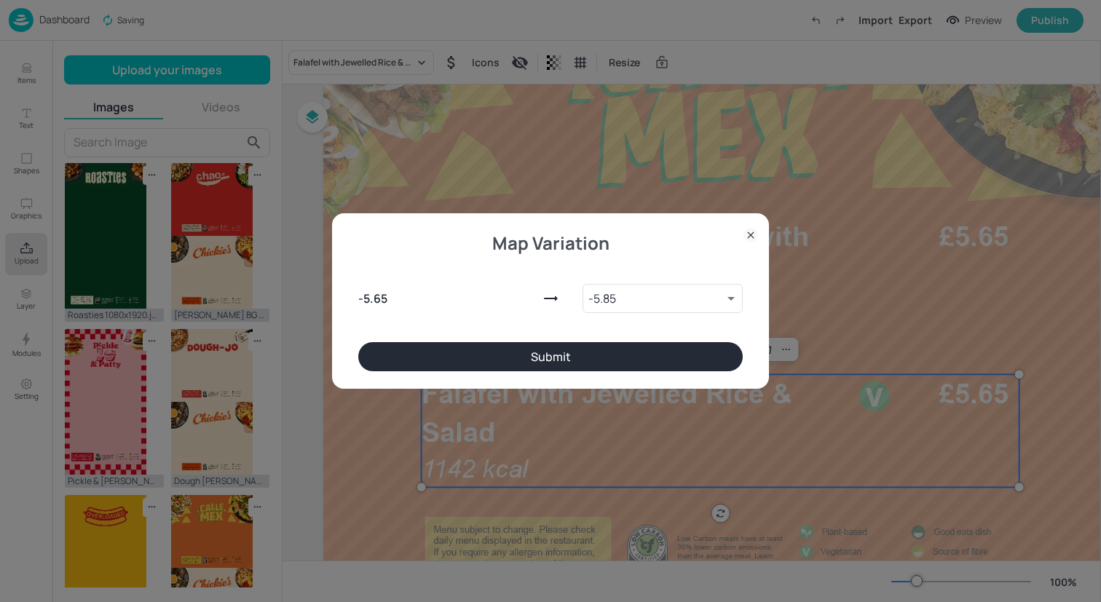
click at [471, 358] on button "Submit" at bounding box center [550, 356] width 385 height 29
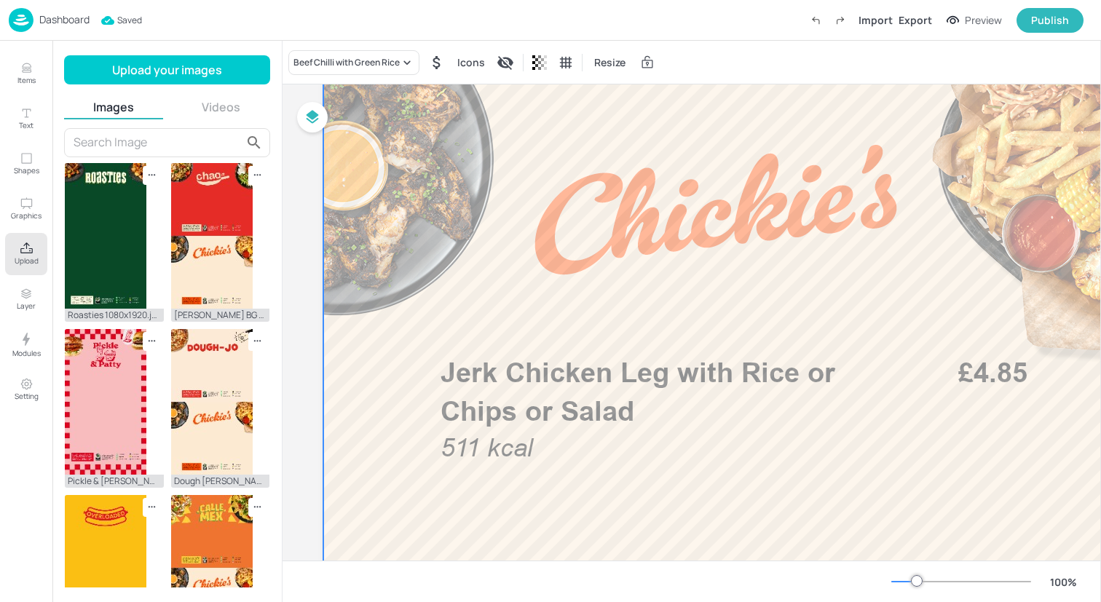
scroll to position [800, 0]
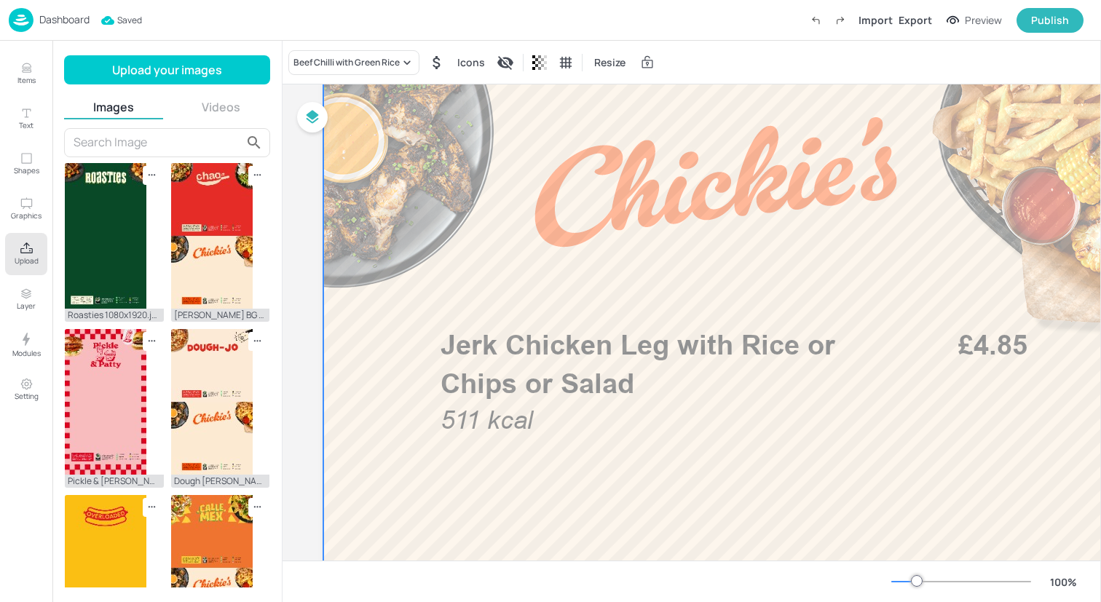
click at [517, 356] on span "Jerk Chicken Leg with Rice or Chips or Salad" at bounding box center [638, 363] width 395 height 71
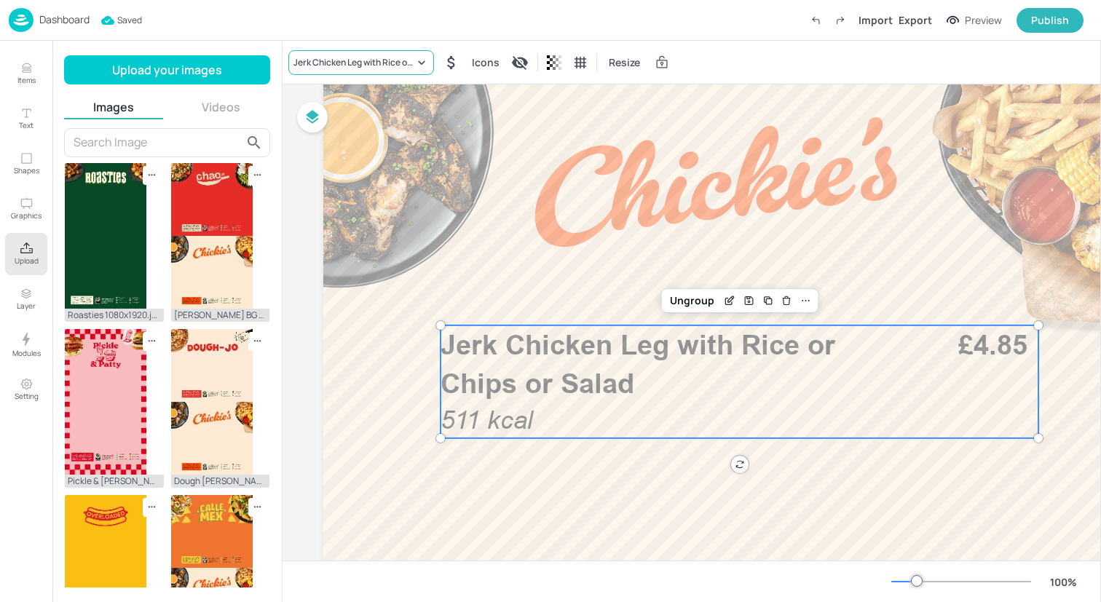
click at [359, 66] on div "Jerk Chicken Leg with Rice or Chips or Salad" at bounding box center [353, 62] width 121 height 13
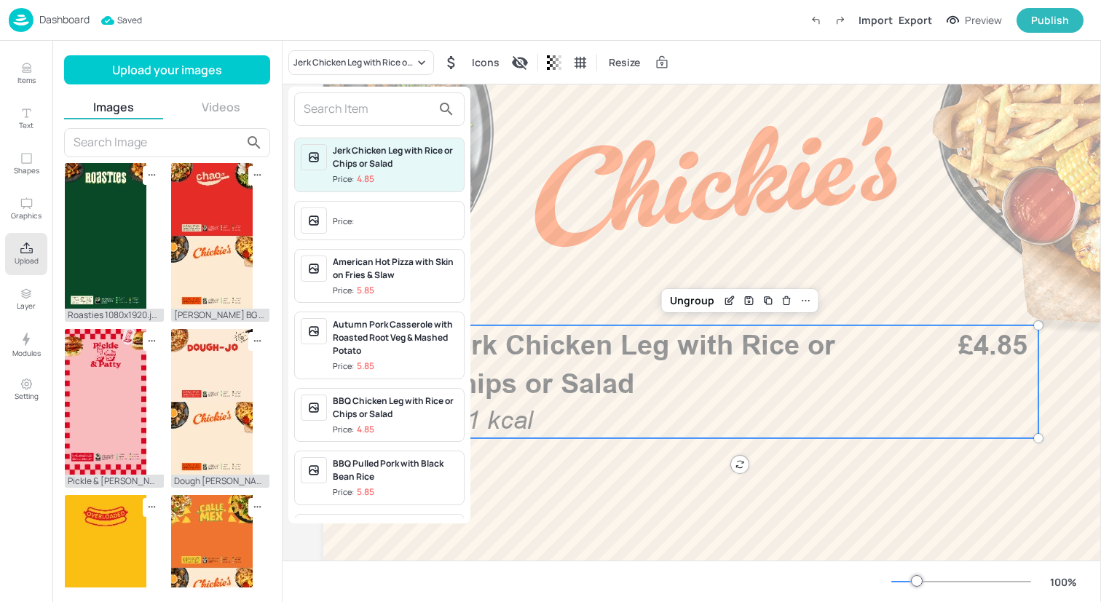
click at [356, 116] on input "text" at bounding box center [368, 109] width 128 height 23
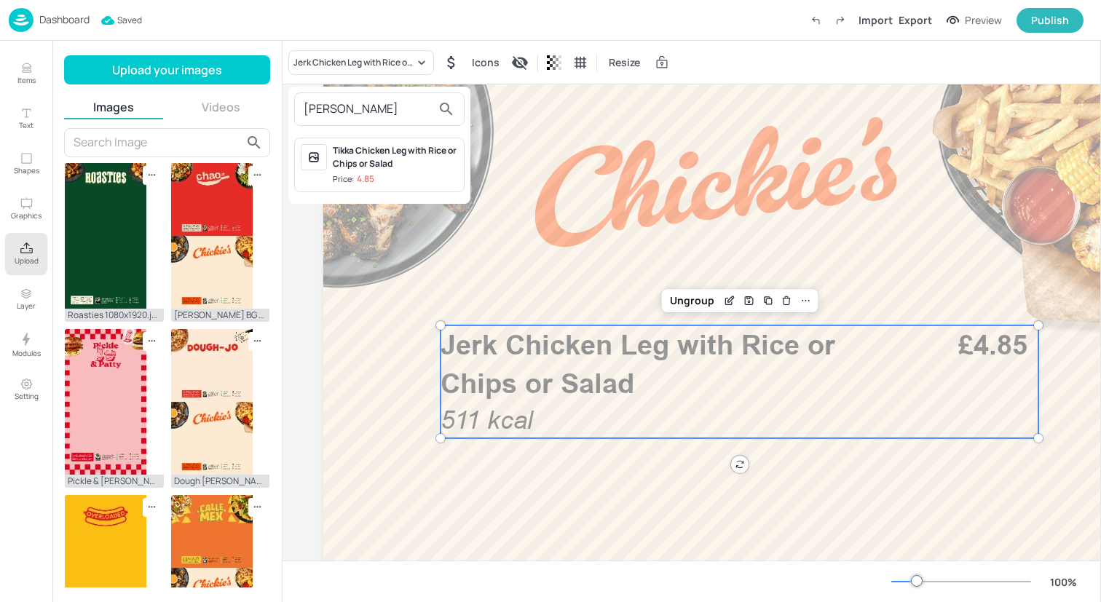
type input "Tikka Ch"
click at [371, 158] on div "Tikka Chicken Leg with Rice or Chips or Salad" at bounding box center [395, 157] width 125 height 26
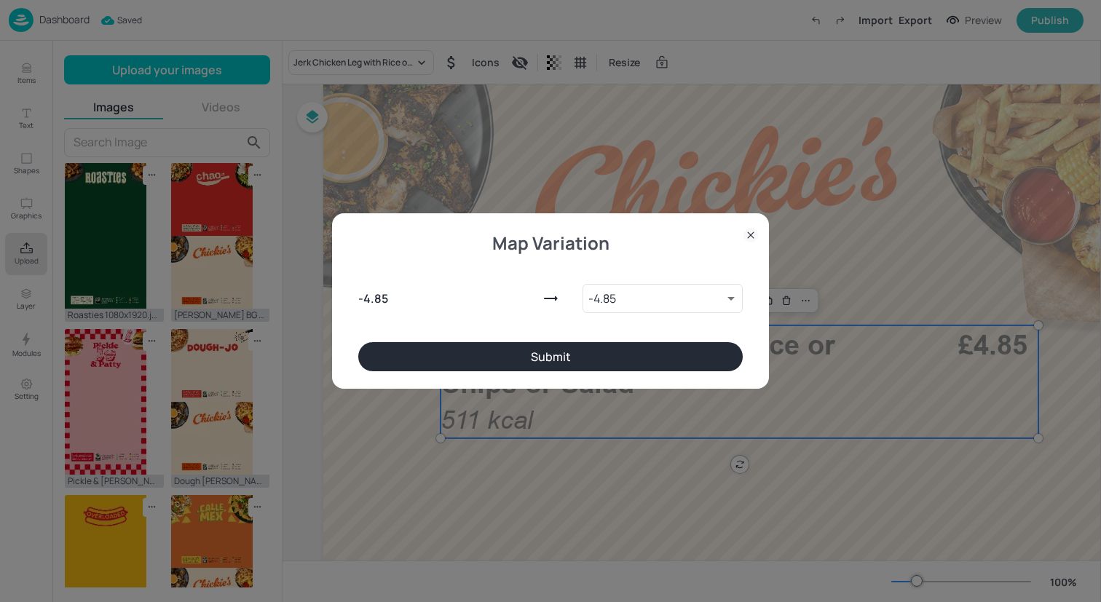
click at [500, 351] on button "Submit" at bounding box center [550, 356] width 385 height 29
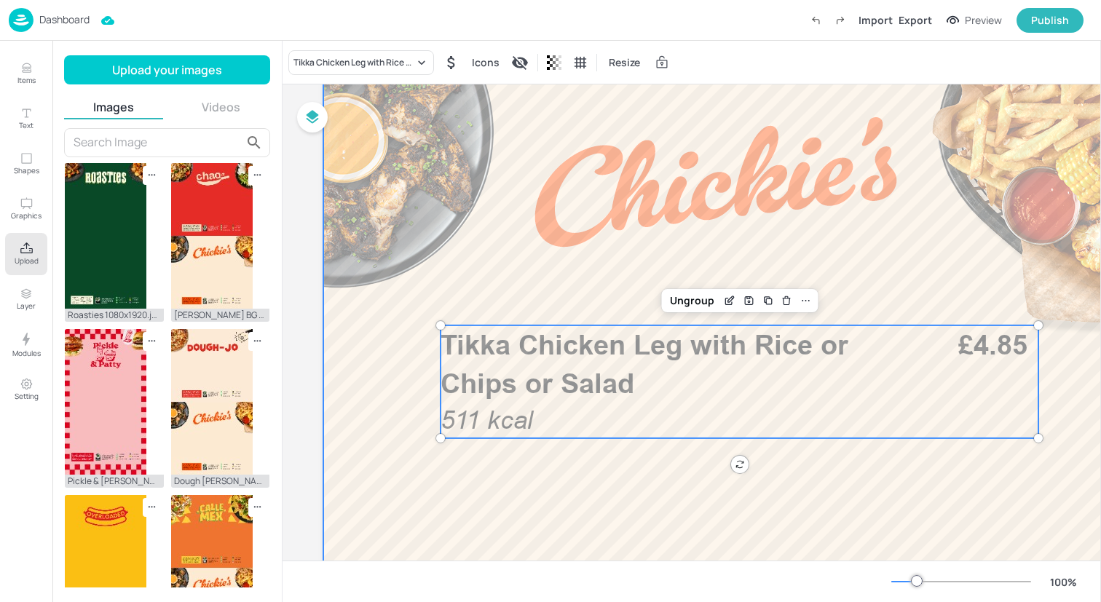
click at [400, 381] on div at bounding box center [716, 30] width 787 height 1398
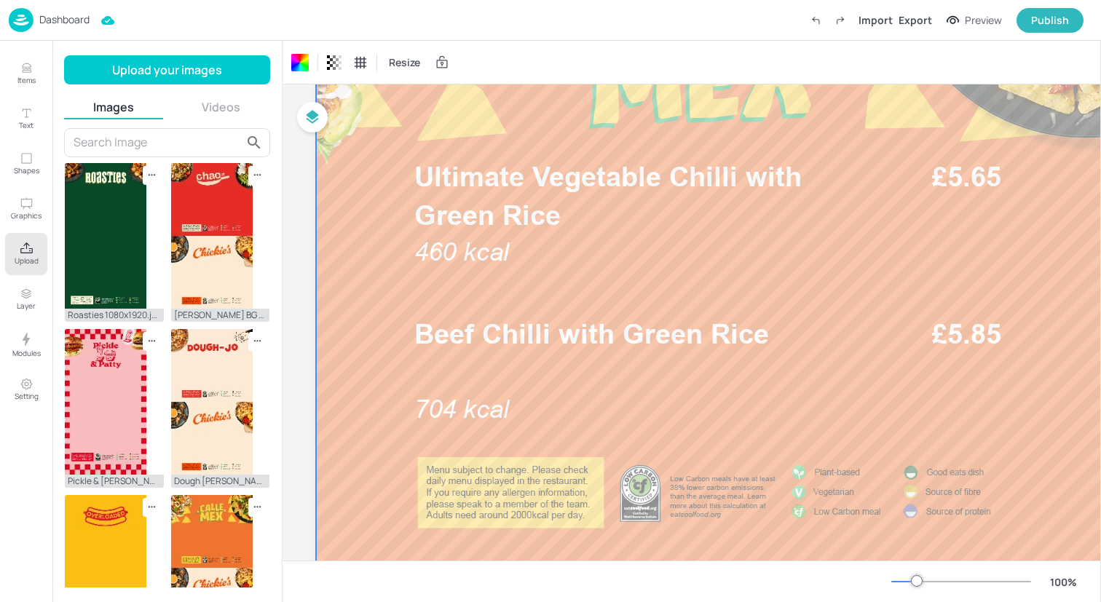
scroll to position [259, 7]
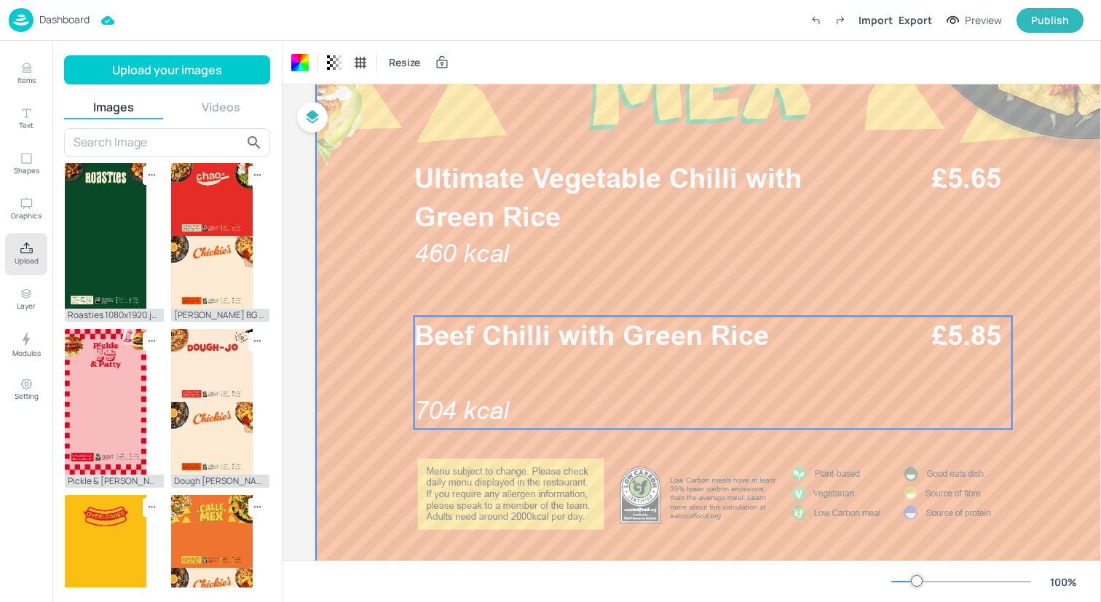
click at [444, 380] on div "Beef Chilli with Green Rice 704 kcal £5.85" at bounding box center [713, 372] width 598 height 113
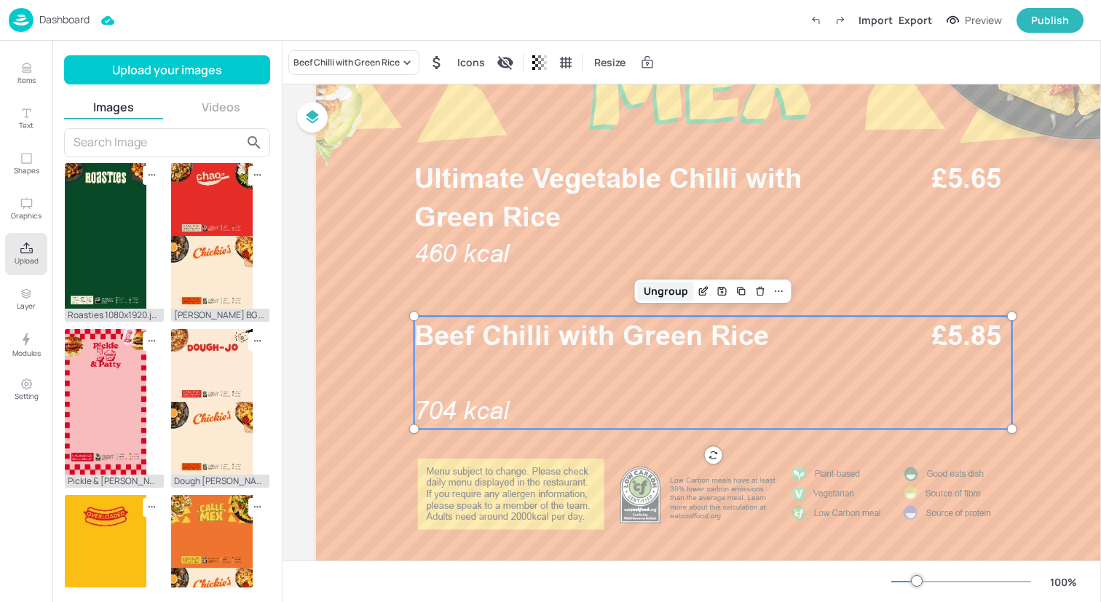
click at [658, 291] on div "Ungroup" at bounding box center [666, 291] width 56 height 19
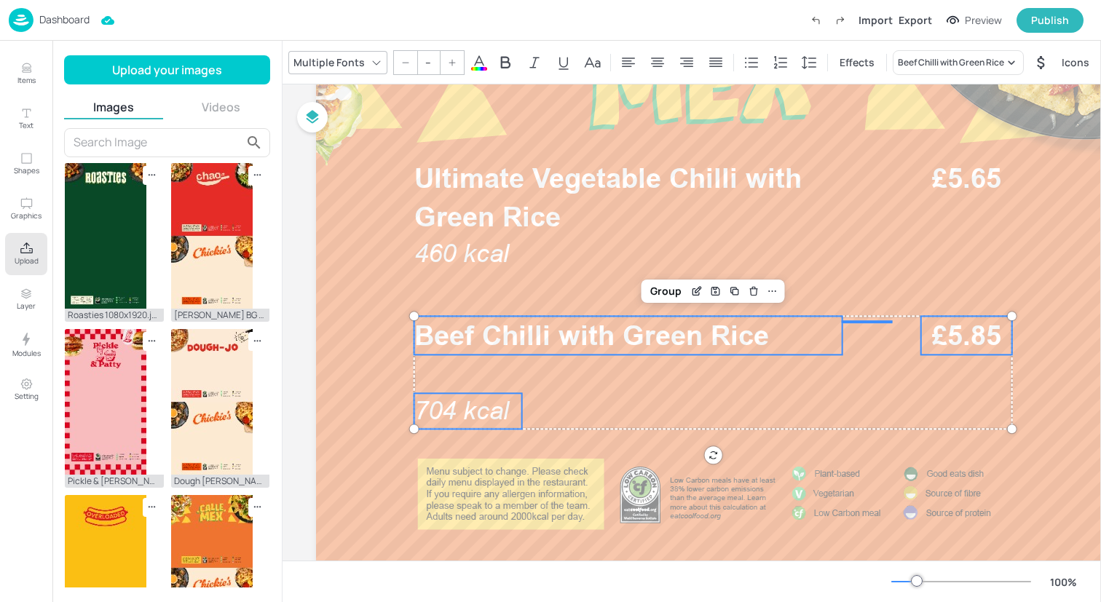
click at [455, 409] on span "704 kcal" at bounding box center [461, 410] width 95 height 29
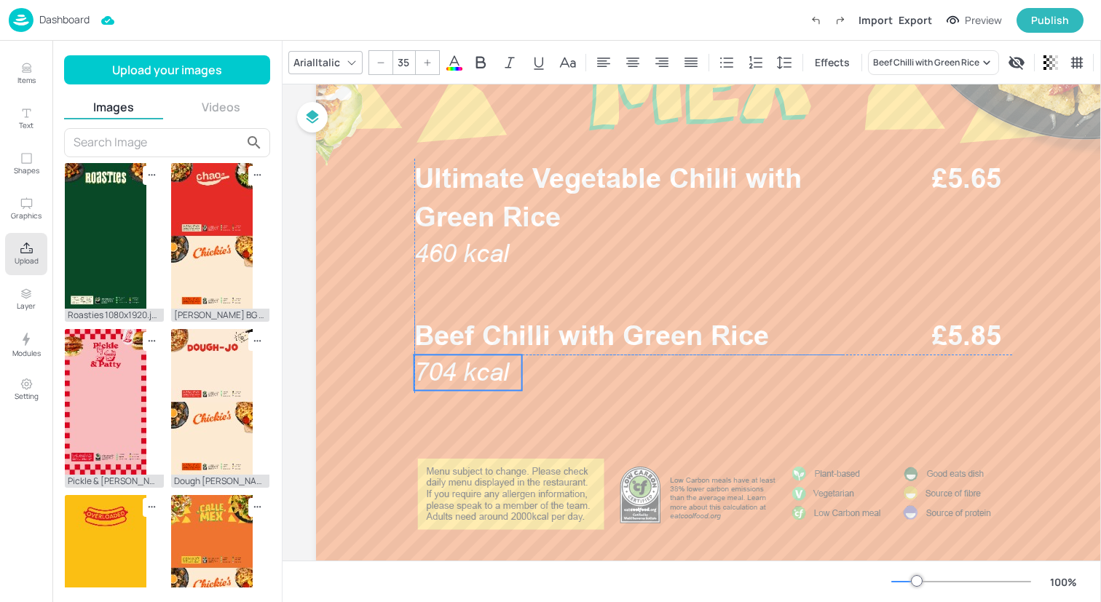
drag, startPoint x: 455, startPoint y: 409, endPoint x: 453, endPoint y: 372, distance: 37.2
click at [454, 372] on span "704 kcal" at bounding box center [461, 372] width 95 height 29
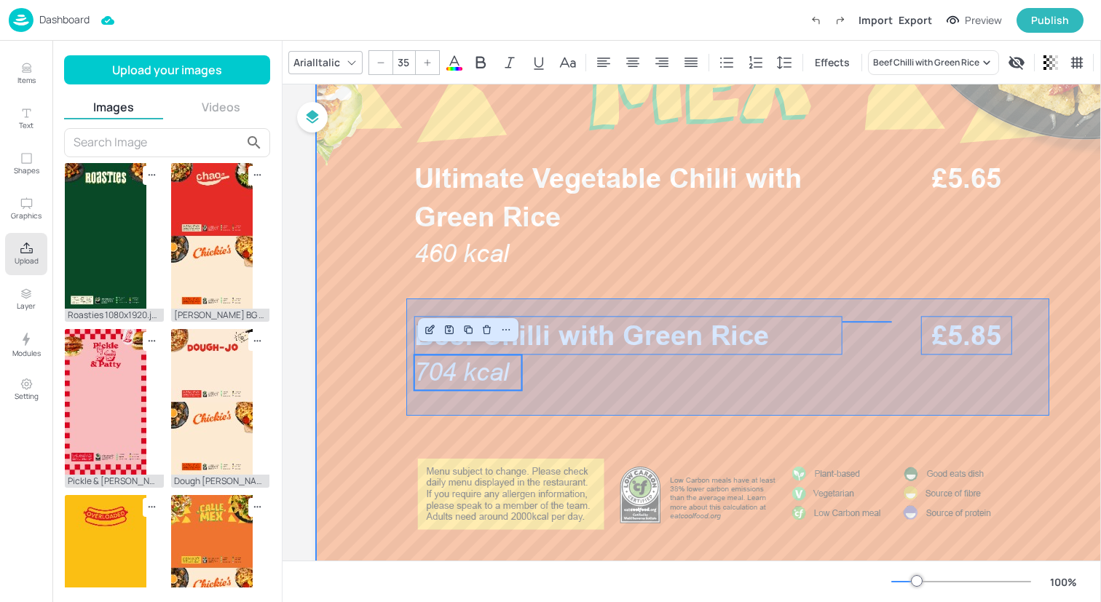
drag, startPoint x: 406, startPoint y: 416, endPoint x: 1047, endPoint y: 299, distance: 651.4
click at [1049, 299] on div at bounding box center [709, 571] width 787 height 1398
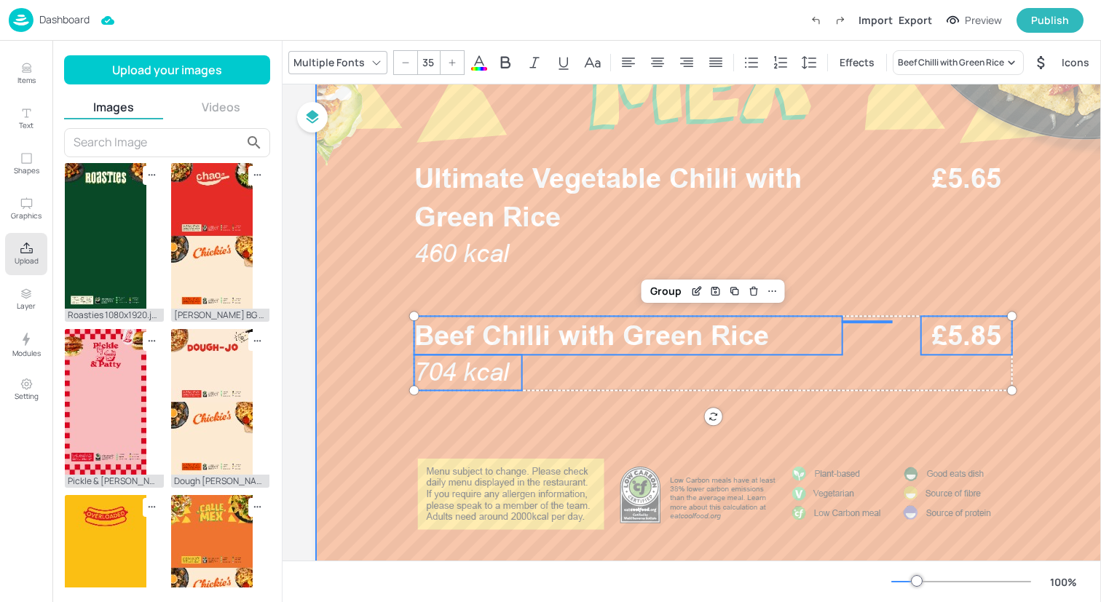
type input "--"
click at [666, 294] on div "Group" at bounding box center [666, 291] width 43 height 19
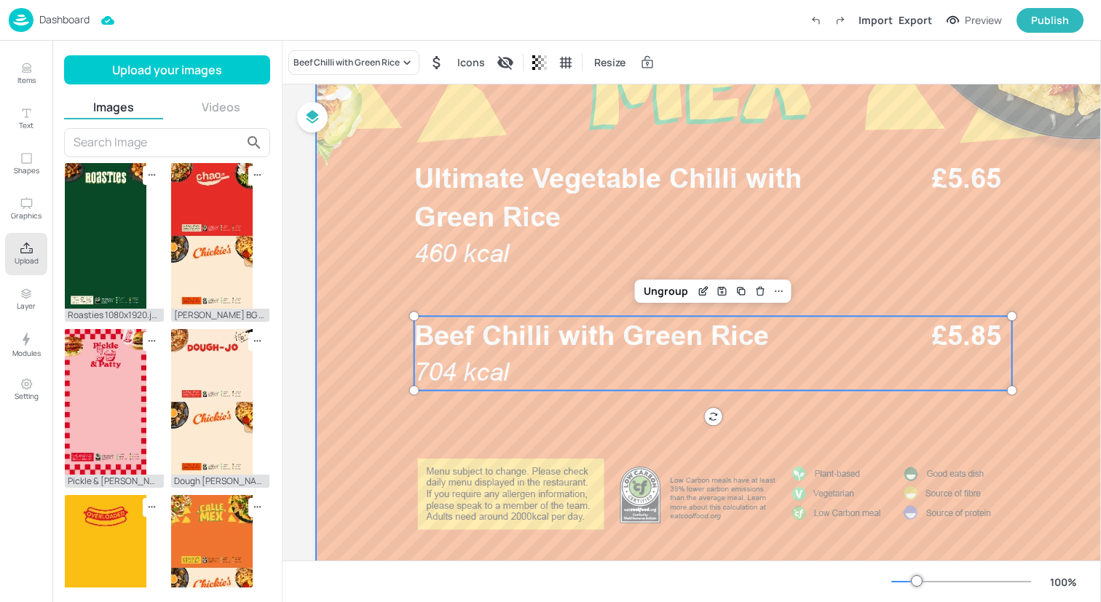
click at [395, 229] on div at bounding box center [709, 571] width 787 height 1398
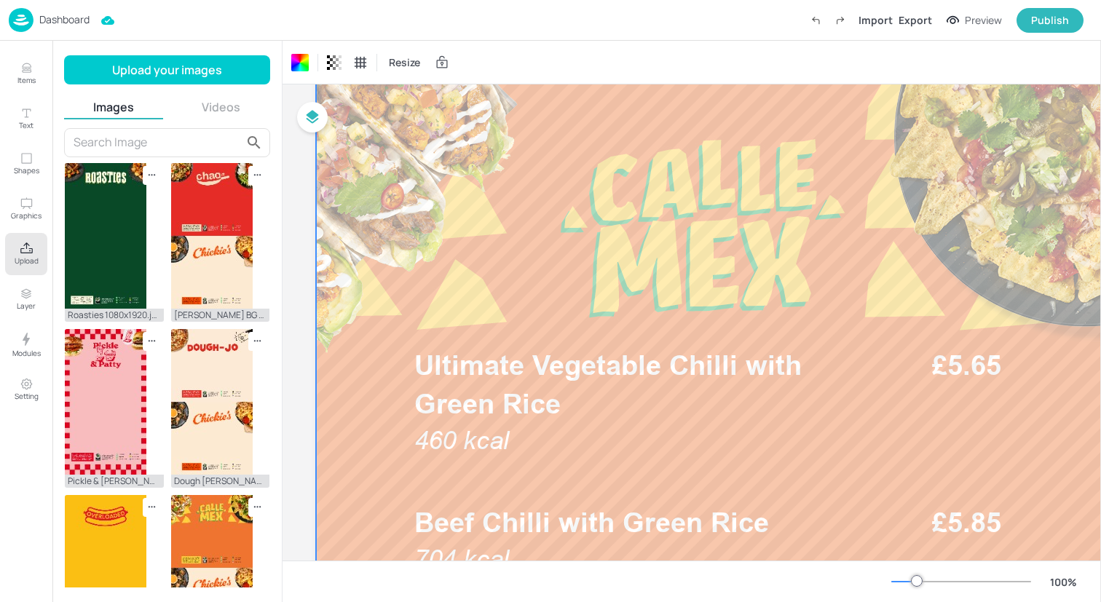
scroll to position [0, 7]
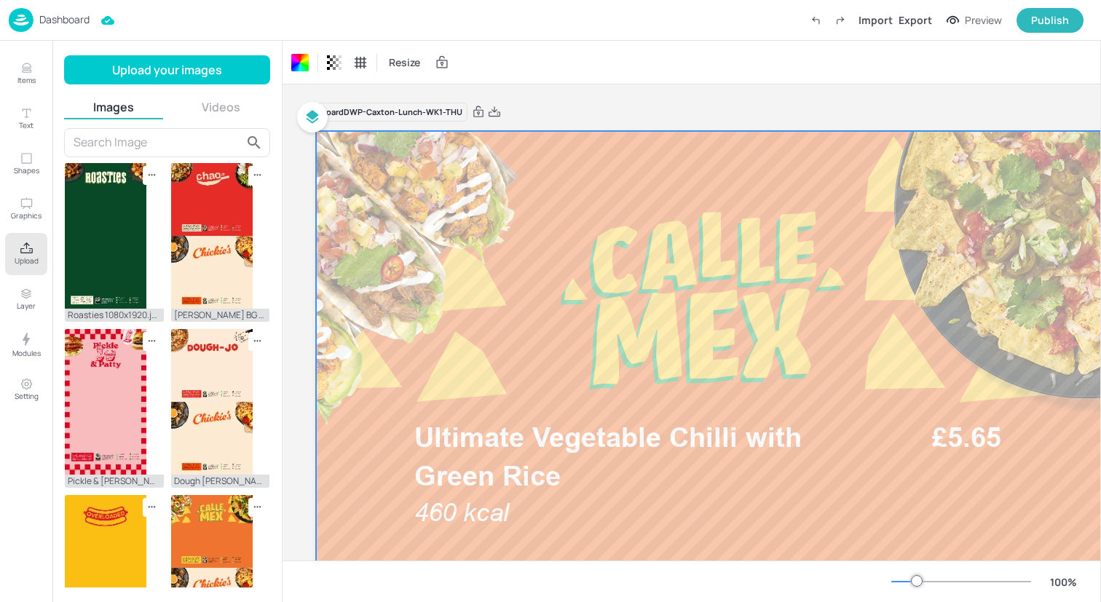
click at [148, 31] on div "Dashboard Import Export Preview Publish" at bounding box center [546, 20] width 1075 height 40
click at [15, 18] on img at bounding box center [21, 20] width 25 height 24
click at [17, 20] on img at bounding box center [21, 20] width 25 height 24
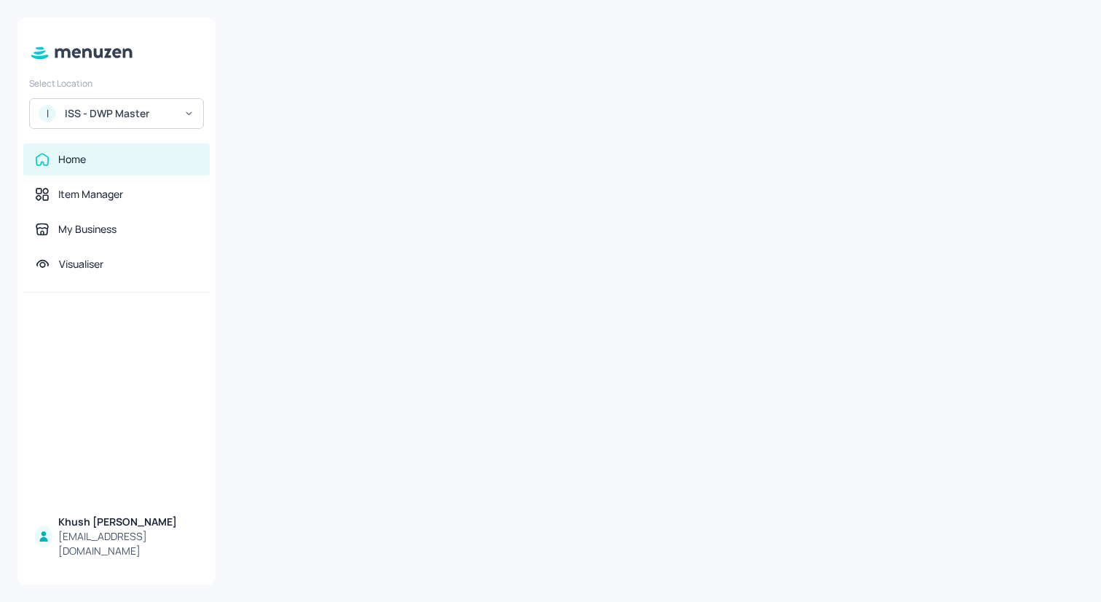
click at [740, 299] on div at bounding box center [658, 300] width 851 height 567
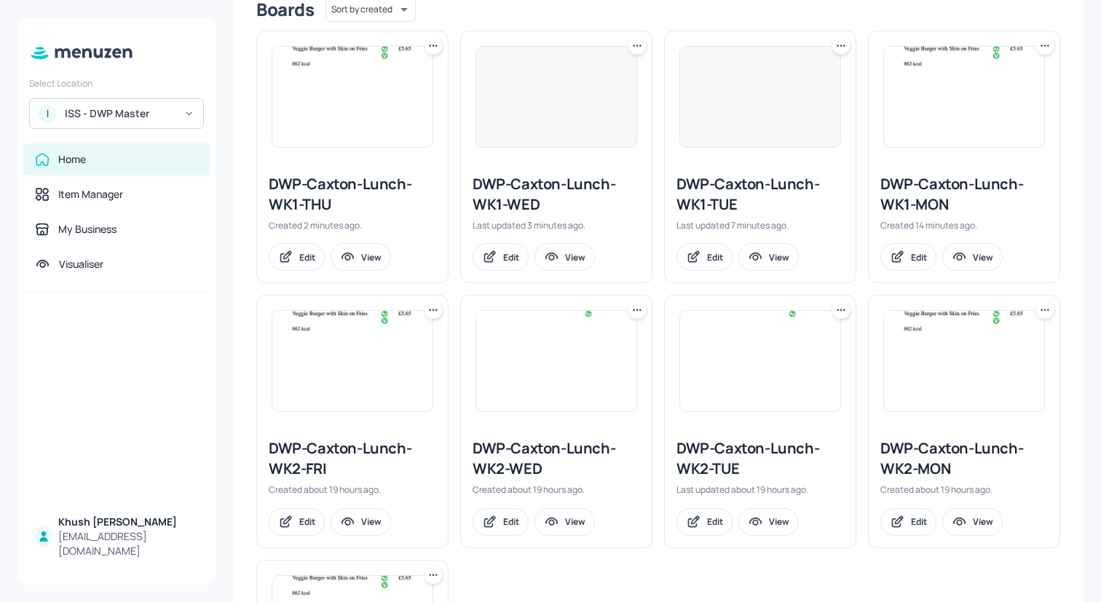
scroll to position [411, 0]
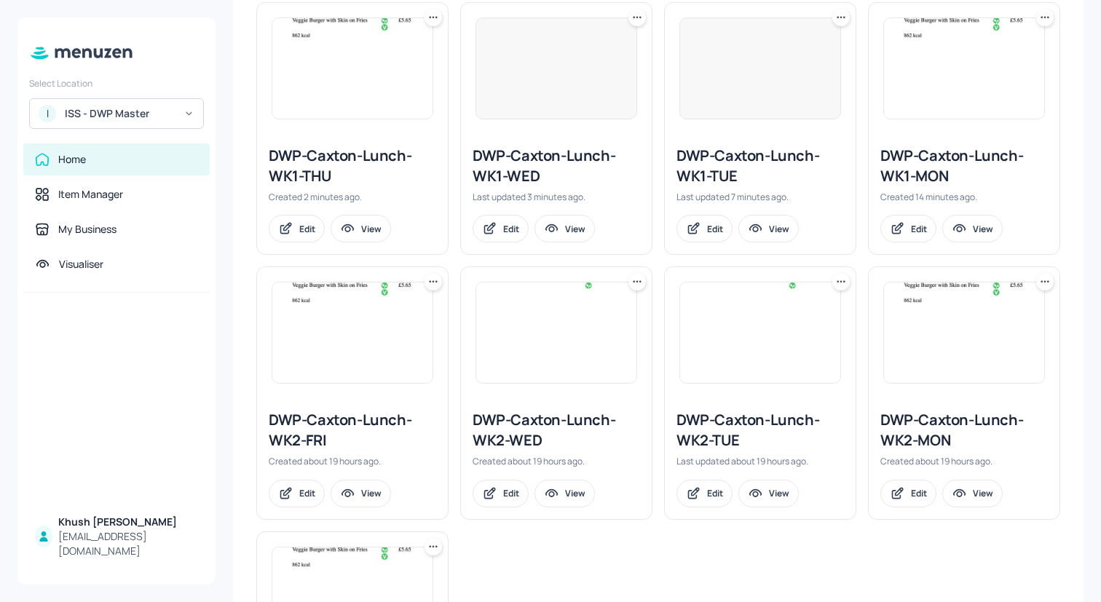
click at [433, 281] on icon at bounding box center [433, 282] width 15 height 15
click at [385, 334] on div "Duplicate" at bounding box center [377, 336] width 117 height 25
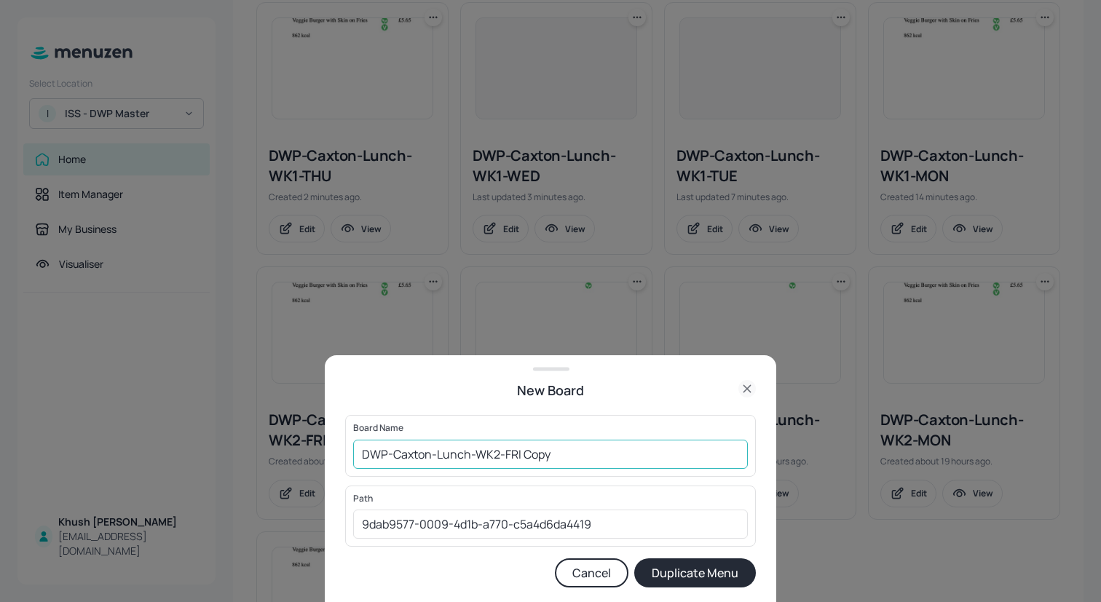
click at [498, 452] on input "DWP-Caxton-Lunch-WK2-FRI Copy" at bounding box center [550, 454] width 395 height 29
click at [602, 465] on input "DWP-Caxton-Lunch-WK1-FRI Copy" at bounding box center [550, 454] width 395 height 29
type input "DWP-Caxton-Lunch-WK1-FRI"
click at [634, 559] on button "Duplicate Menu" at bounding box center [695, 573] width 122 height 29
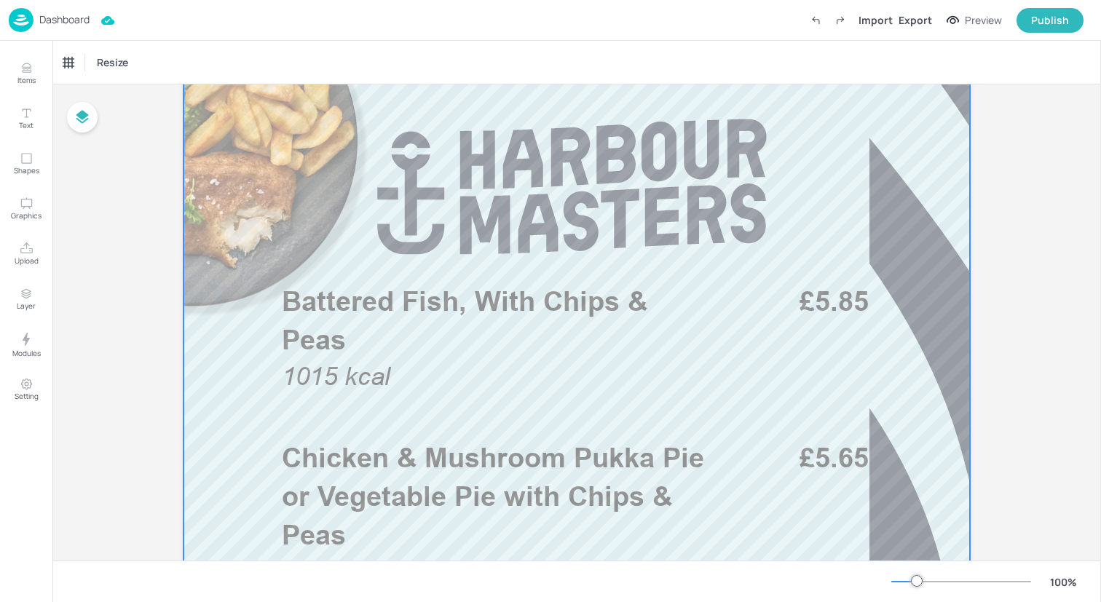
scroll to position [189, 0]
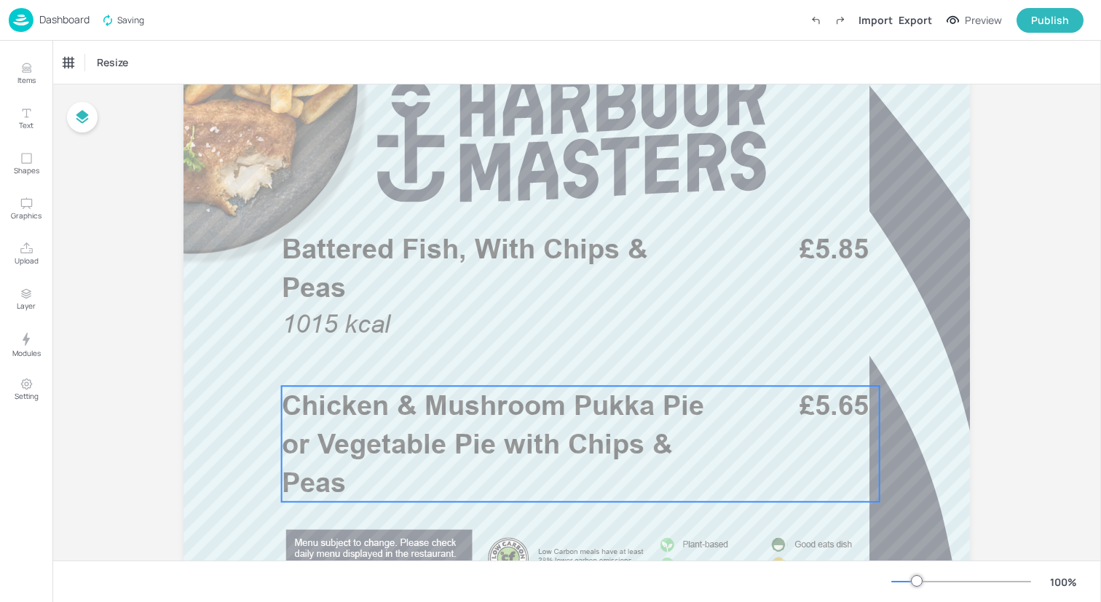
click at [521, 471] on p "Chicken & Mushroom Pukka Pie or Vegetable Pie with Chips & Peas" at bounding box center [496, 444] width 428 height 117
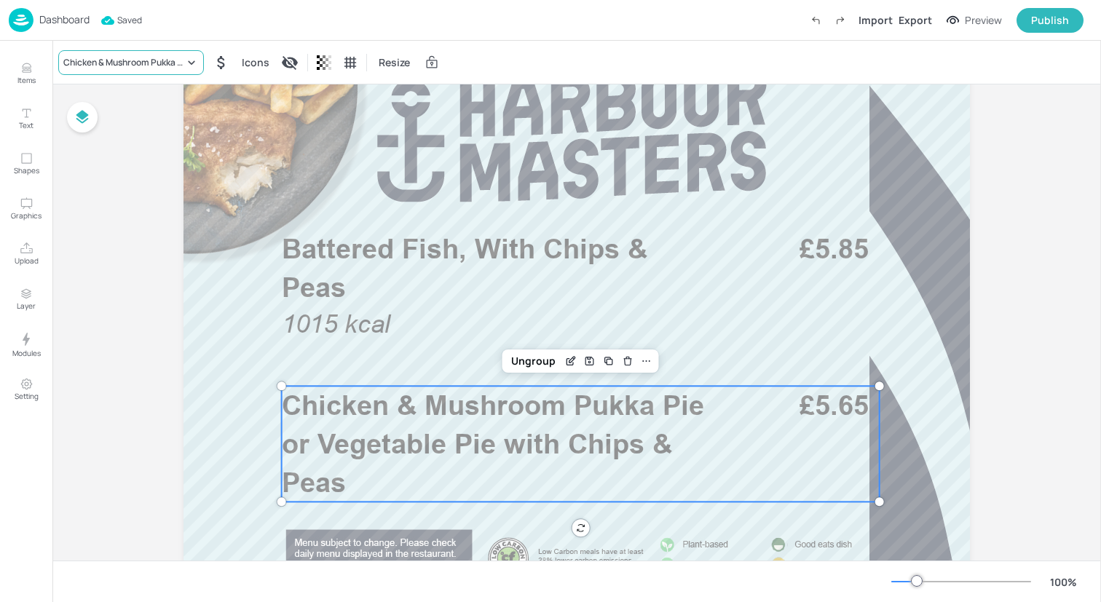
click at [162, 54] on div "Chicken & Mushroom Pukka Pie or Vegetable Pie with Chips & Peas" at bounding box center [131, 62] width 146 height 25
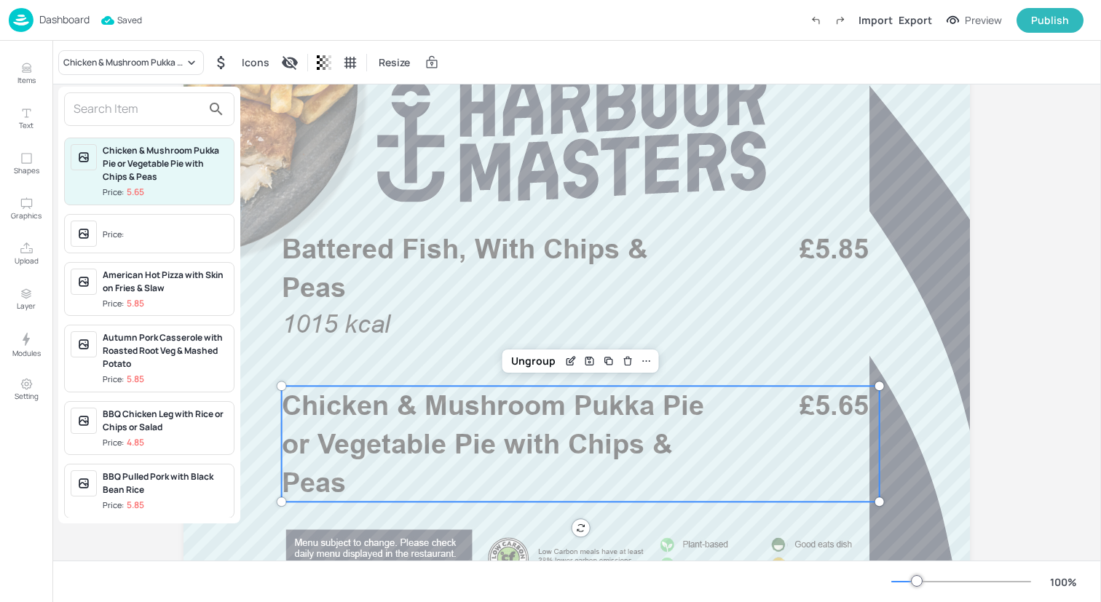
click at [160, 105] on input "text" at bounding box center [138, 109] width 128 height 23
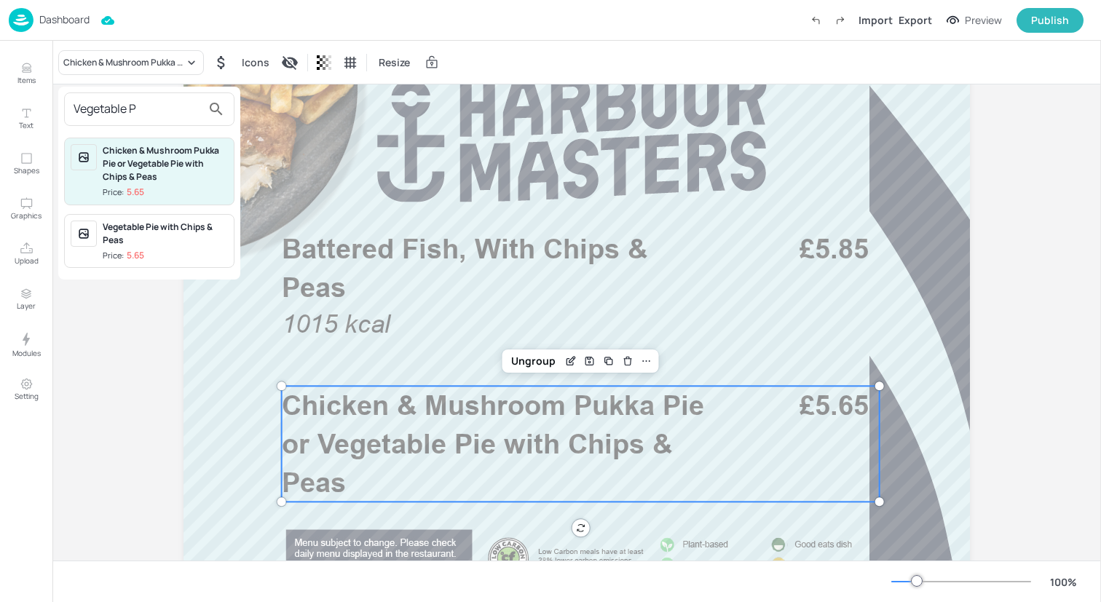
type input "Vegetable P"
click at [147, 237] on div "Vegetable Pie with Chips & Peas" at bounding box center [165, 234] width 125 height 26
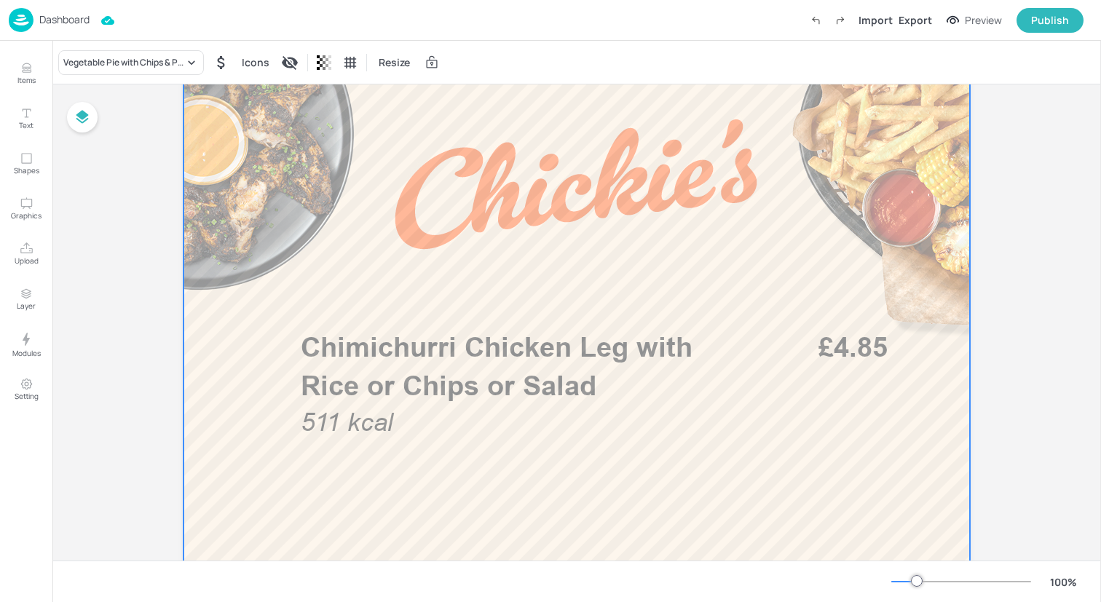
scroll to position [800, 0]
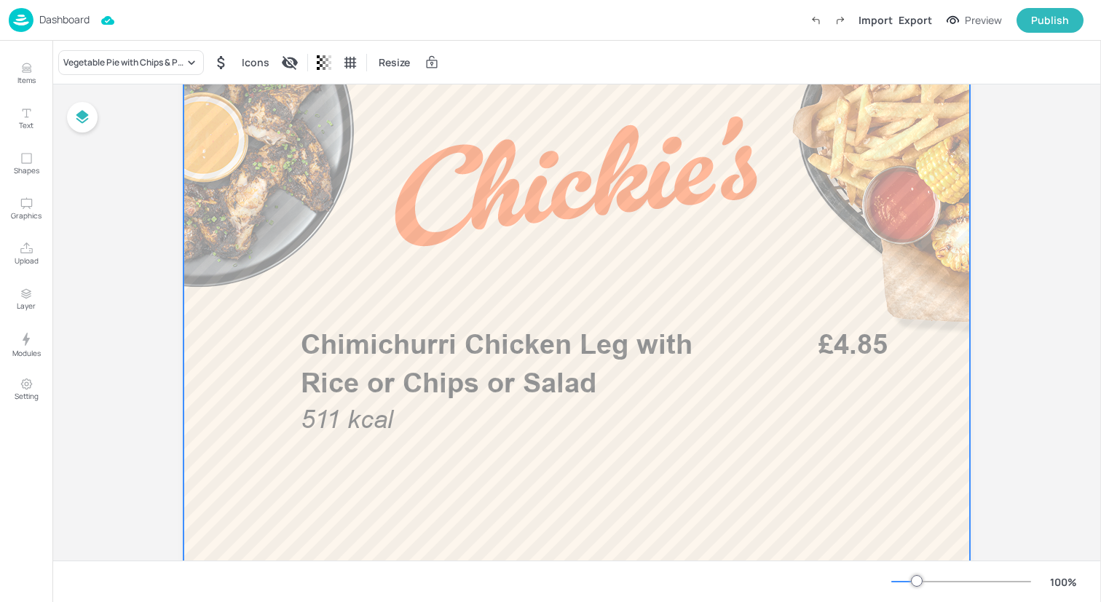
click at [485, 361] on p "Chimichurri Chicken Leg with Rice or Chips or Salad" at bounding box center [515, 363] width 428 height 77
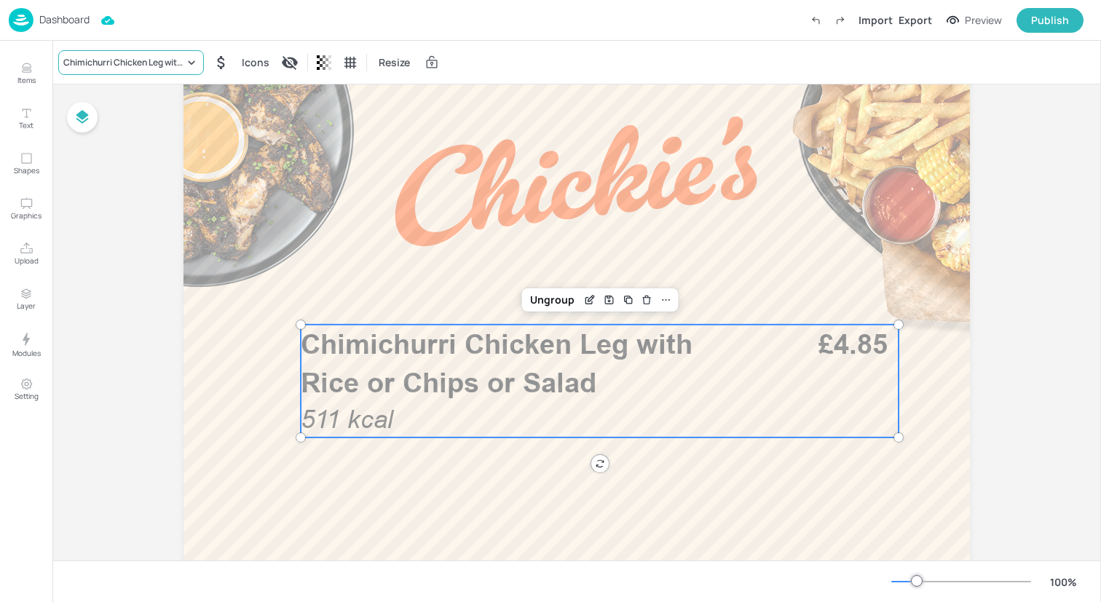
click at [149, 63] on div "Chimichurri Chicken Leg with Rice or Chips or Salad" at bounding box center [123, 62] width 121 height 13
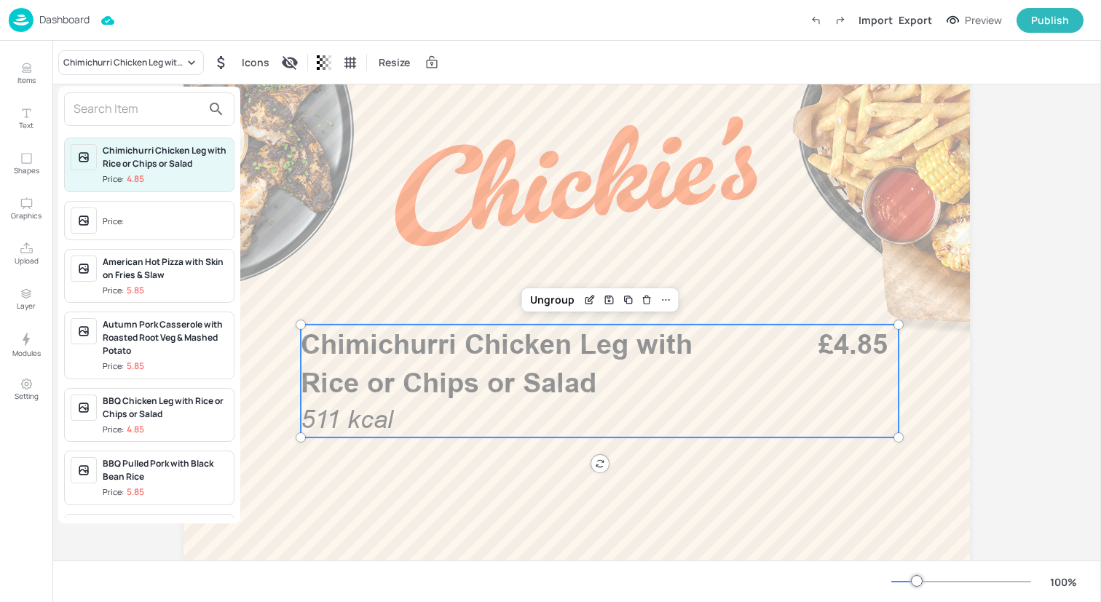
click at [145, 101] on input "text" at bounding box center [138, 109] width 128 height 23
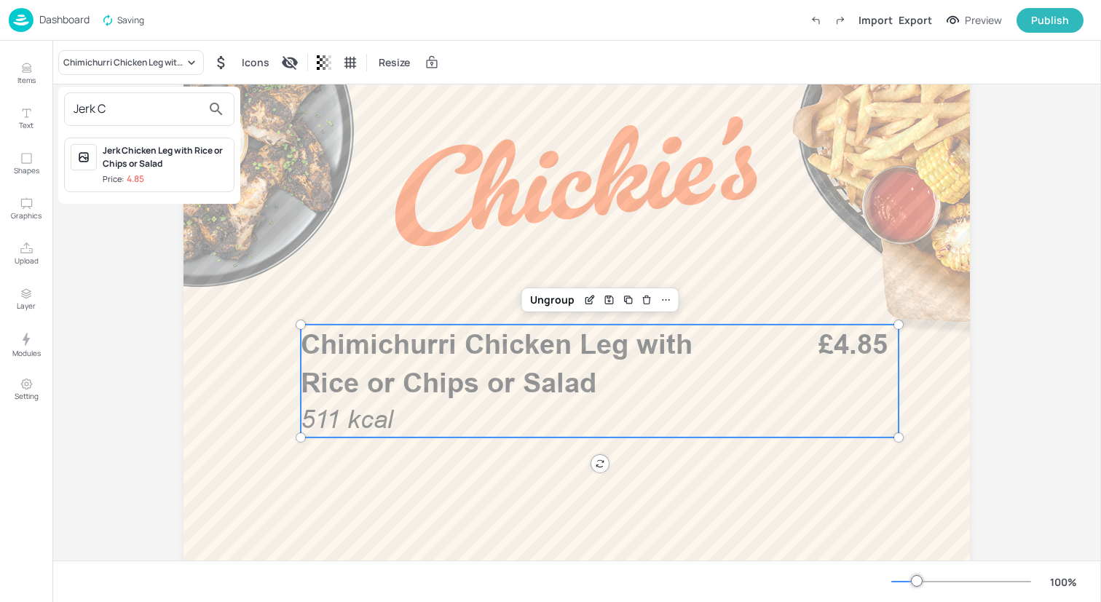
type input "Jerk C"
click at [176, 168] on div "Jerk Chicken Leg with Rice or Chips or Salad" at bounding box center [165, 157] width 125 height 26
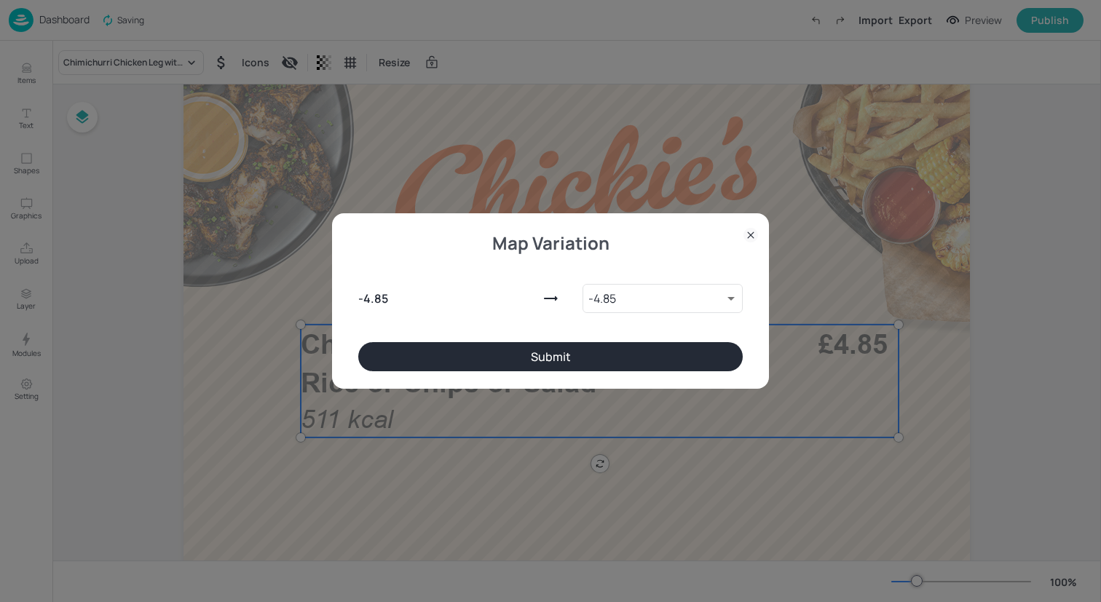
click at [383, 352] on button "Submit" at bounding box center [550, 356] width 385 height 29
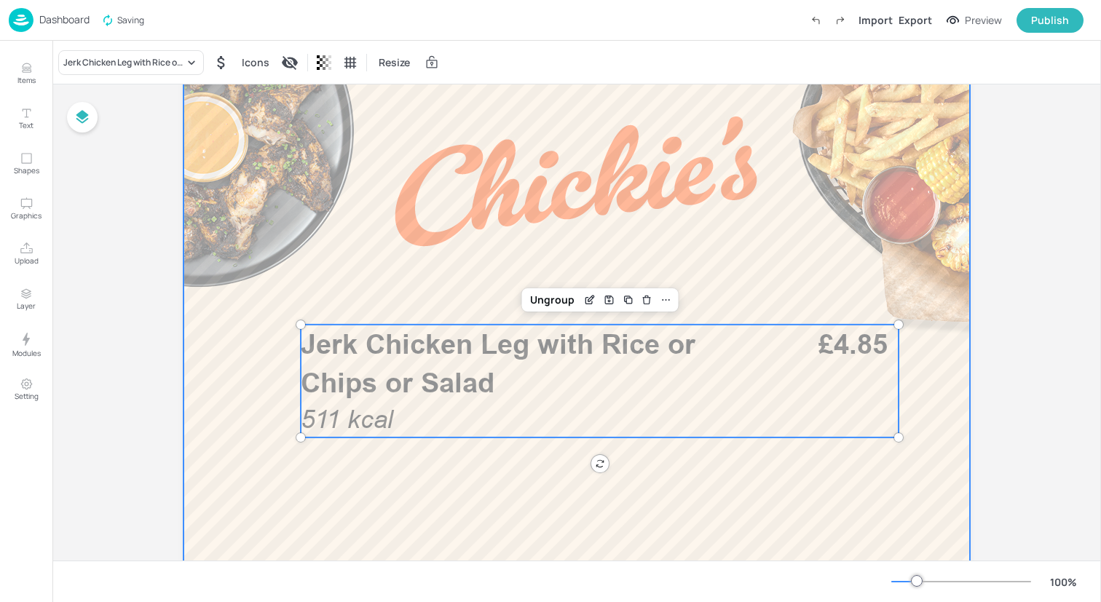
click at [269, 362] on div at bounding box center [577, 30] width 787 height 1398
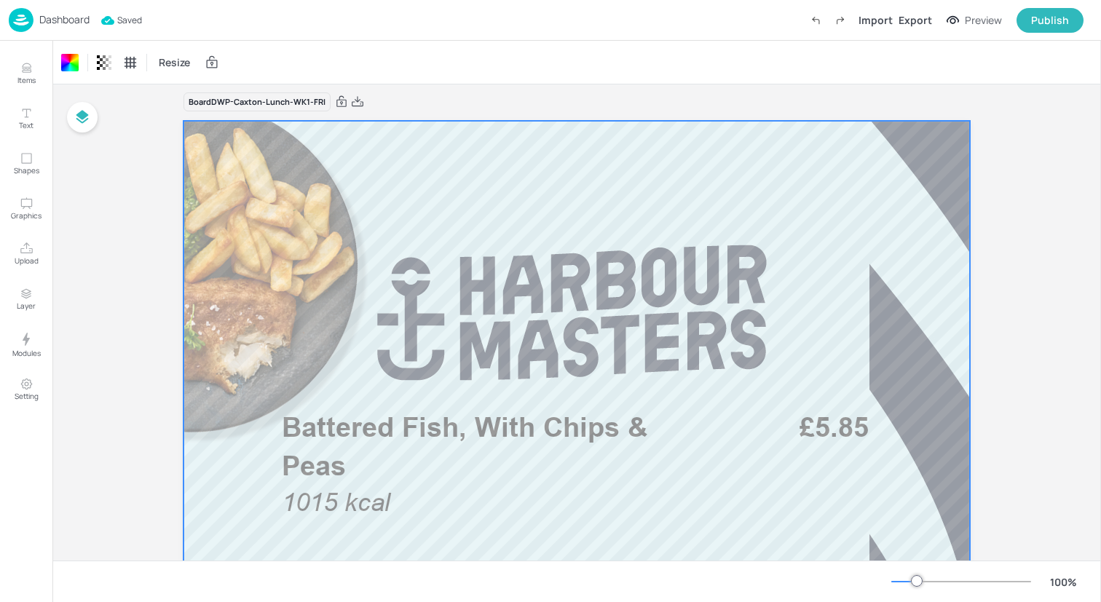
scroll to position [0, 0]
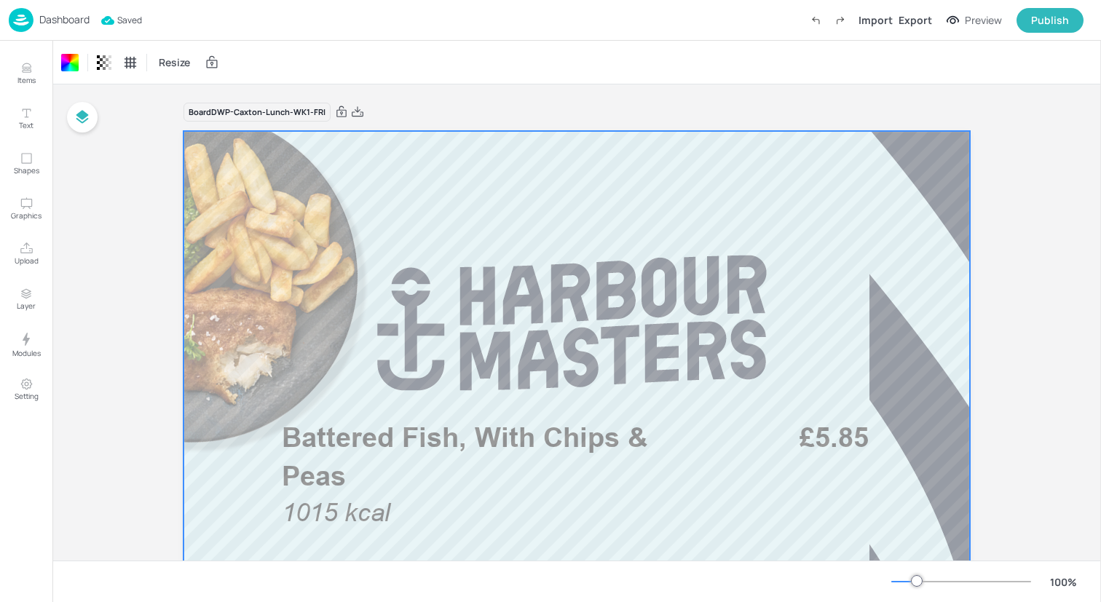
click at [235, 34] on div "Dashboard Saved Import Export Preview Publish" at bounding box center [546, 20] width 1075 height 40
click at [17, 17] on img at bounding box center [21, 20] width 25 height 24
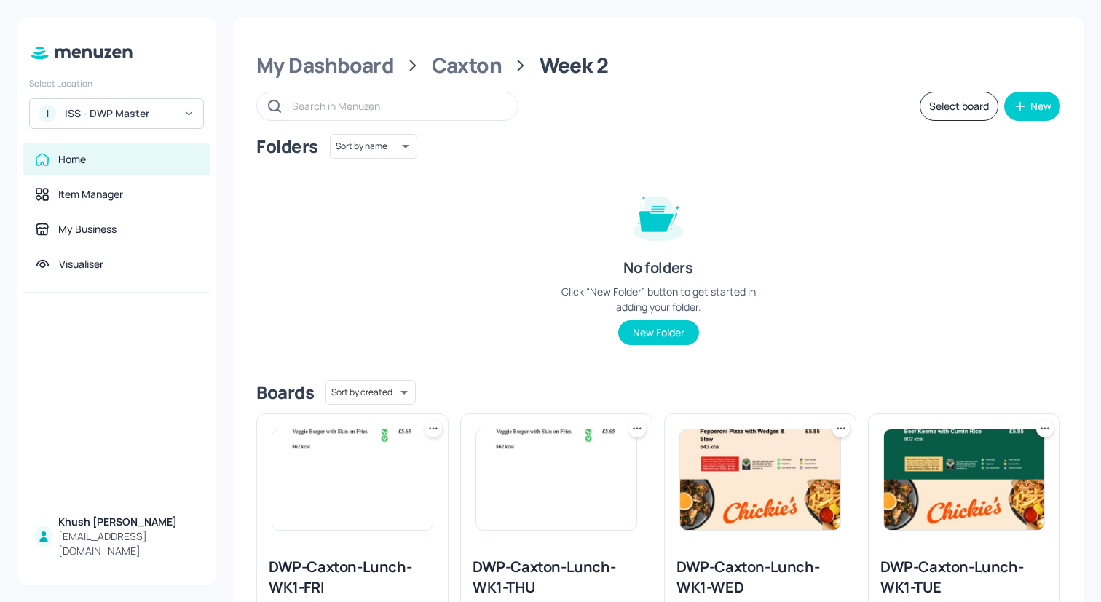
click at [936, 113] on button "Select board" at bounding box center [959, 106] width 79 height 29
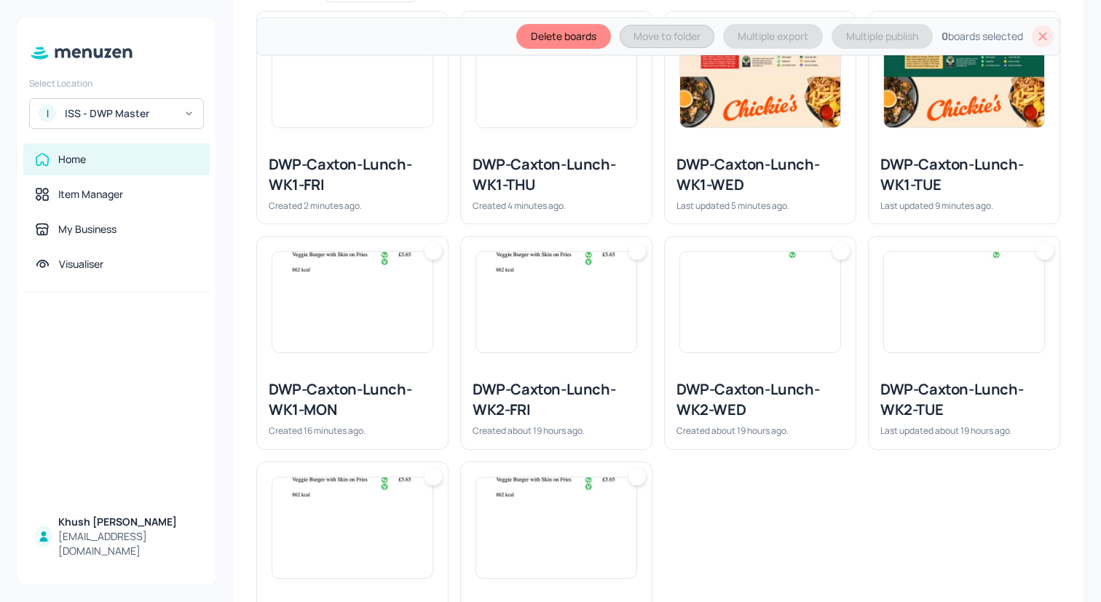
scroll to position [562, 0]
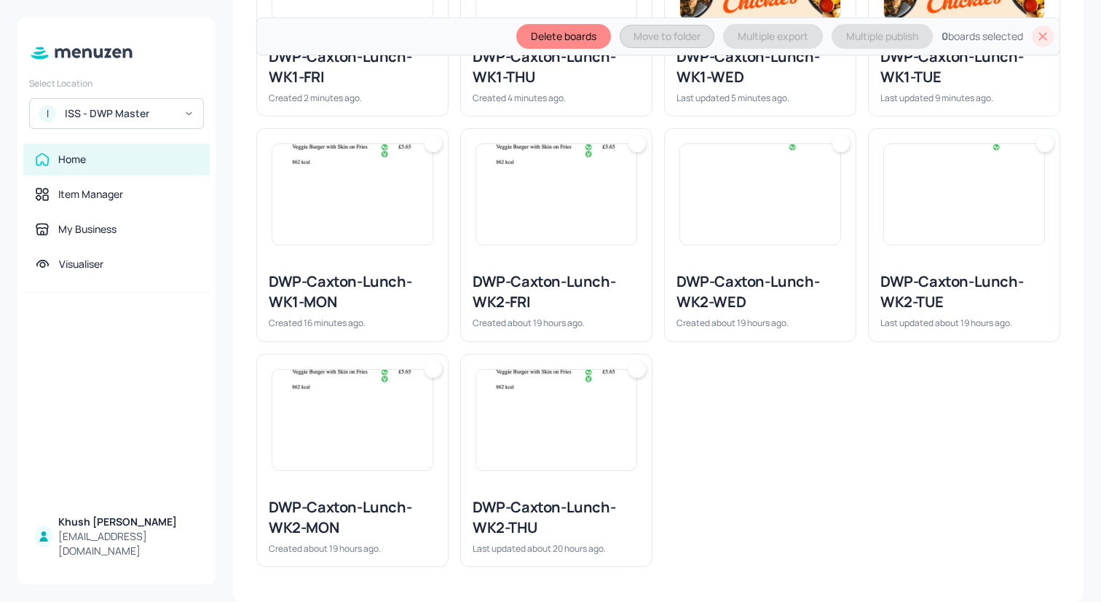
click at [398, 475] on div at bounding box center [352, 420] width 191 height 131
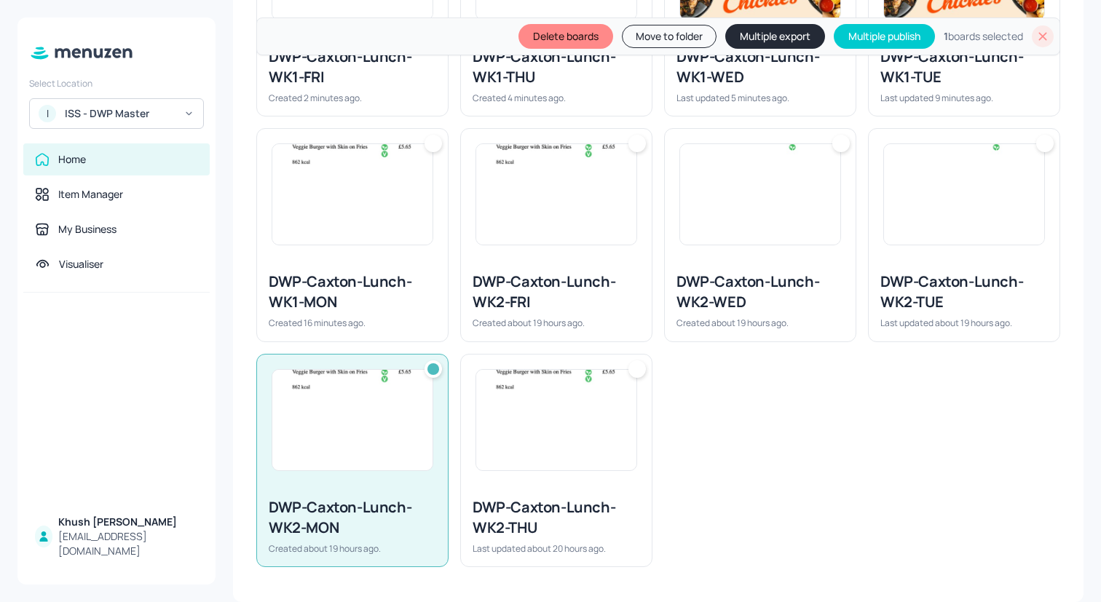
click at [904, 226] on img at bounding box center [964, 194] width 160 height 101
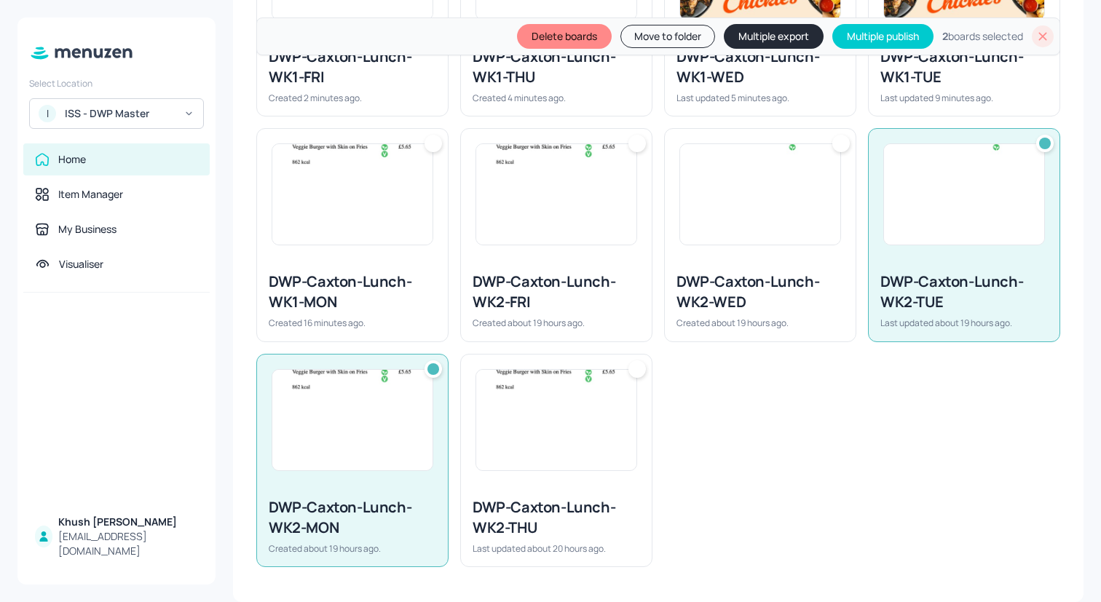
click at [779, 235] on img at bounding box center [760, 194] width 160 height 101
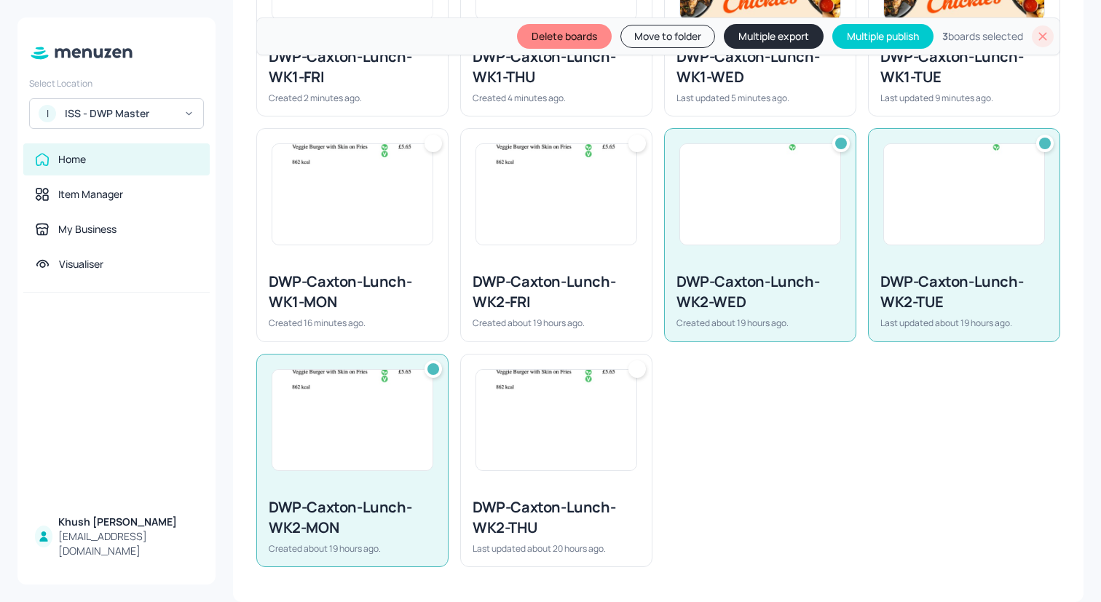
click at [596, 466] on img at bounding box center [556, 420] width 160 height 101
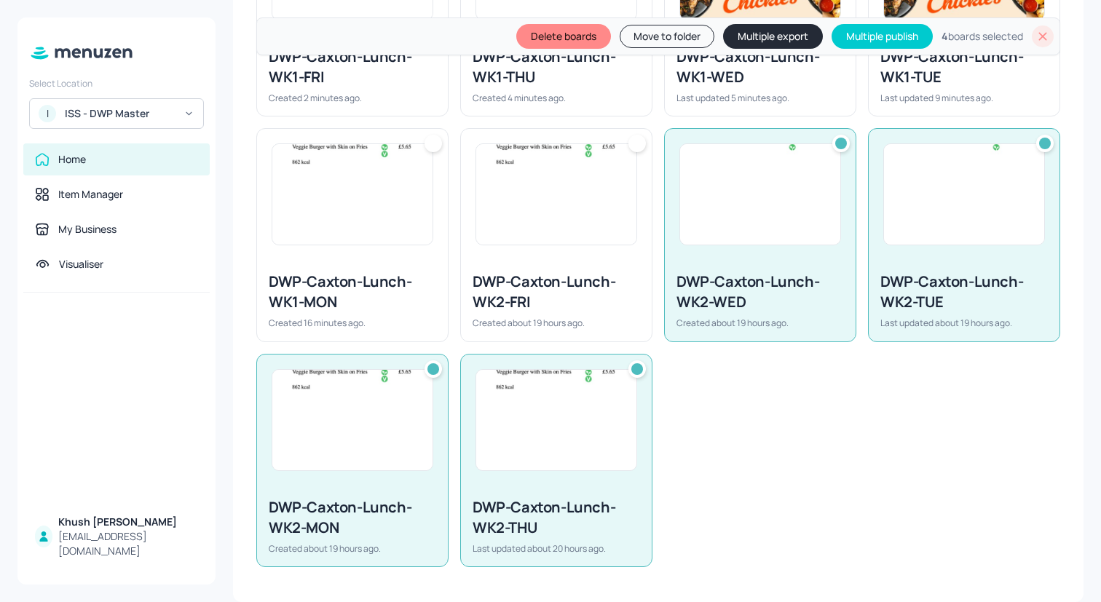
click at [581, 271] on div "DWP-Caxton-Lunch-WK2-FRI Created about 19 hours ago." at bounding box center [556, 300] width 191 height 81
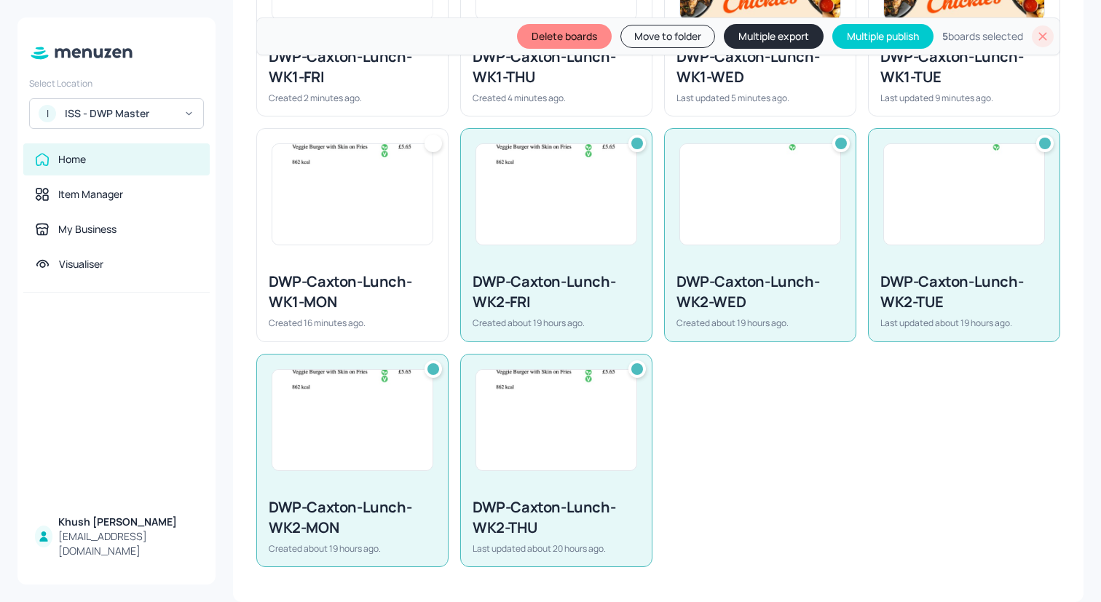
click at [671, 30] on button "Move to folder" at bounding box center [667, 36] width 95 height 23
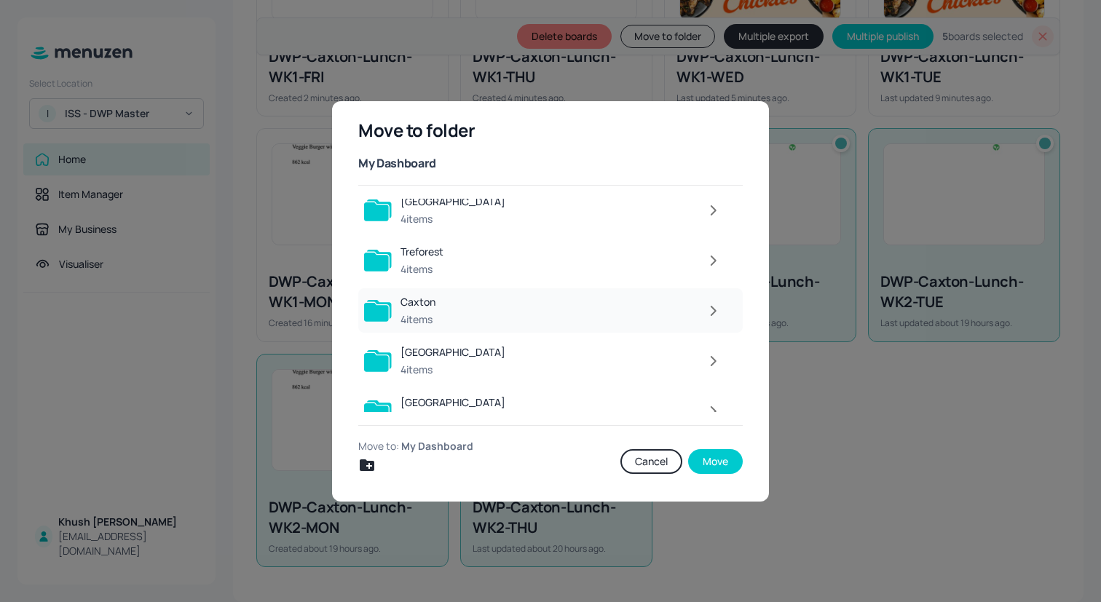
scroll to position [0, 0]
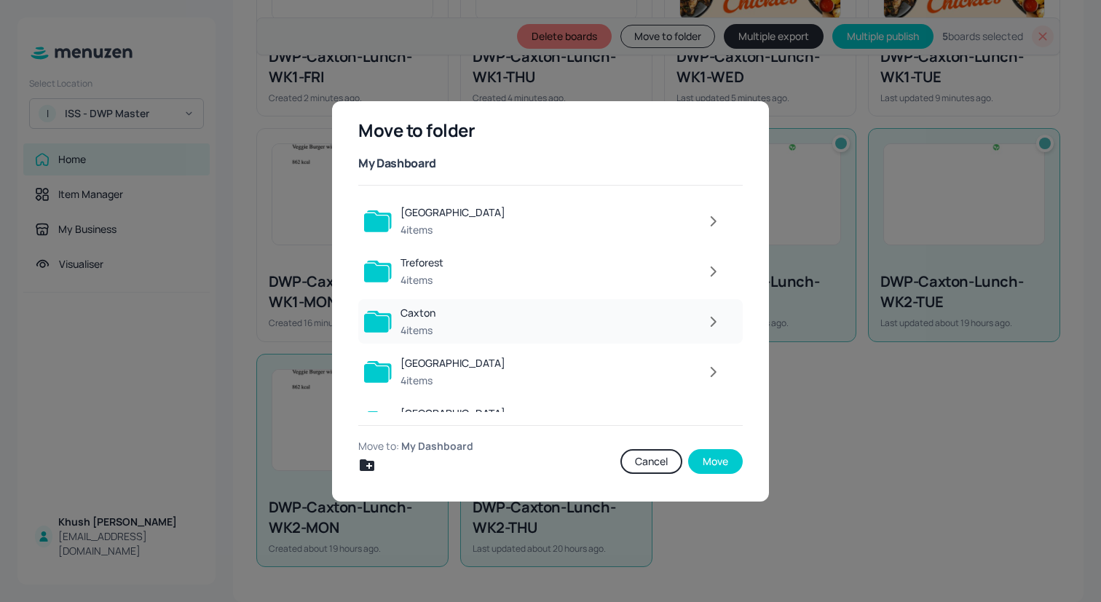
click at [514, 317] on div at bounding box center [586, 321] width 285 height 29
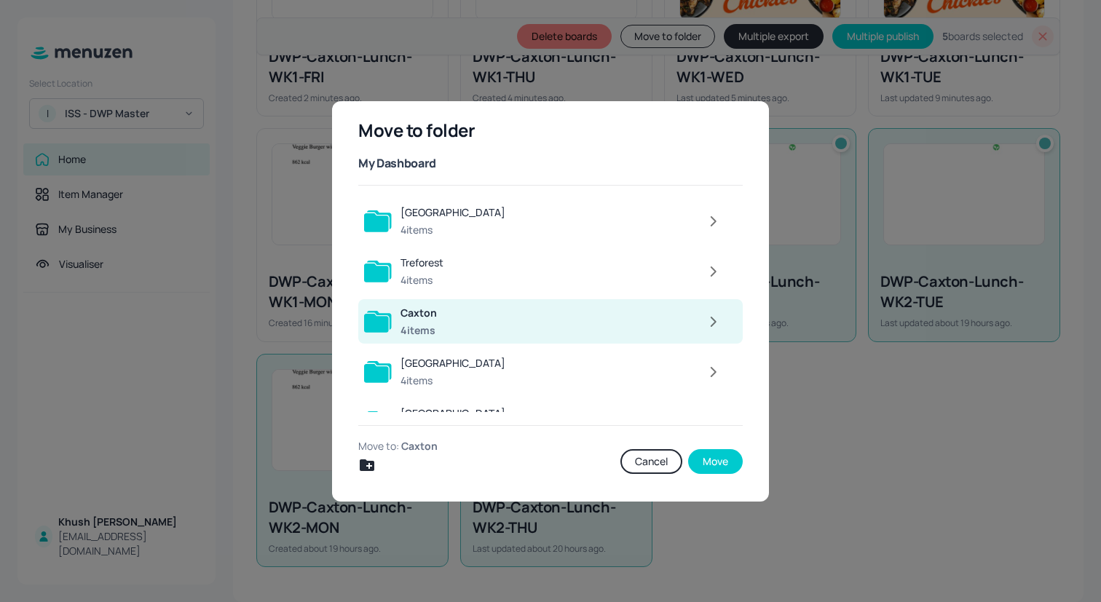
click at [514, 317] on div at bounding box center [587, 321] width 283 height 29
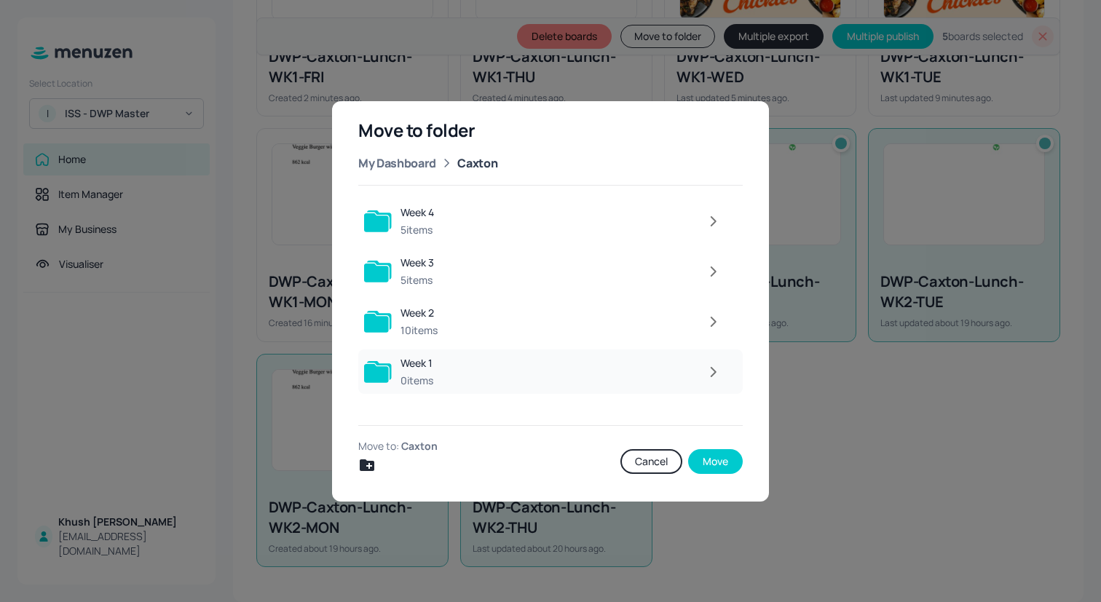
click at [496, 373] on div at bounding box center [585, 372] width 287 height 29
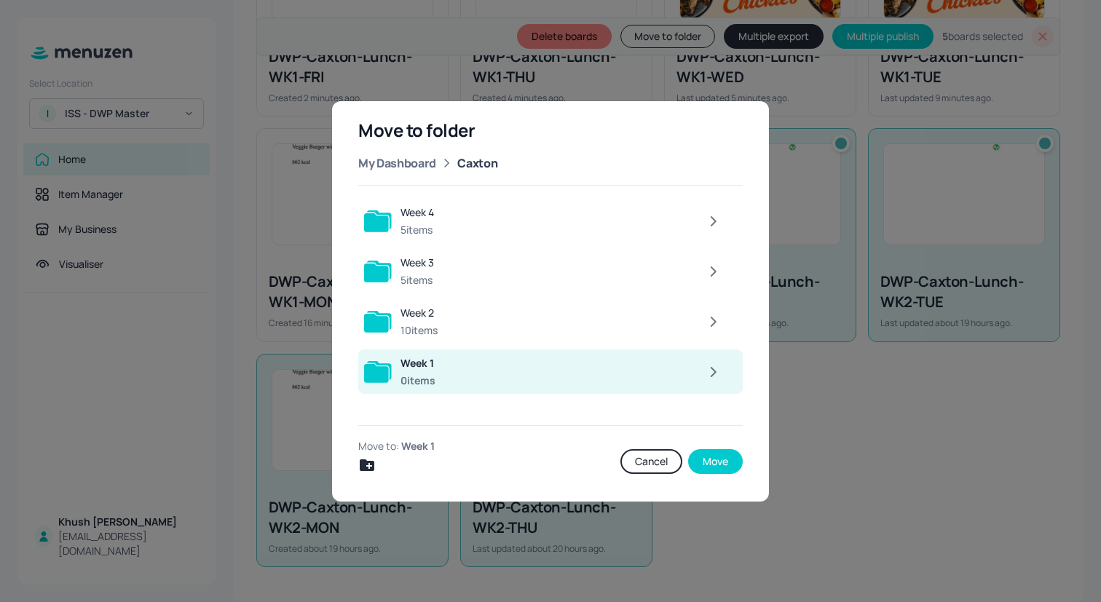
click at [496, 373] on div at bounding box center [586, 372] width 285 height 29
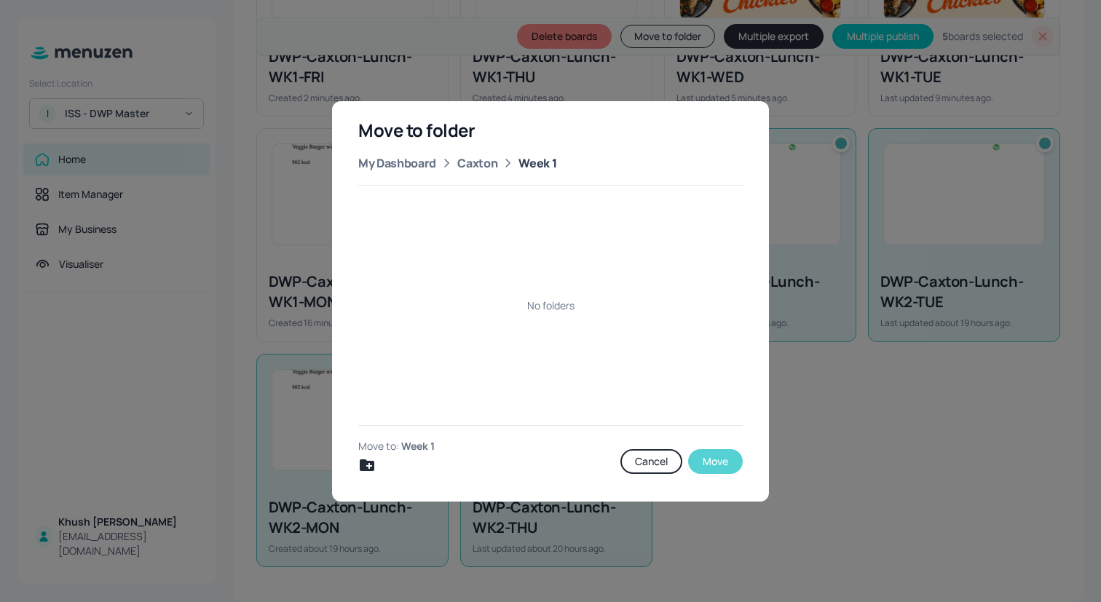
click at [698, 460] on button "Move" at bounding box center [715, 461] width 55 height 25
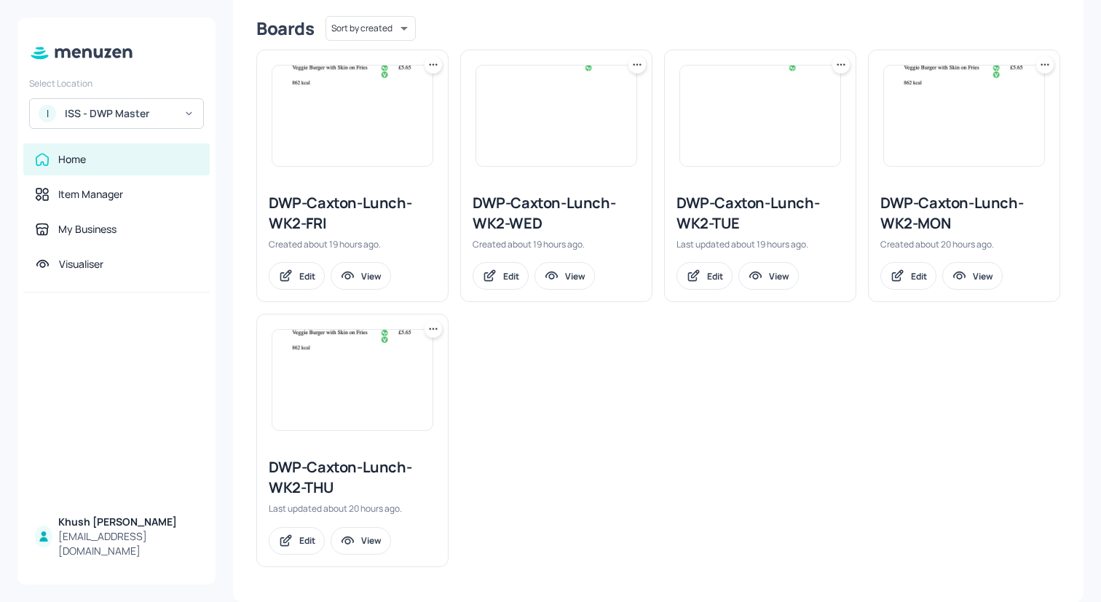
scroll to position [285, 0]
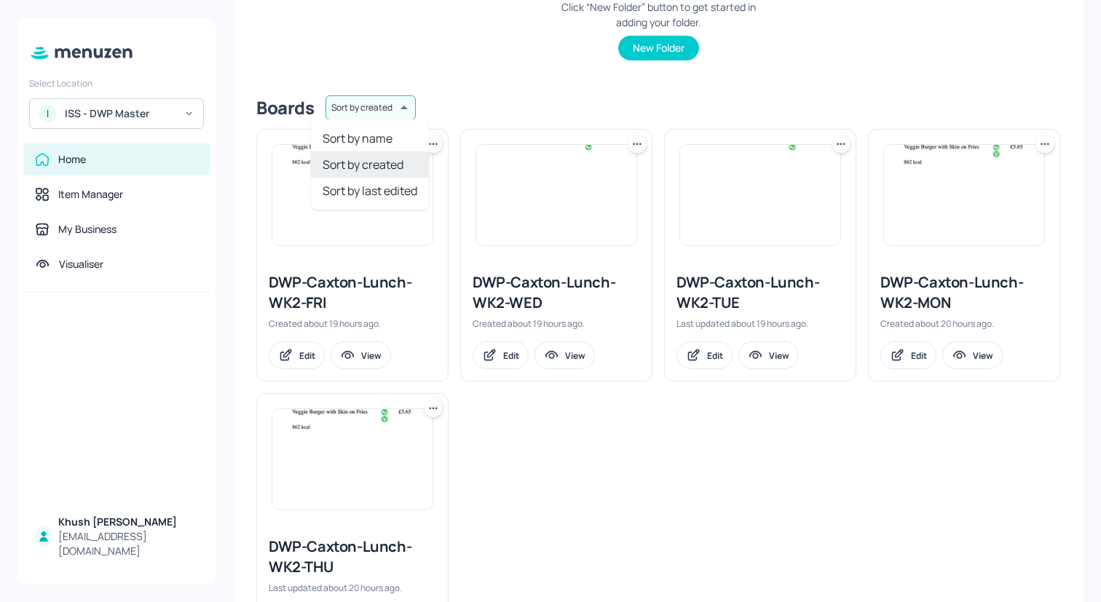
click at [397, 102] on body "Select Location I ISS - DWP Master Home Item Manager My Business Visualiser Khu…" at bounding box center [550, 301] width 1101 height 602
click at [397, 133] on li "Sort by name" at bounding box center [370, 138] width 118 height 26
type input "name"
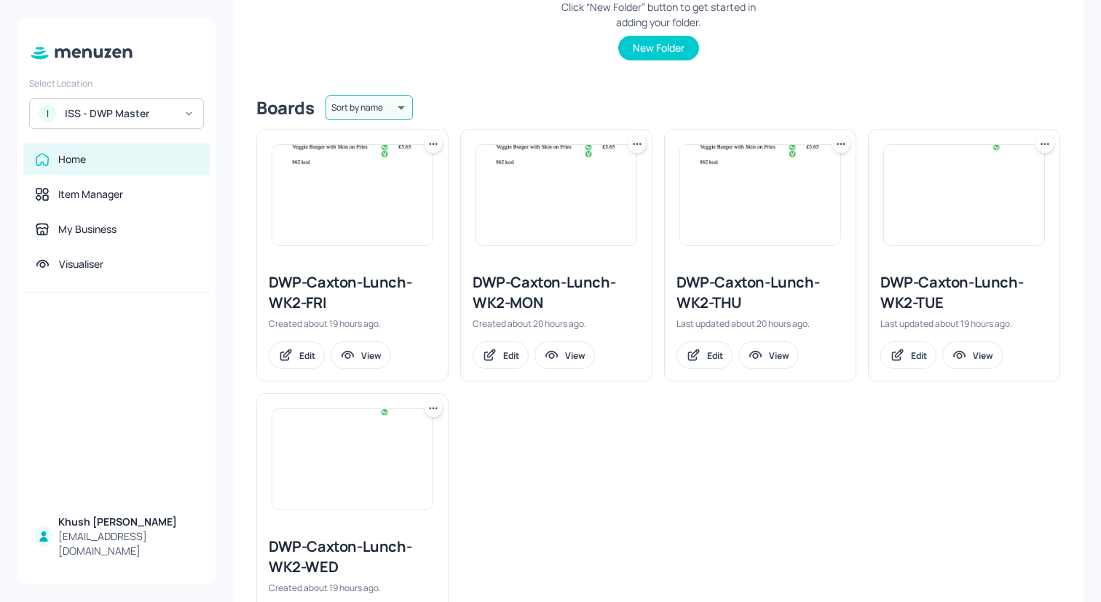
scroll to position [0, 0]
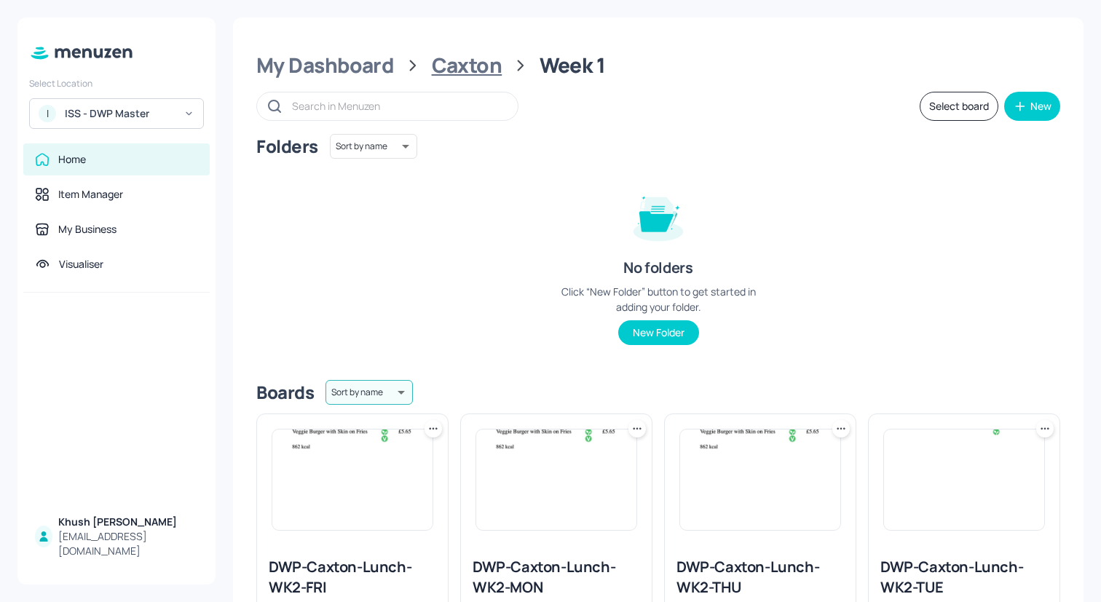
click at [469, 59] on div "Caxton" at bounding box center [467, 65] width 71 height 26
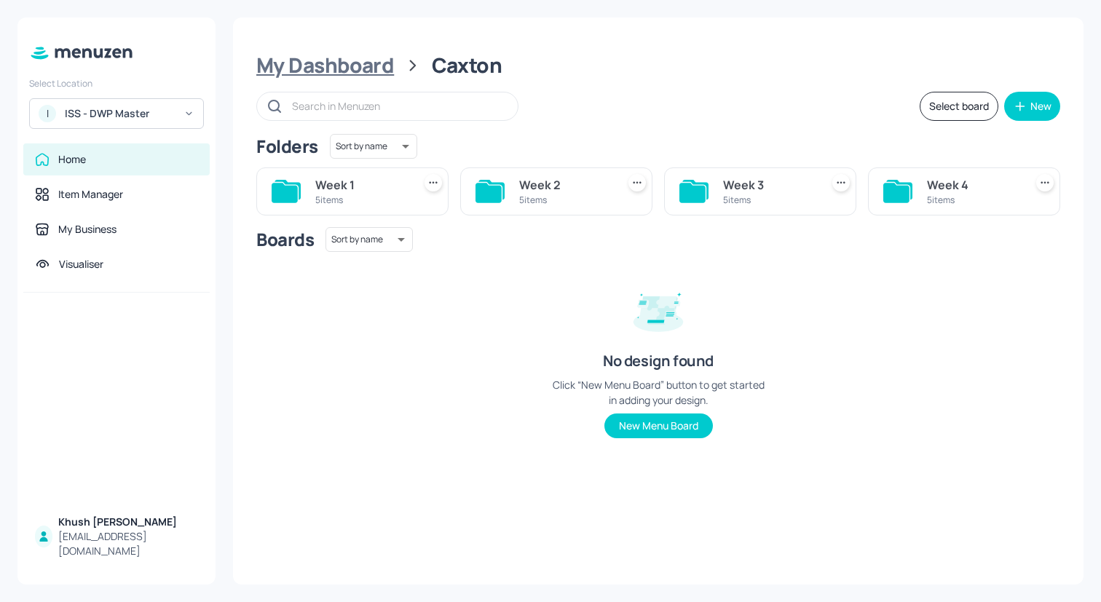
click at [341, 61] on div "My Dashboard" at bounding box center [325, 65] width 138 height 26
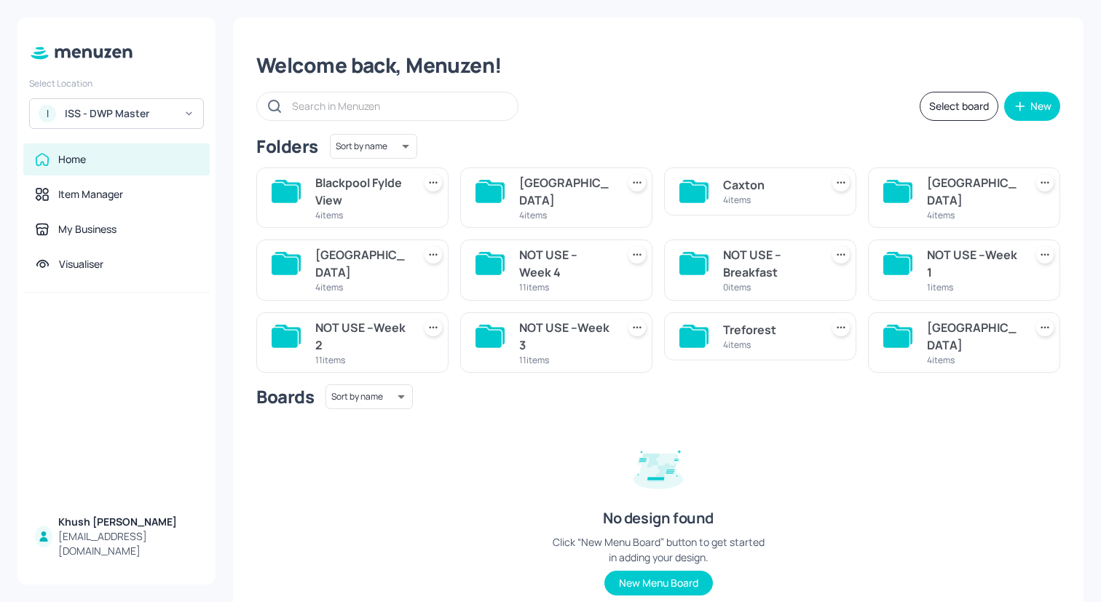
click at [751, 199] on div "4 items" at bounding box center [769, 200] width 92 height 12
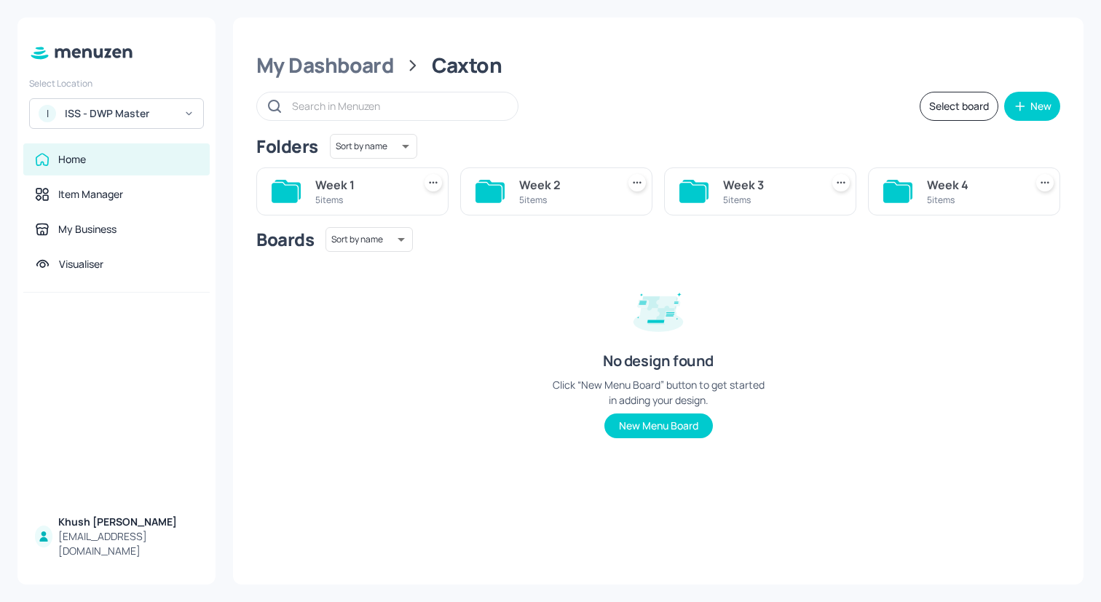
click at [337, 194] on div "5 items" at bounding box center [361, 200] width 92 height 12
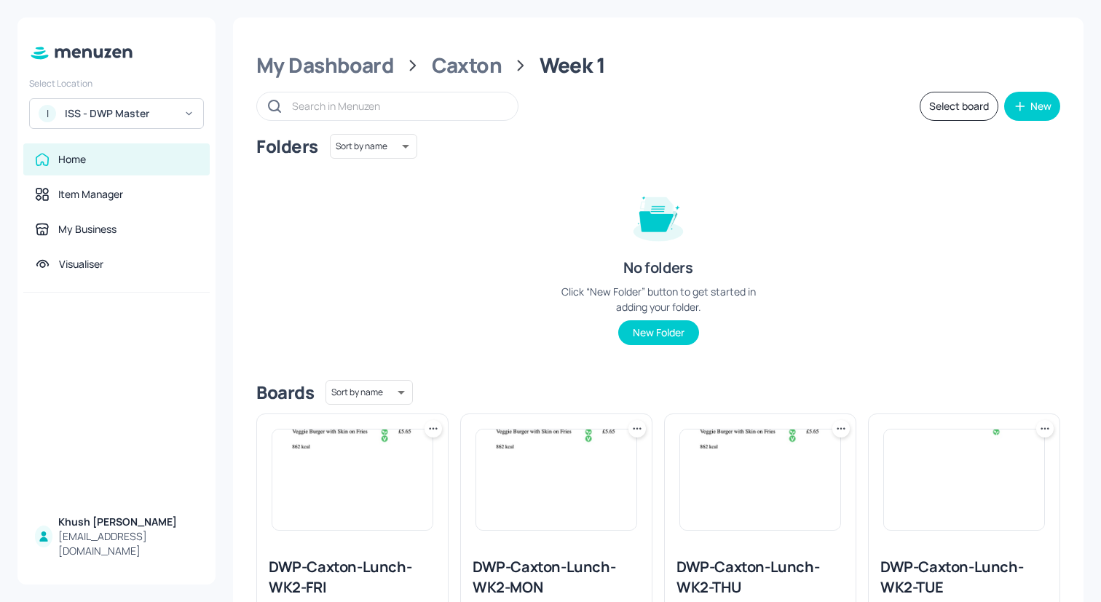
click at [961, 113] on button "Select board" at bounding box center [959, 106] width 79 height 29
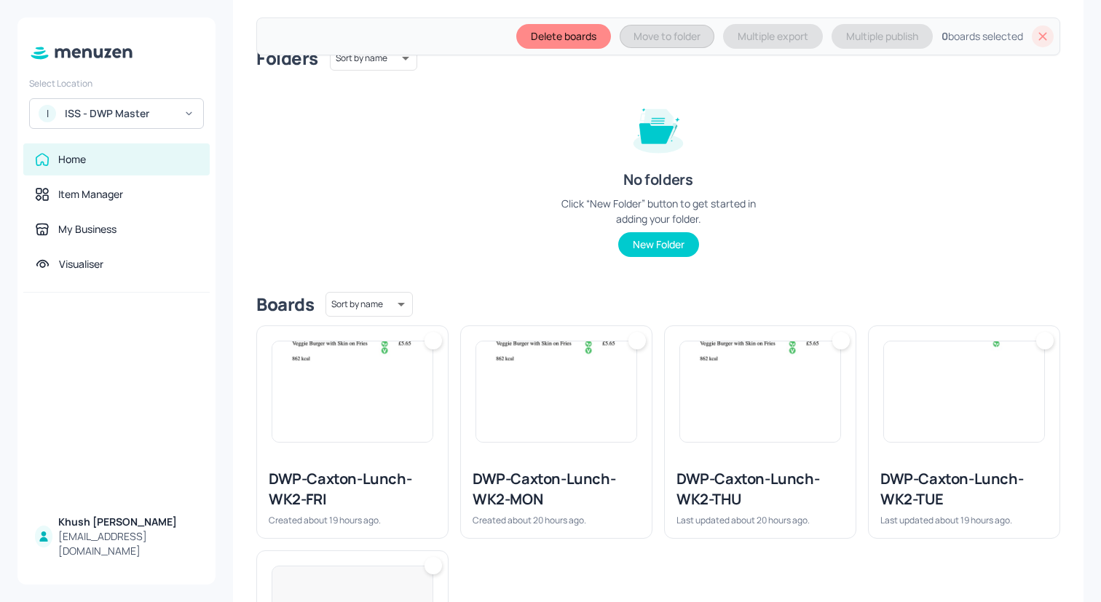
scroll to position [259, 0]
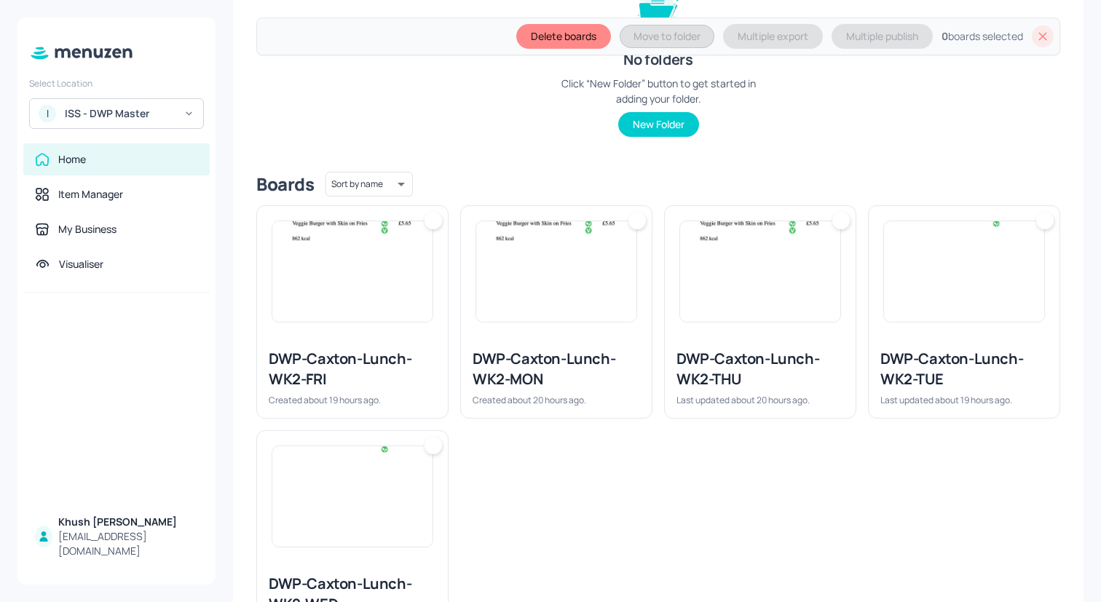
click at [749, 350] on div "DWP-Caxton-Lunch-WK2-THU" at bounding box center [761, 369] width 168 height 41
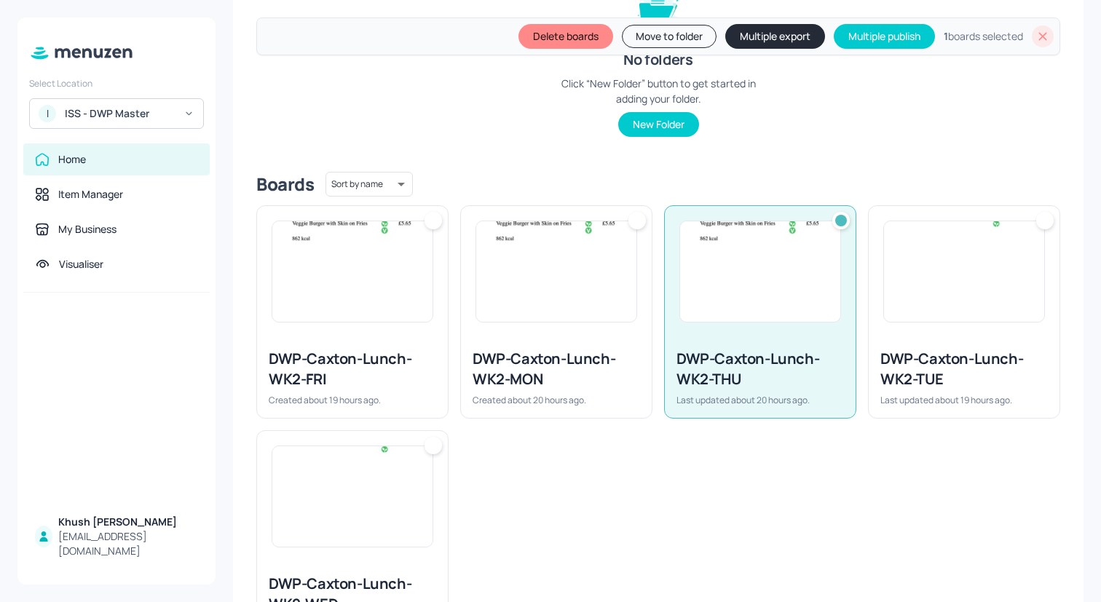
click at [904, 340] on div "DWP-Caxton-Lunch-WK2-TUE Last updated about 19 hours ago." at bounding box center [964, 377] width 191 height 81
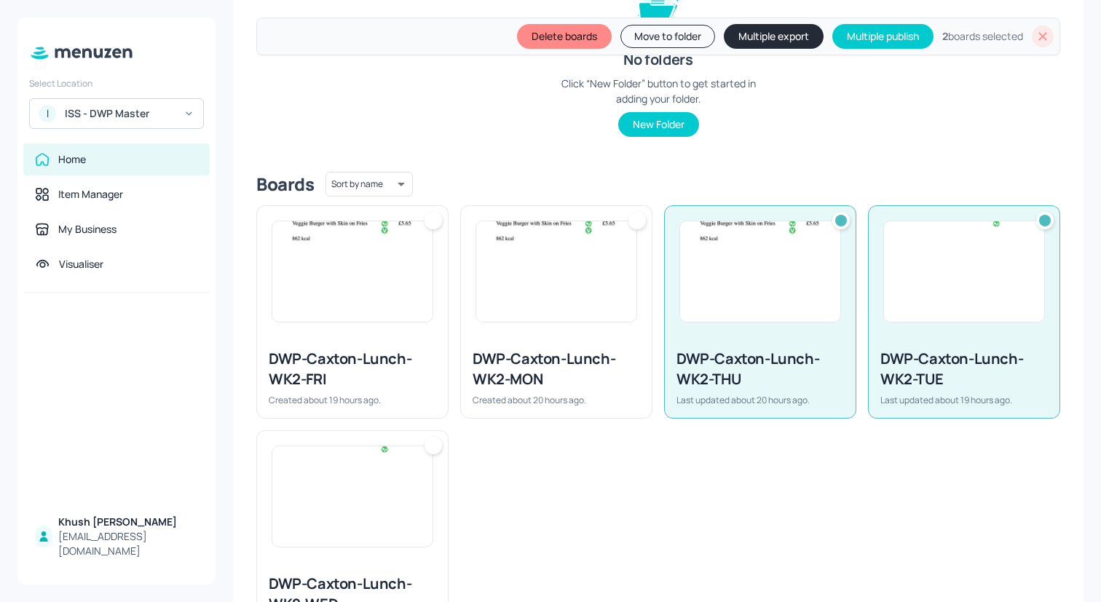
click at [540, 328] on div at bounding box center [556, 271] width 191 height 131
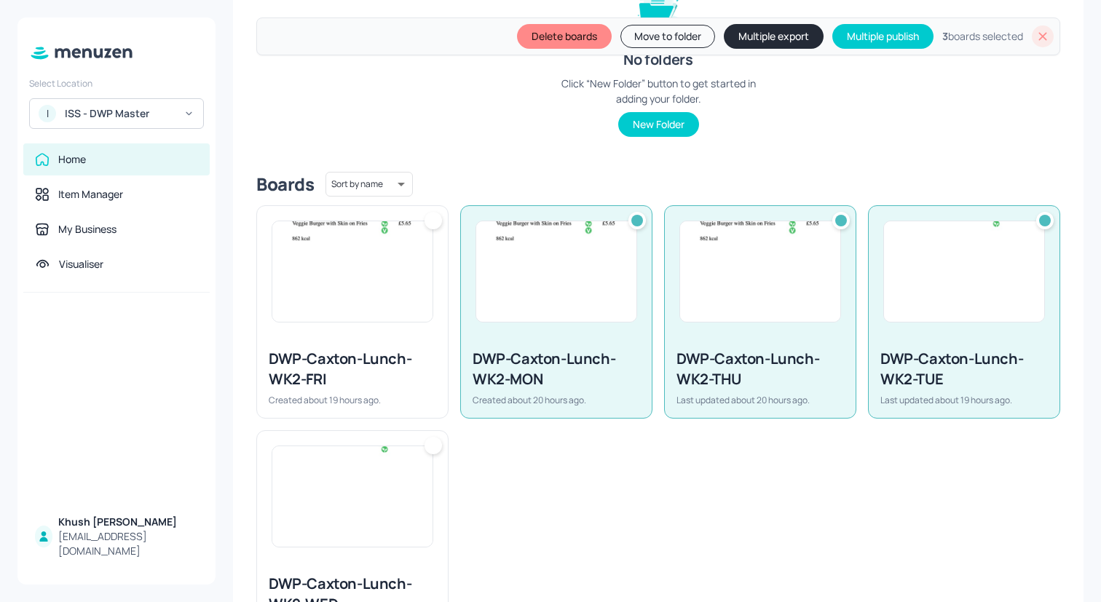
click at [347, 411] on div "DWP-Caxton-Lunch-WK2-FRI Created about 19 hours ago." at bounding box center [352, 377] width 191 height 81
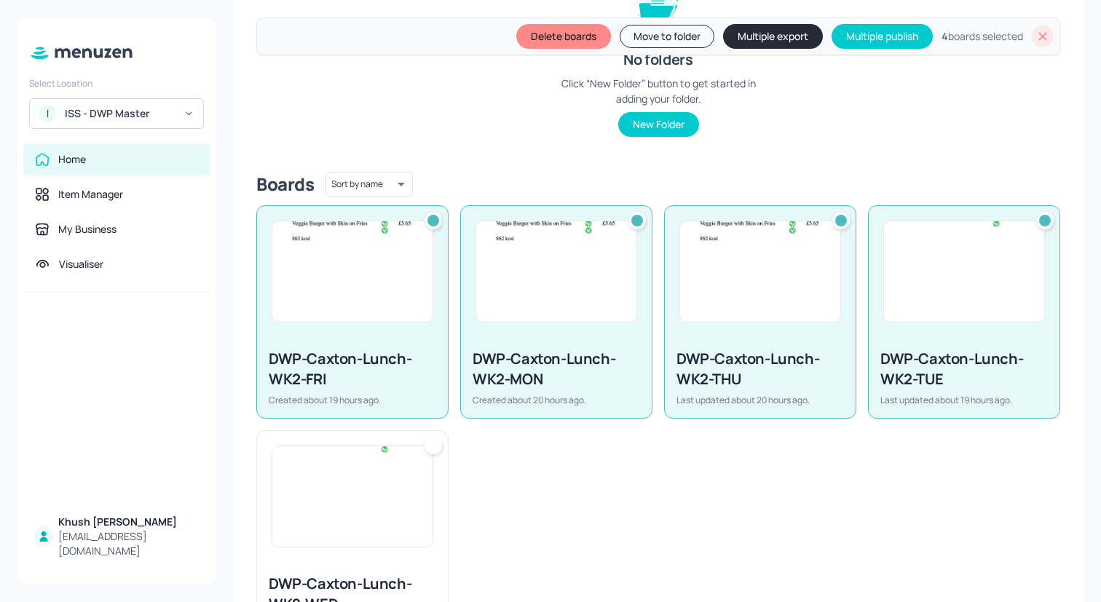
click at [347, 476] on img at bounding box center [352, 496] width 160 height 101
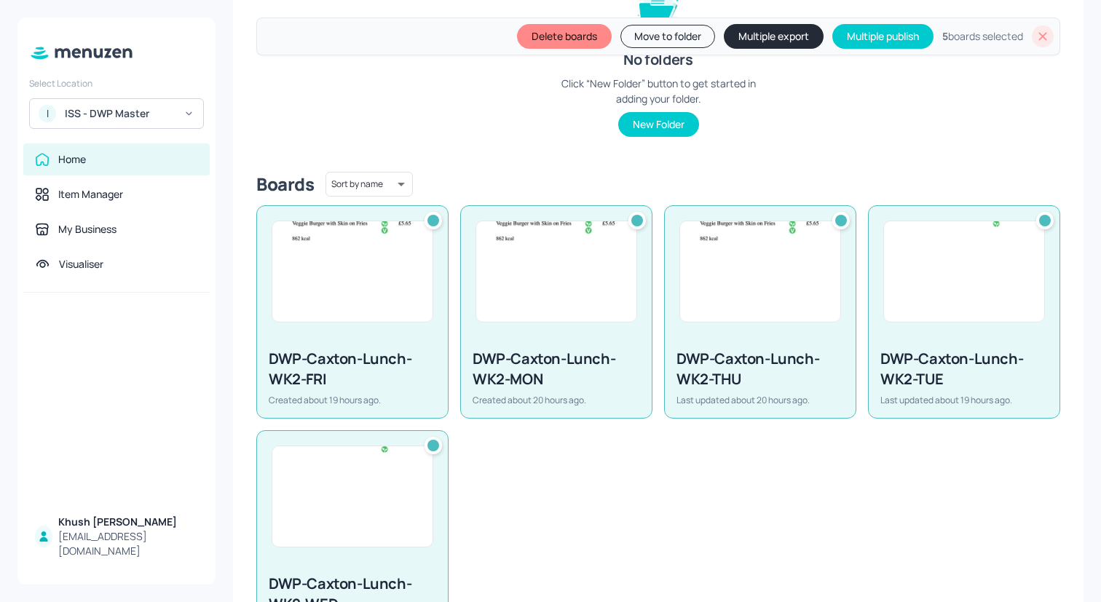
click at [761, 37] on button "Multiple export" at bounding box center [774, 36] width 100 height 25
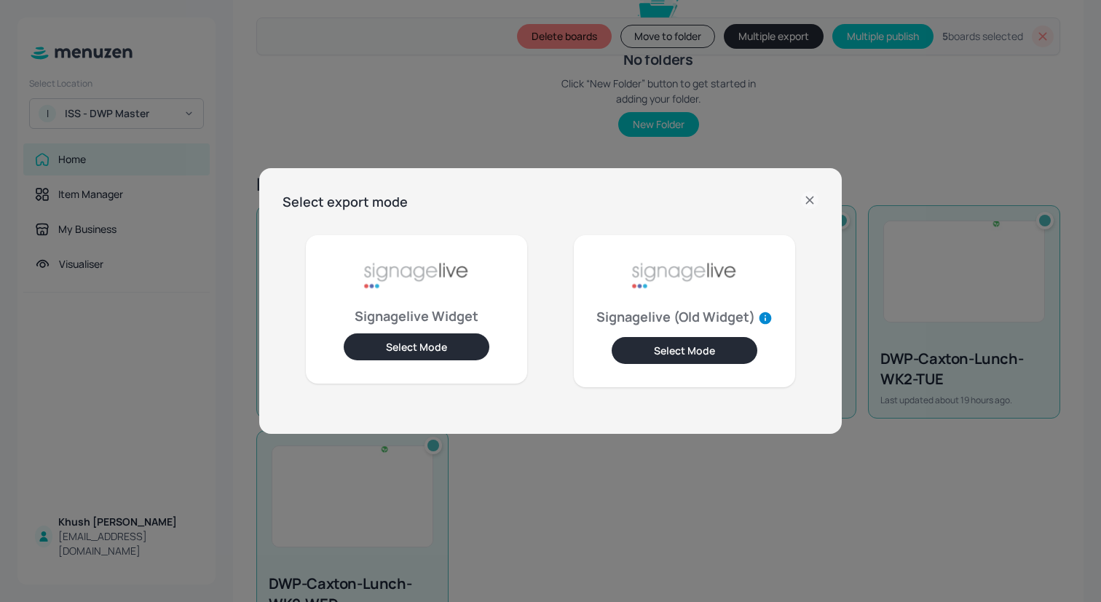
click at [470, 350] on button "Select Mode" at bounding box center [417, 347] width 146 height 27
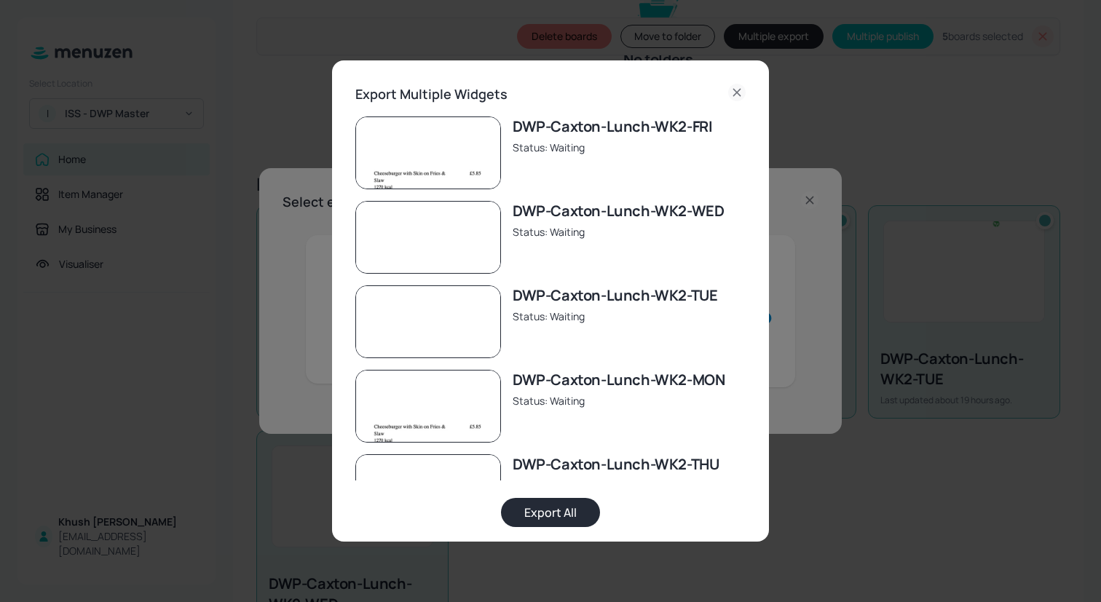
click at [551, 511] on button "Export All" at bounding box center [550, 512] width 99 height 29
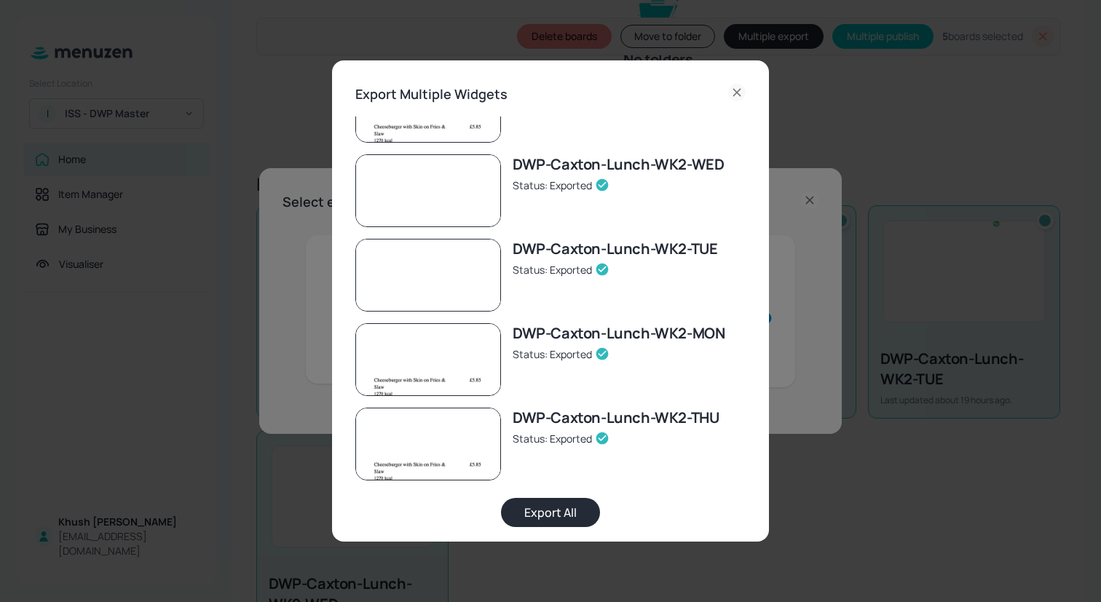
click at [733, 88] on icon at bounding box center [736, 92] width 17 height 17
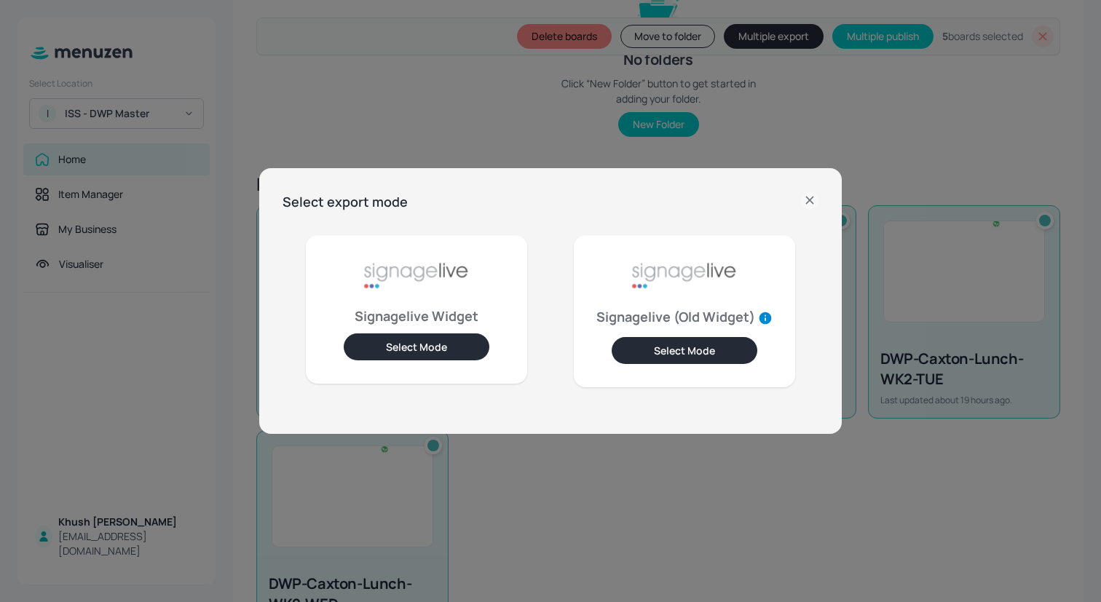
click at [806, 197] on icon at bounding box center [809, 200] width 7 height 7
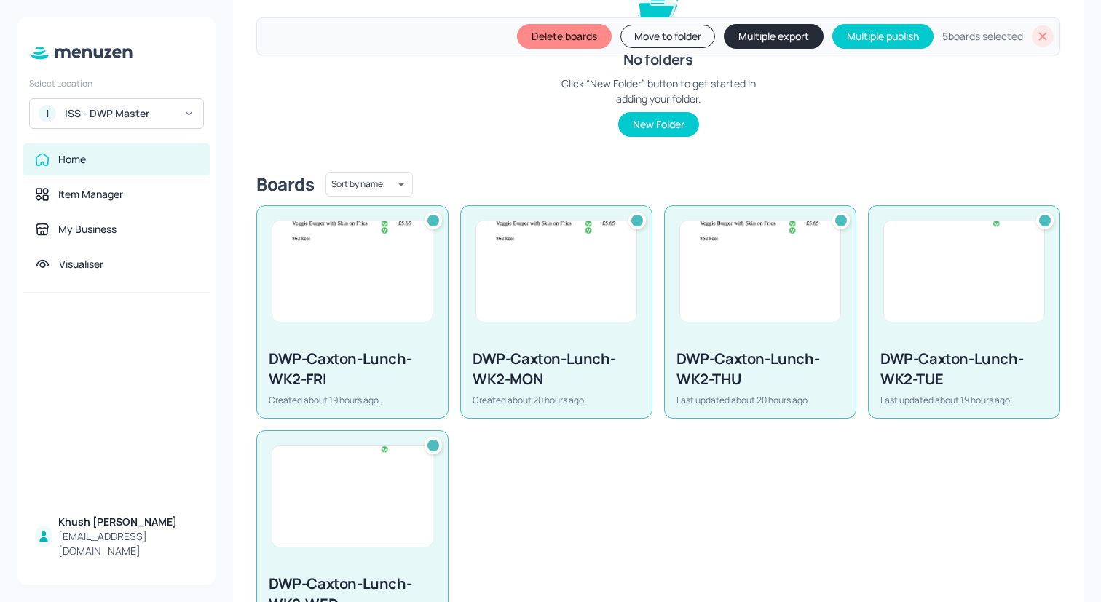
click at [1039, 34] on icon at bounding box center [1043, 36] width 15 height 15
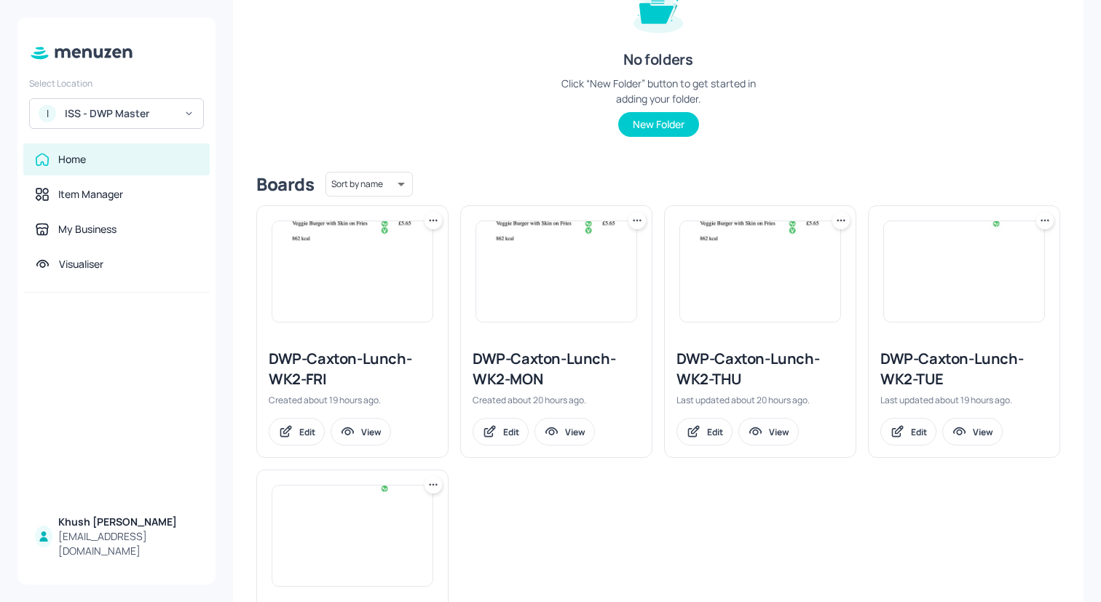
scroll to position [0, 0]
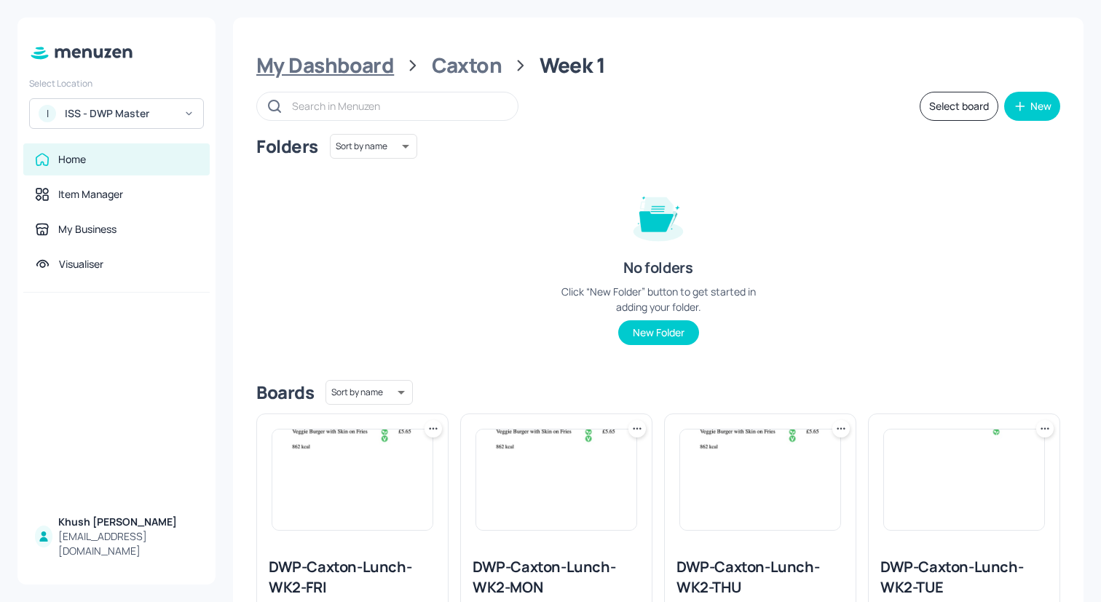
click at [343, 59] on div "My Dashboard" at bounding box center [325, 65] width 138 height 26
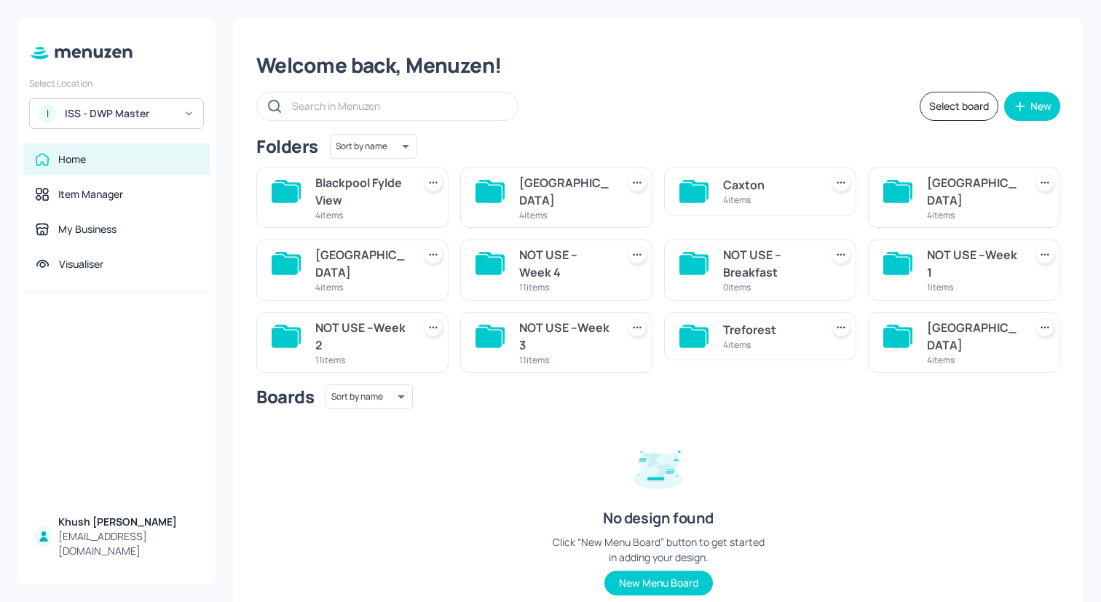
click at [760, 196] on div "4 items" at bounding box center [769, 200] width 92 height 12
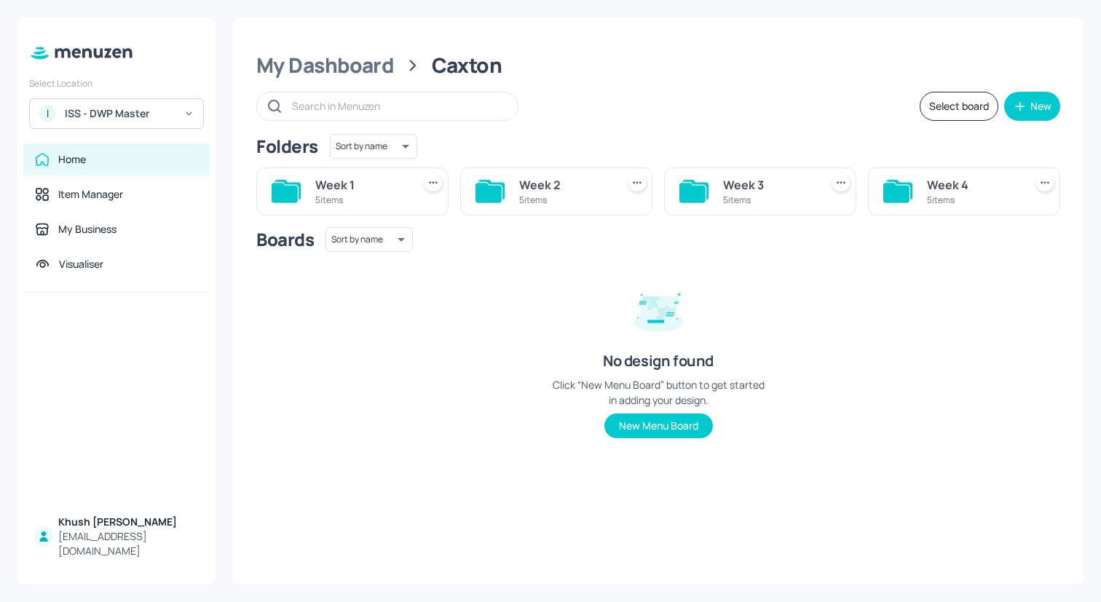
click at [355, 192] on div "Week 1" at bounding box center [361, 184] width 92 height 17
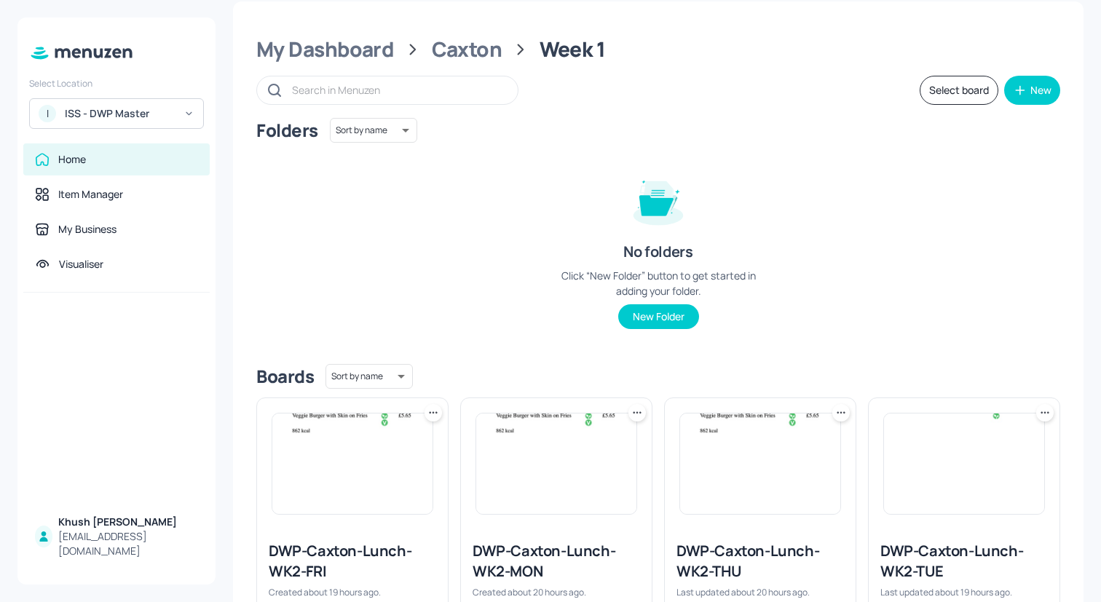
scroll to position [19, 0]
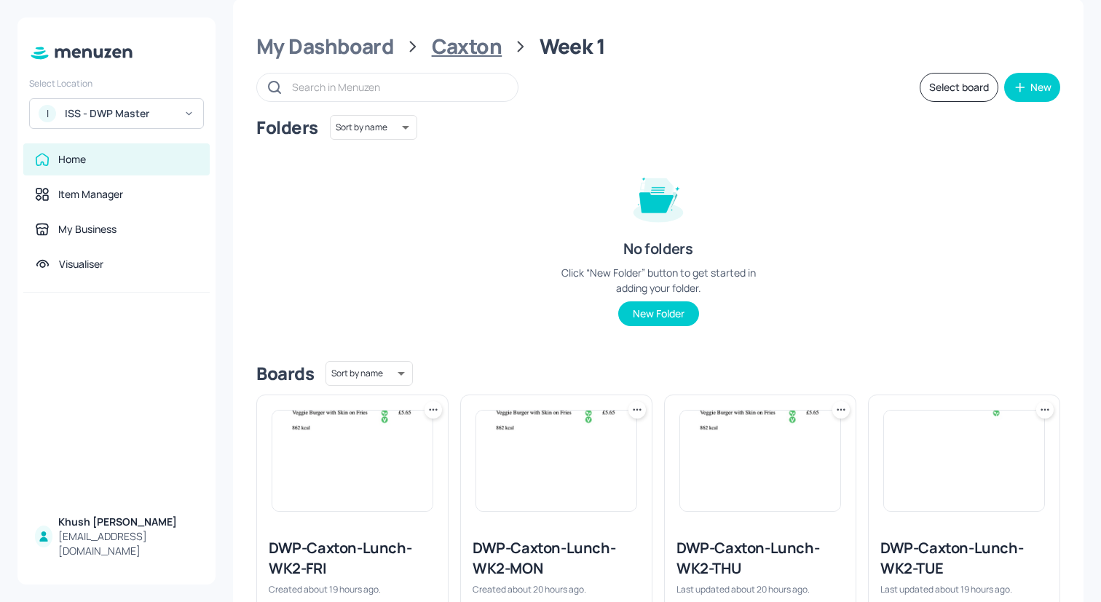
click at [457, 42] on div "Caxton" at bounding box center [467, 47] width 71 height 26
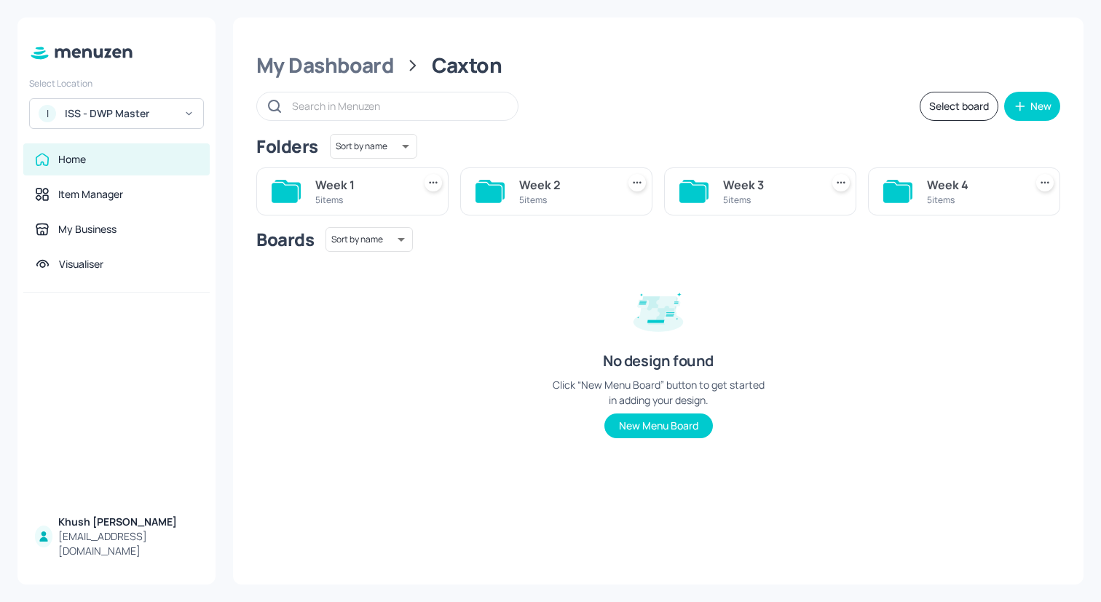
scroll to position [0, 0]
click at [532, 221] on div "Folders Sort by name name ​ Week 1 5 items Week 2 5 items Week 3 5 items Week 4…" at bounding box center [658, 298] width 804 height 328
click at [532, 196] on div "5 items" at bounding box center [565, 200] width 92 height 12
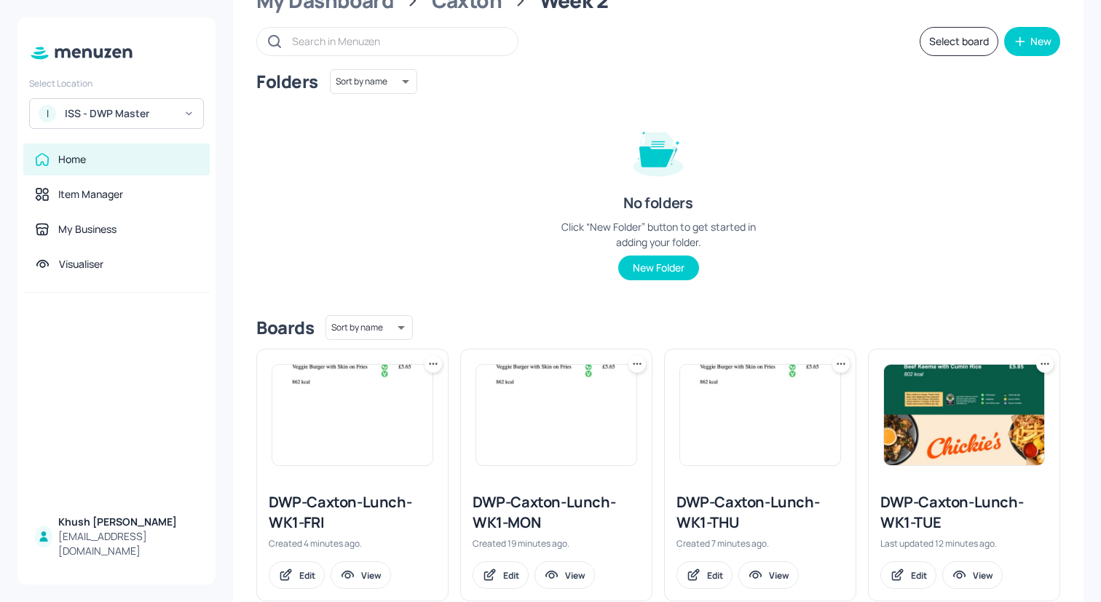
scroll to position [42, 0]
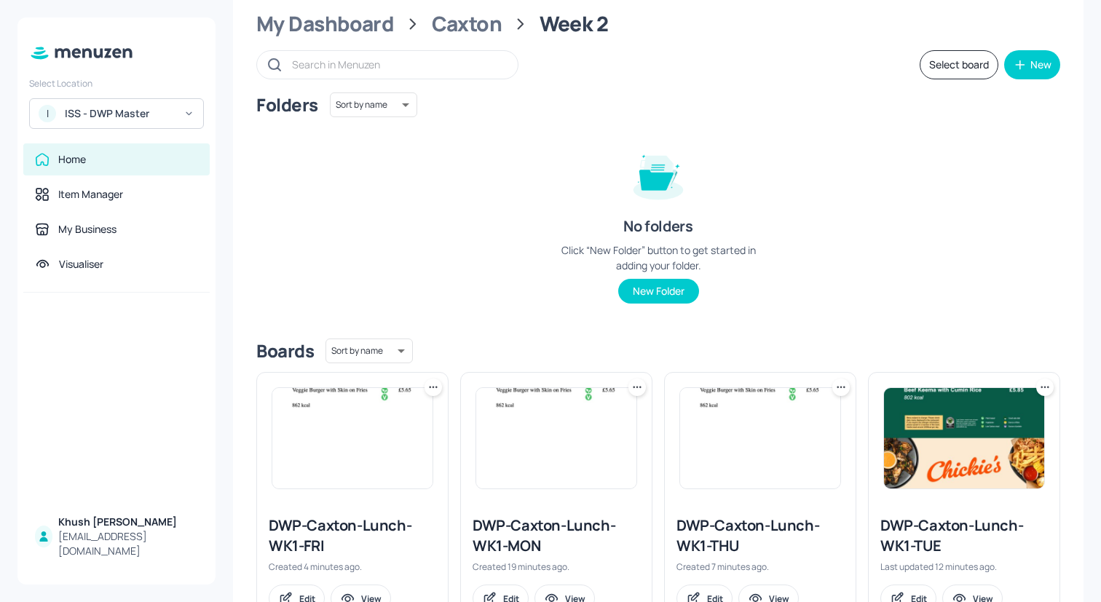
click at [963, 72] on button "Select board" at bounding box center [959, 64] width 79 height 29
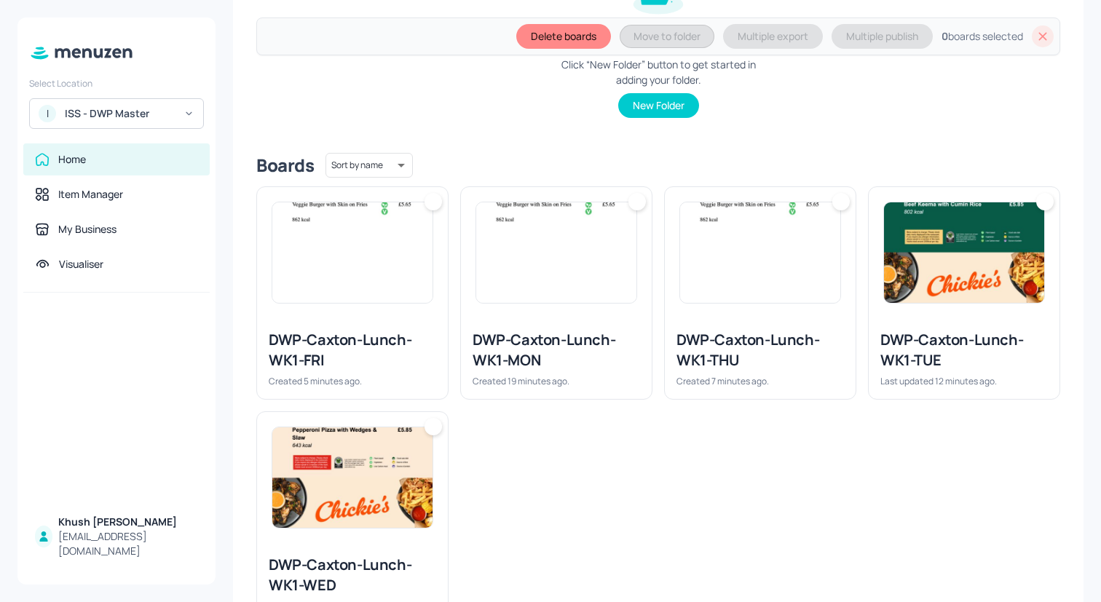
scroll to position [336, 0]
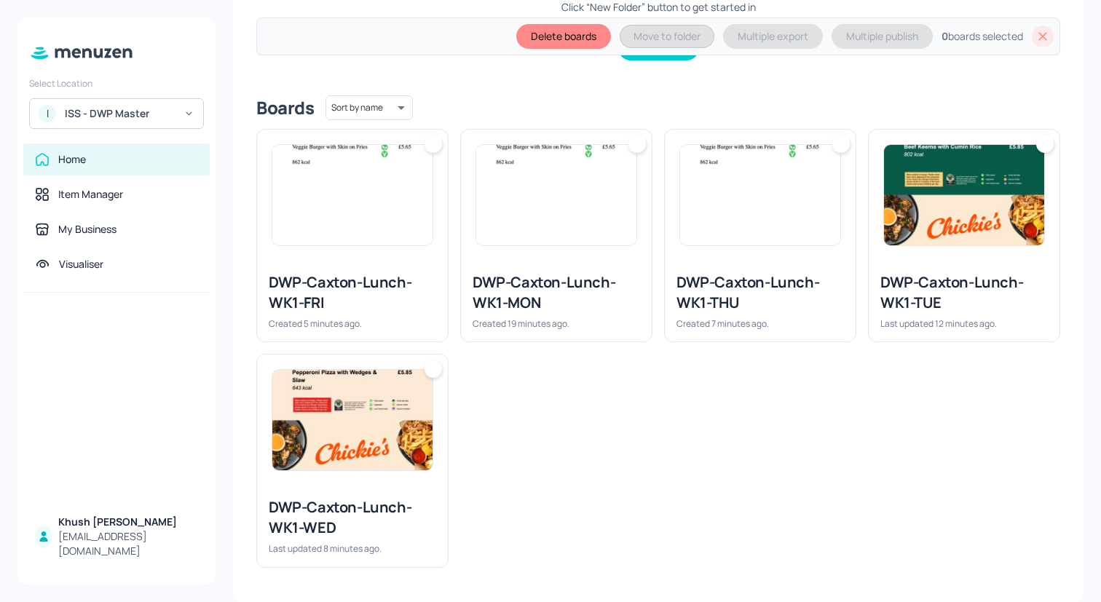
click at [361, 394] on img at bounding box center [352, 420] width 160 height 101
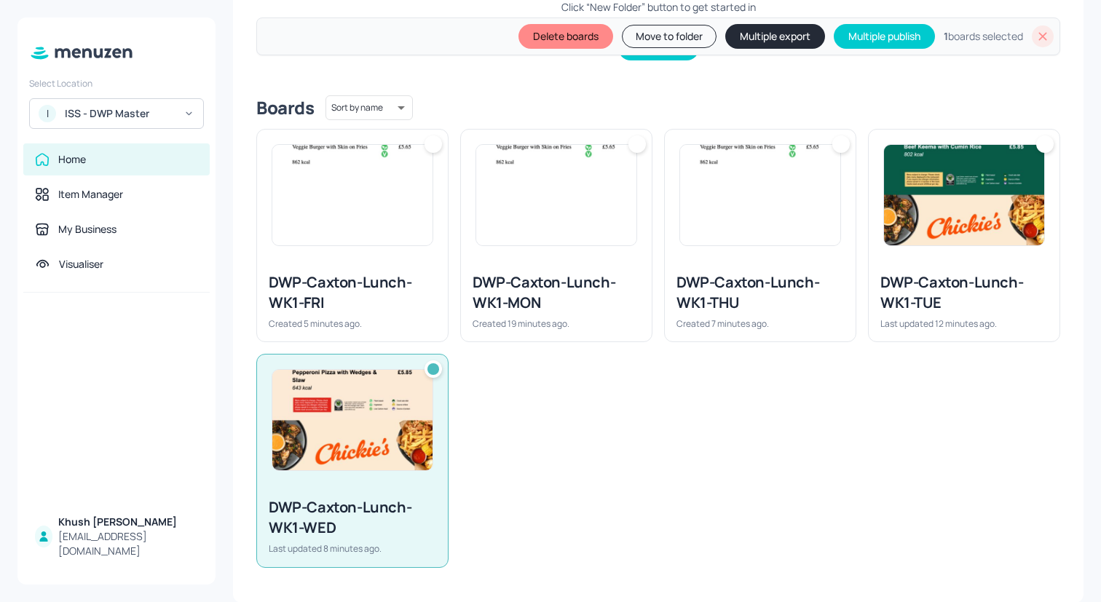
click at [363, 264] on div "DWP-Caxton-Lunch-WK1-FRI Created 5 minutes ago." at bounding box center [352, 301] width 191 height 81
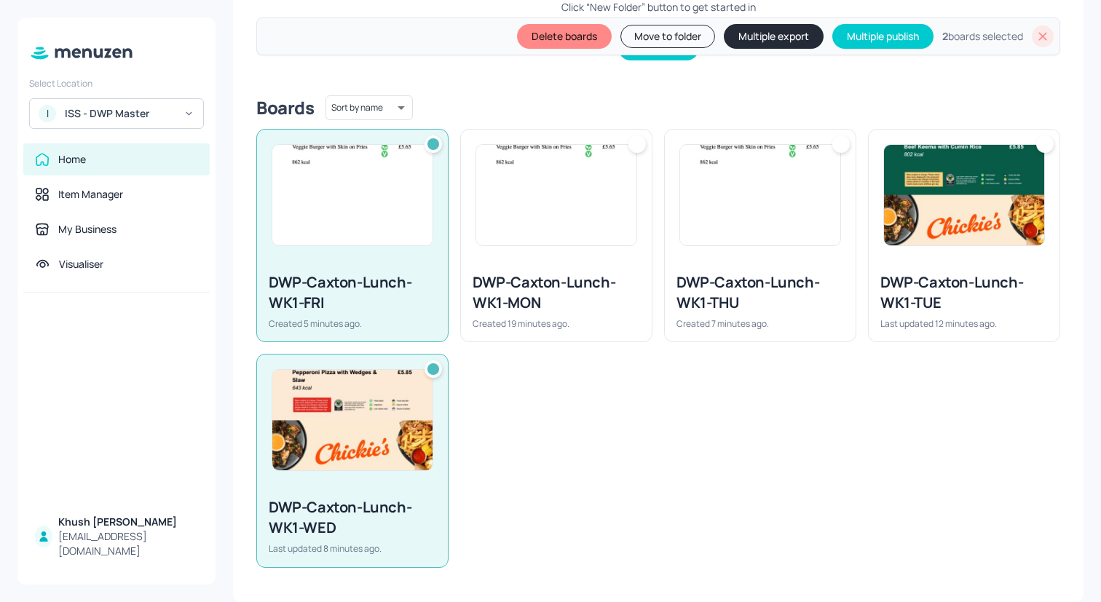
click at [610, 264] on div "DWP-Caxton-Lunch-WK1-MON Created 19 minutes ago." at bounding box center [556, 301] width 191 height 81
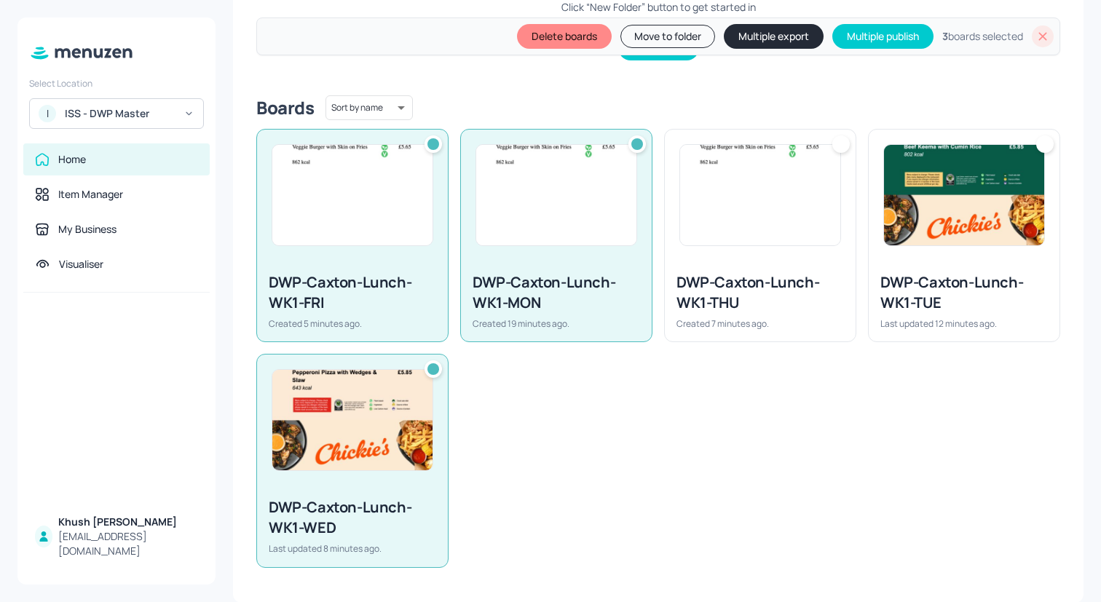
click at [813, 264] on div "DWP-Caxton-Lunch-WK1-THU Created 7 minutes ago." at bounding box center [760, 301] width 191 height 81
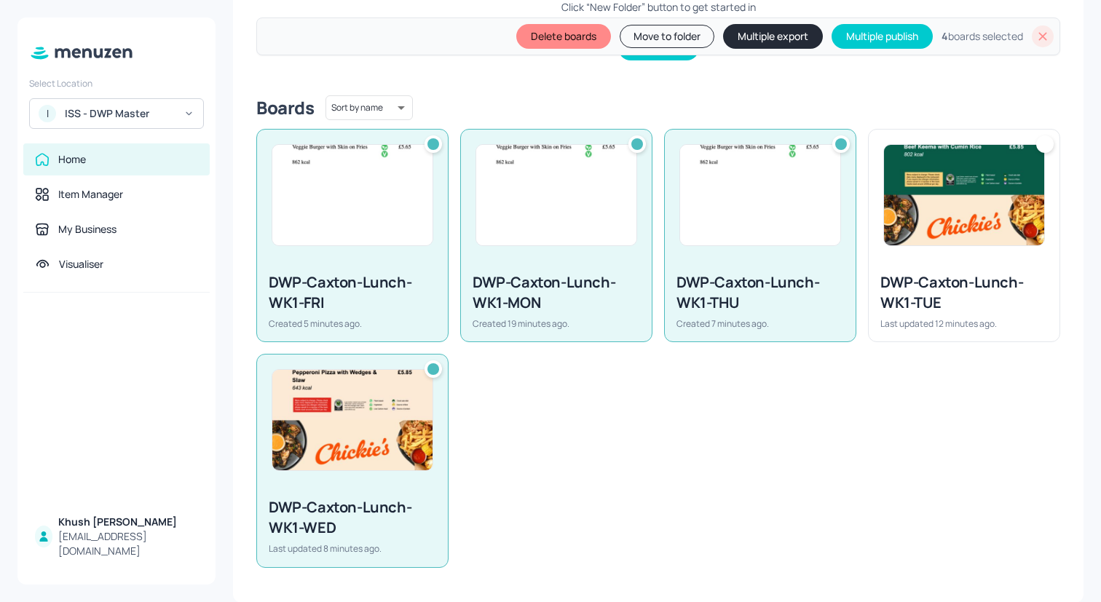
click at [961, 261] on div "DWP-Caxton-Lunch-WK1-TUE Last updated 12 minutes ago." at bounding box center [964, 301] width 191 height 81
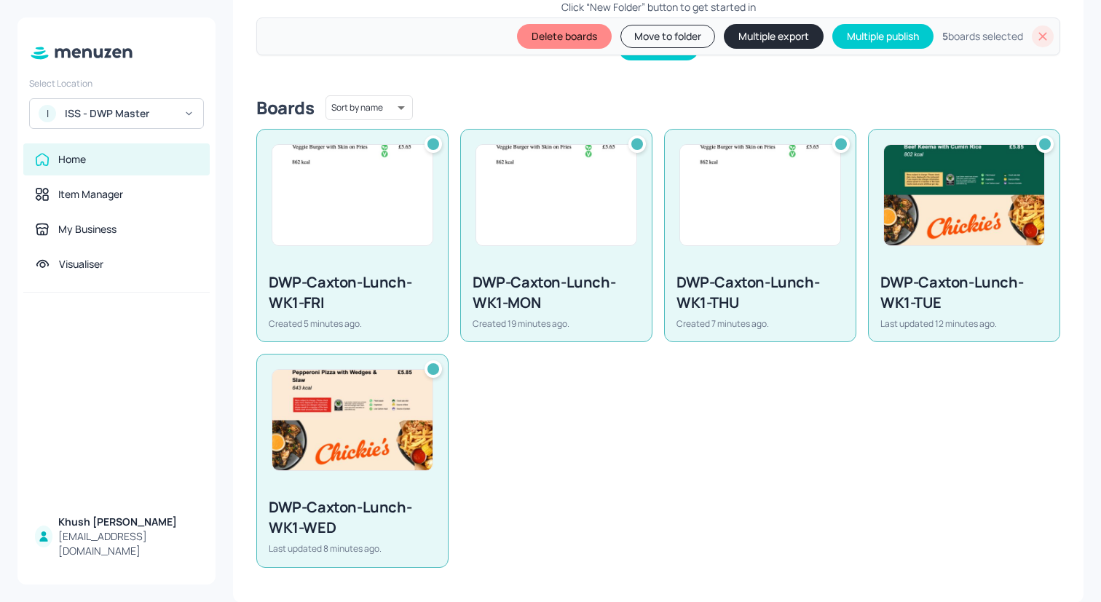
click at [737, 42] on button "Multiple export" at bounding box center [774, 36] width 100 height 25
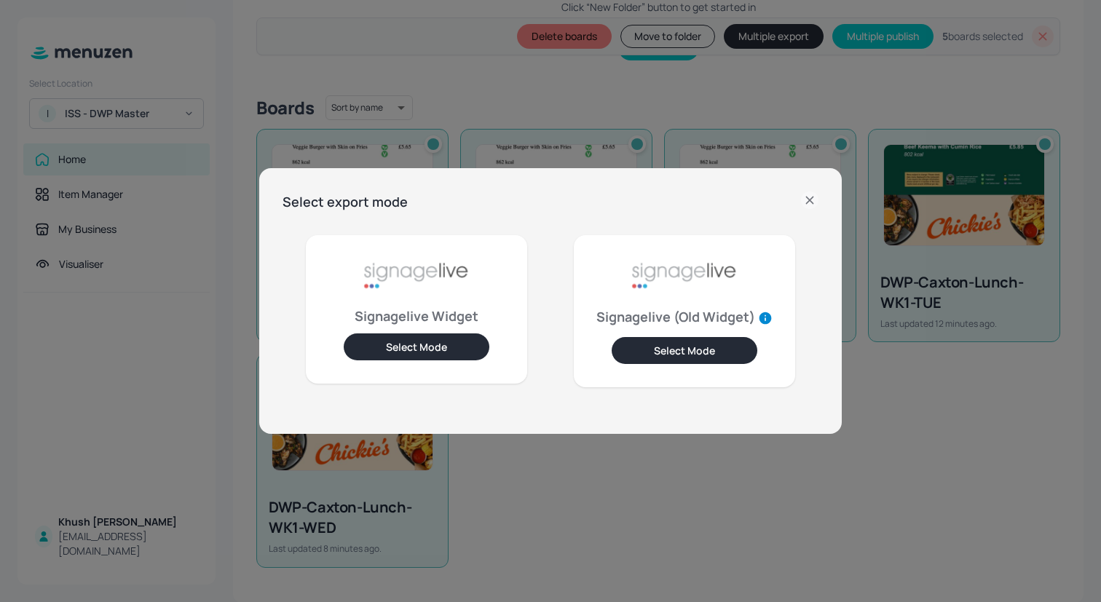
click at [446, 345] on button "Select Mode" at bounding box center [417, 347] width 146 height 27
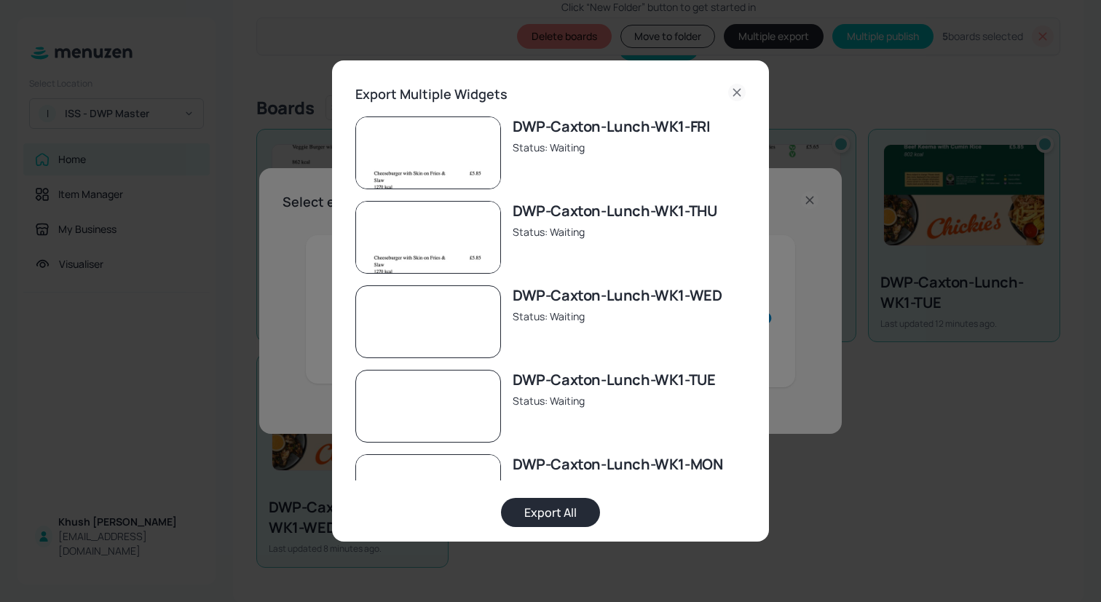
click at [551, 517] on button "Export All" at bounding box center [550, 512] width 99 height 29
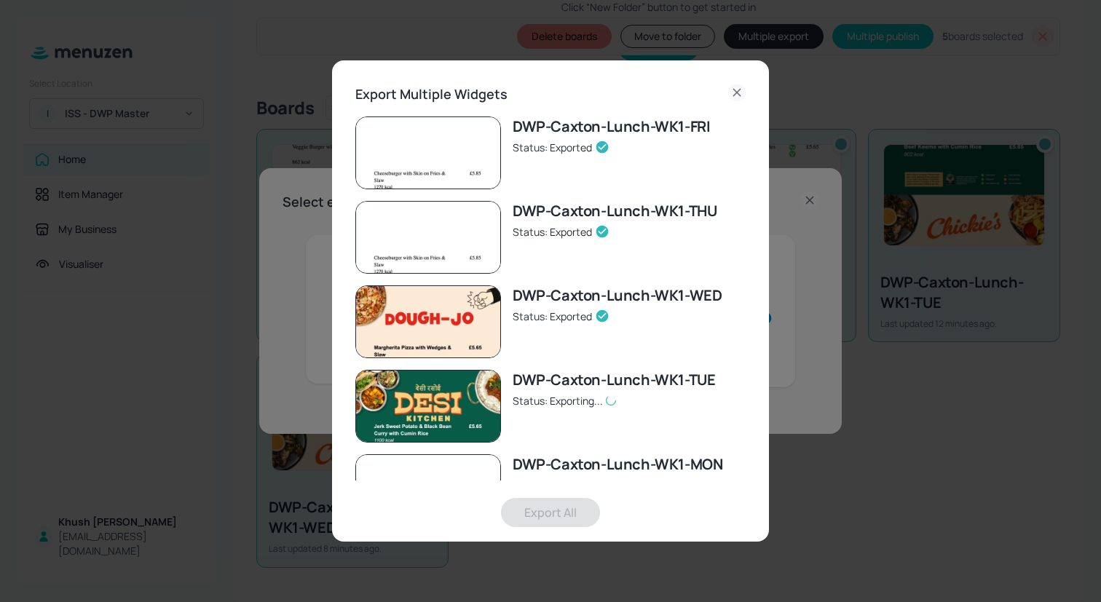
scroll to position [47, 0]
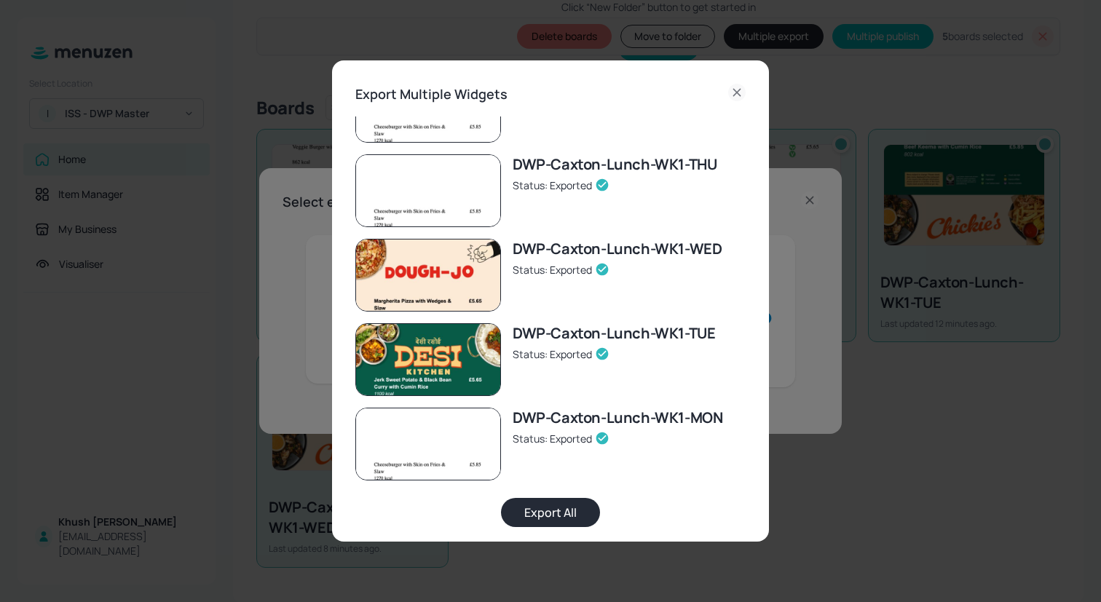
click at [733, 87] on icon at bounding box center [736, 92] width 17 height 17
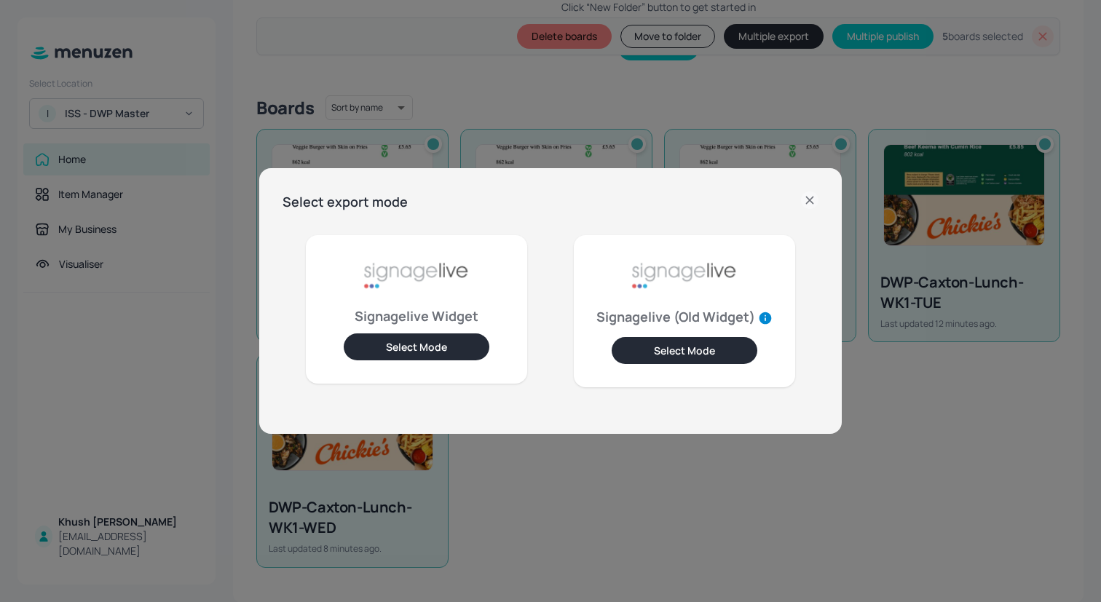
click at [813, 193] on icon at bounding box center [809, 200] width 17 height 17
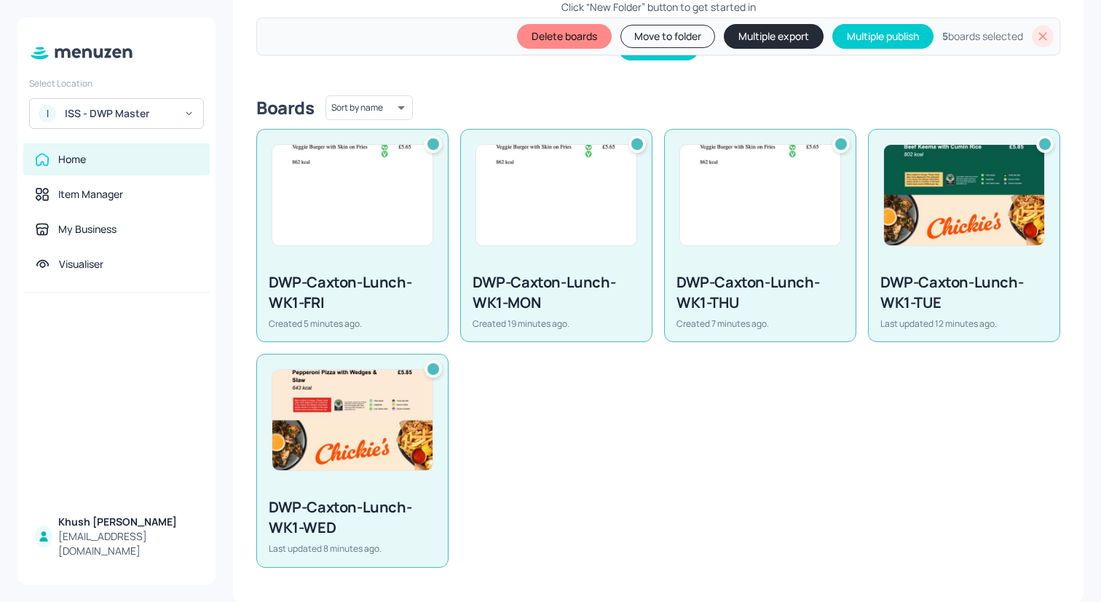
click at [664, 39] on button "Move to folder" at bounding box center [667, 36] width 95 height 23
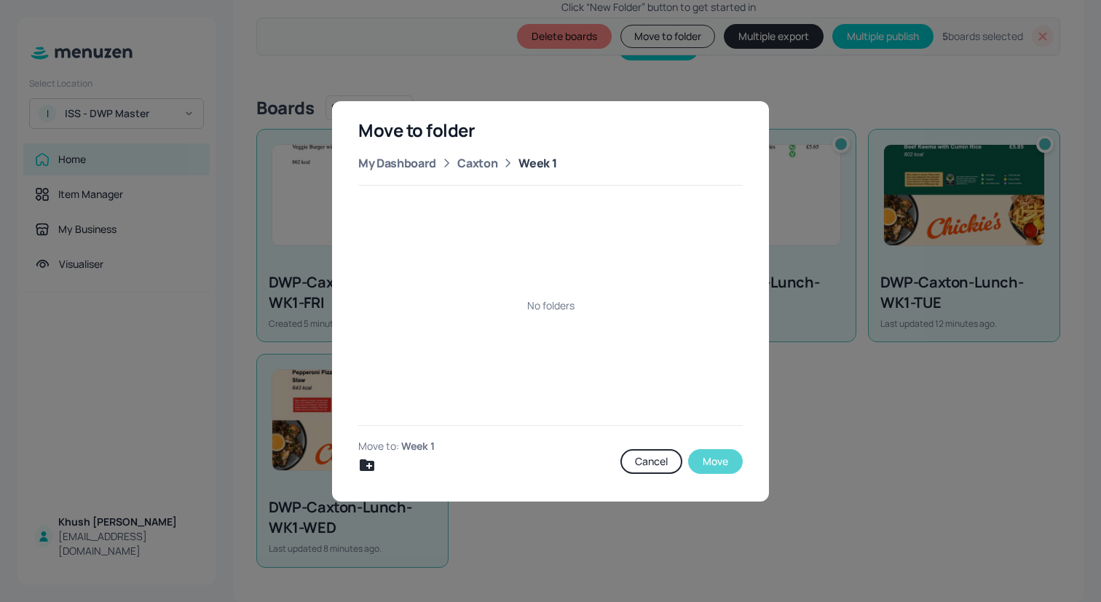
click at [706, 457] on button "Move" at bounding box center [715, 461] width 55 height 25
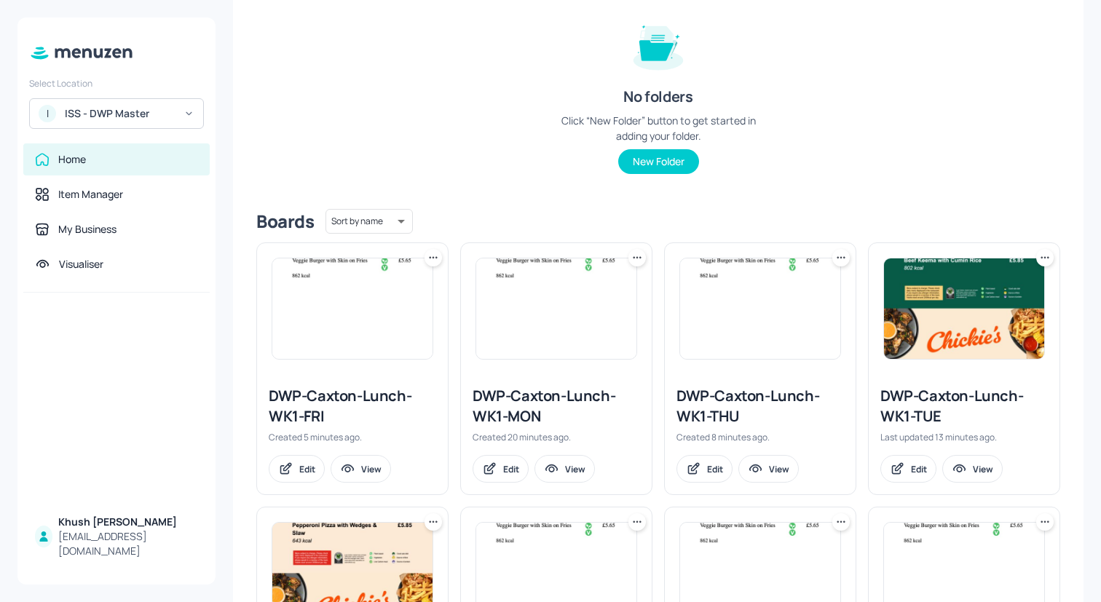
scroll to position [0, 0]
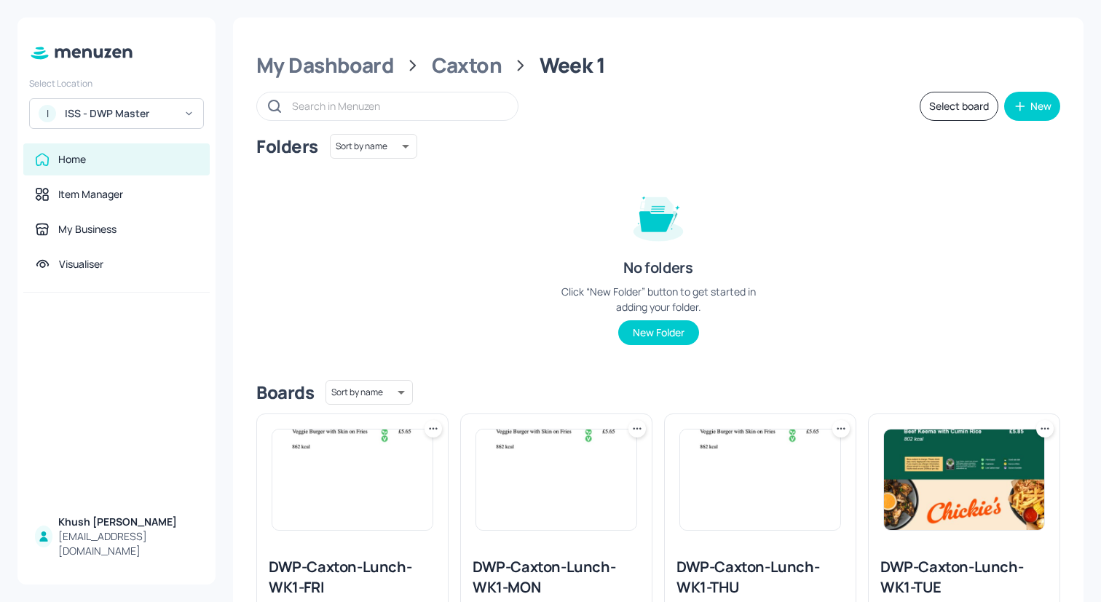
click at [923, 98] on button "Select board" at bounding box center [959, 106] width 79 height 29
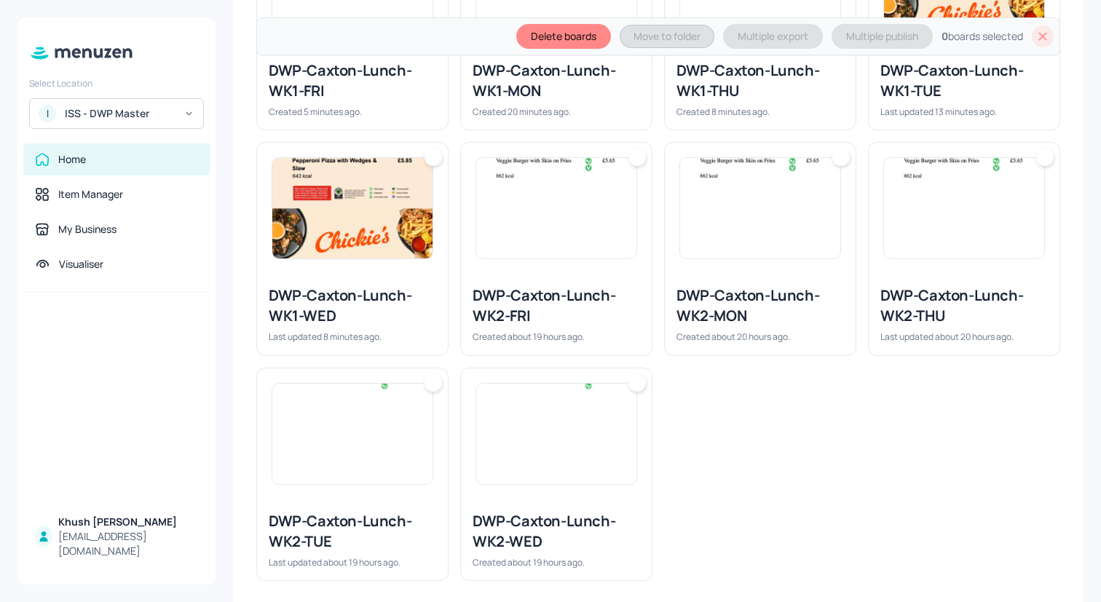
scroll to position [562, 0]
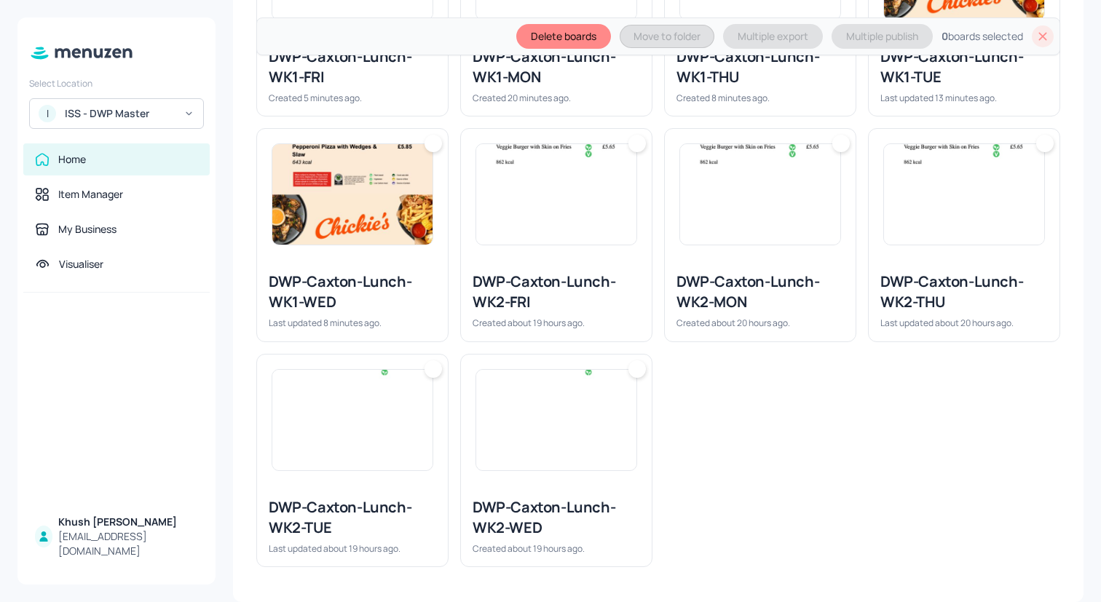
click at [511, 221] on img at bounding box center [556, 194] width 160 height 101
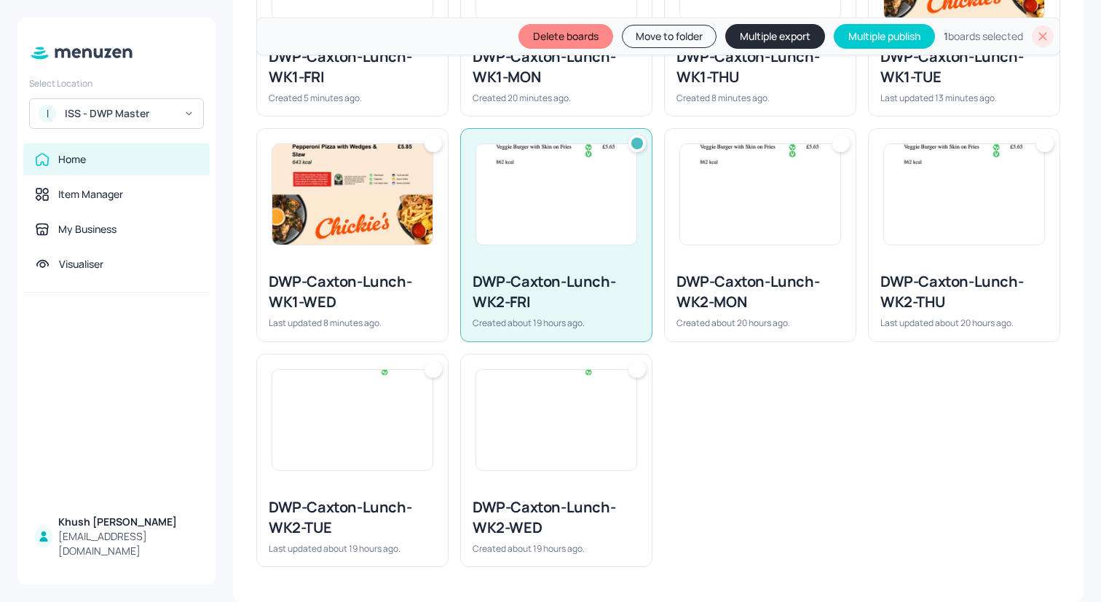
click at [681, 221] on img at bounding box center [760, 194] width 160 height 101
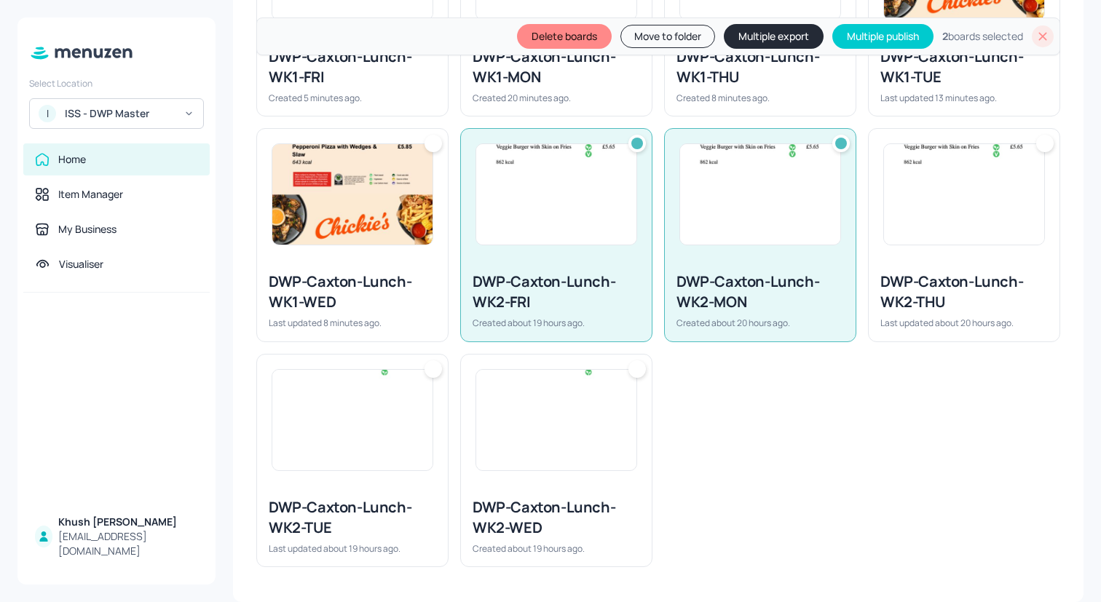
click at [886, 249] on div at bounding box center [964, 194] width 191 height 131
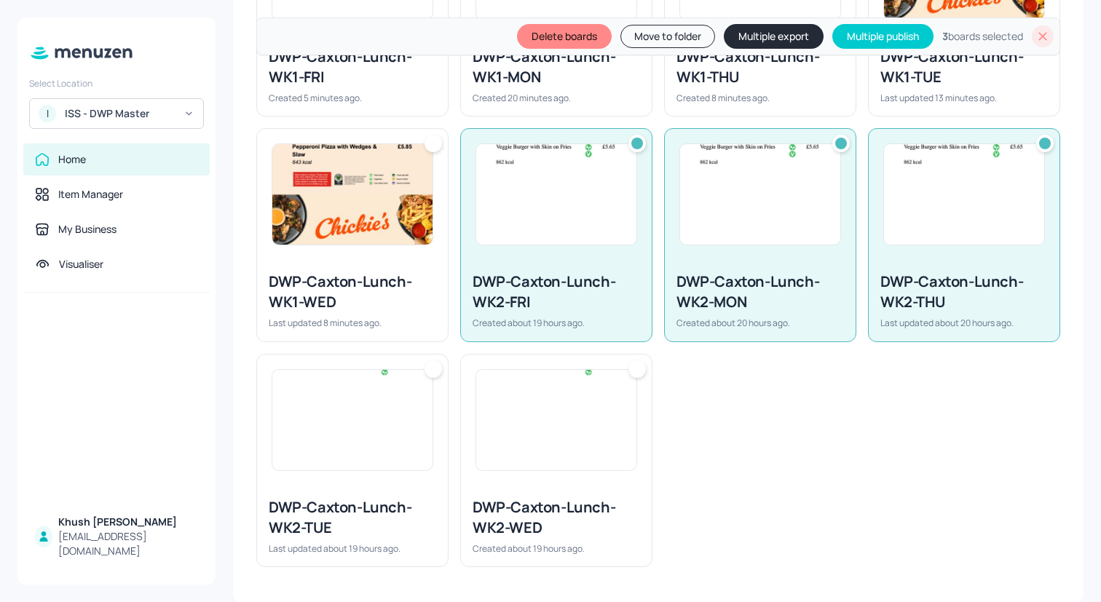
click at [484, 444] on img at bounding box center [556, 420] width 160 height 101
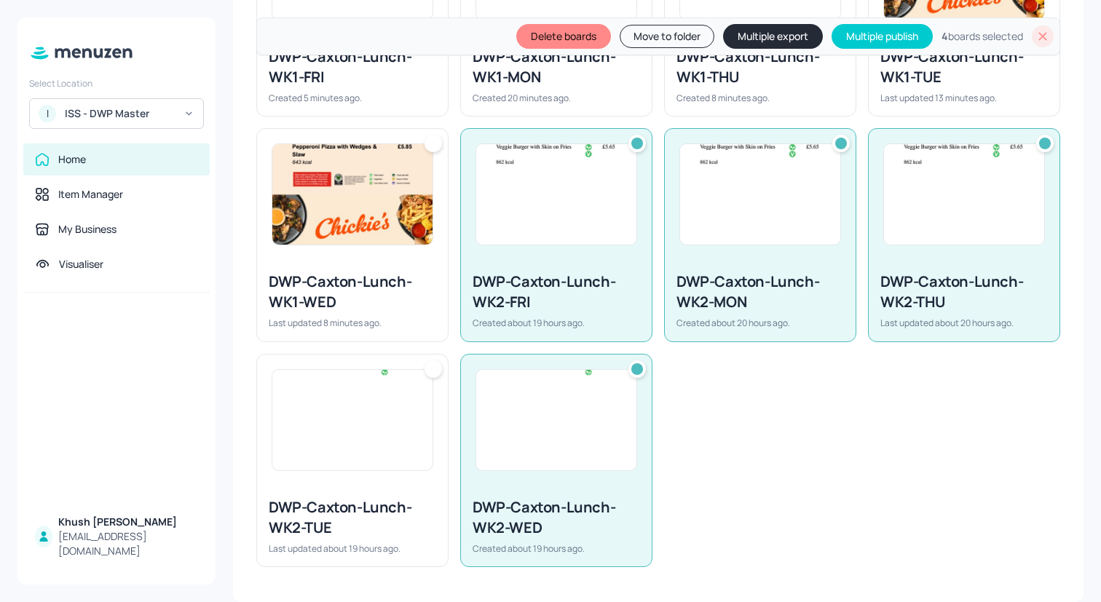
click at [414, 444] on img at bounding box center [352, 420] width 160 height 101
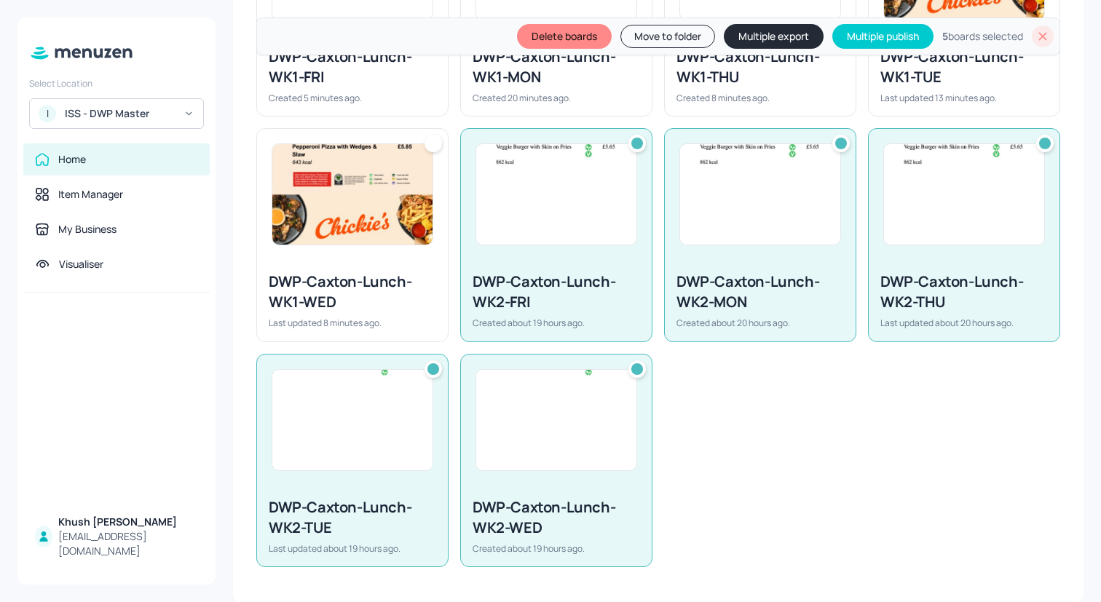
click at [653, 43] on button "Move to folder" at bounding box center [667, 36] width 95 height 23
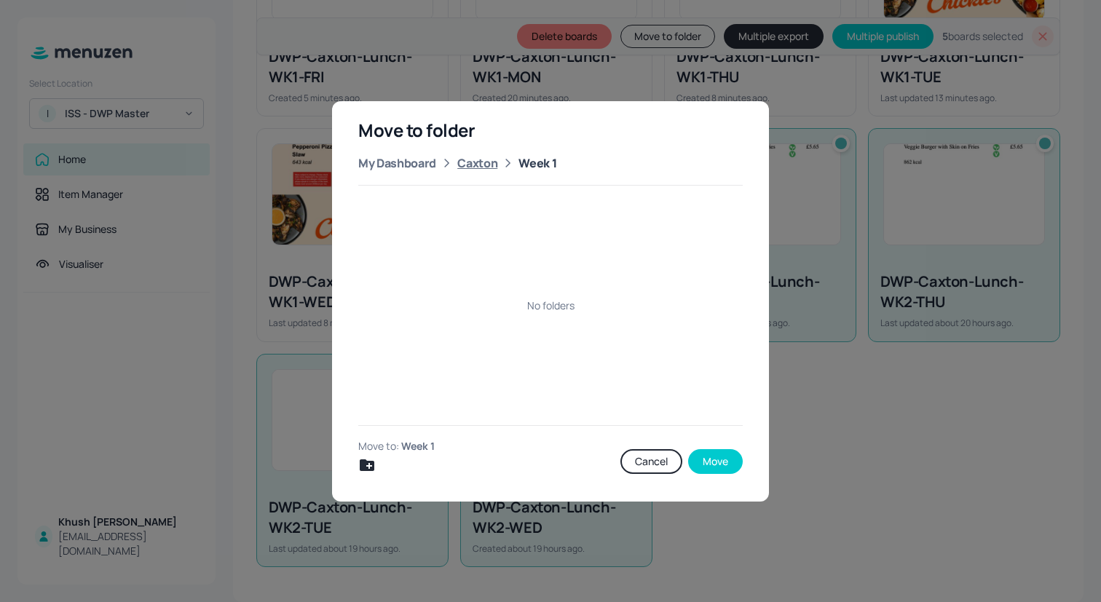
click at [470, 165] on div "Caxton" at bounding box center [477, 162] width 40 height 17
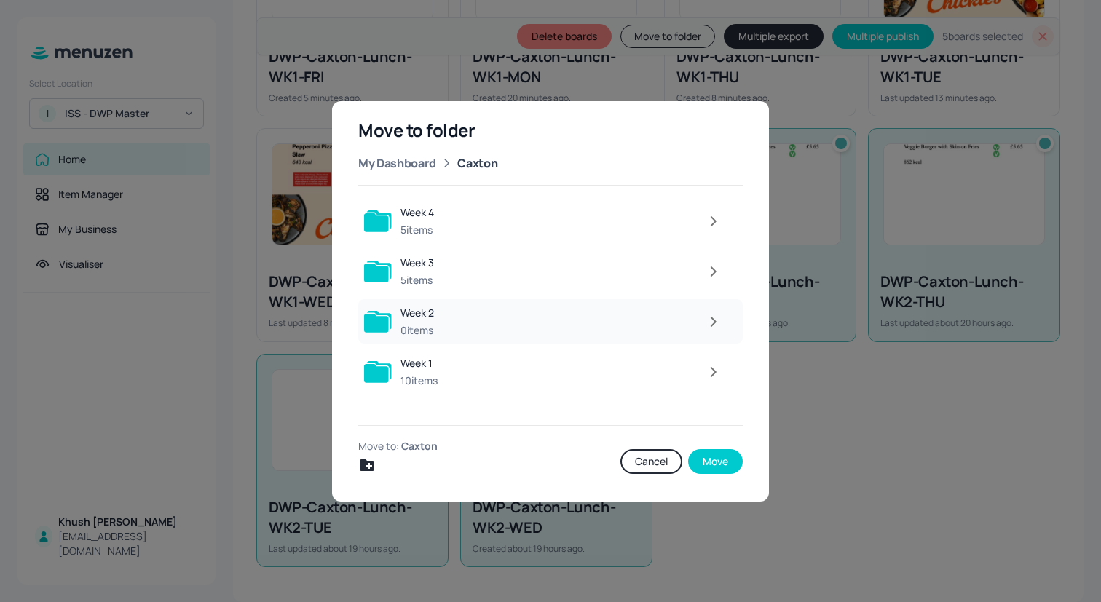
click at [537, 320] on div at bounding box center [586, 321] width 286 height 29
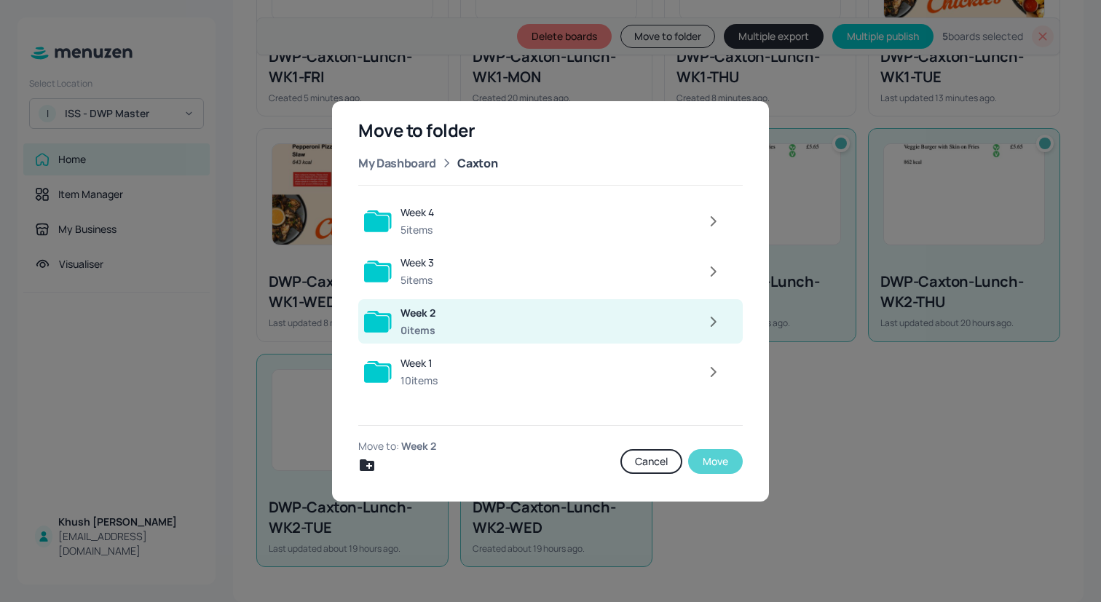
click at [722, 465] on button "Move" at bounding box center [715, 461] width 55 height 25
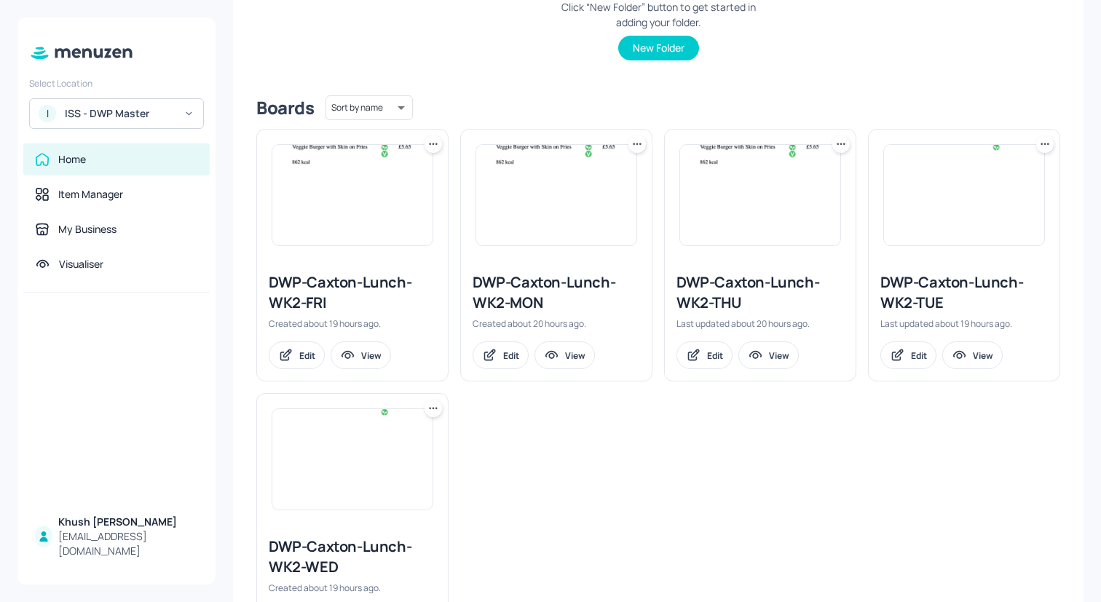
scroll to position [0, 0]
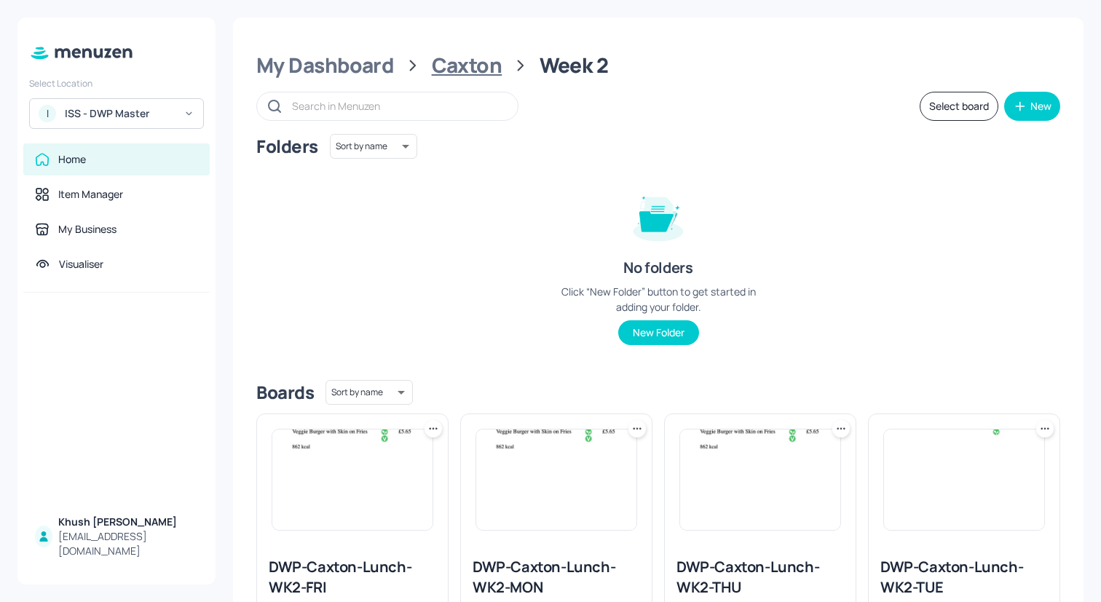
click at [476, 66] on div "Caxton" at bounding box center [467, 65] width 71 height 26
